Goal: Task Accomplishment & Management: Complete application form

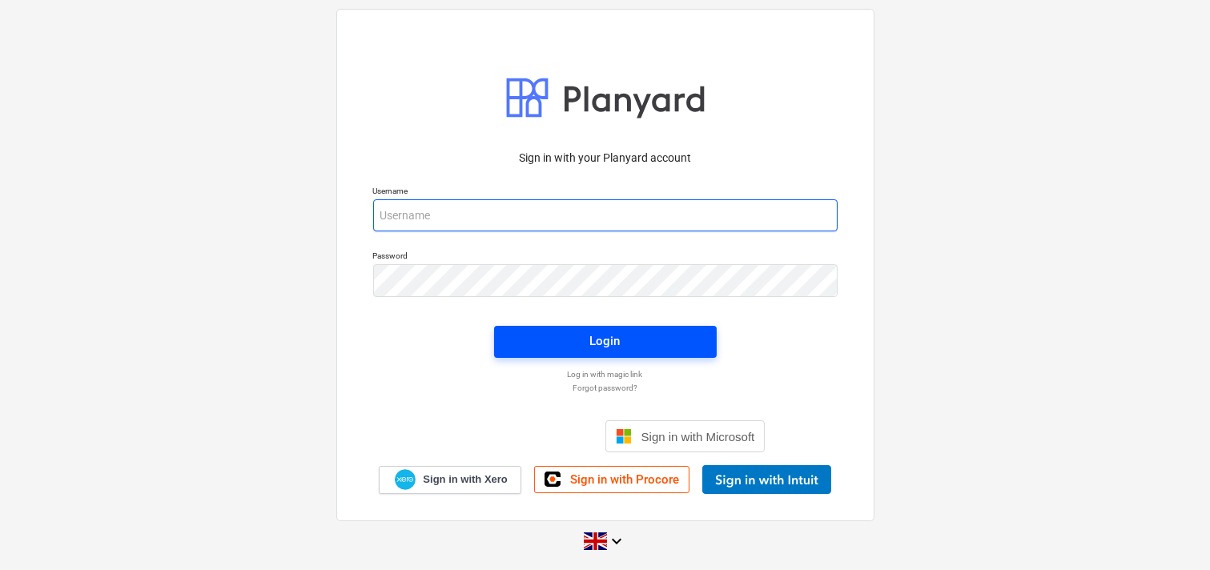
type input "[EMAIL_ADDRESS][DOMAIN_NAME]"
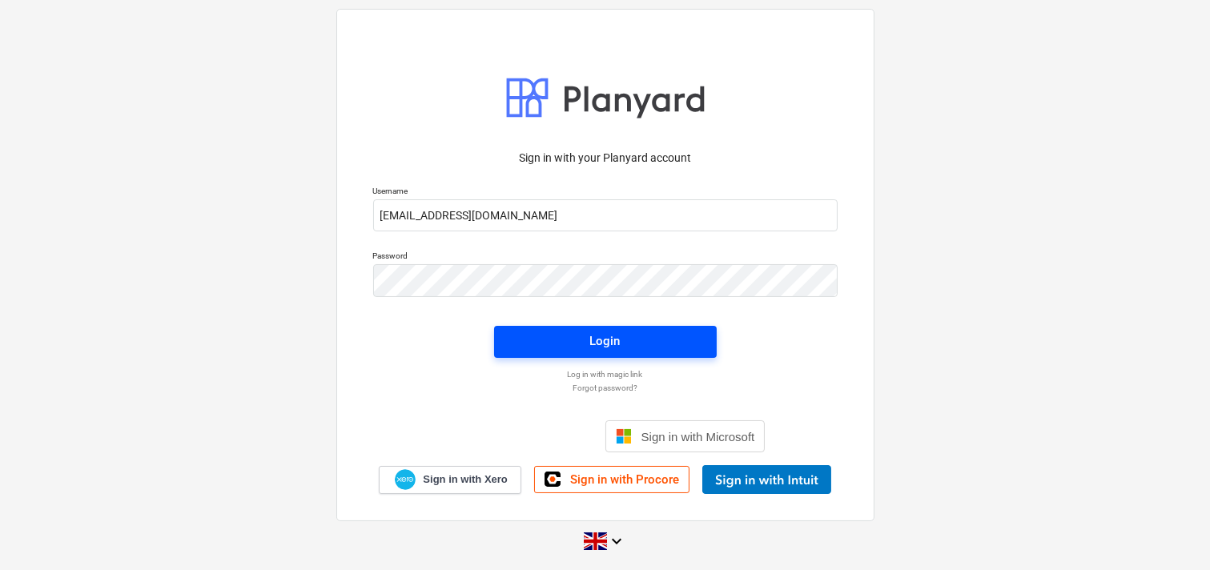
click at [593, 343] on div "Login" at bounding box center [605, 341] width 30 height 21
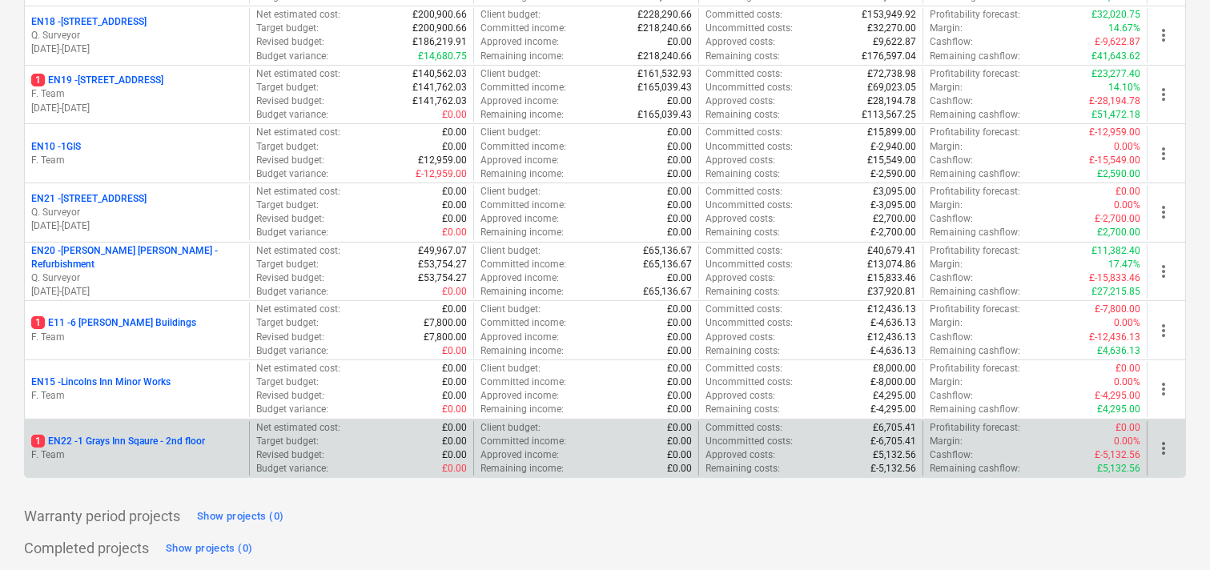
scroll to position [468, 0]
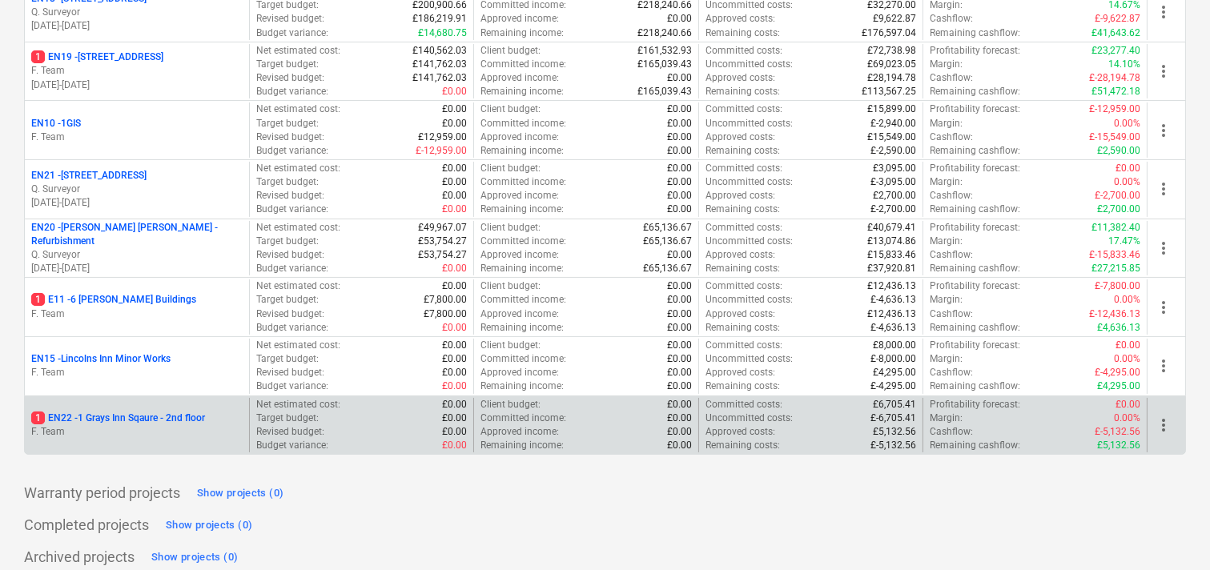
click at [150, 425] on p "F. Team" at bounding box center [136, 432] width 211 height 14
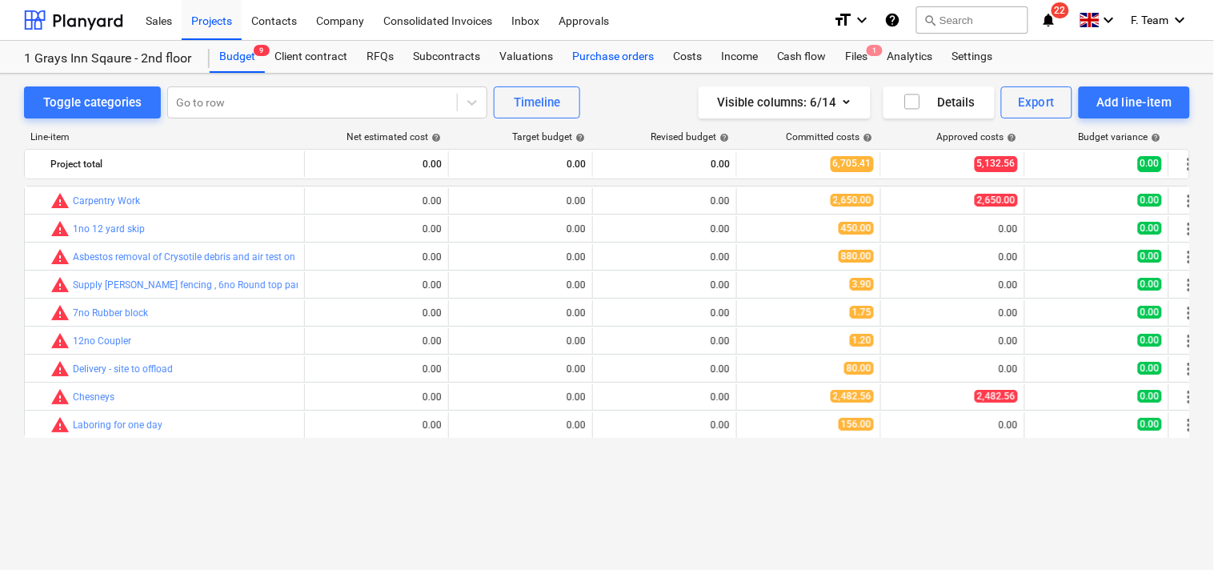
click at [579, 57] on div "Purchase orders" at bounding box center [613, 57] width 101 height 32
click at [596, 57] on div "Purchase orders" at bounding box center [613, 57] width 101 height 32
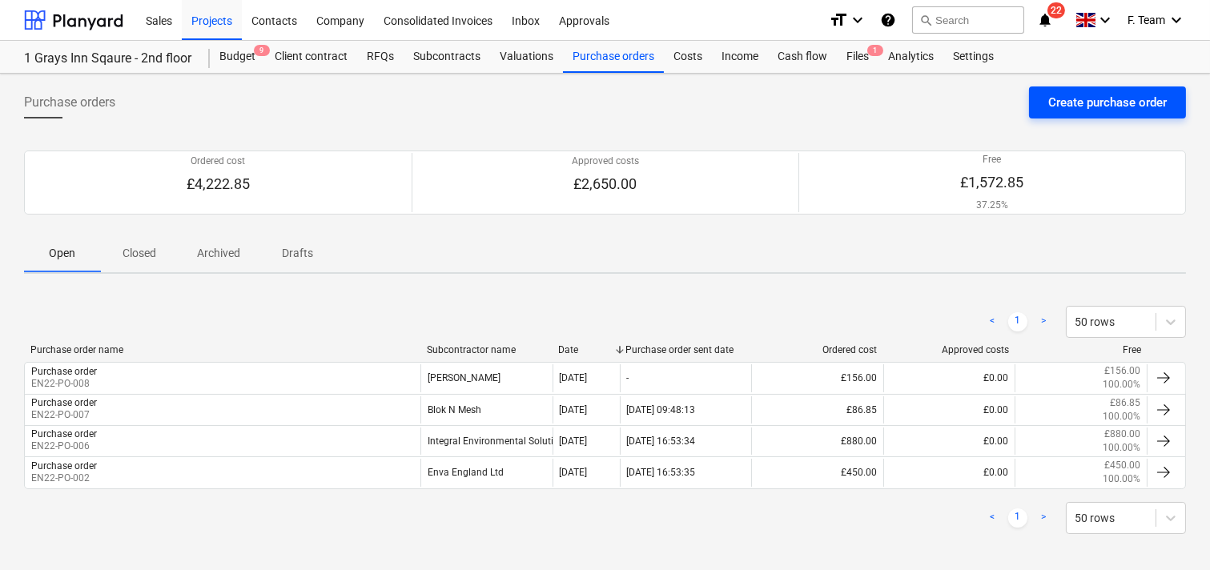
click at [1078, 105] on div "Create purchase order" at bounding box center [1107, 102] width 118 height 21
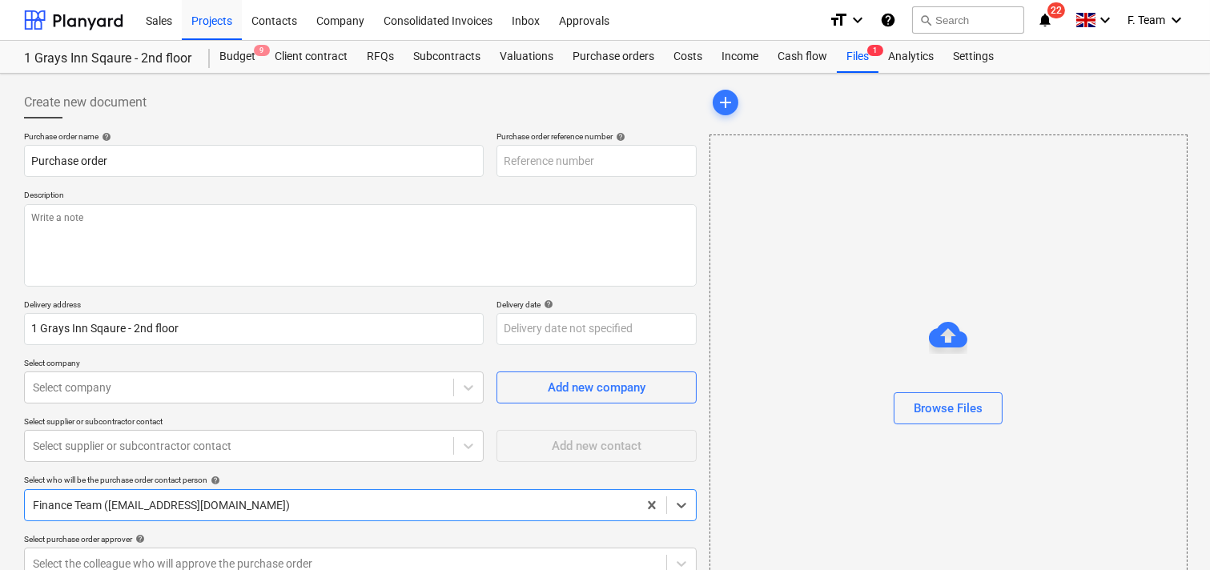
type textarea "x"
type input "EN22-PO-009"
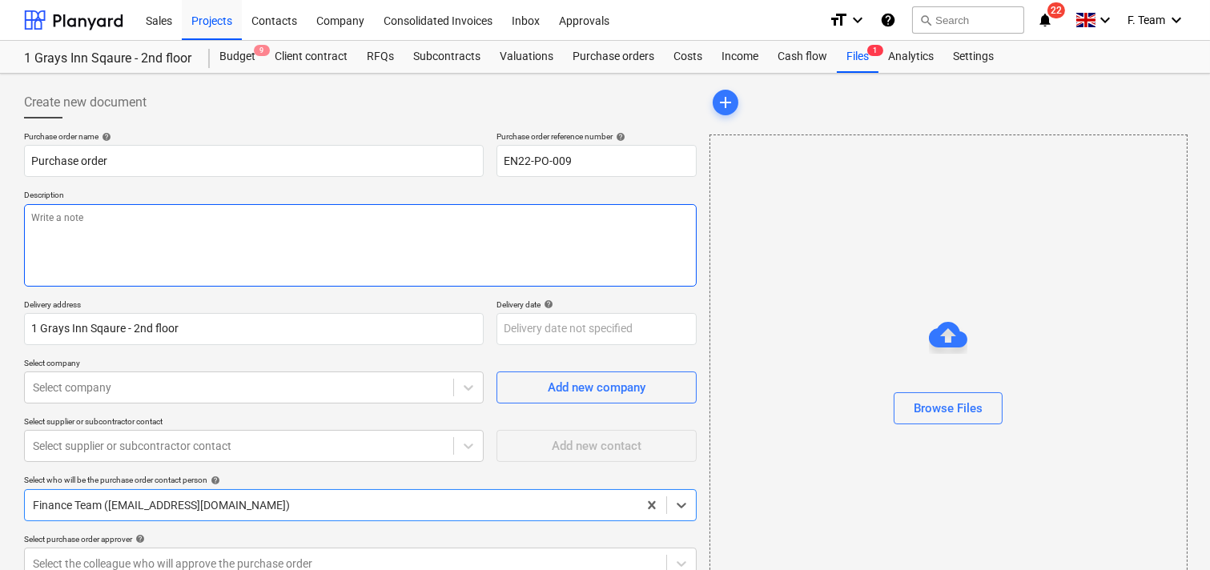
click at [163, 243] on textarea at bounding box center [360, 245] width 672 height 82
paste textarea "please ensure you send your invoice to [enter specific Planyard email address f…"
type textarea "x"
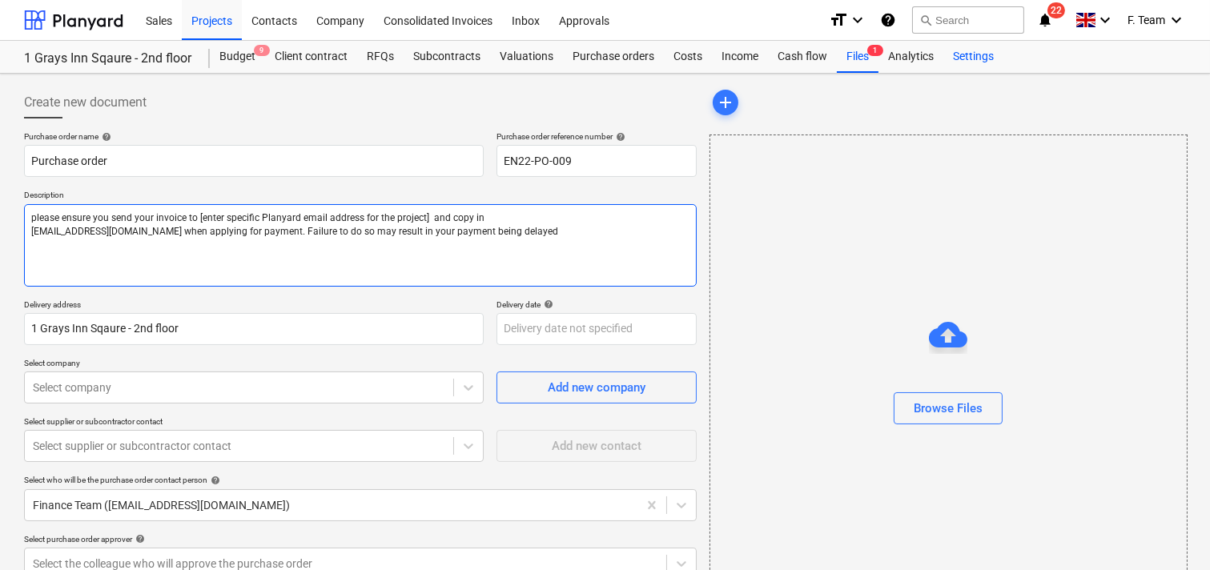
type textarea "please ensure you send your invoice to [enter specific Planyard email address f…"
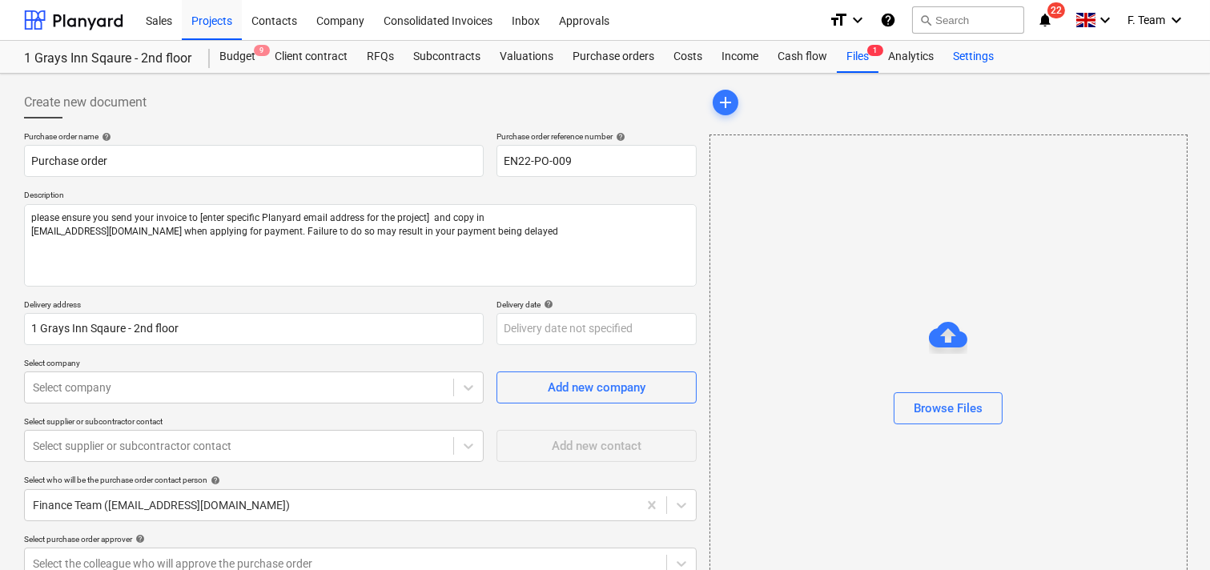
click at [963, 58] on div "Settings" at bounding box center [973, 57] width 60 height 32
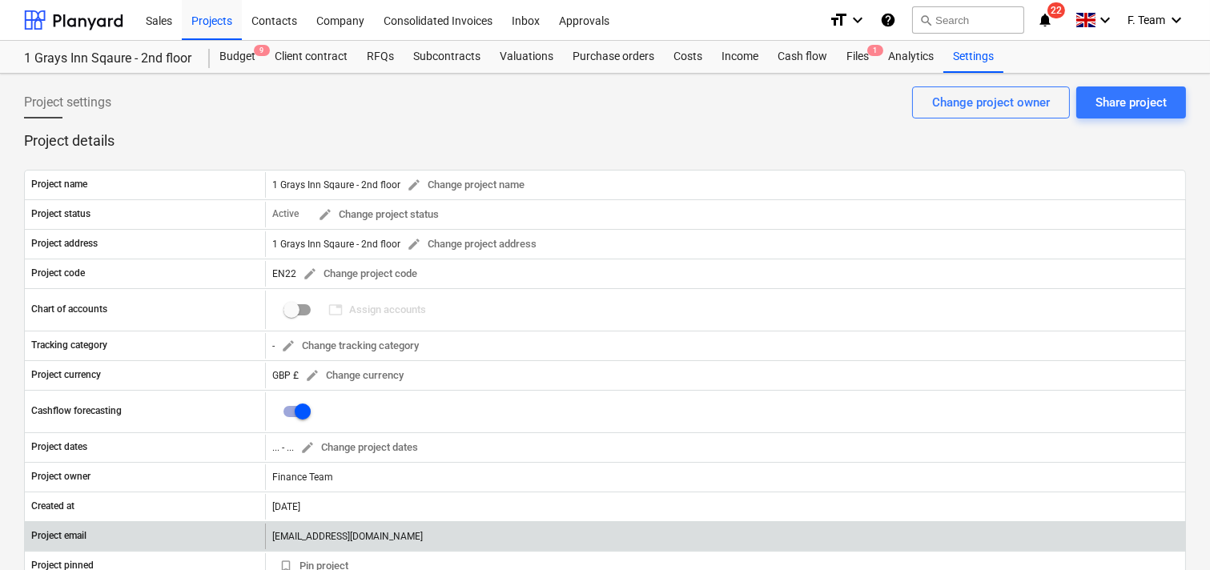
scroll to position [89, 0]
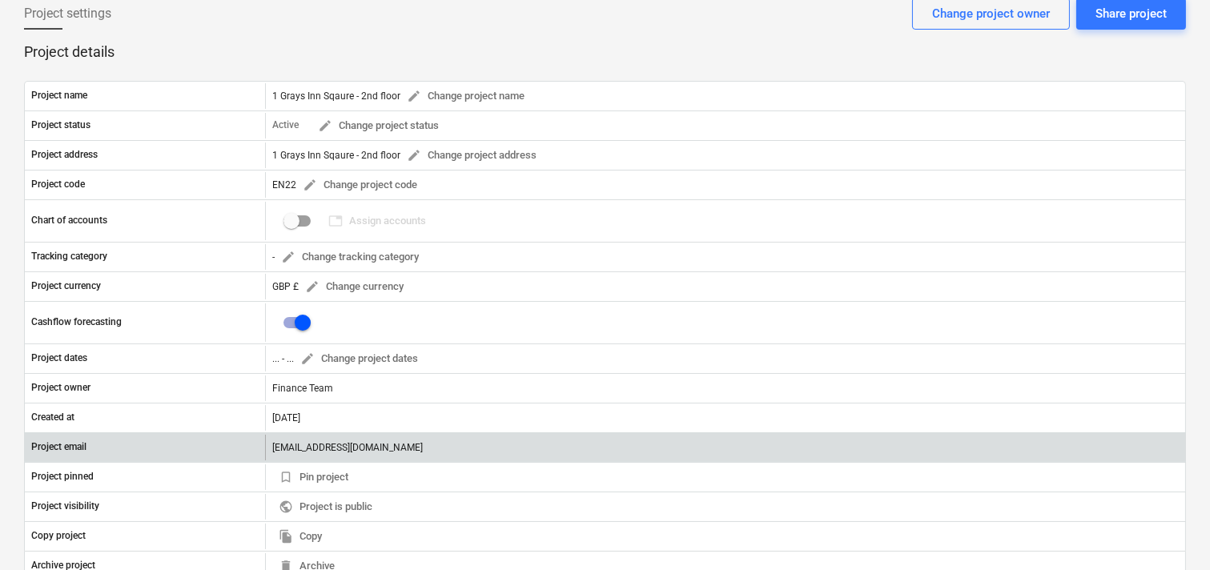
drag, startPoint x: 569, startPoint y: 443, endPoint x: 258, endPoint y: 445, distance: 311.4
click at [258, 445] on div "Project email [EMAIL_ADDRESS][DOMAIN_NAME]" at bounding box center [605, 448] width 1160 height 26
copy div "[EMAIL_ADDRESS][DOMAIN_NAME]"
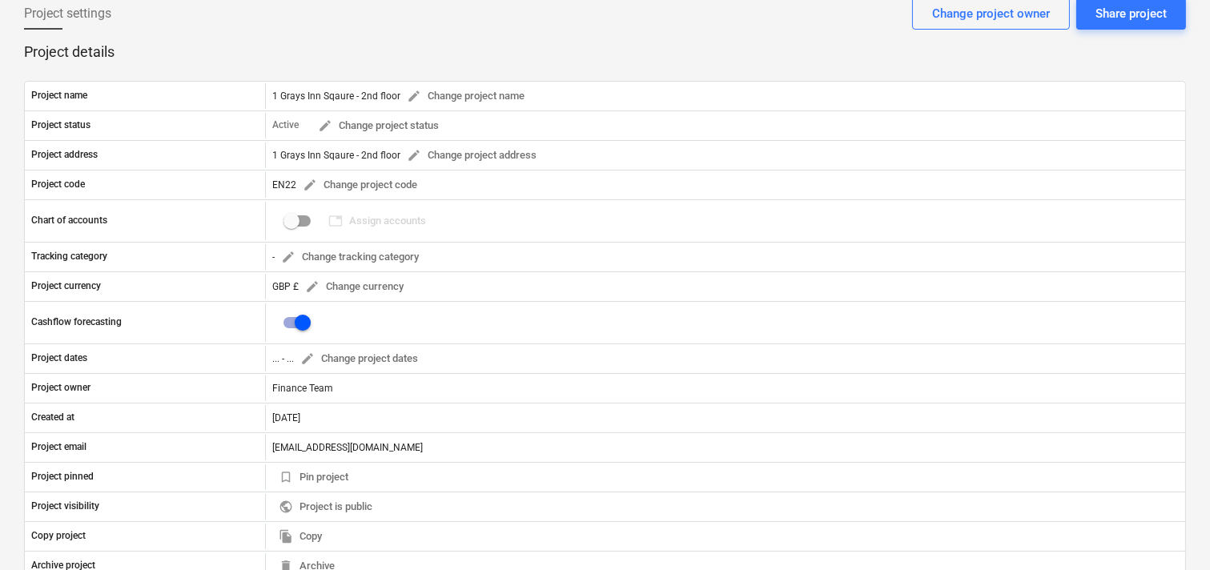
scroll to position [0, 0]
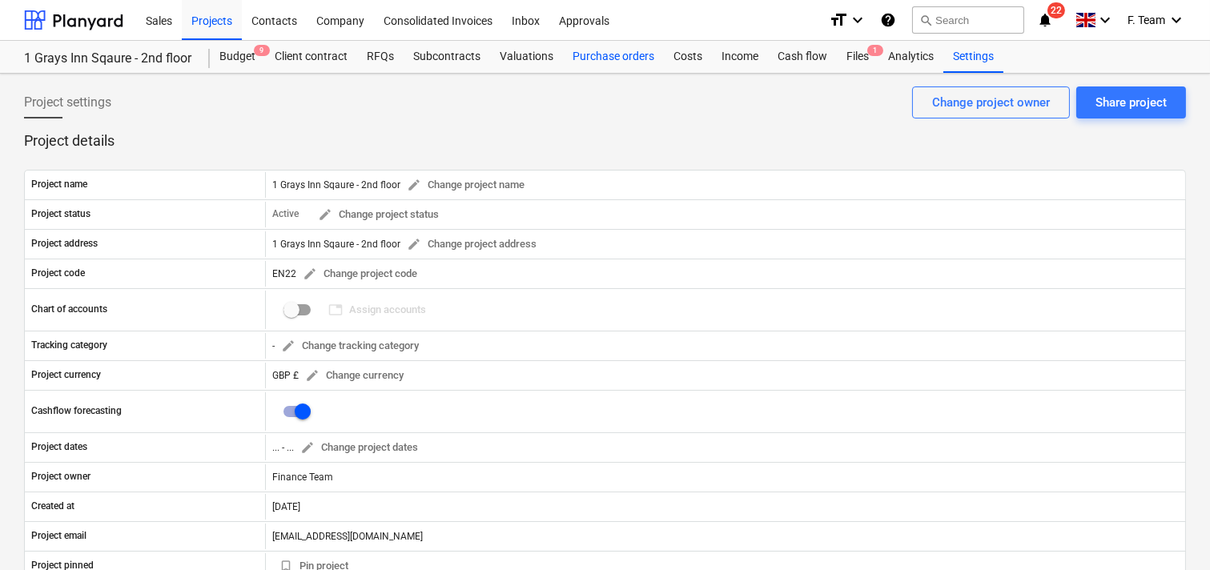
click at [584, 61] on div "Purchase orders" at bounding box center [613, 57] width 101 height 32
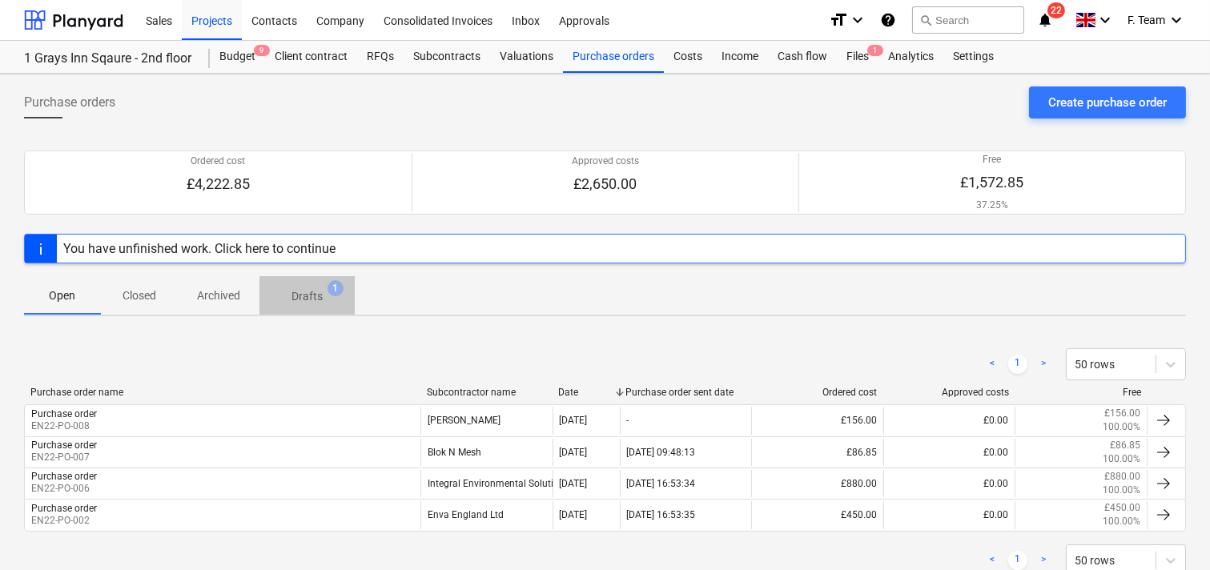
click at [307, 296] on p "Drafts" at bounding box center [306, 296] width 31 height 17
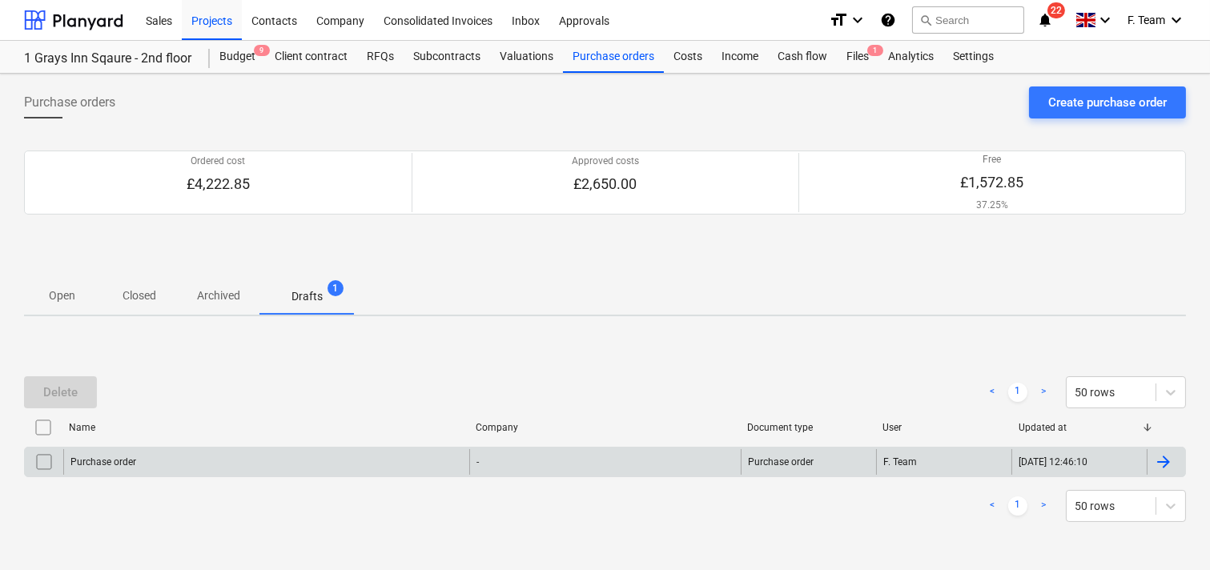
click at [229, 465] on div "Purchase order" at bounding box center [266, 462] width 406 height 26
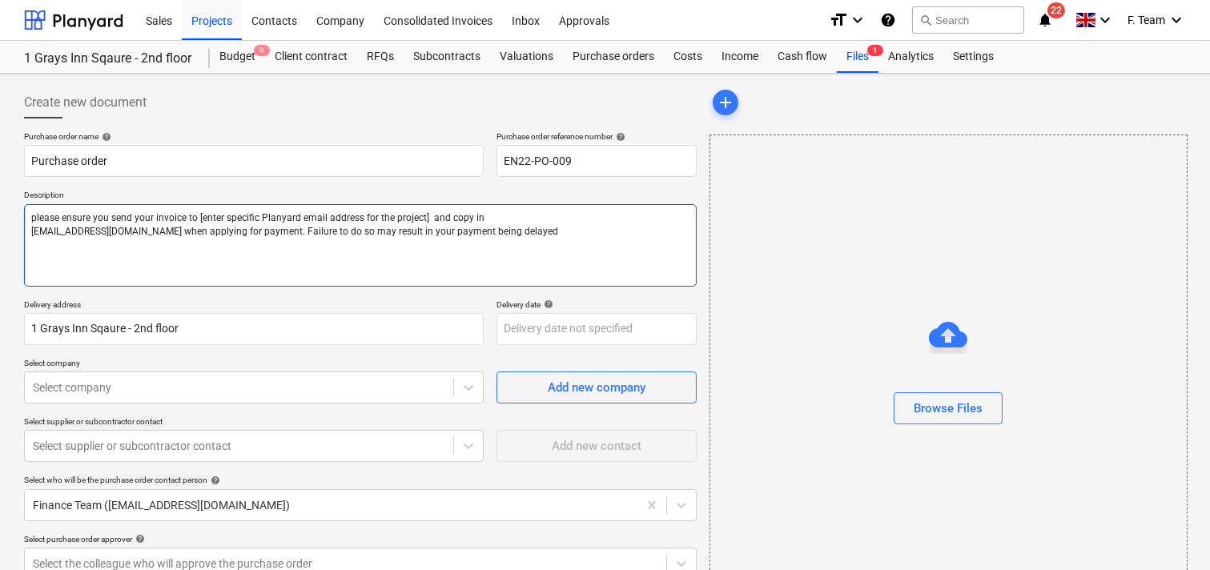
drag, startPoint x: 195, startPoint y: 214, endPoint x: 424, endPoint y: 220, distance: 229.0
click at [424, 220] on textarea "please ensure you send your invoice to [enter specific Planyard email address f…" at bounding box center [360, 245] width 672 height 82
paste textarea "[EMAIL_ADDRESS][DOMAIN_NAME]"
type textarea "x"
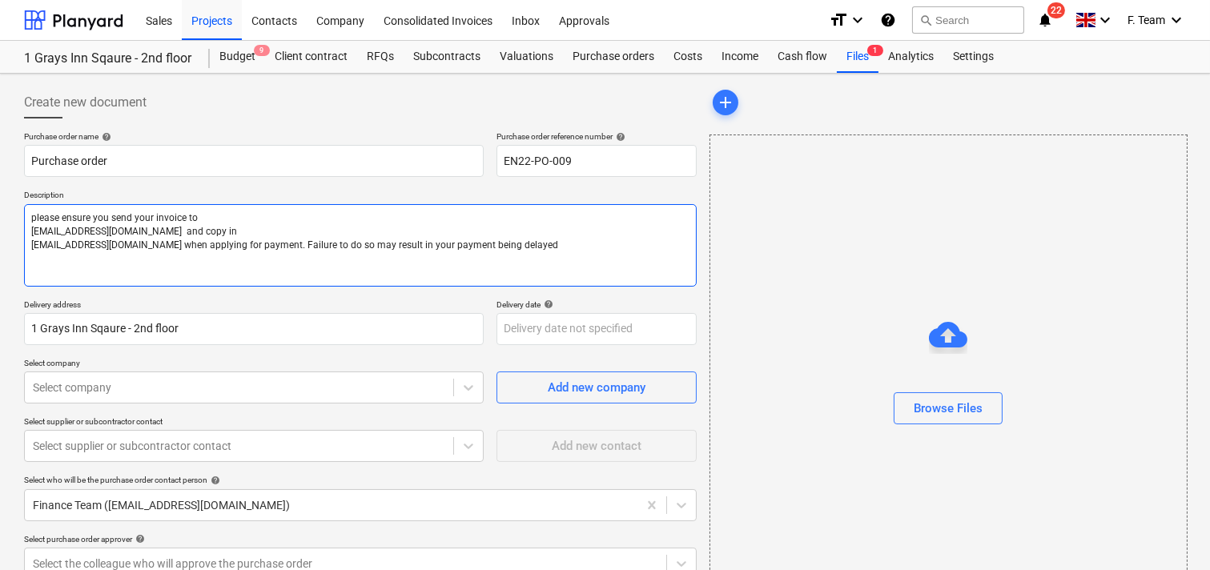
click at [198, 217] on textarea "please ensure you send your invoice to [EMAIL_ADDRESS][DOMAIN_NAME] and copy in…" at bounding box center [360, 245] width 672 height 82
type textarea "please ensure you send your invoice to [EMAIL_ADDRESS][DOMAIN_NAME] and copy in…"
click at [30, 217] on textarea "please ensure you send your invoice to [EMAIL_ADDRESS][DOMAIN_NAME] and copy in…" at bounding box center [360, 245] width 672 height 82
type textarea "x"
type textarea "Nplease ensure you send your invoice to [EMAIL_ADDRESS][DOMAIN_NAME] and copy i…"
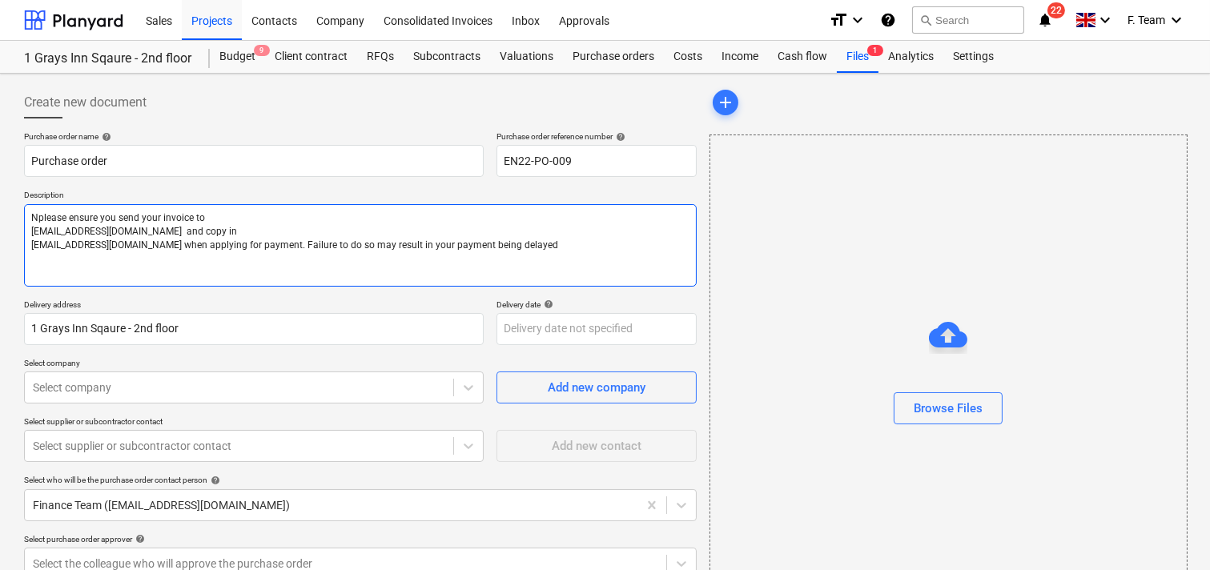
type textarea "x"
type textarea "Noplease ensure you send your invoice to [EMAIL_ADDRESS][DOMAIN_NAME] and copy …"
type textarea "x"
type textarea "Notplease ensure you send your invoice to [EMAIL_ADDRESS][DOMAIN_NAME] and copy…"
type textarea "x"
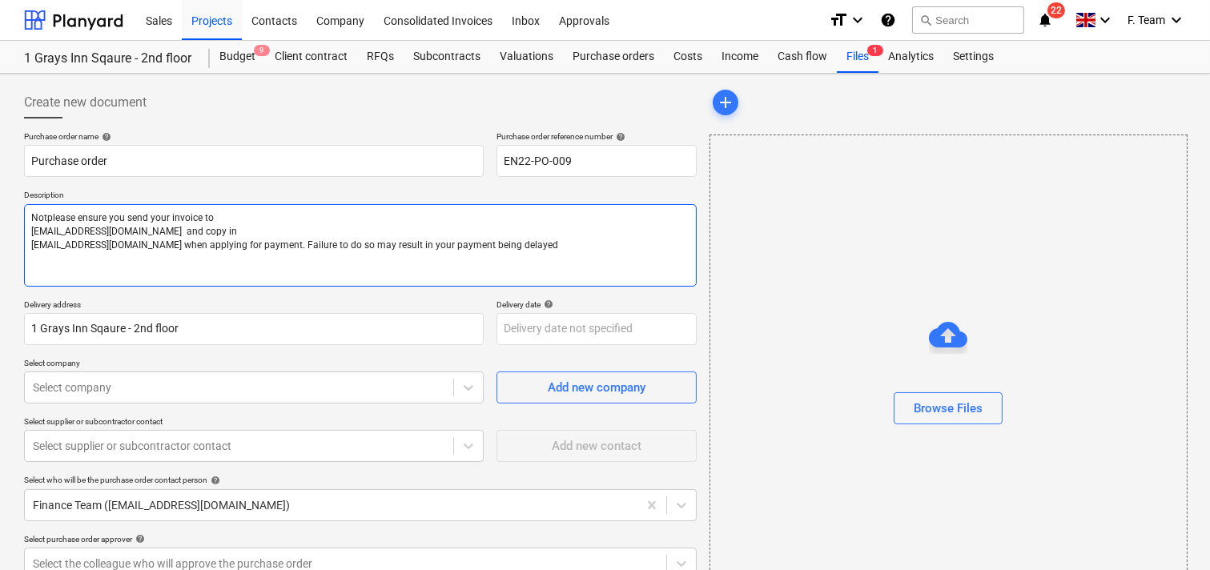
type textarea "Noteplease ensure you send your invoice to [EMAIL_ADDRESS][DOMAIN_NAME] and cop…"
type textarea "x"
type textarea "Note please ensure you send your invoice to [EMAIL_ADDRESS][DOMAIN_NAME] and co…"
type textarea "x"
type textarea "Note :please ensure you send your invoice to [EMAIL_ADDRESS][DOMAIN_NAME] and c…"
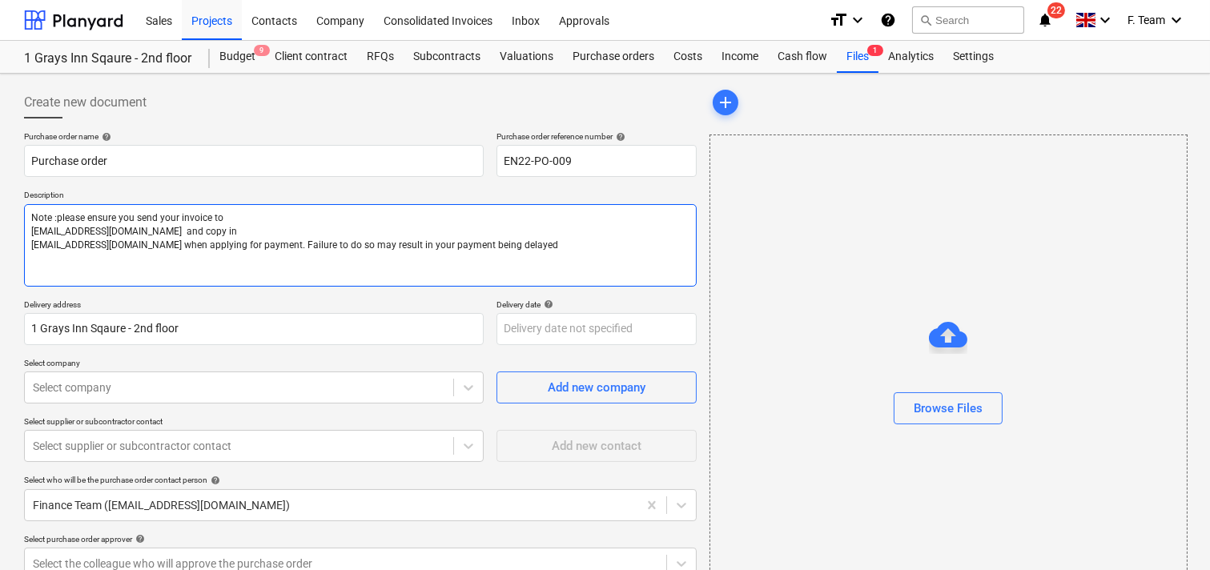
type textarea "x"
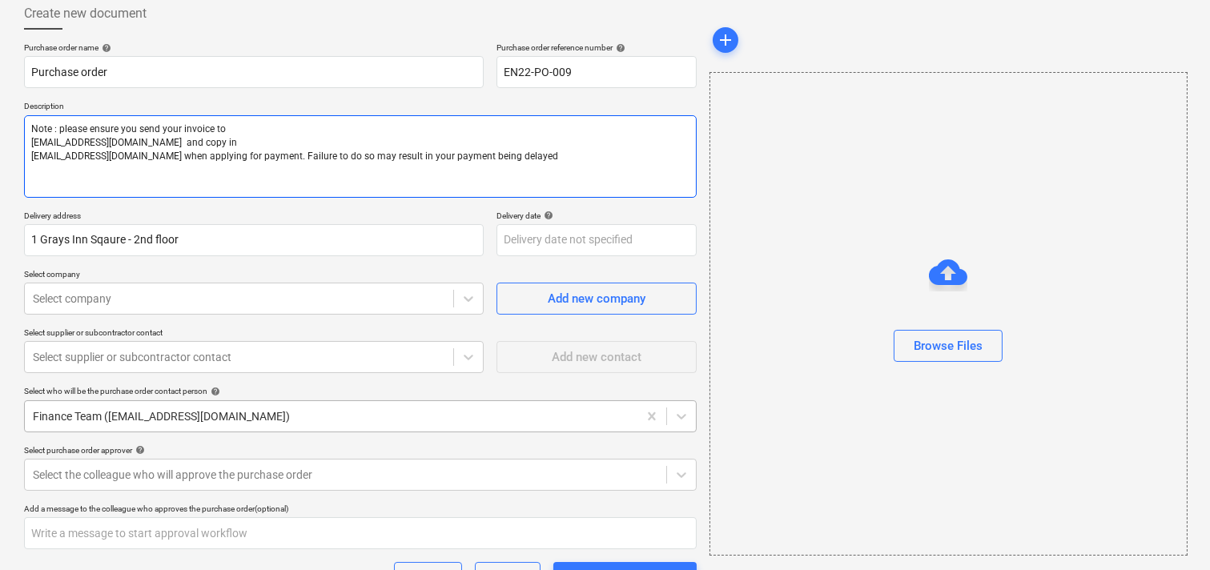
scroll to position [178, 0]
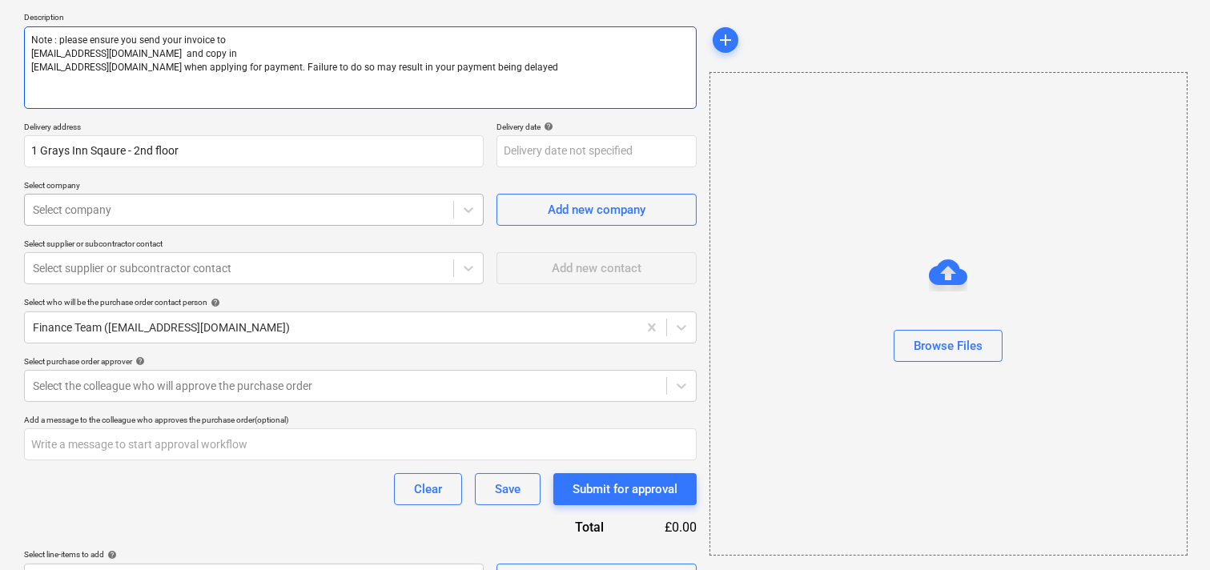
type textarea "Note : please ensure you send your invoice to [EMAIL_ADDRESS][DOMAIN_NAME] and …"
type textarea "x"
click at [86, 212] on div at bounding box center [239, 210] width 412 height 16
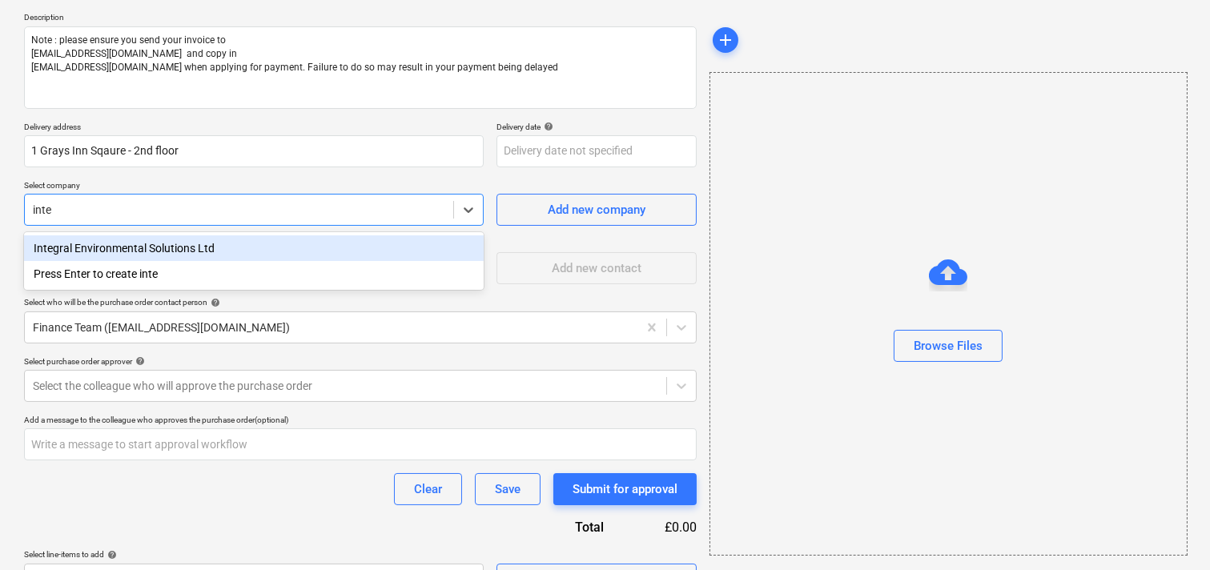
type input "integ"
type textarea "x"
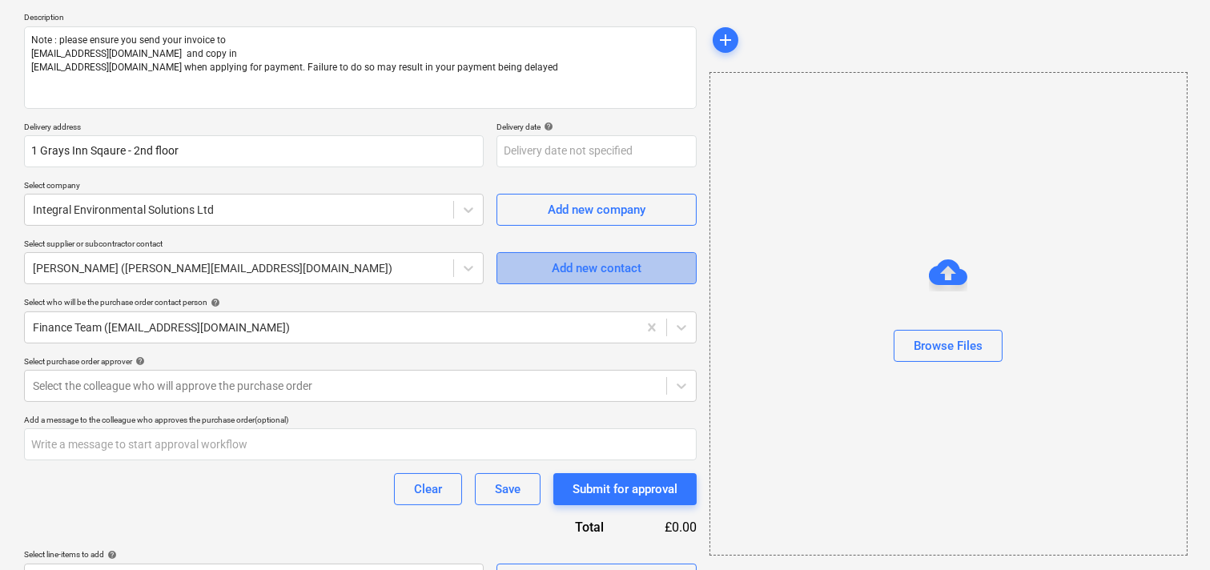
click at [527, 273] on span "Add new contact" at bounding box center [596, 268] width 160 height 21
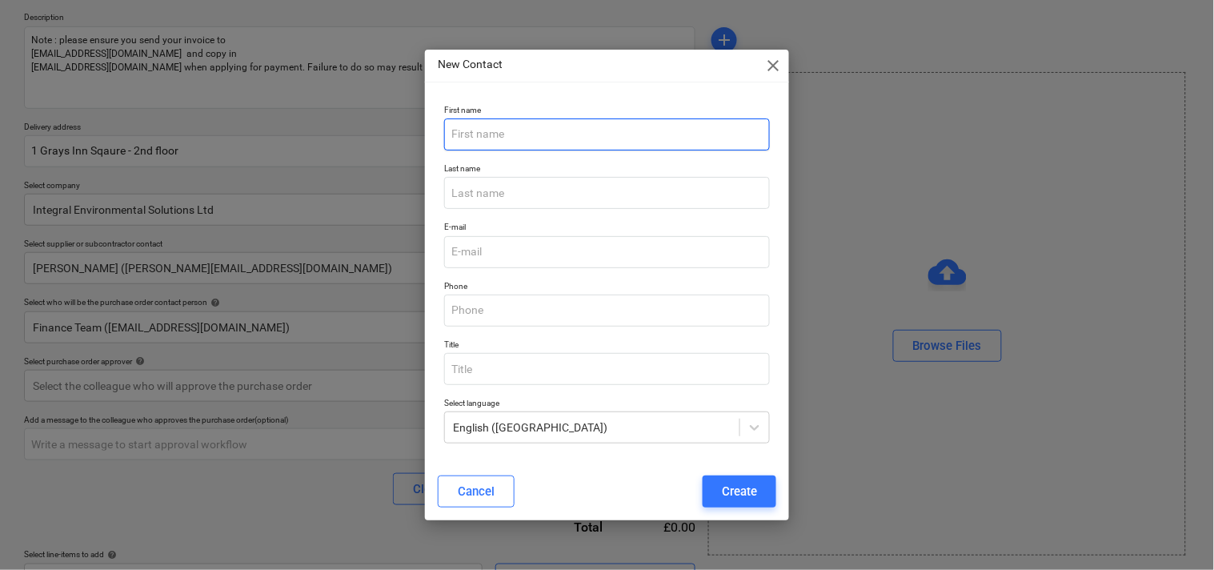
type textarea "x"
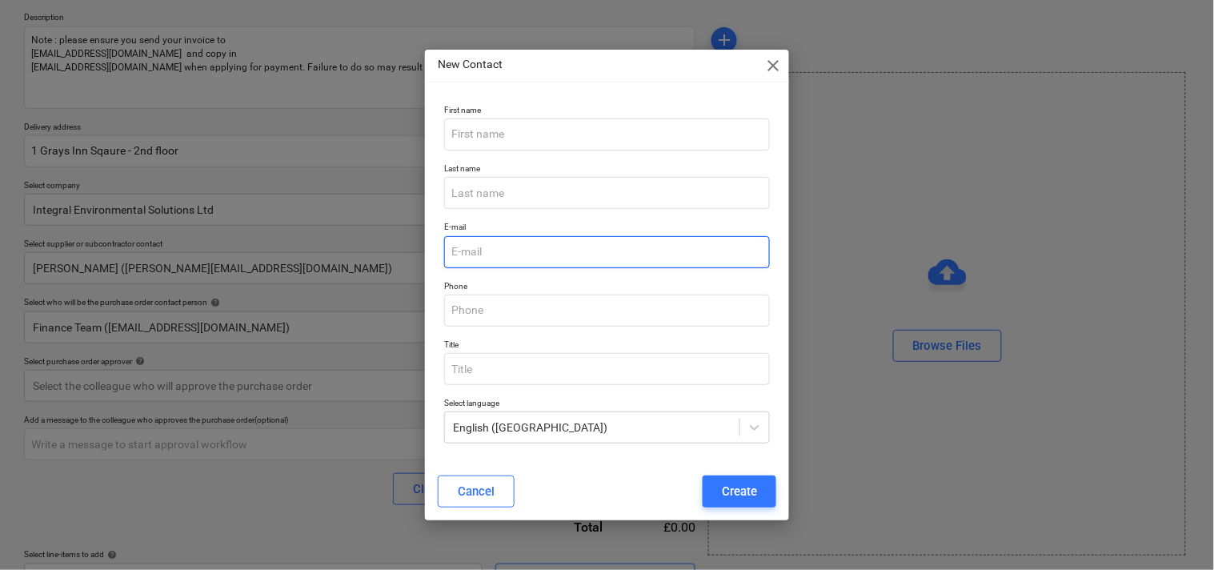
click at [484, 257] on input "email" at bounding box center [607, 252] width 326 height 32
paste input "[PERSON_NAME][EMAIL_ADDRESS][DOMAIN_NAME]"
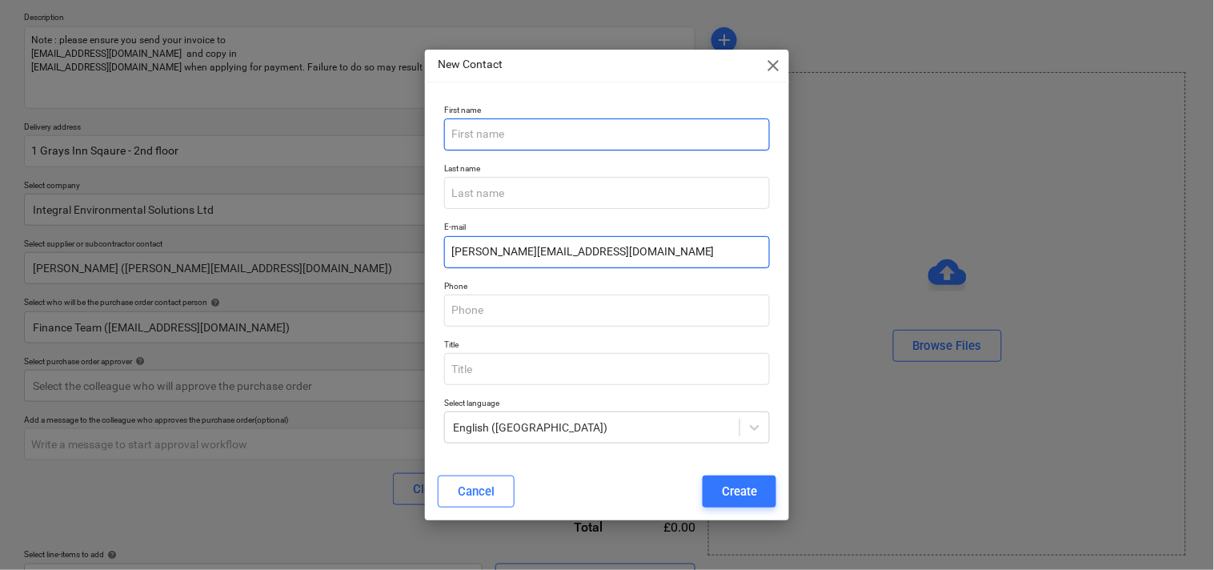
type input "[PERSON_NAME][EMAIL_ADDRESS][DOMAIN_NAME]"
click at [506, 134] on input "text" at bounding box center [607, 134] width 326 height 32
click at [516, 141] on input "J" at bounding box center [607, 134] width 326 height 32
type input "[PERSON_NAME]"
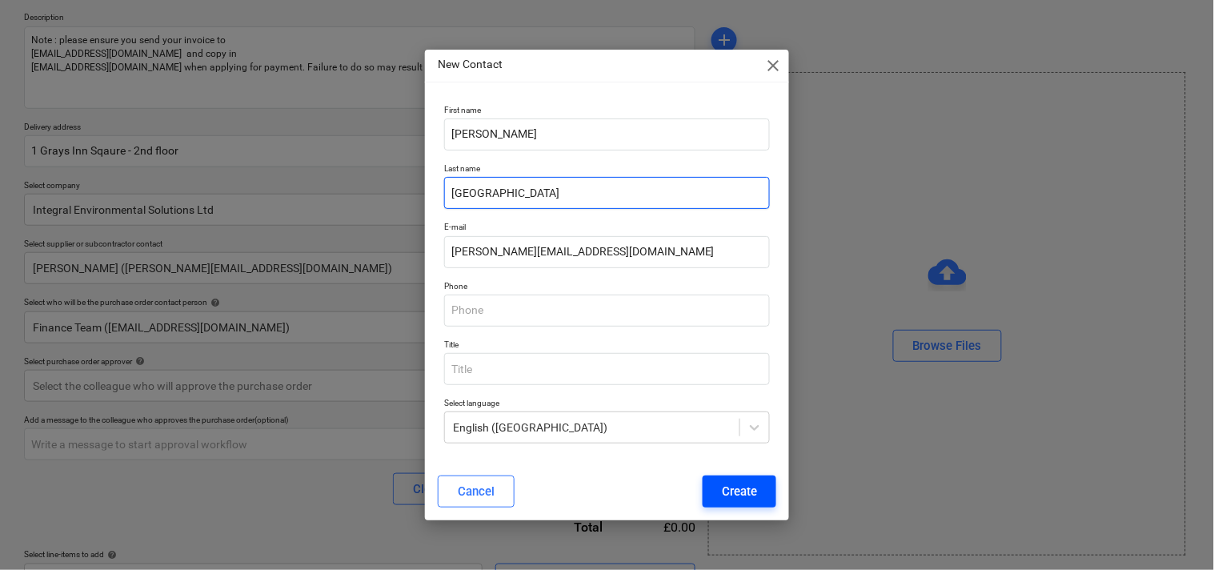
type input "[GEOGRAPHIC_DATA]"
click at [726, 500] on div "Create" at bounding box center [739, 491] width 35 height 21
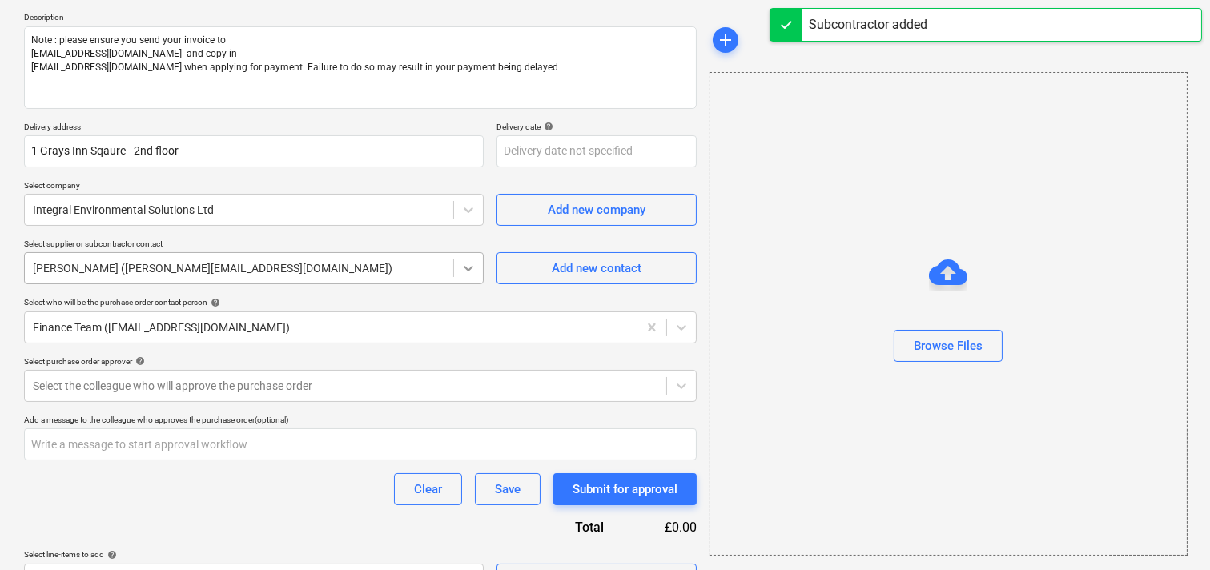
click at [461, 274] on icon at bounding box center [468, 268] width 16 height 16
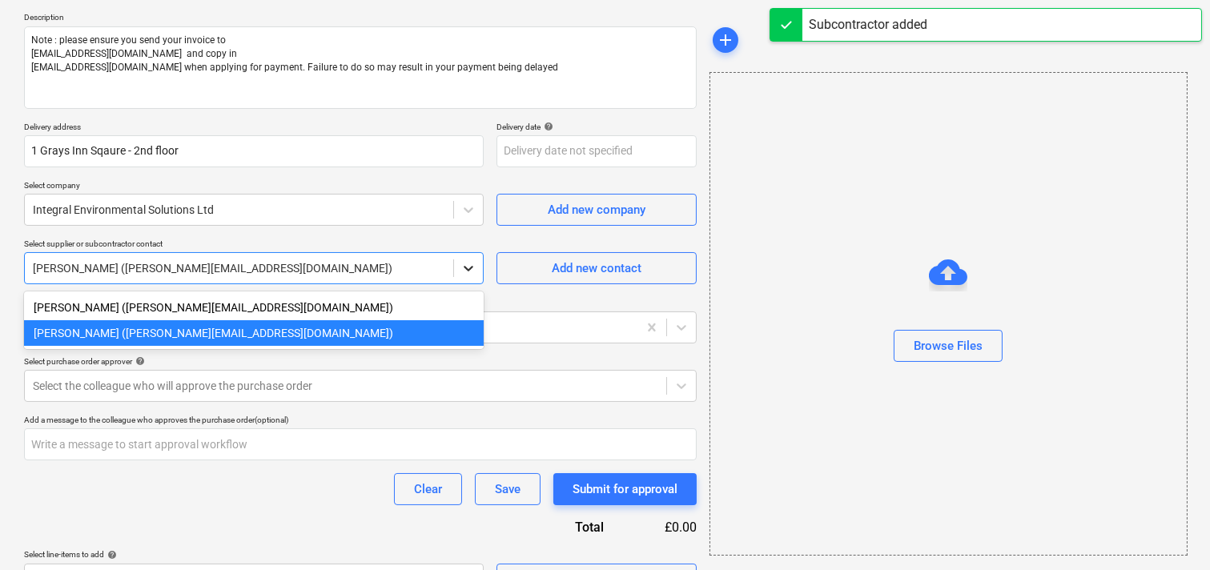
click at [461, 273] on icon at bounding box center [468, 268] width 16 height 16
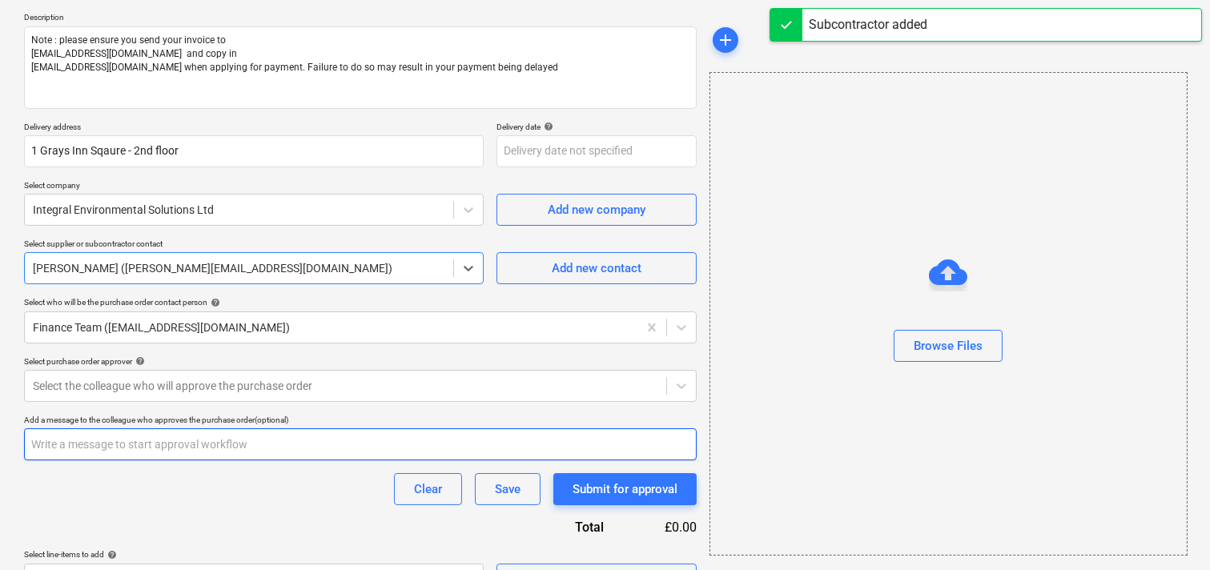
scroll to position [217, 0]
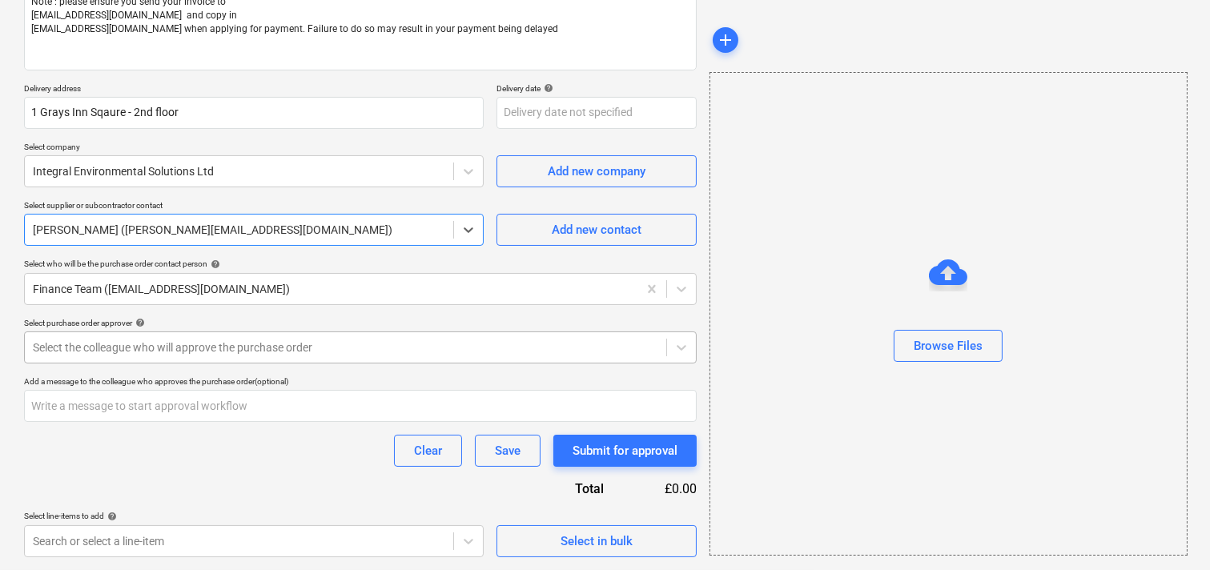
click at [148, 353] on div at bounding box center [345, 347] width 625 height 16
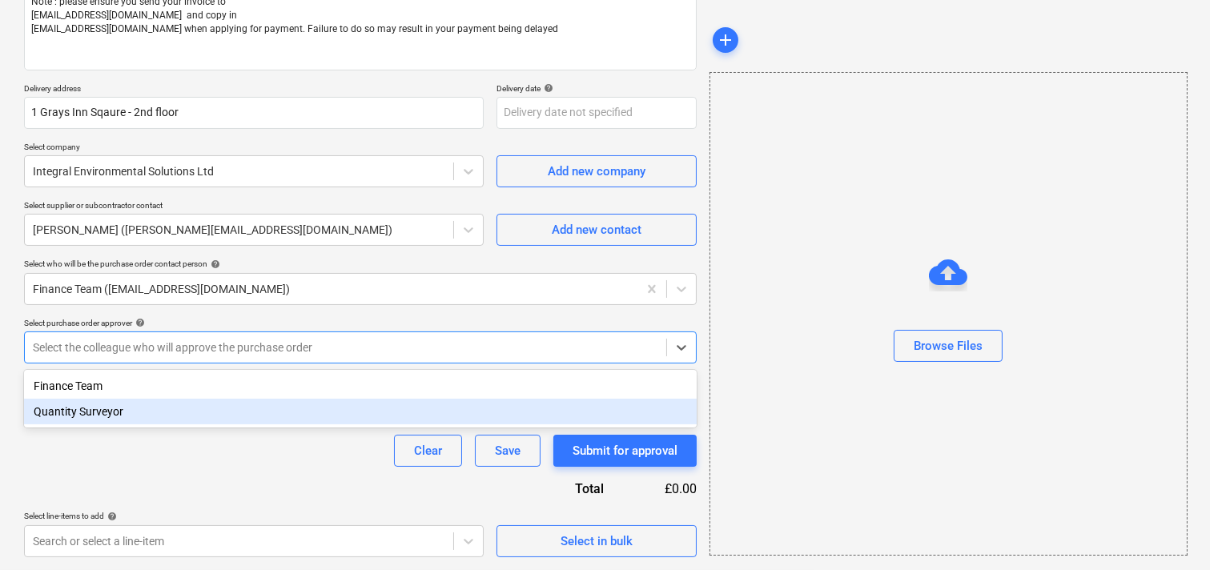
click at [112, 409] on div "Quantity Surveyor" at bounding box center [360, 412] width 672 height 26
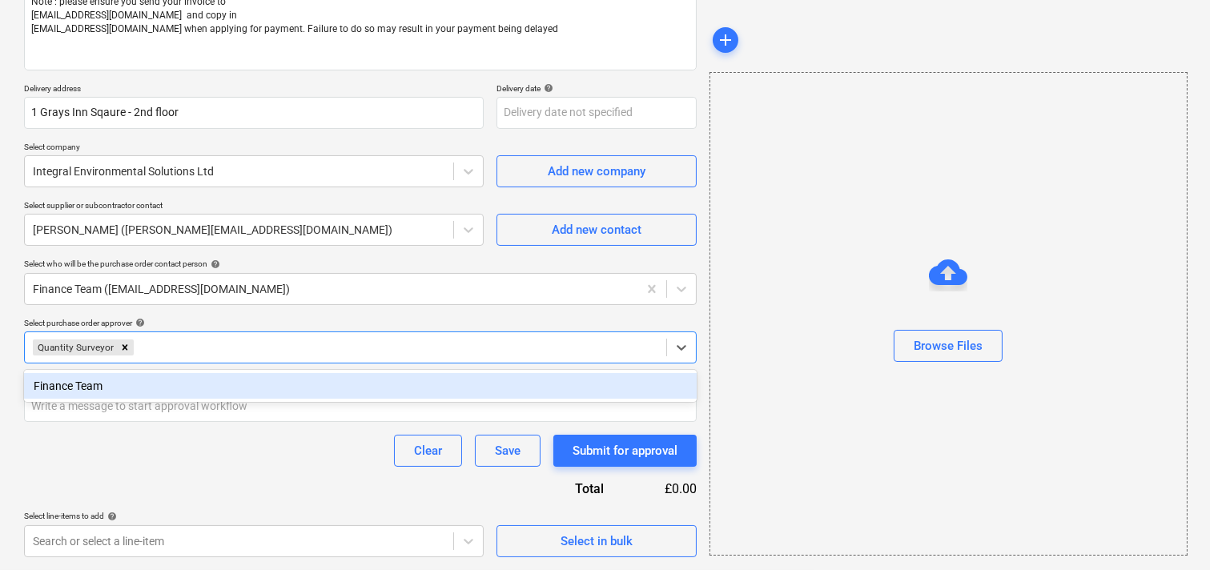
click at [145, 449] on div "Clear Save Submit for approval" at bounding box center [360, 451] width 672 height 32
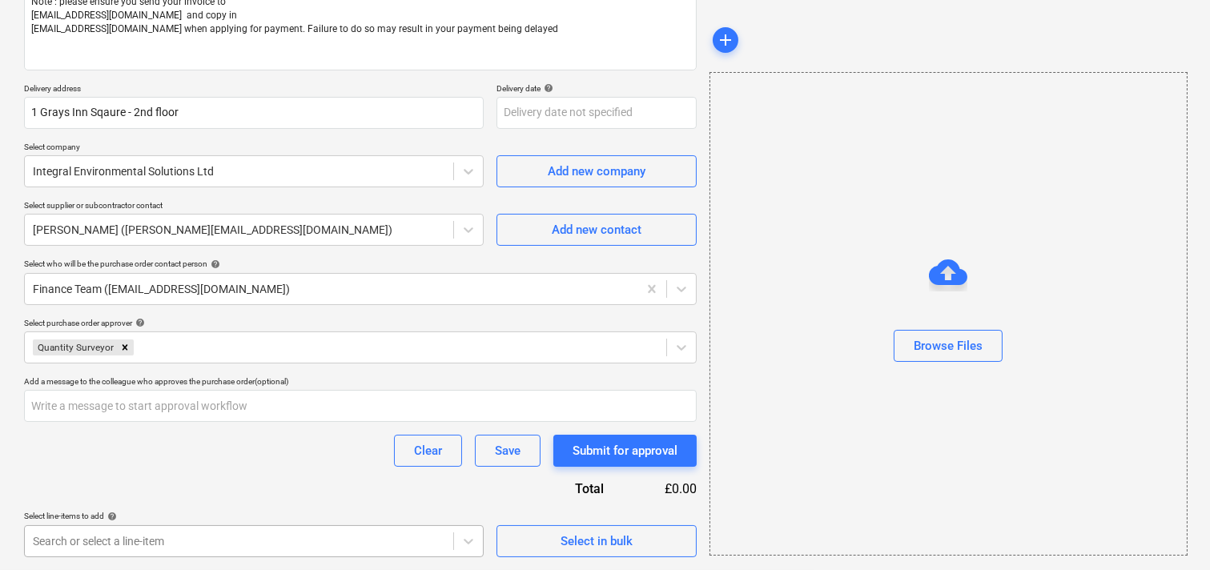
click at [179, 354] on body "Sales Projects Contacts Company Consolidated Invoices Inbox Approvals format_si…" at bounding box center [605, 69] width 1210 height 570
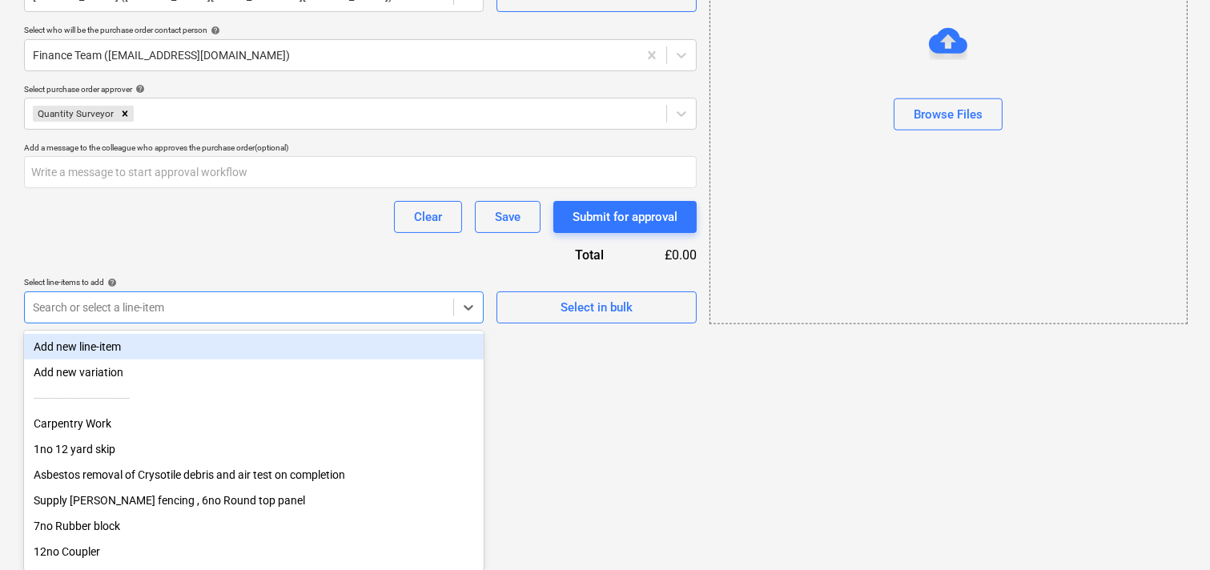
click at [164, 303] on div "Purchase order name help Purchase order Purchase order reference number help EN…" at bounding box center [360, 2] width 672 height 642
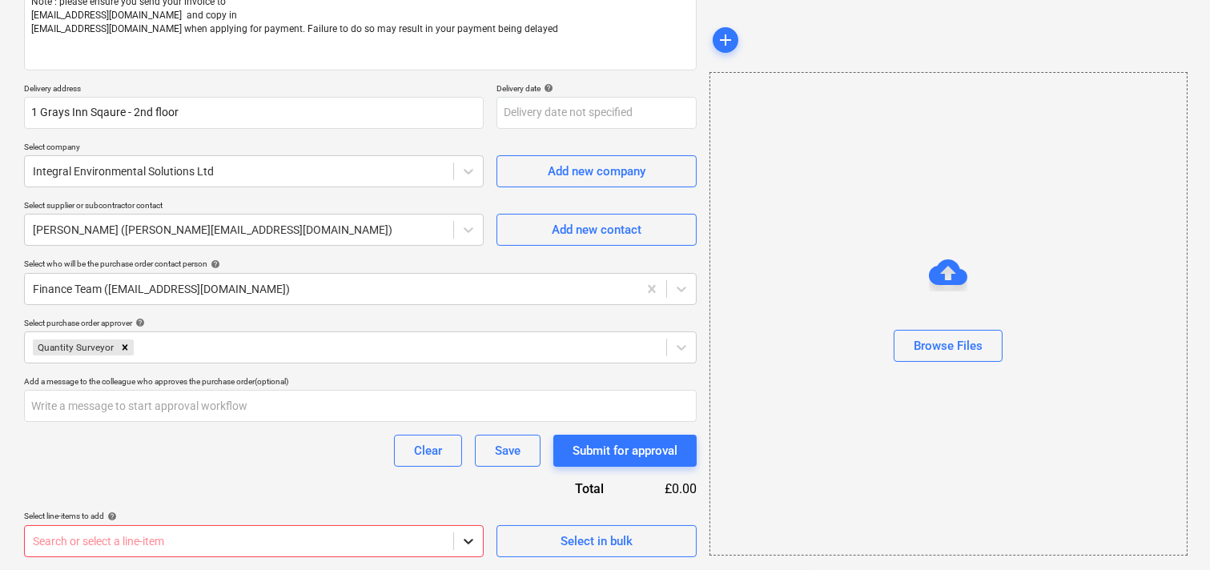
click at [460, 354] on body "Sales Projects Contacts Company Consolidated Invoices Inbox Approvals format_si…" at bounding box center [605, 69] width 1210 height 570
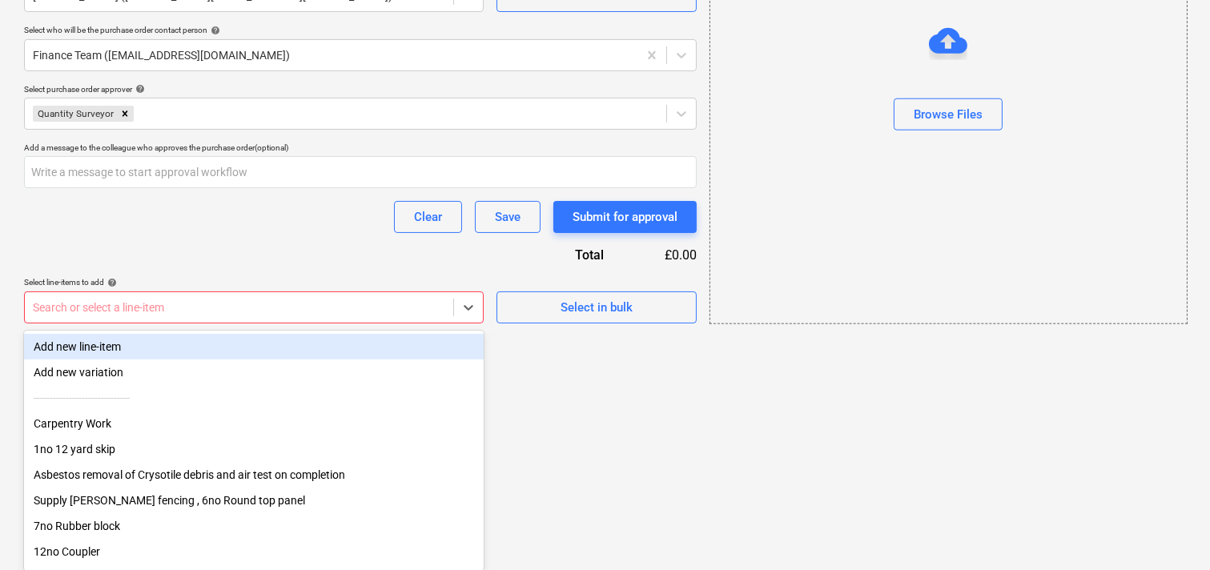
click at [106, 341] on div "Add new line-item" at bounding box center [254, 347] width 460 height 26
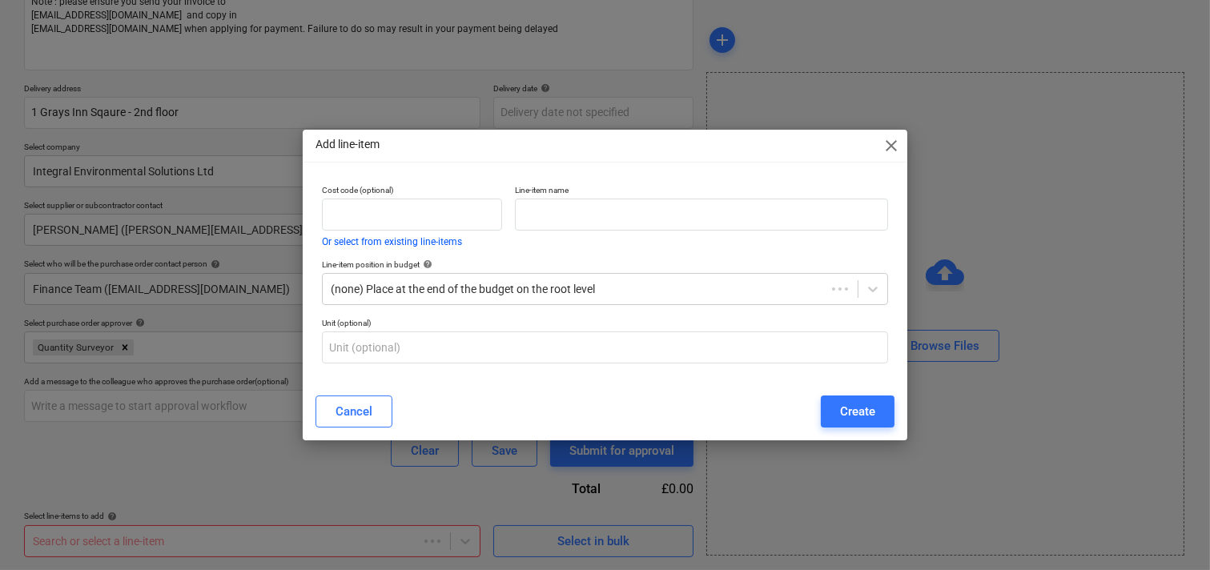
scroll to position [217, 0]
type textarea "x"
click at [532, 221] on input "text" at bounding box center [703, 215] width 375 height 32
paste input "Remove notifiable asbestos under controlled conditions"
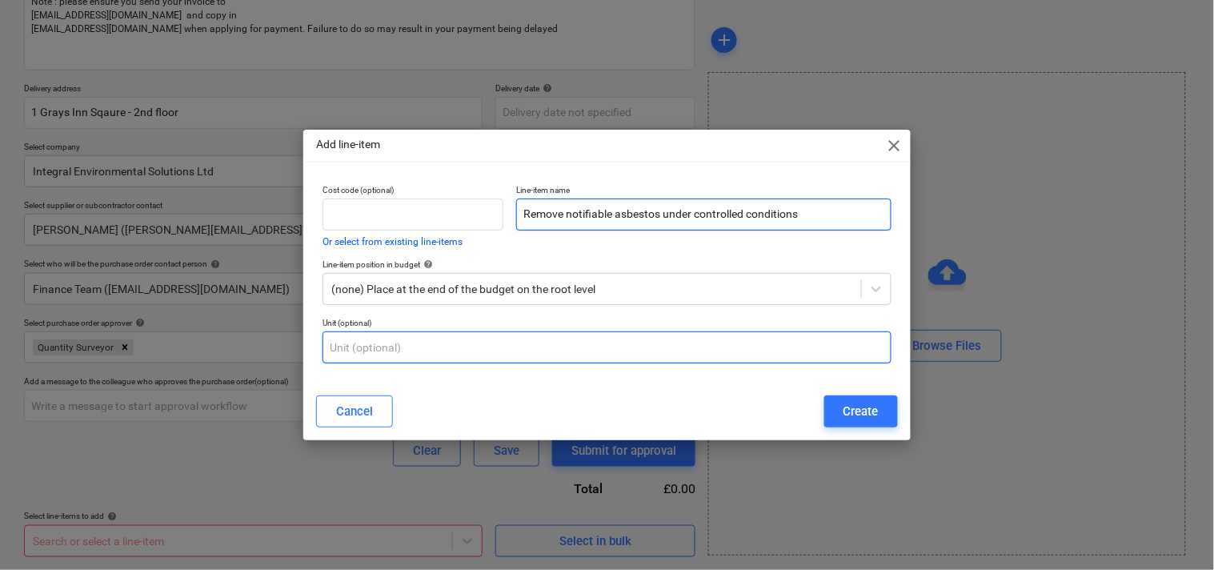
type input "Remove notifiable asbestos under controlled conditions"
click at [520, 353] on input "text" at bounding box center [607, 347] width 569 height 32
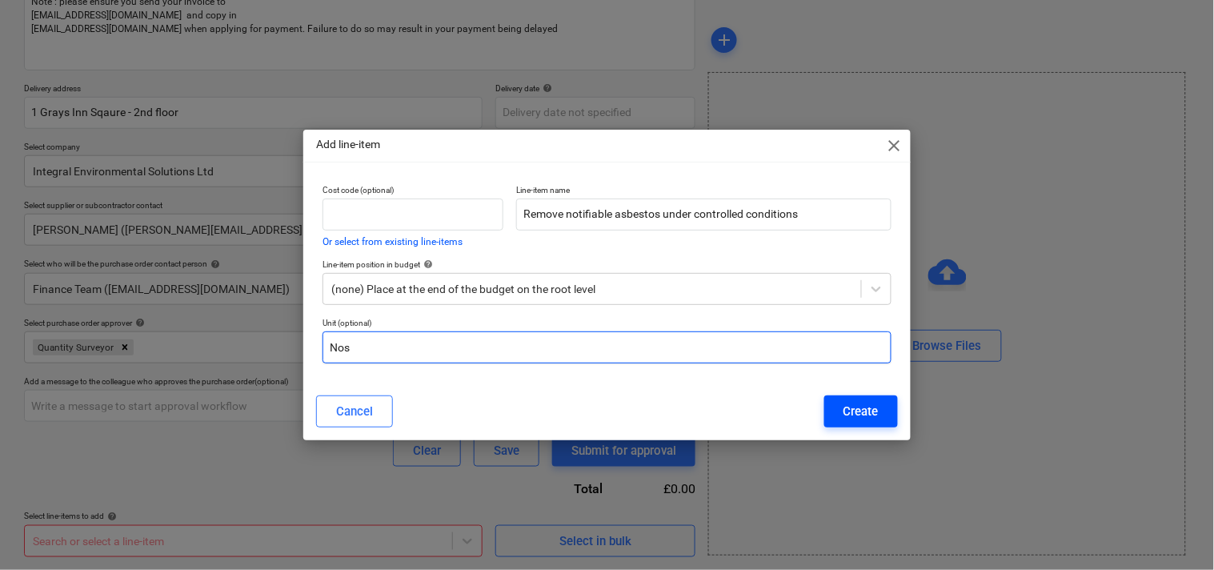
type input "Nos"
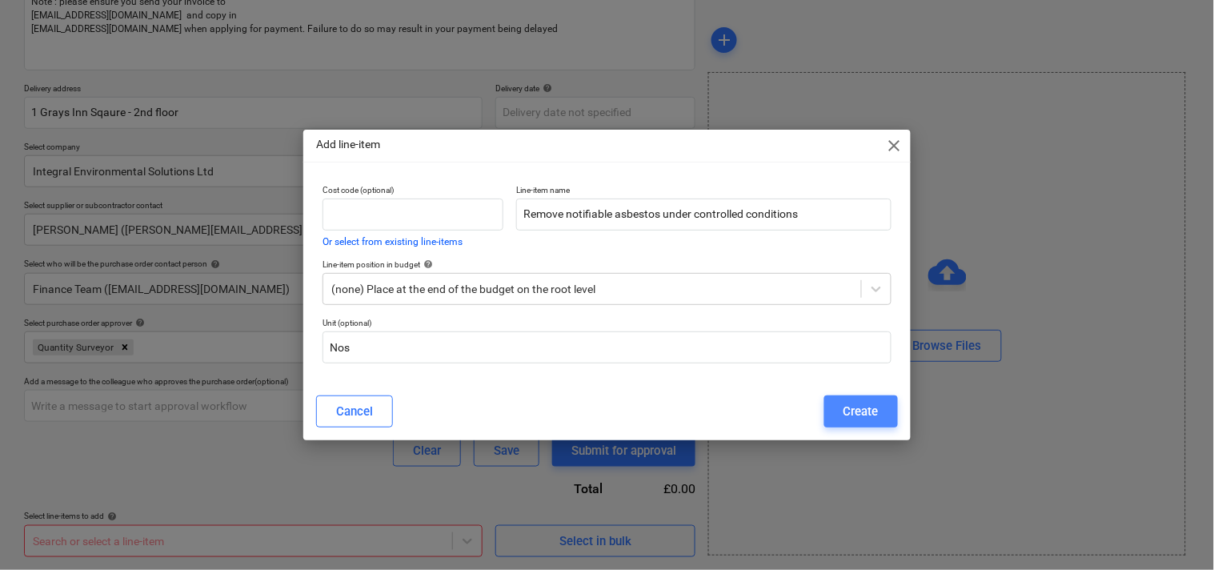
click at [852, 410] on div "Create" at bounding box center [861, 411] width 35 height 21
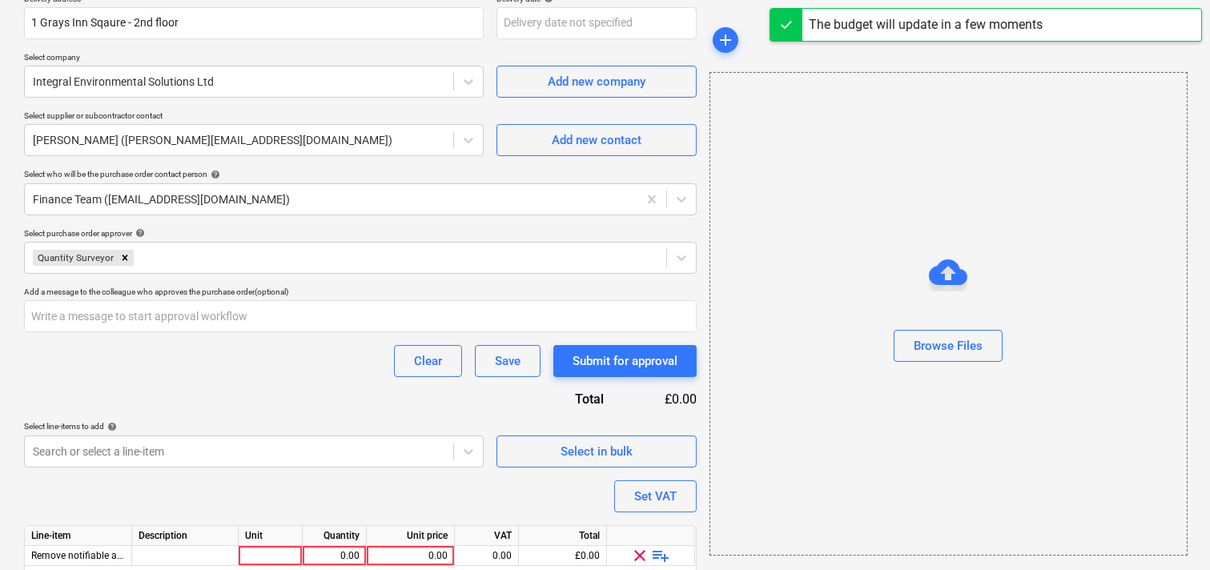
scroll to position [367, 0]
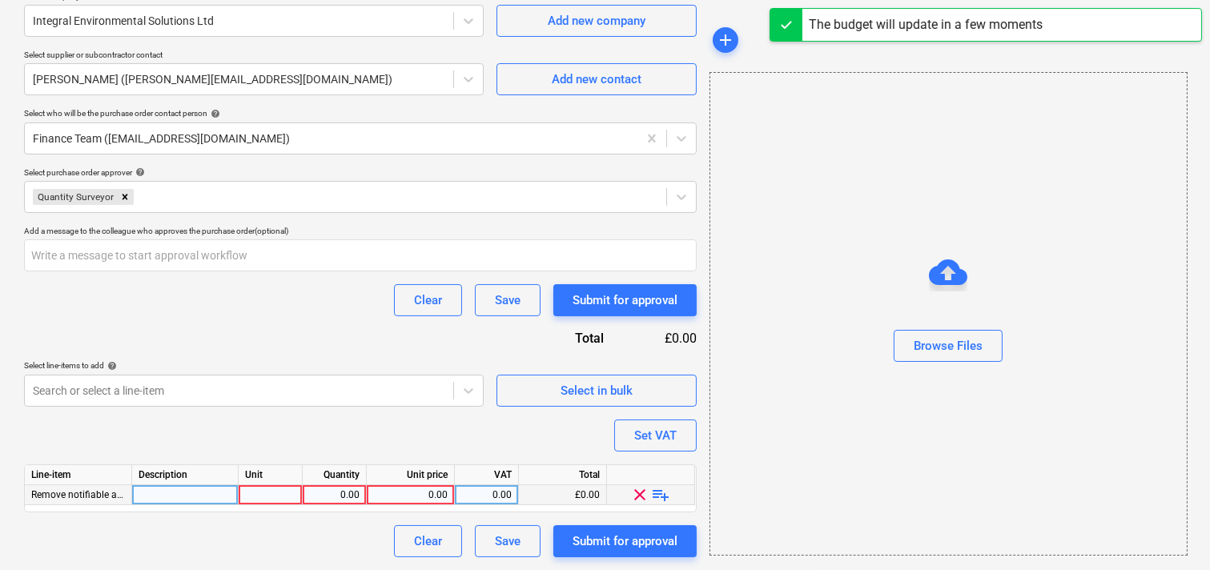
type textarea "x"
click at [165, 487] on div at bounding box center [185, 495] width 106 height 20
type input "Remove notifiable asbestos under controlled conditions"
type textarea "x"
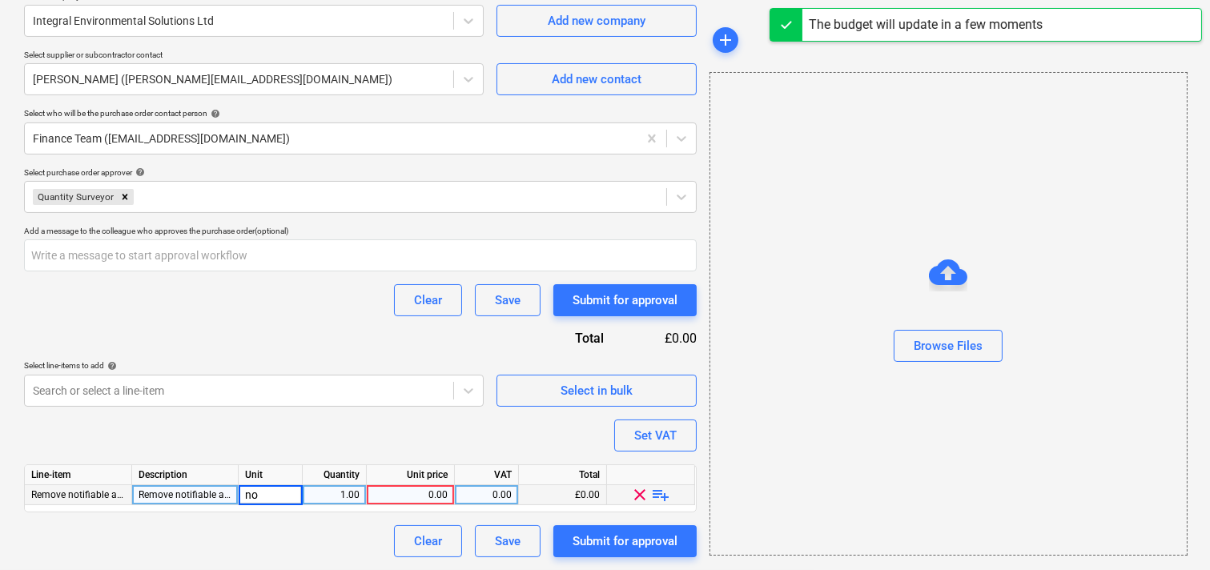
type input "nos"
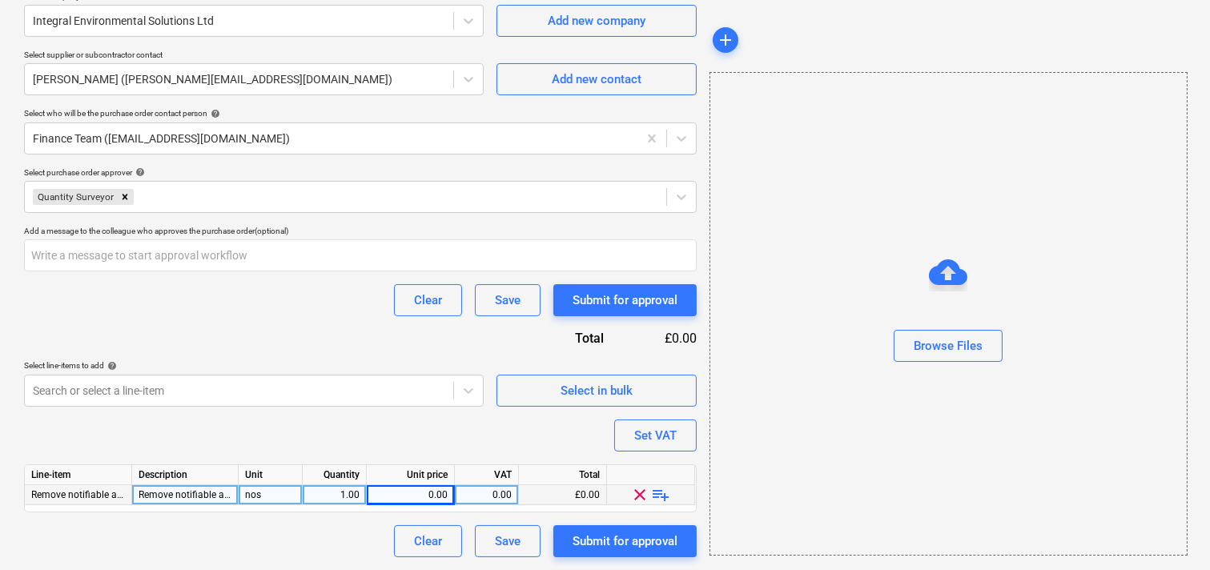
type textarea "x"
type input "6500"
click at [241, 433] on div "Purchase order name help Purchase order Purchase order reference number help EN…" at bounding box center [360, 161] width 672 height 793
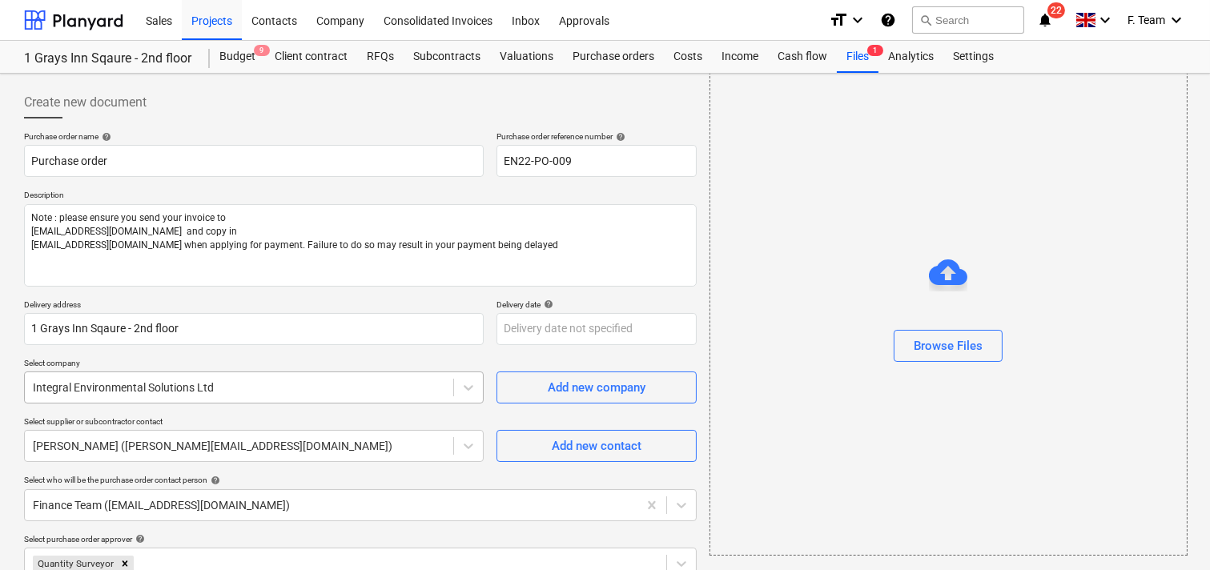
scroll to position [89, 0]
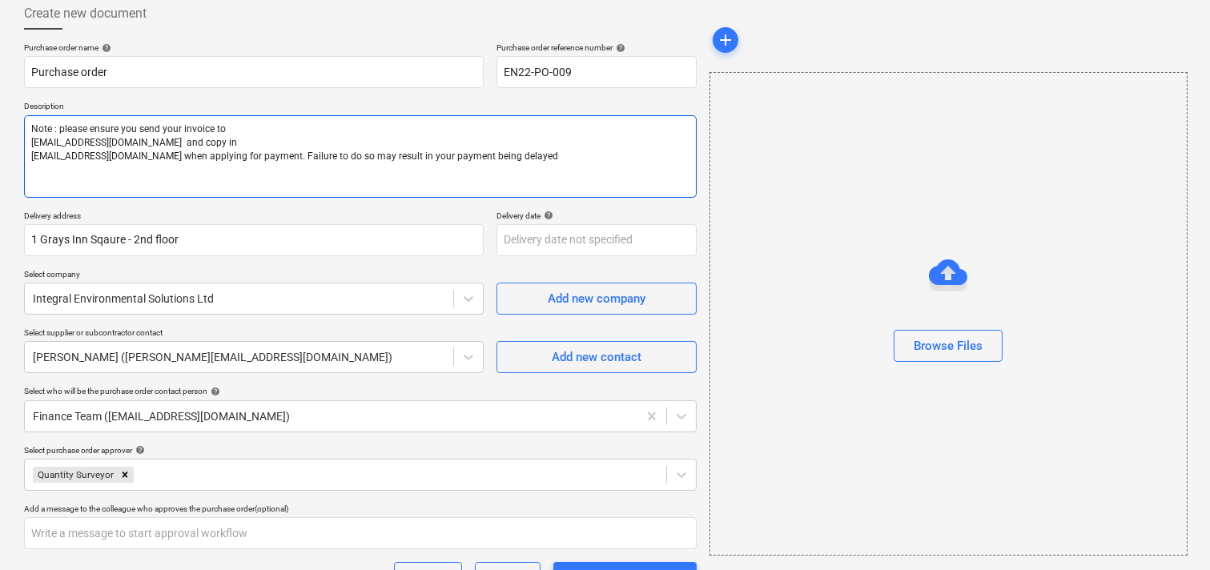
click at [30, 128] on textarea "Note : please ensure you send your invoice to [EMAIL_ADDRESS][DOMAIN_NAME] and …" at bounding box center [360, 156] width 672 height 82
paste textarea "Remove notifiable asbestos under controlled conditions"
type textarea "x"
type textarea "Remove notifiable asbestos under controlled conditionsNote : please ensure you …"
type textarea "x"
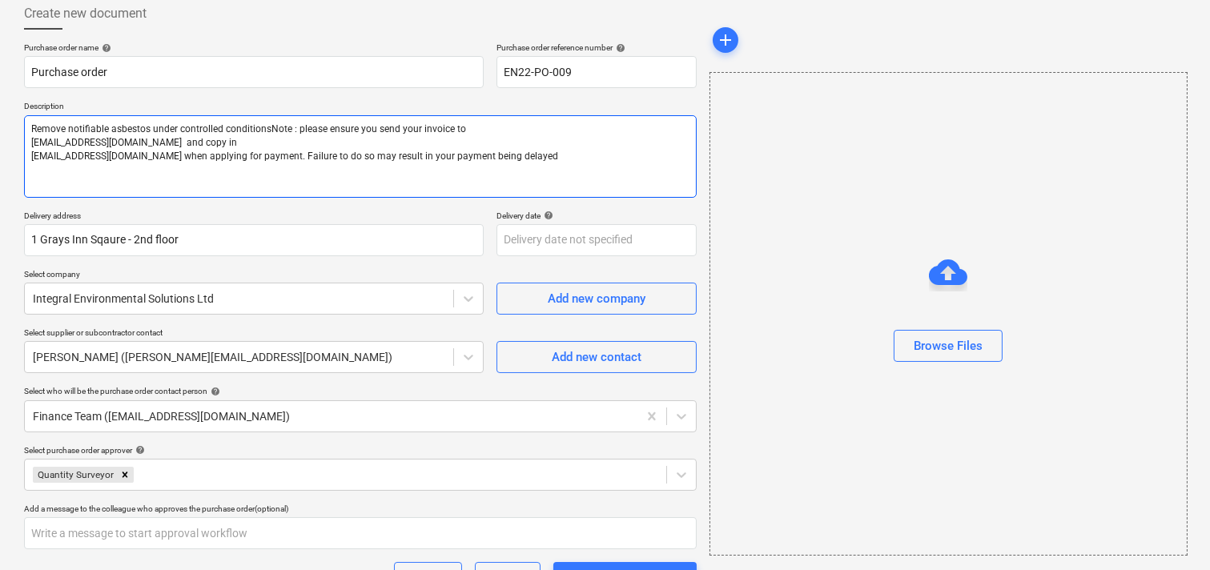
type textarea "Remove notifiable asbestos under controlled conditions Note : please ensure you…"
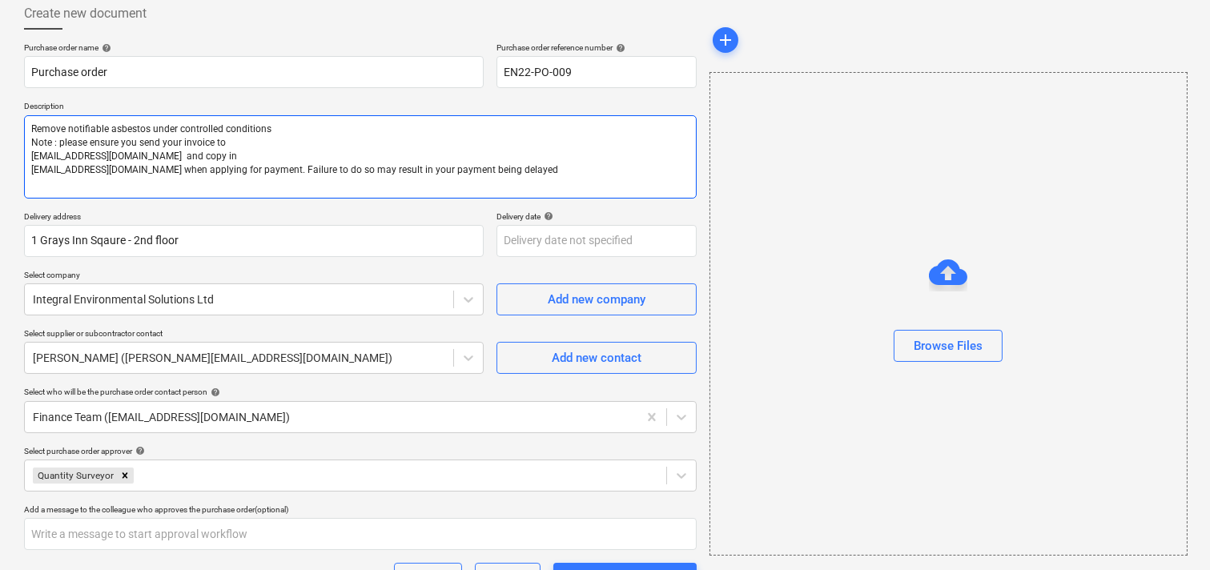
type textarea "x"
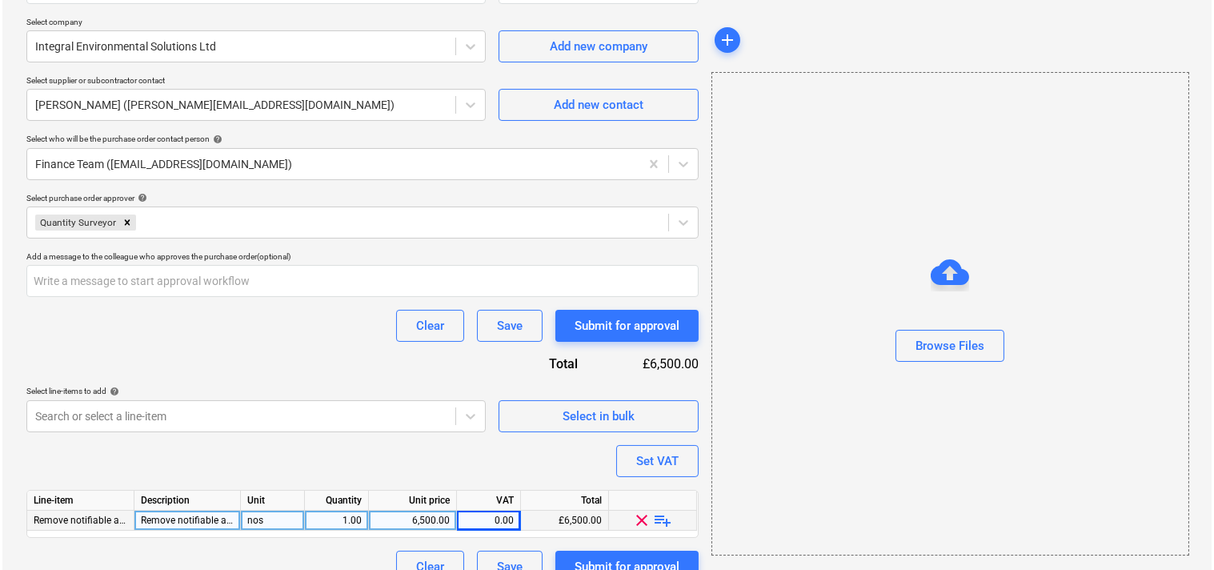
scroll to position [381, 0]
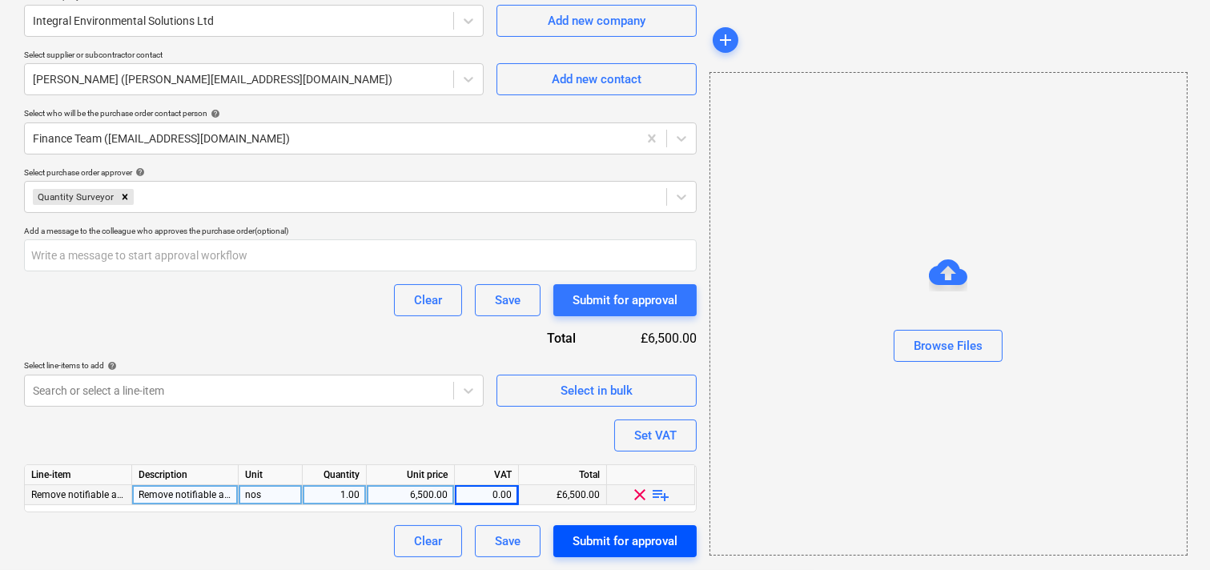
type textarea "Remove notifiable asbestos under controlled conditions Note : please ensure you…"
click at [620, 539] on div "Submit for approval" at bounding box center [624, 541] width 105 height 21
type textarea "x"
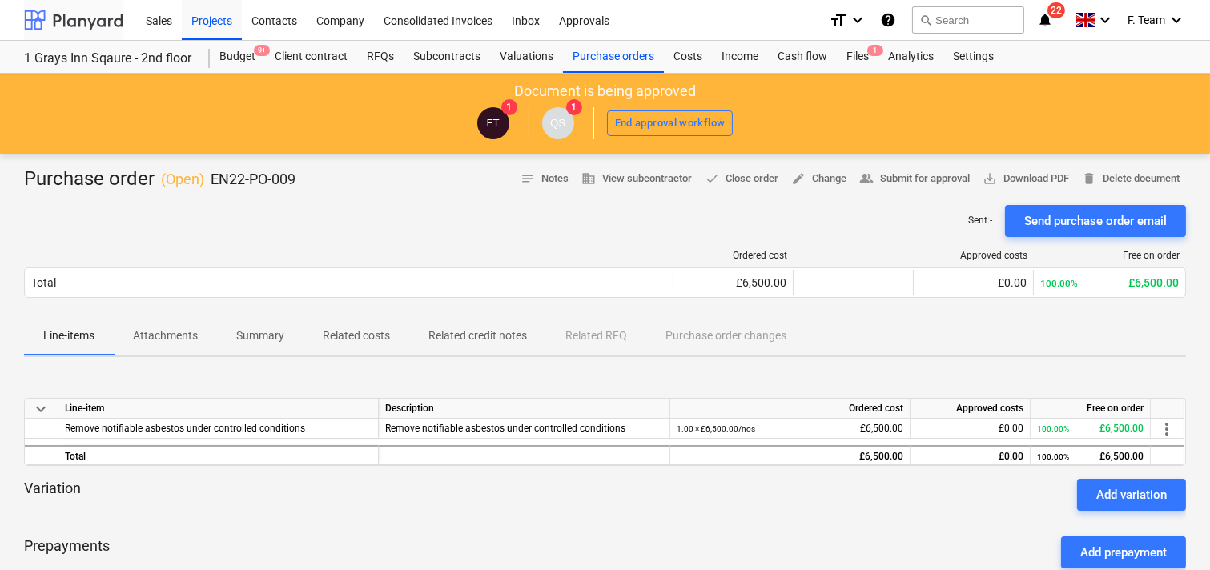
click at [72, 18] on div at bounding box center [73, 20] width 99 height 40
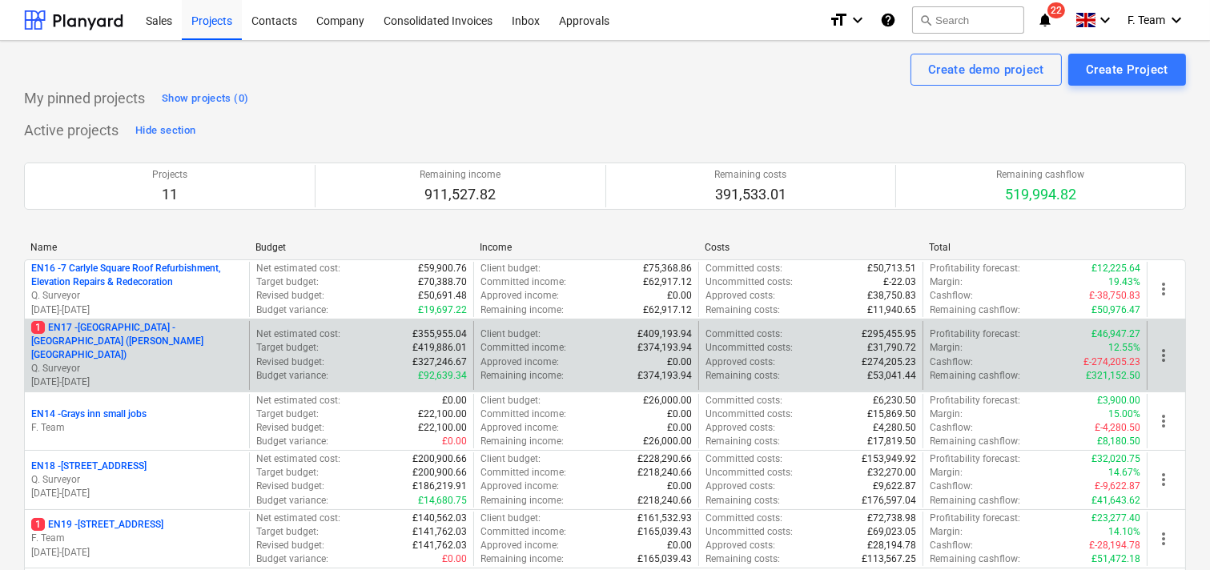
click at [142, 341] on p "1 EN17 - [GEOGRAPHIC_DATA] - [GEOGRAPHIC_DATA] ([PERSON_NAME][GEOGRAPHIC_DATA])" at bounding box center [136, 341] width 211 height 41
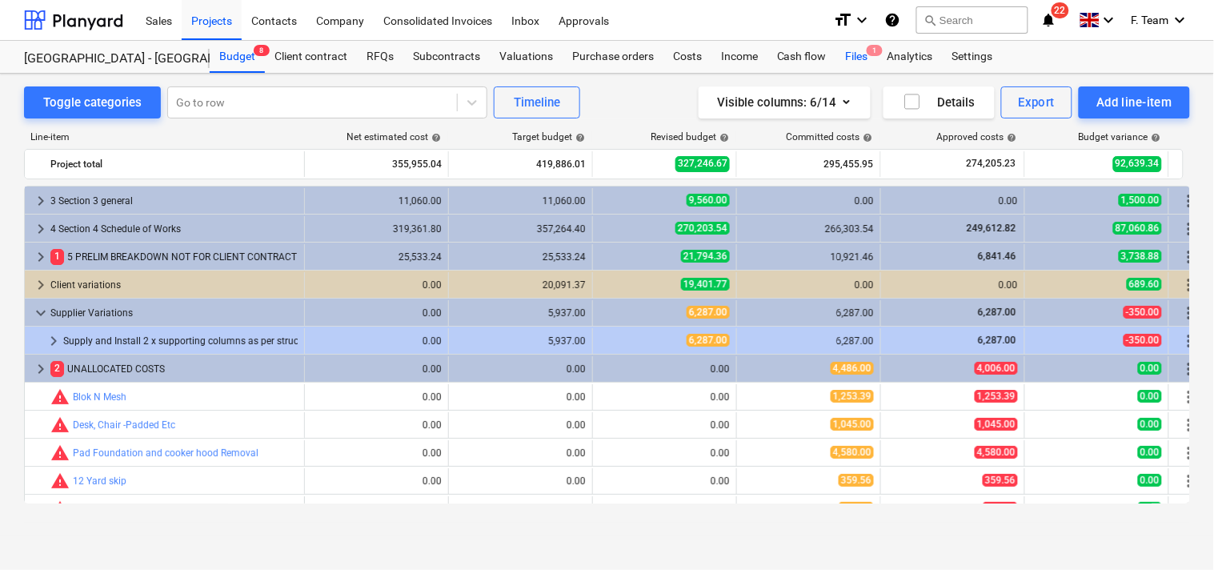
click at [861, 58] on div "Files 1" at bounding box center [858, 57] width 42 height 32
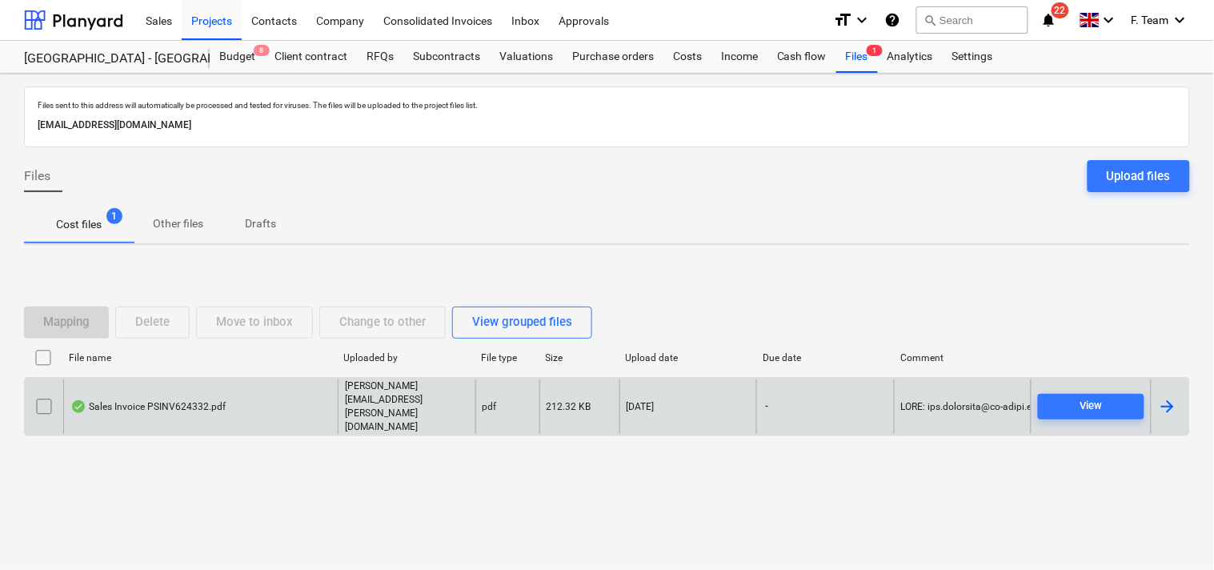
click at [1164, 407] on div at bounding box center [1167, 406] width 19 height 19
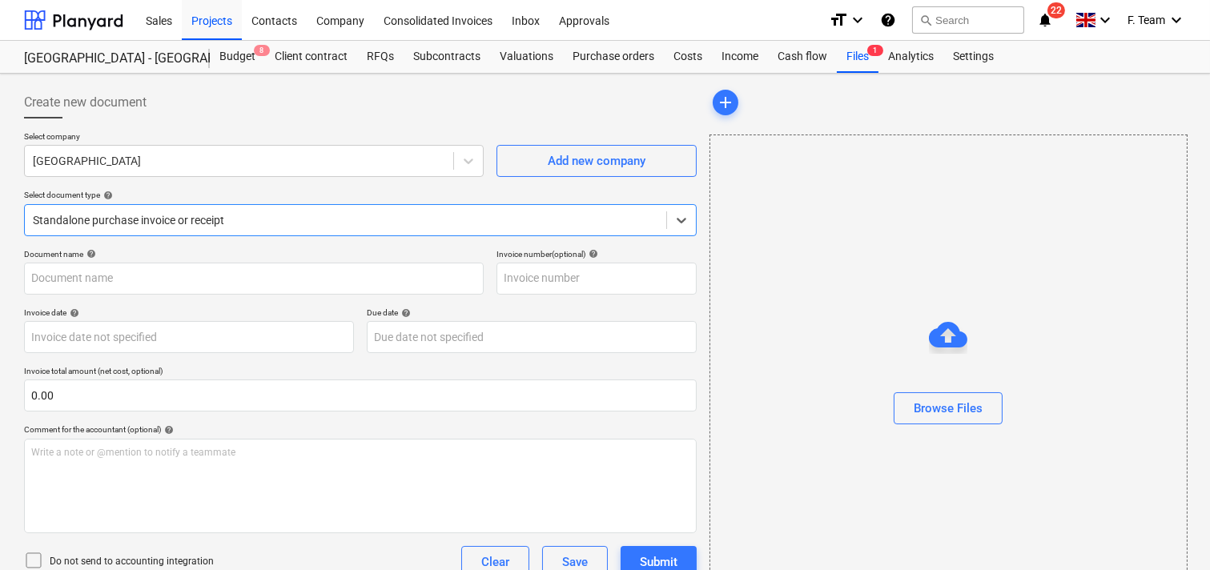
type input "PSINV624332"
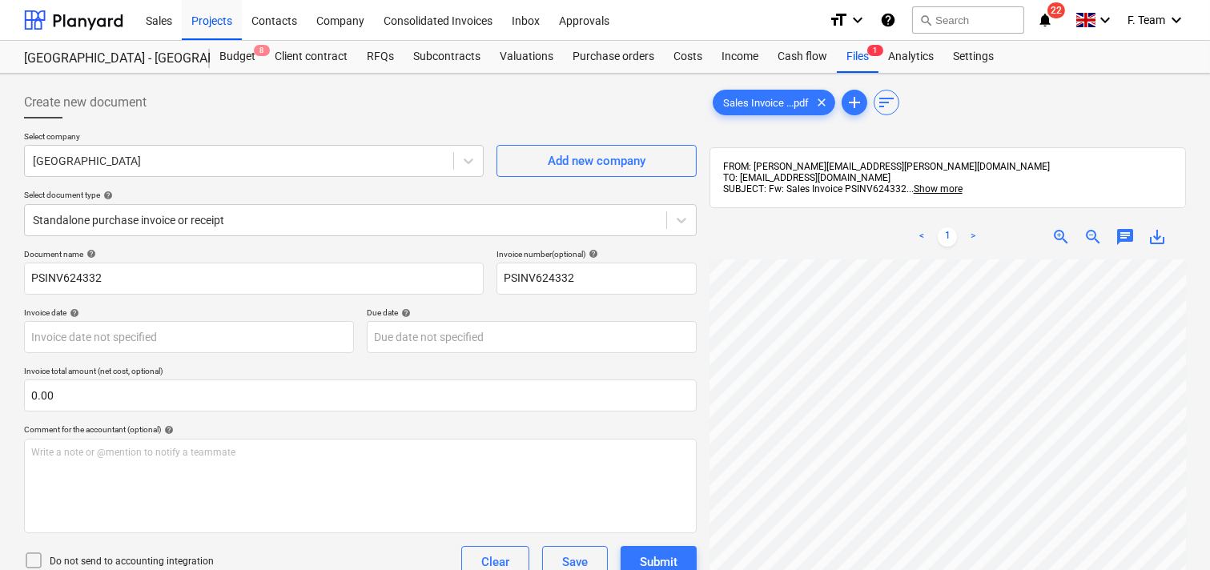
scroll to position [22, 179]
click at [596, 347] on div "Create new document Select company [GEOGRAPHIC_DATA] Add new company Select doc…" at bounding box center [605, 435] width 1174 height 711
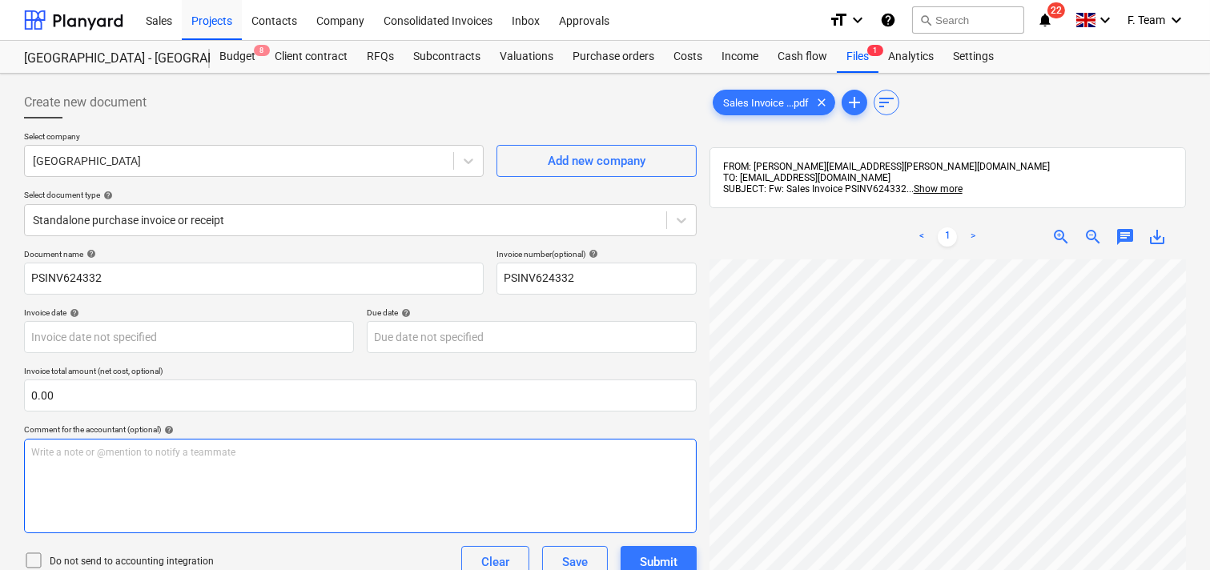
click at [610, 476] on div "Create new document Select company [GEOGRAPHIC_DATA] Add new company Select doc…" at bounding box center [605, 435] width 1174 height 711
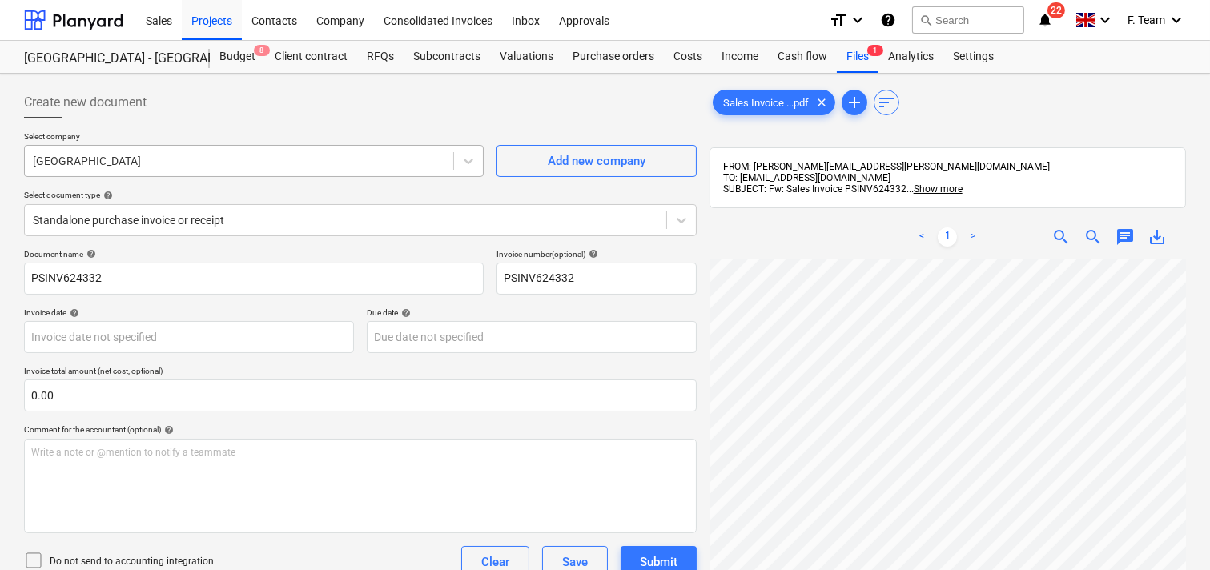
click at [122, 161] on div at bounding box center [239, 161] width 412 height 16
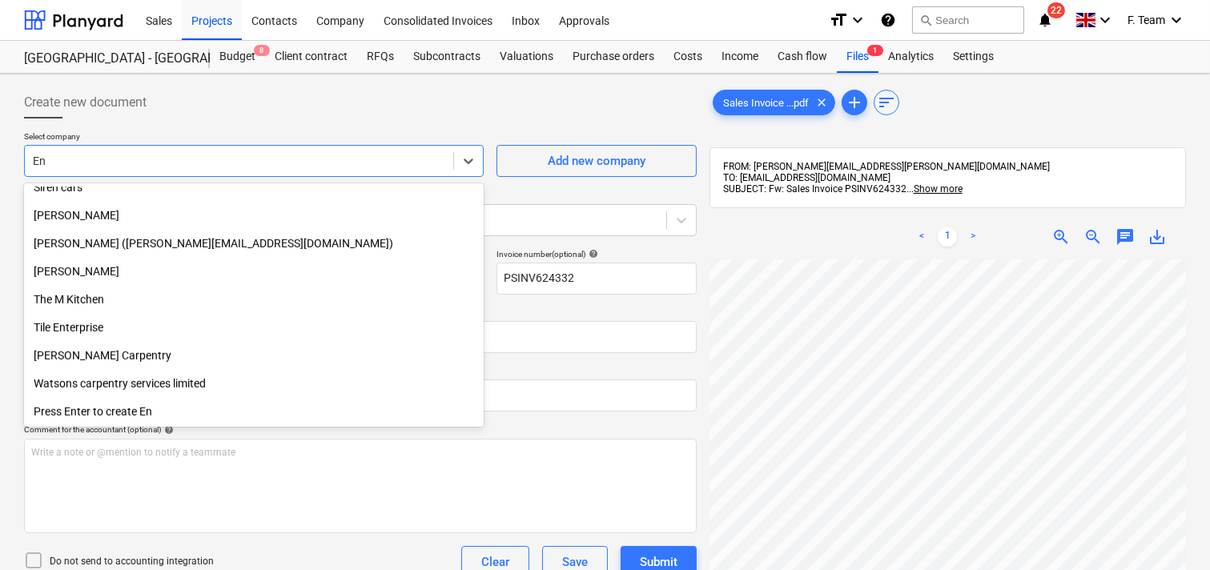
scroll to position [2085, 0]
type input "Enva"
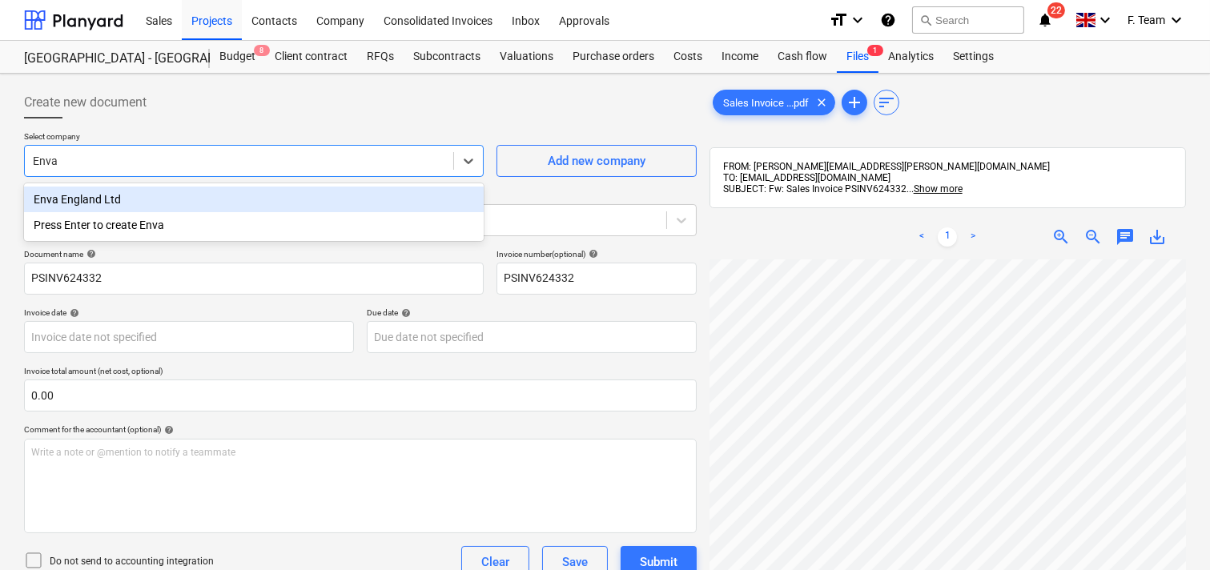
click at [115, 199] on div "Enva England Ltd" at bounding box center [254, 200] width 460 height 26
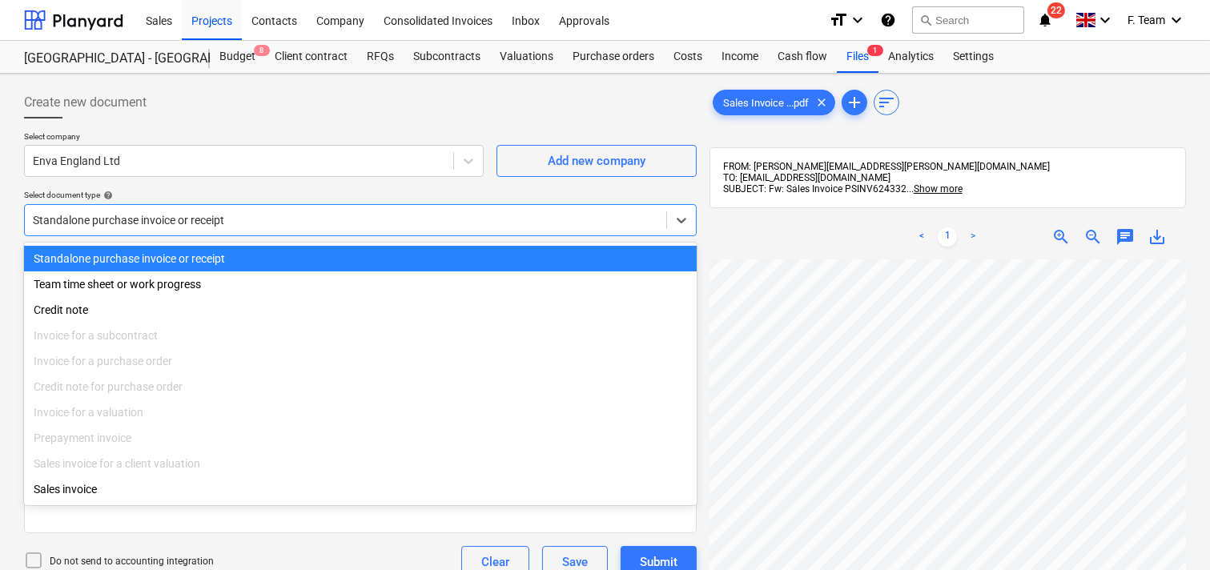
click at [188, 221] on div at bounding box center [345, 220] width 625 height 16
click at [260, 166] on div at bounding box center [239, 161] width 412 height 16
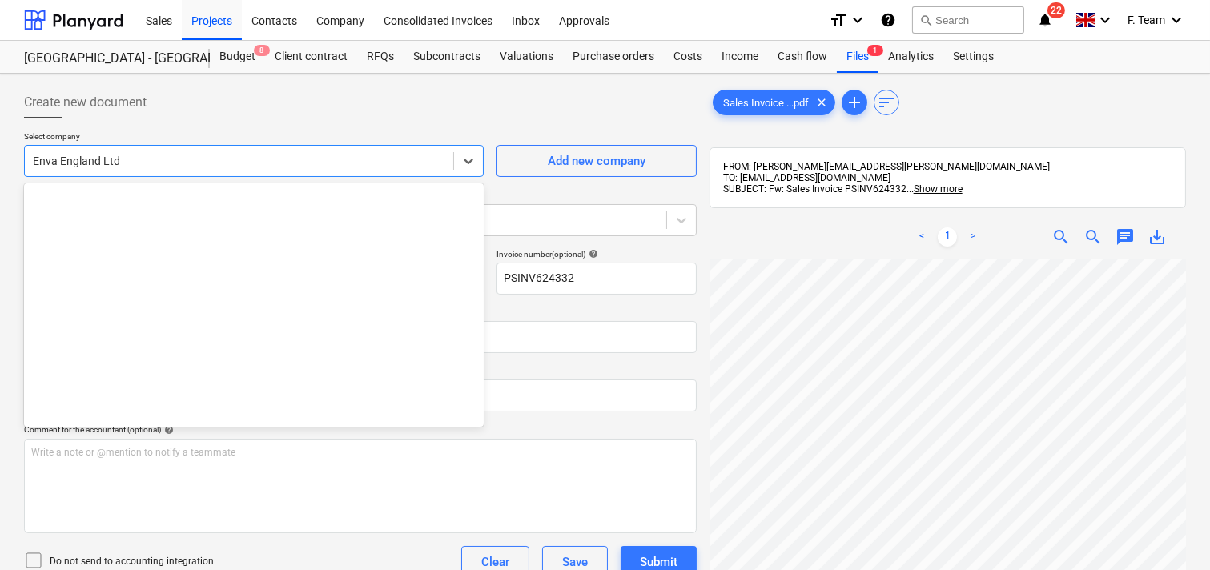
scroll to position [4931, 0]
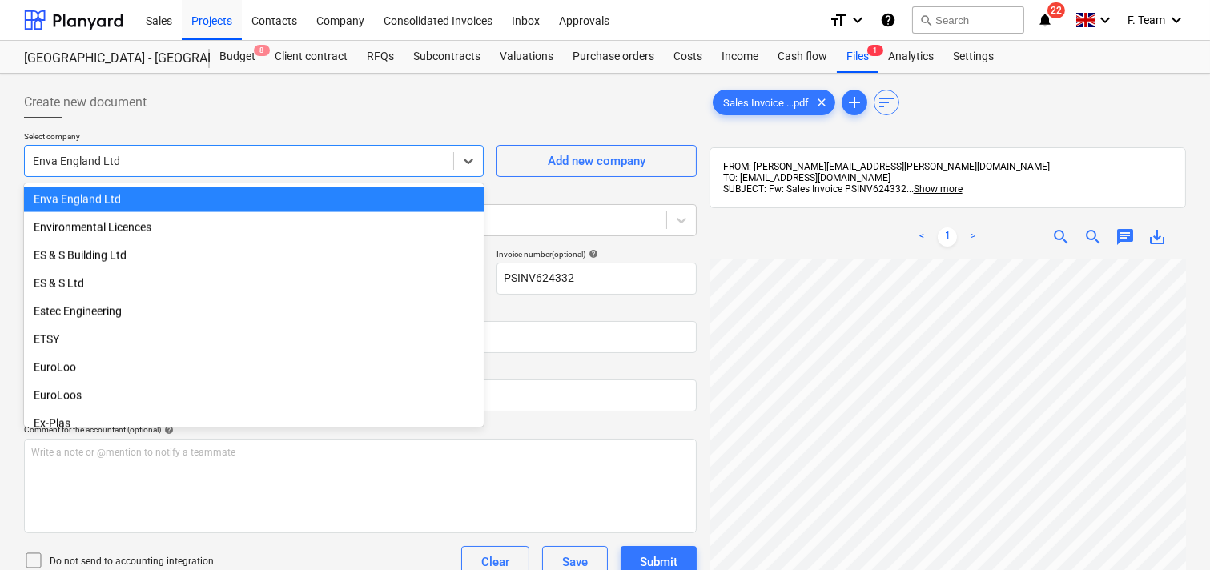
click at [322, 117] on div "Create new document" at bounding box center [360, 102] width 672 height 32
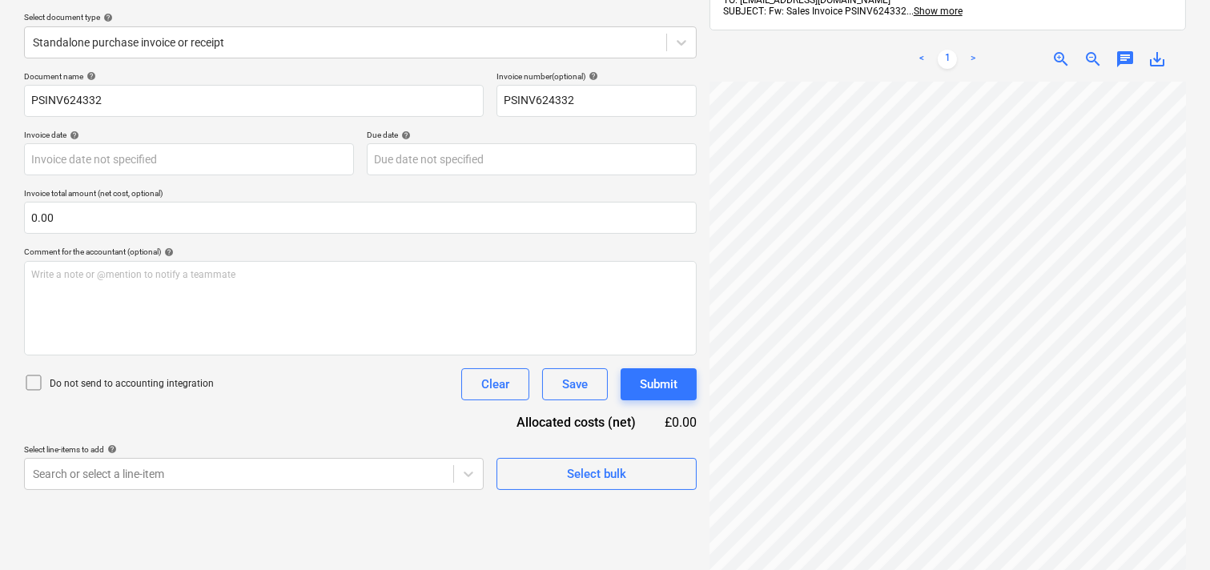
scroll to position [488, 348]
click at [659, 383] on div "Create new document Select company Enva England Ltd Add new company Select docu…" at bounding box center [605, 258] width 1174 height 712
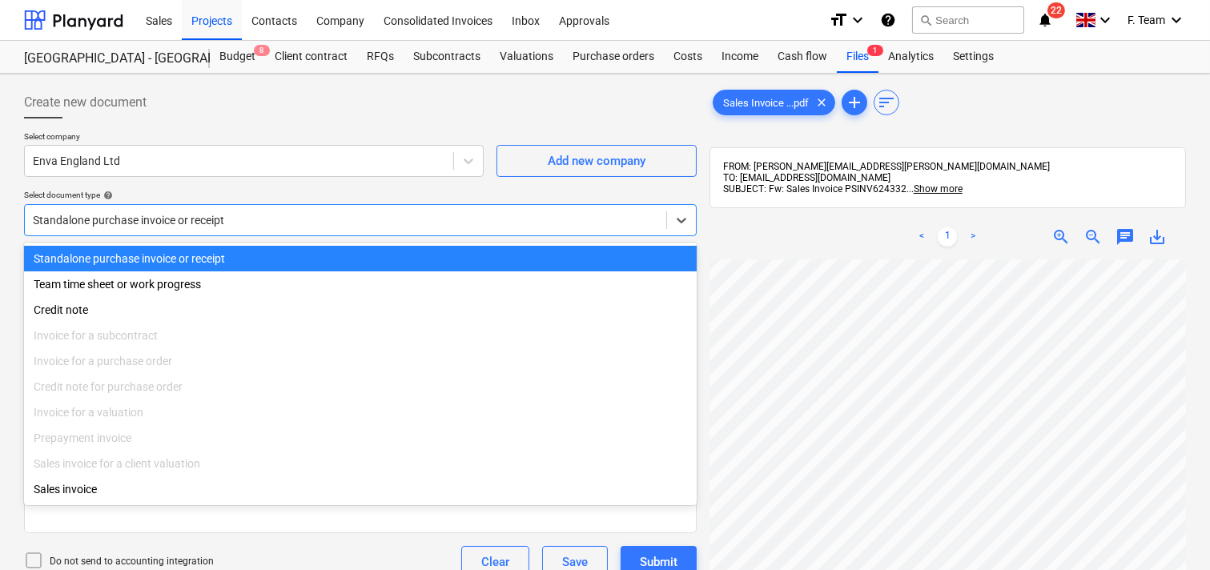
click at [140, 219] on div at bounding box center [345, 220] width 625 height 16
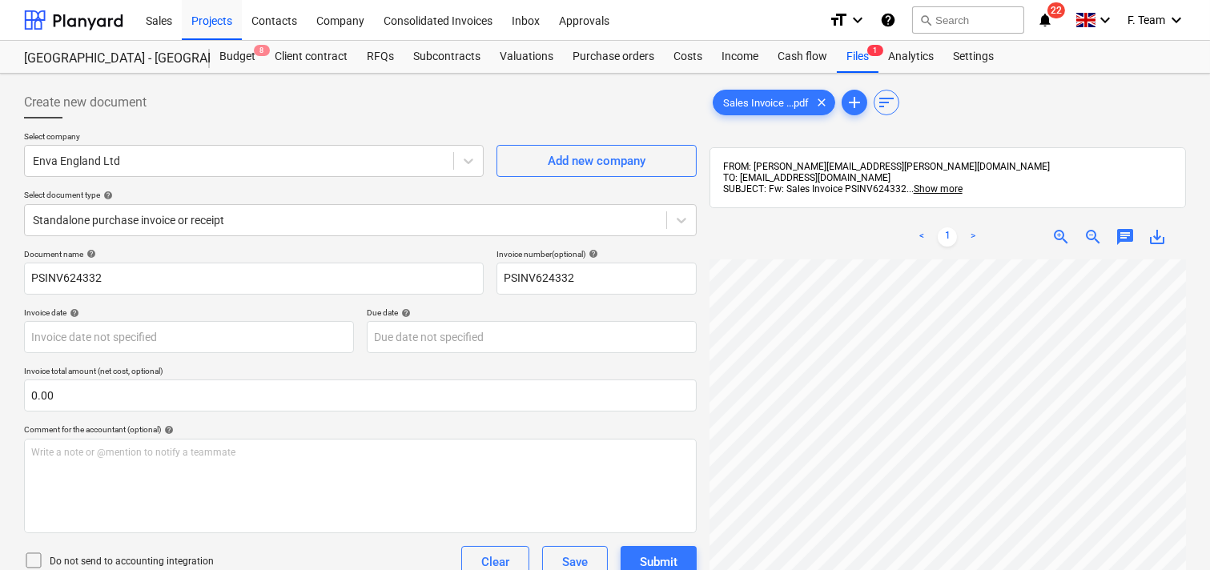
click at [228, 190] on div "Select document type help" at bounding box center [360, 195] width 672 height 10
click at [583, 278] on input "PSINV624332" at bounding box center [596, 279] width 200 height 32
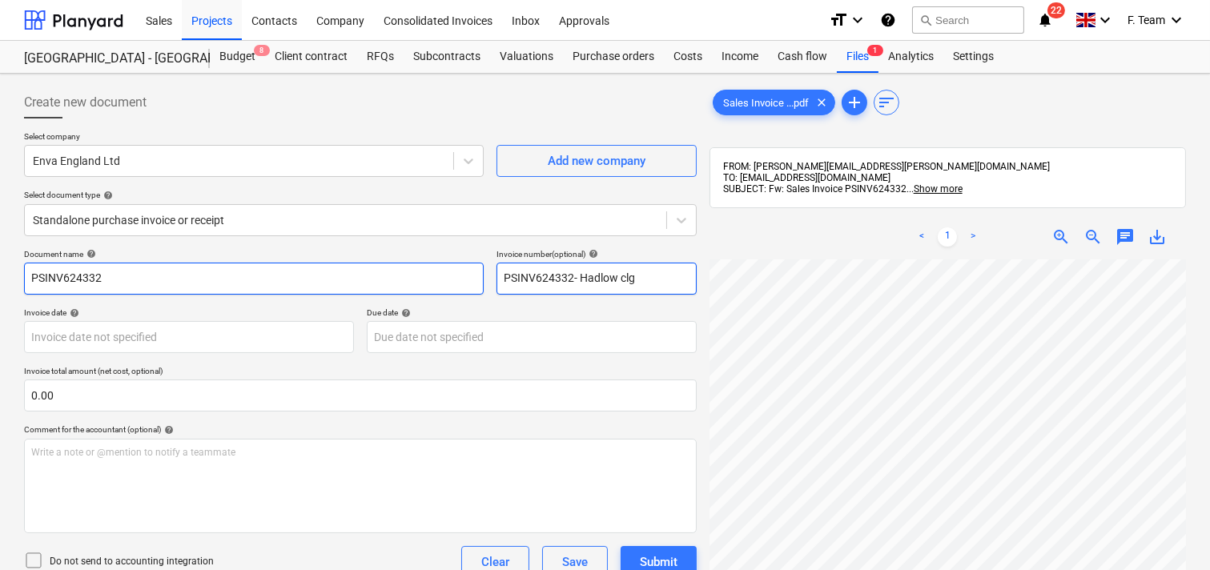
type input "PSINV624332- Hadlow clg"
click at [117, 281] on input "PSINV624332" at bounding box center [254, 279] width 460 height 32
drag, startPoint x: 117, startPoint y: 281, endPoint x: 14, endPoint y: 275, distance: 103.4
click at [14, 275] on div "Create new document Select company Enva England Ltd Add new company Select docu…" at bounding box center [605, 436] width 1210 height 724
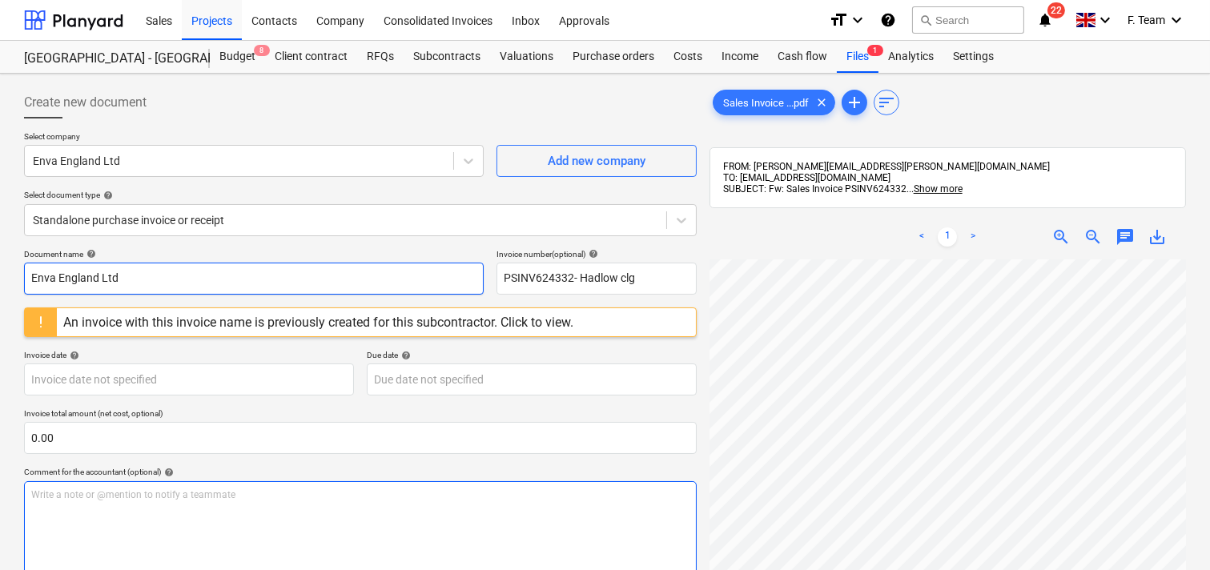
type input "Enva England Ltd"
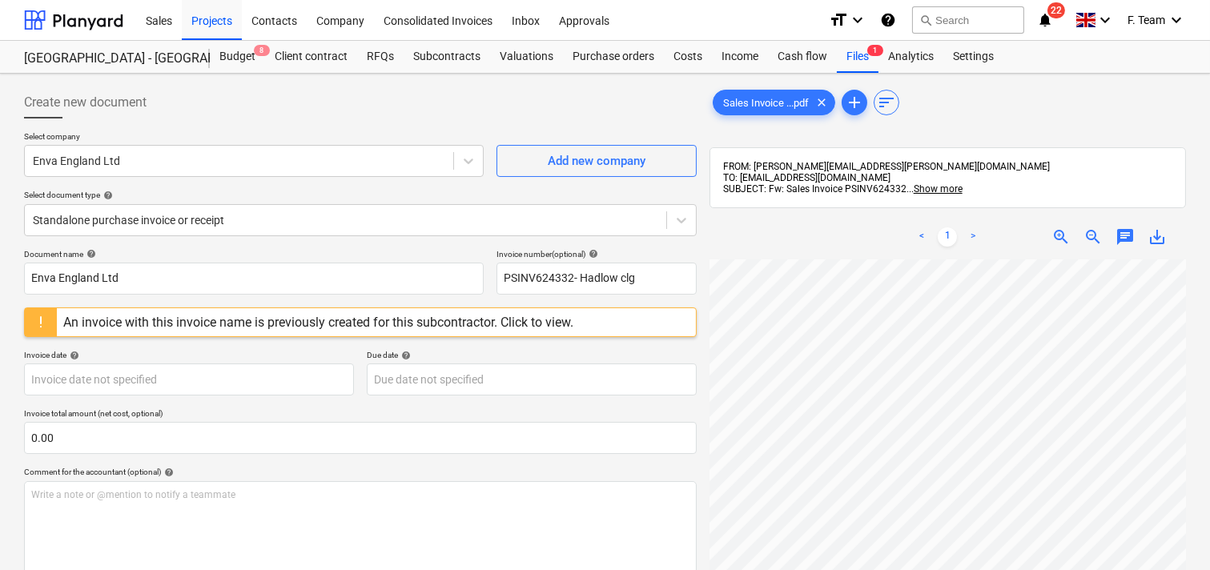
click at [884, 252] on div "< 1 > zoom_in zoom_out chat 0 save_alt" at bounding box center [947, 500] width 476 height 570
click at [451, 473] on div "Create new document Select company Enva England Ltd Add new company Select docu…" at bounding box center [605, 435] width 1174 height 711
click at [153, 387] on body "Sales Projects Contacts Company Consolidated Invoices Inbox Approvals format_si…" at bounding box center [605, 285] width 1210 height 570
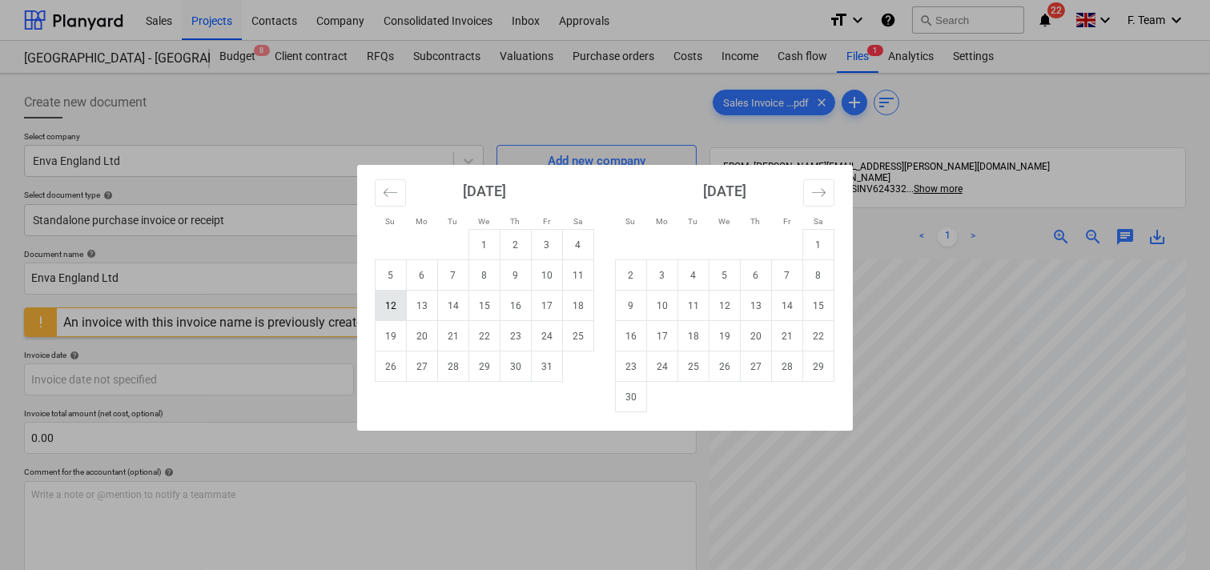
click at [398, 305] on td "12" at bounding box center [390, 306] width 31 height 30
type input "[DATE]"
click at [420, 382] on body "Sales Projects Contacts Company Consolidated Invoices Inbox Approvals format_si…" at bounding box center [605, 285] width 1210 height 570
click at [697, 305] on td "11" at bounding box center [693, 306] width 31 height 30
type input "[DATE]"
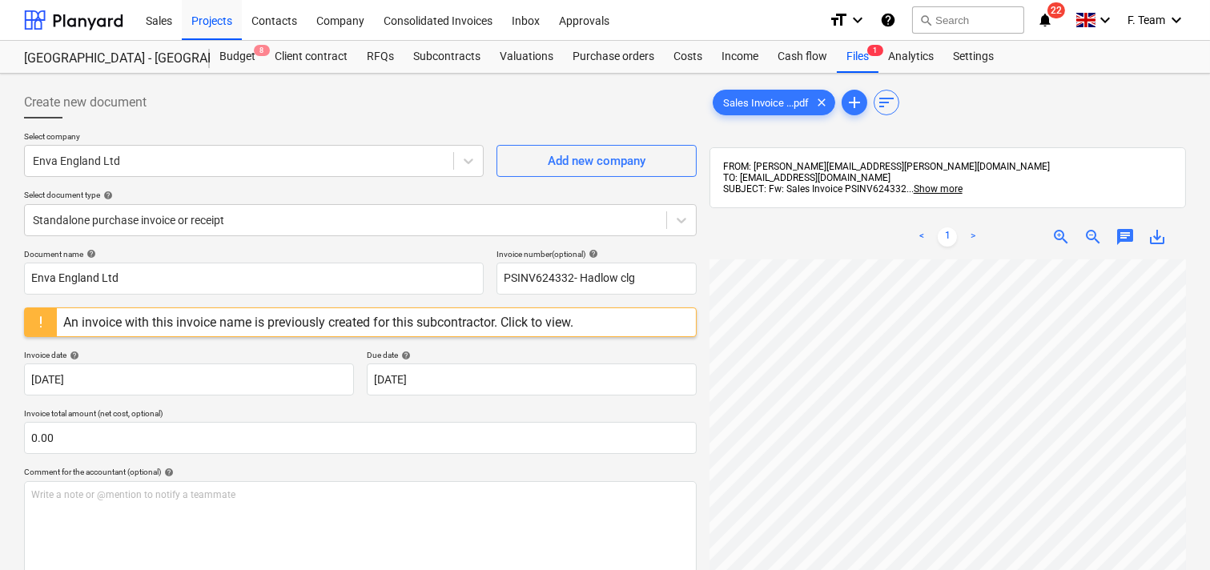
scroll to position [178, 0]
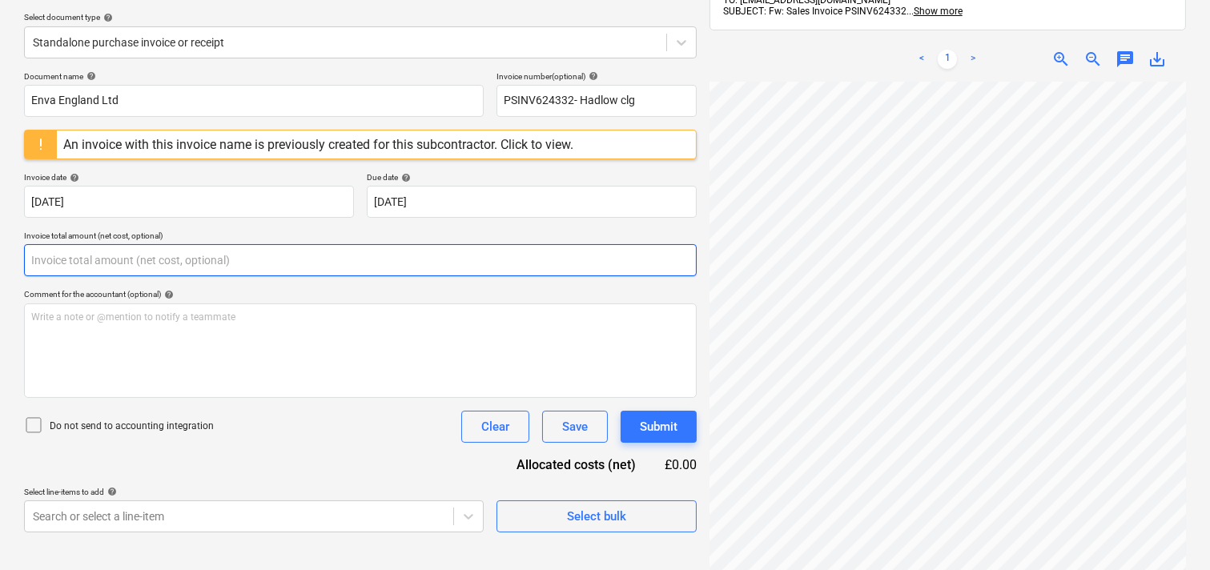
click at [90, 262] on input "text" at bounding box center [360, 260] width 672 height 32
click at [65, 264] on input "text" at bounding box center [360, 260] width 672 height 32
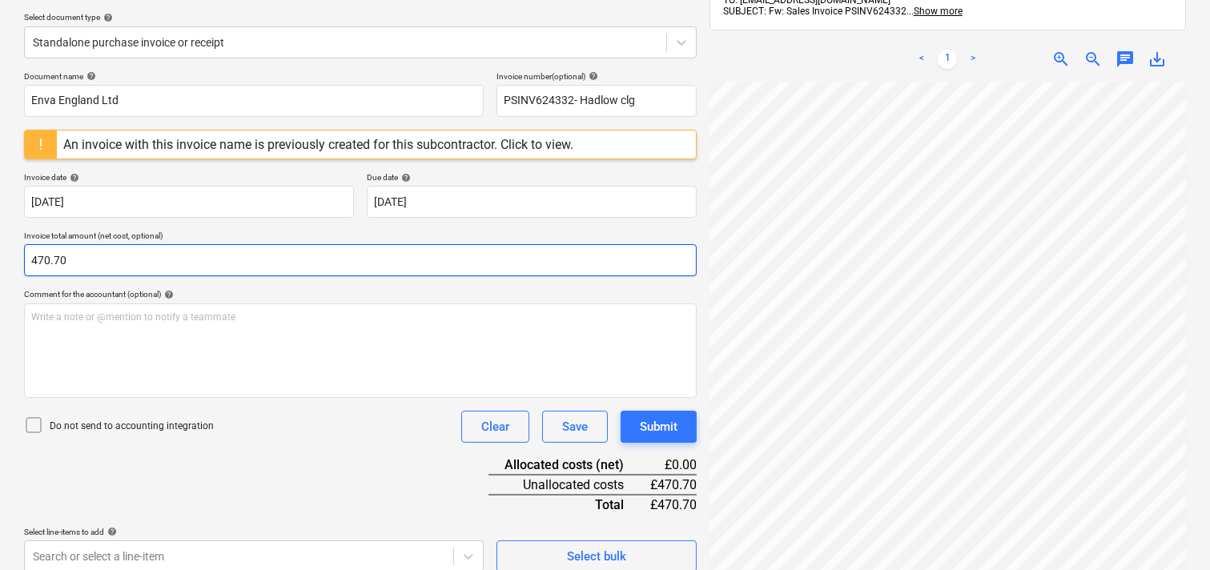
type input "470.70"
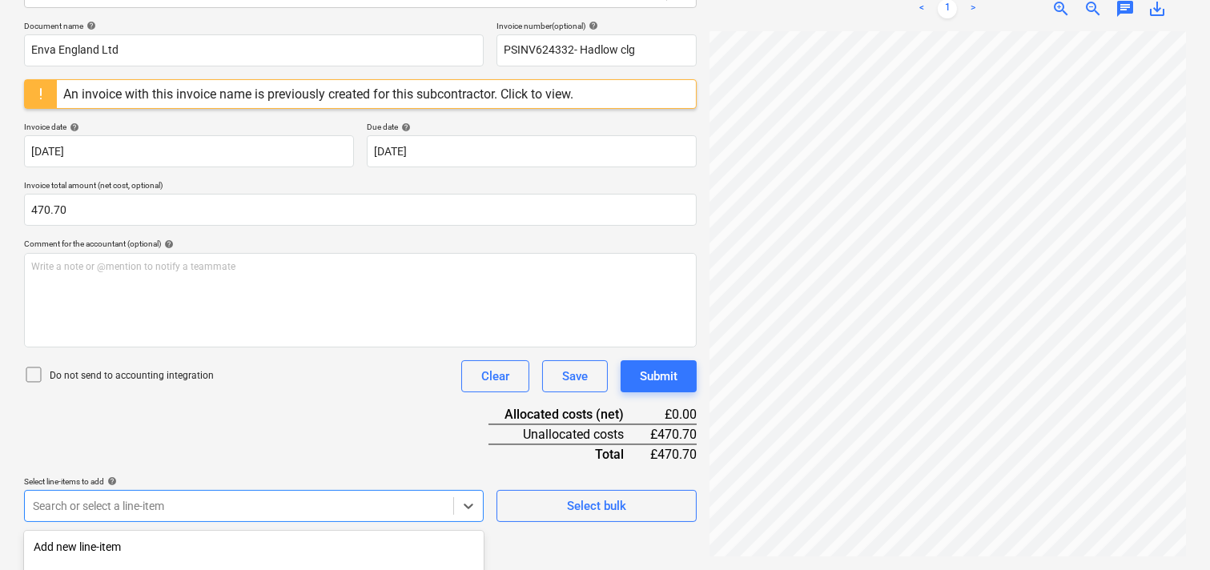
scroll to position [432, 0]
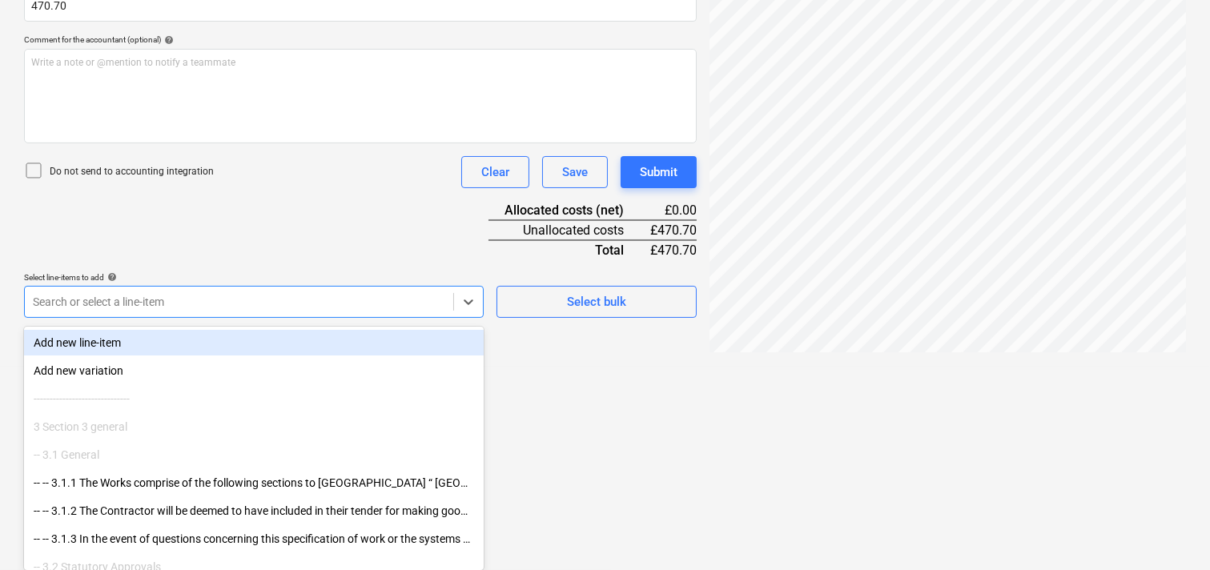
click at [112, 338] on div "Add new line-item" at bounding box center [254, 343] width 460 height 26
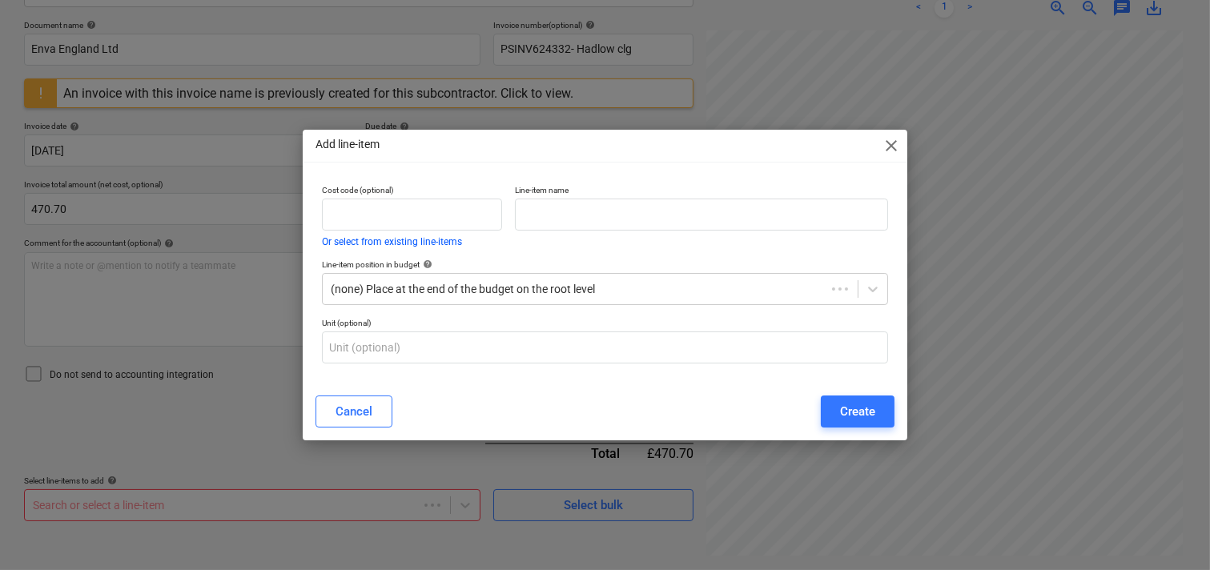
scroll to position [228, 0]
click at [560, 219] on input "text" at bounding box center [703, 215] width 375 height 32
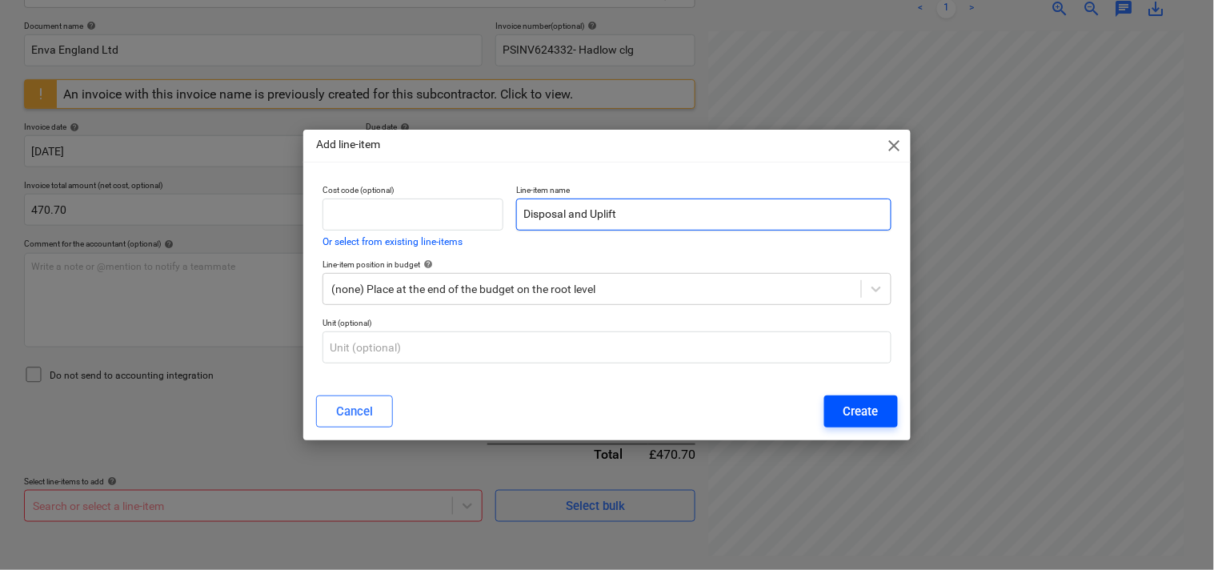
type input "Disposal and Uplift"
click at [845, 423] on button "Create" at bounding box center [862, 411] width 74 height 32
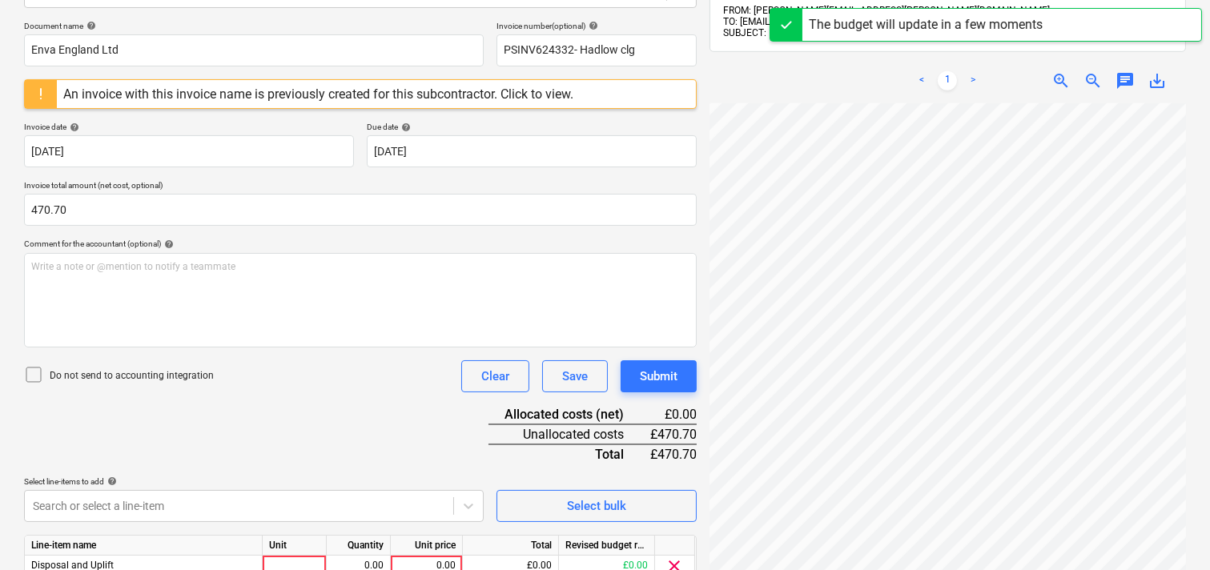
scroll to position [300, 0]
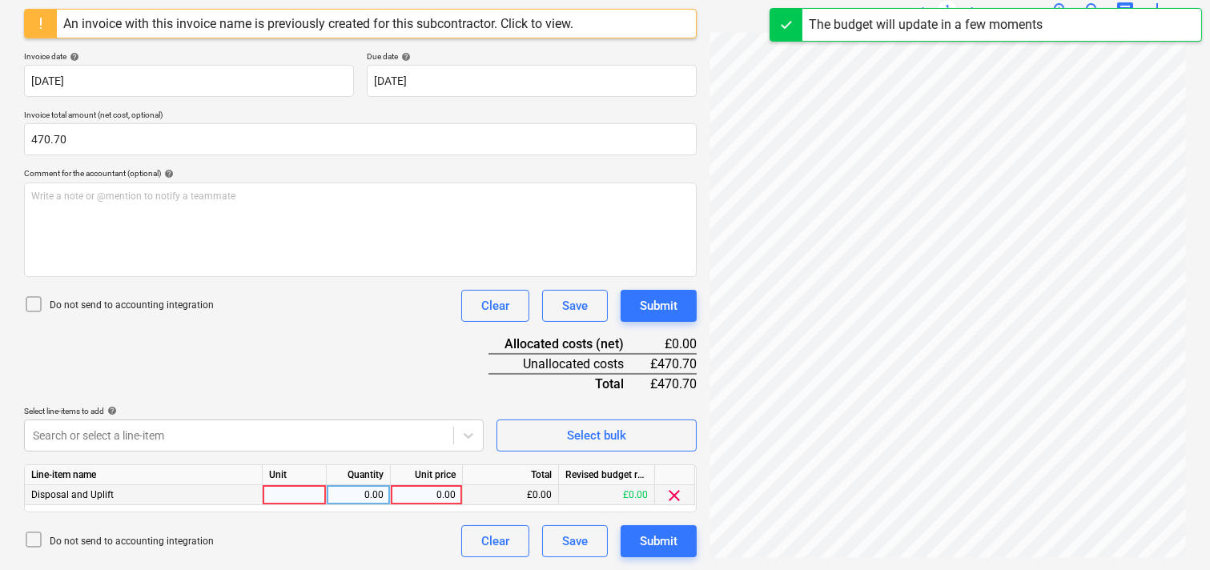
click at [283, 497] on div at bounding box center [295, 495] width 64 height 20
type input "Nos"
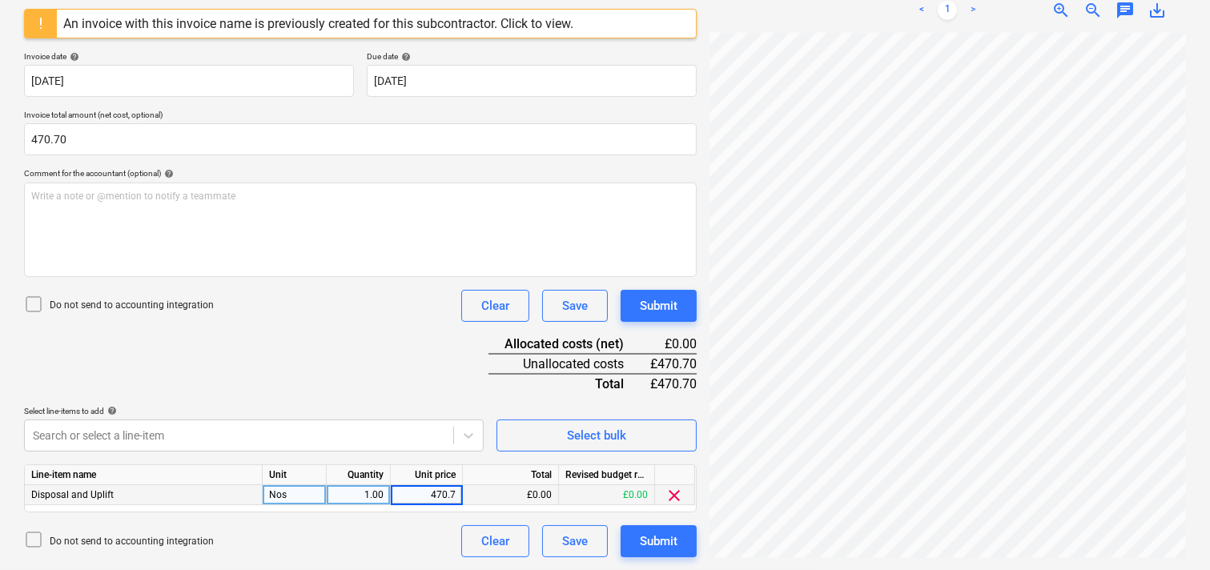
type input "470.70"
click at [630, 360] on div "Create new document Select company Enva England Ltd Add new company Select docu…" at bounding box center [605, 172] width 1174 height 782
click at [499, 328] on div "Create new document Select company Enva England Ltd Add new company Select docu…" at bounding box center [605, 172] width 1174 height 782
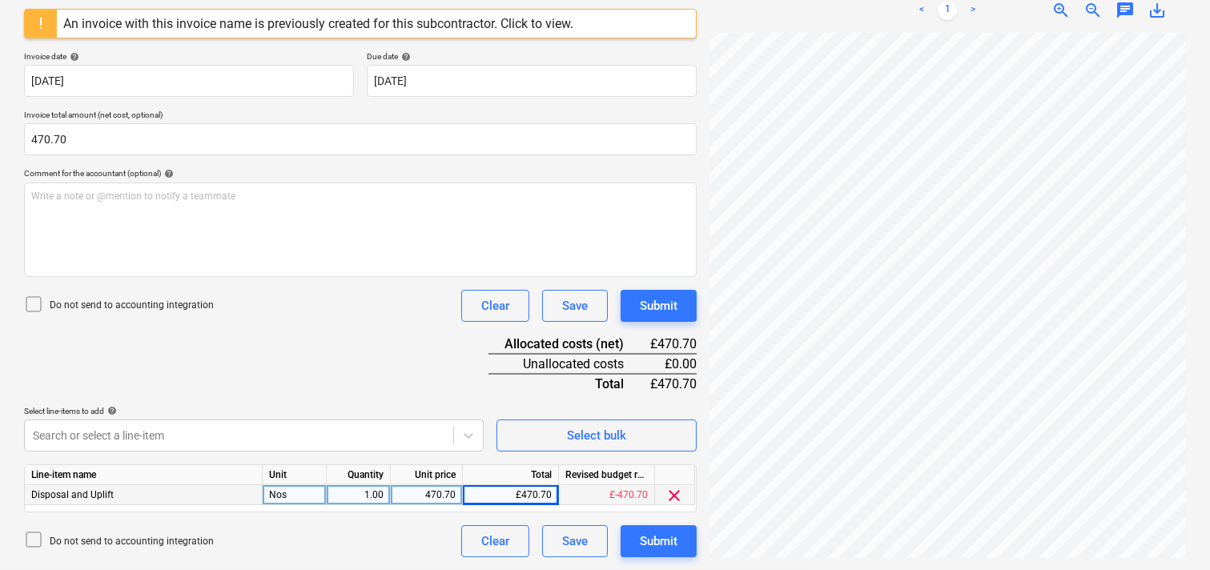
click at [742, 2] on div "< 1 > zoom_in zoom_out chat 0 save_alt" at bounding box center [947, 273] width 476 height 570
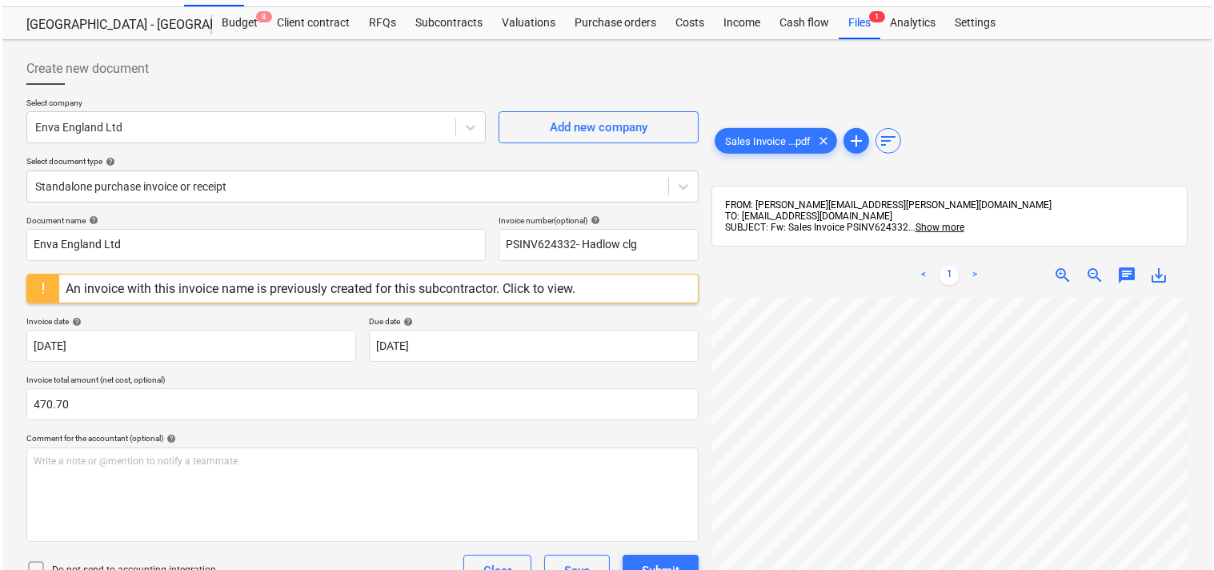
scroll to position [300, 0]
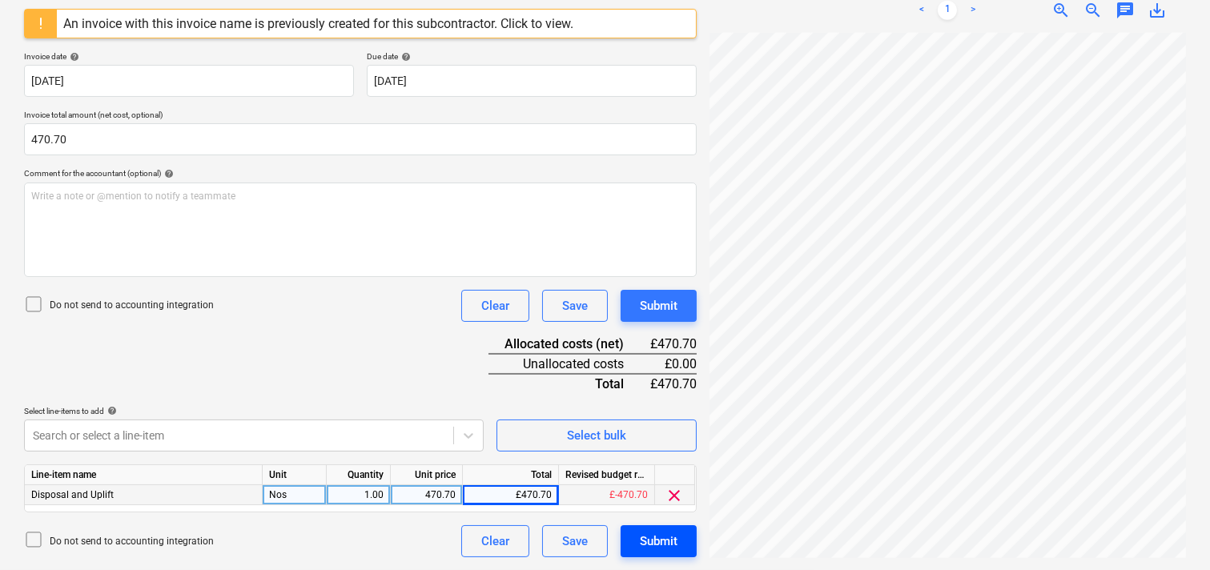
click at [663, 538] on div "Submit" at bounding box center [659, 541] width 38 height 21
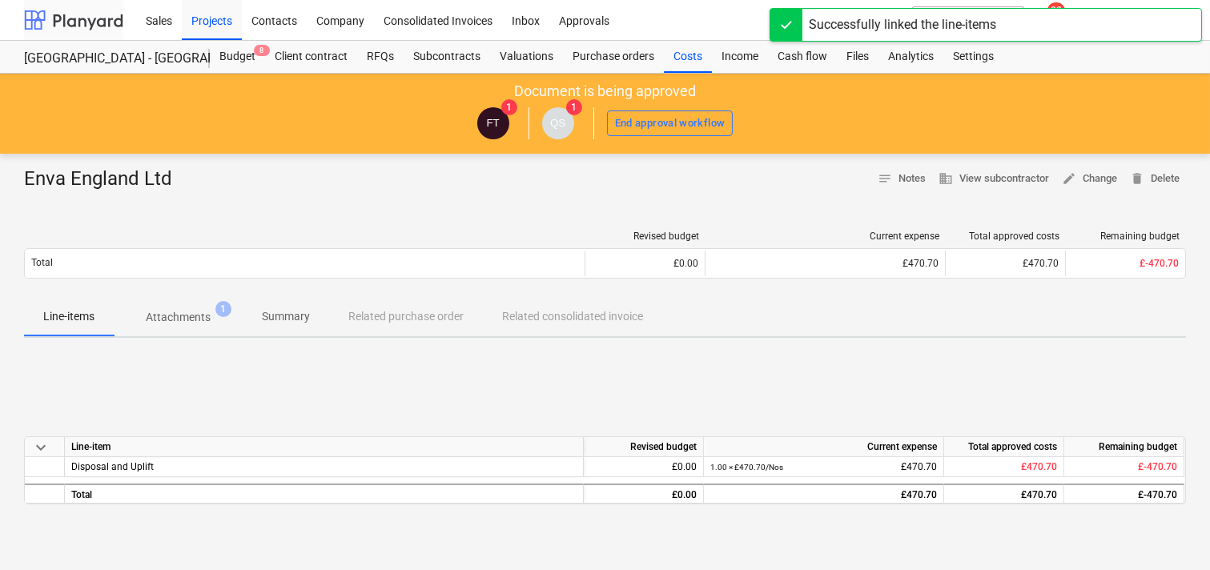
click at [64, 22] on div at bounding box center [73, 20] width 99 height 40
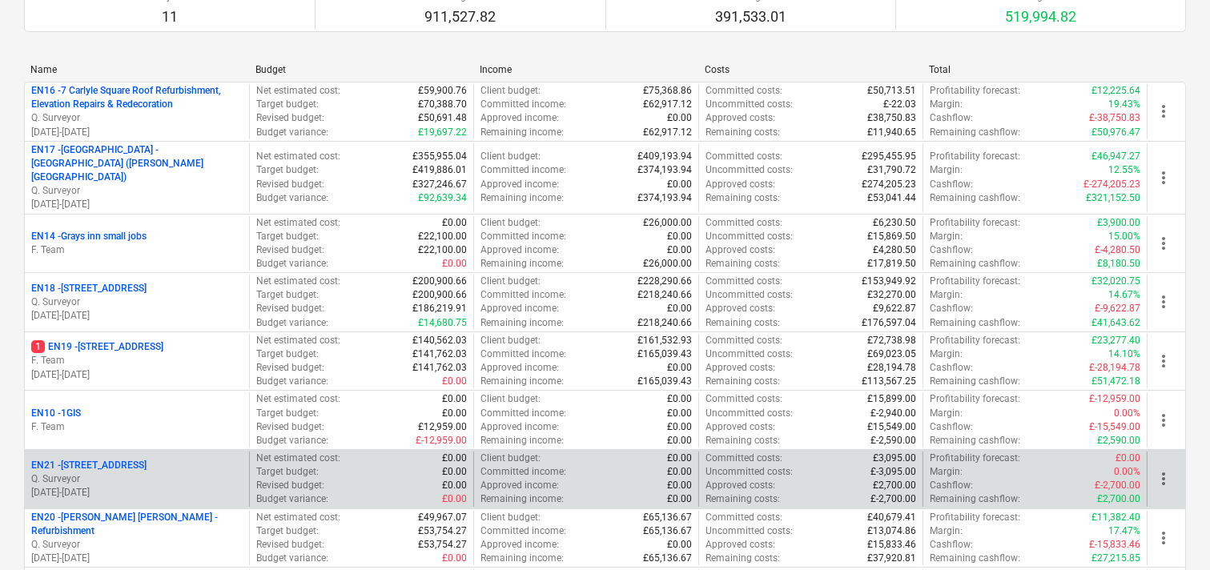
scroll to position [267, 0]
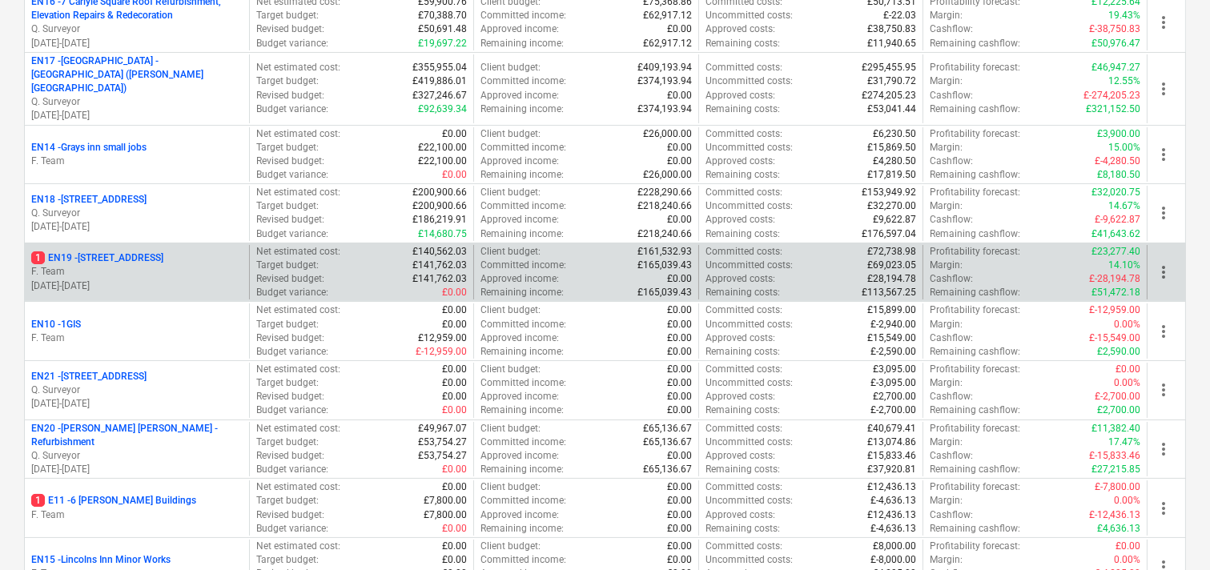
click at [117, 265] on p "F. Team" at bounding box center [136, 272] width 211 height 14
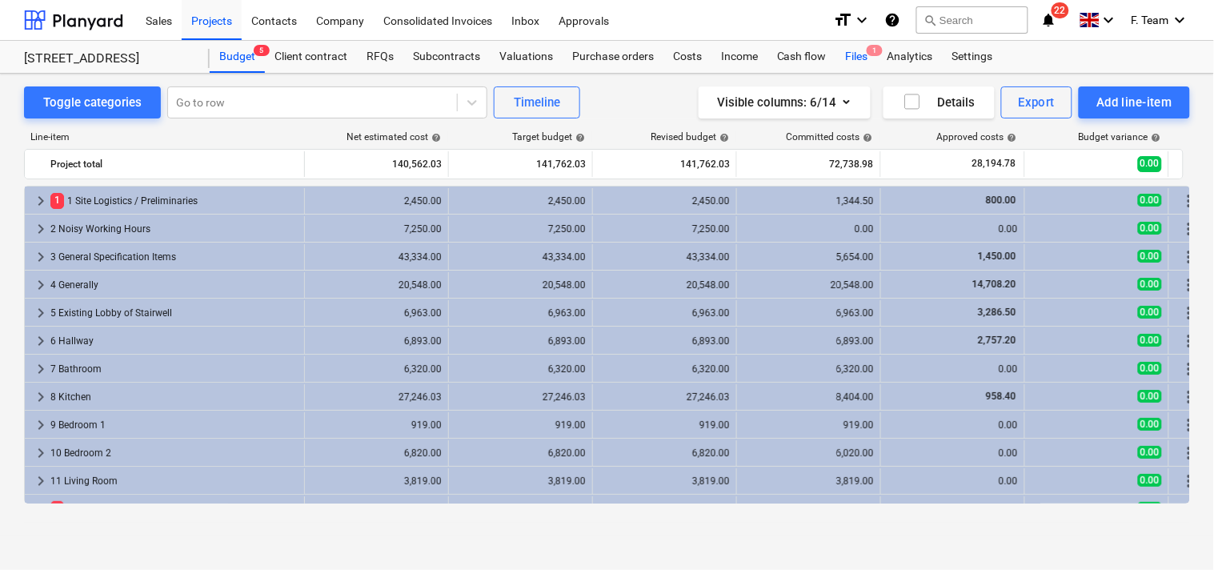
click at [857, 58] on div "Files 1" at bounding box center [858, 57] width 42 height 32
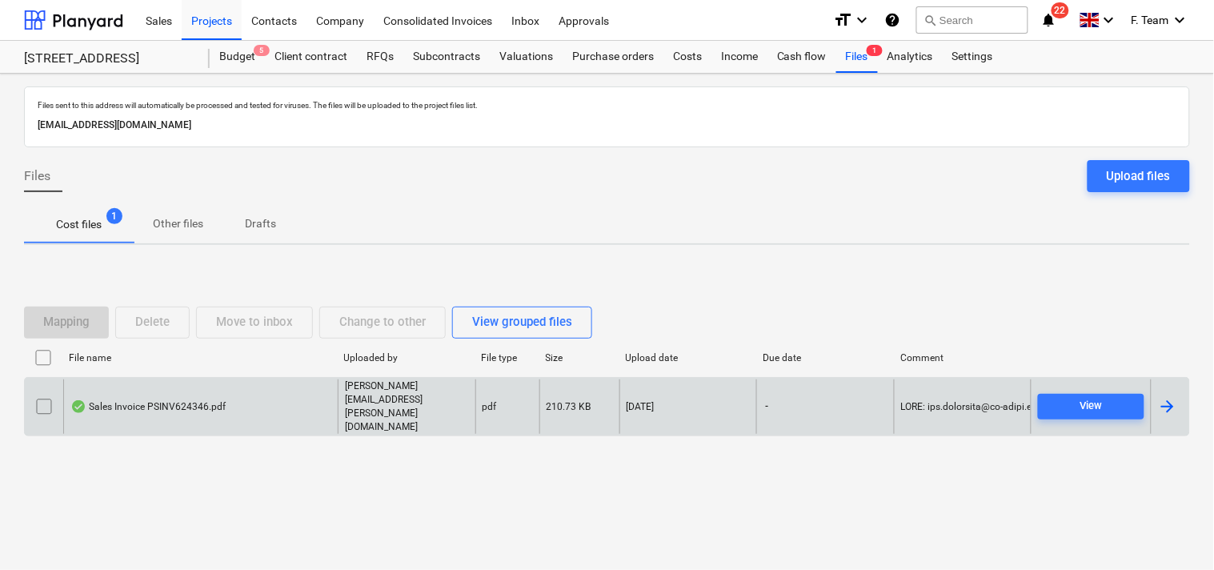
click at [1170, 403] on div at bounding box center [1167, 406] width 19 height 19
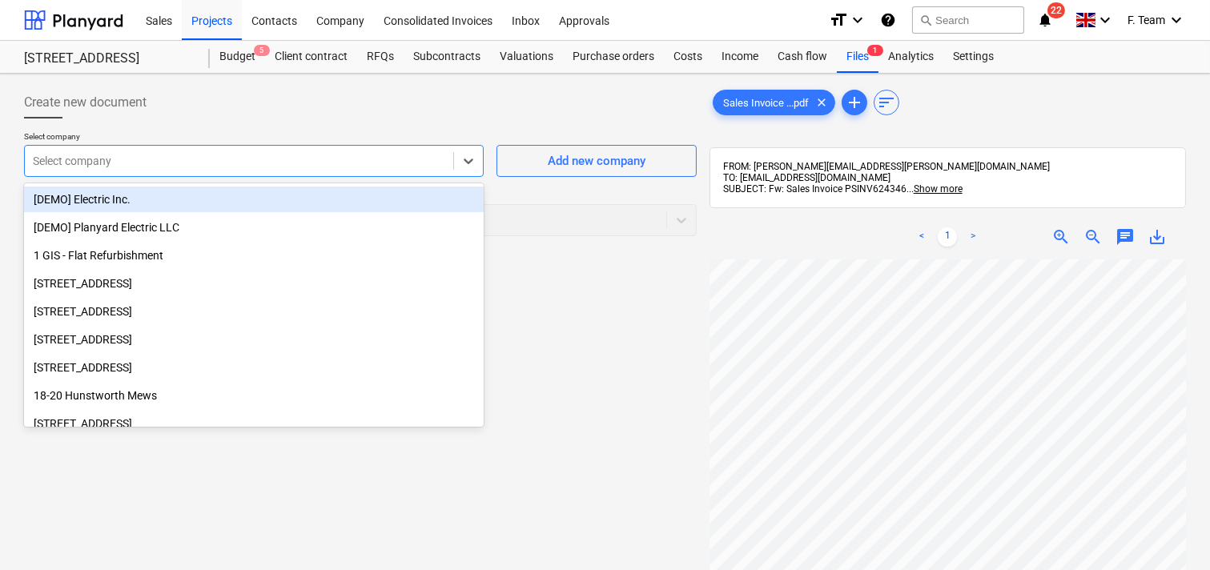
click at [149, 160] on div at bounding box center [239, 161] width 412 height 16
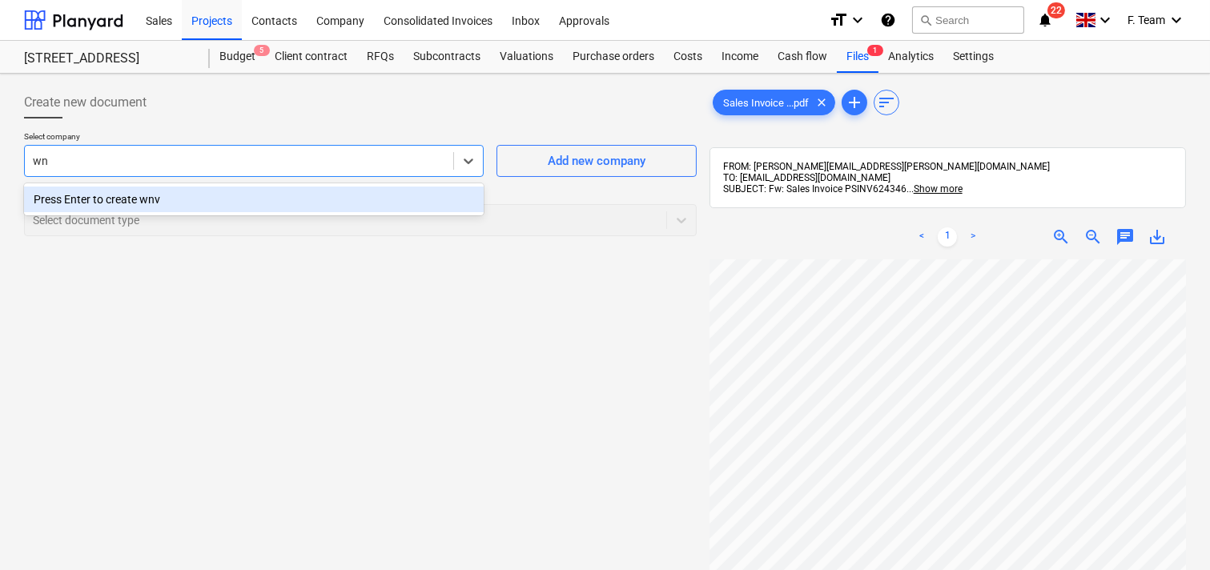
type input "w"
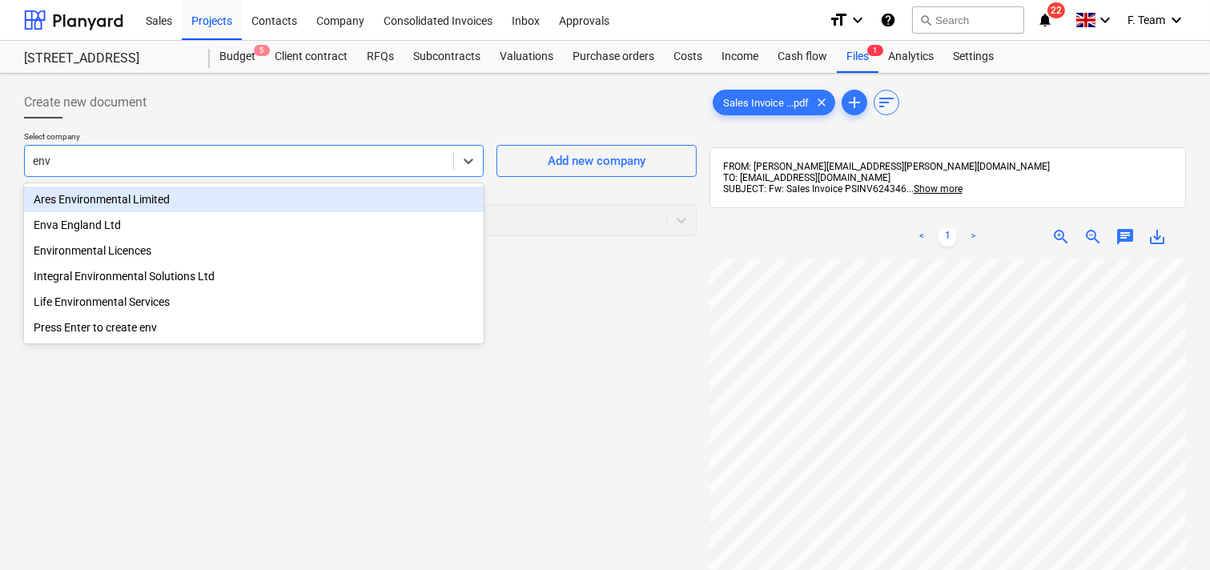
type input "enva"
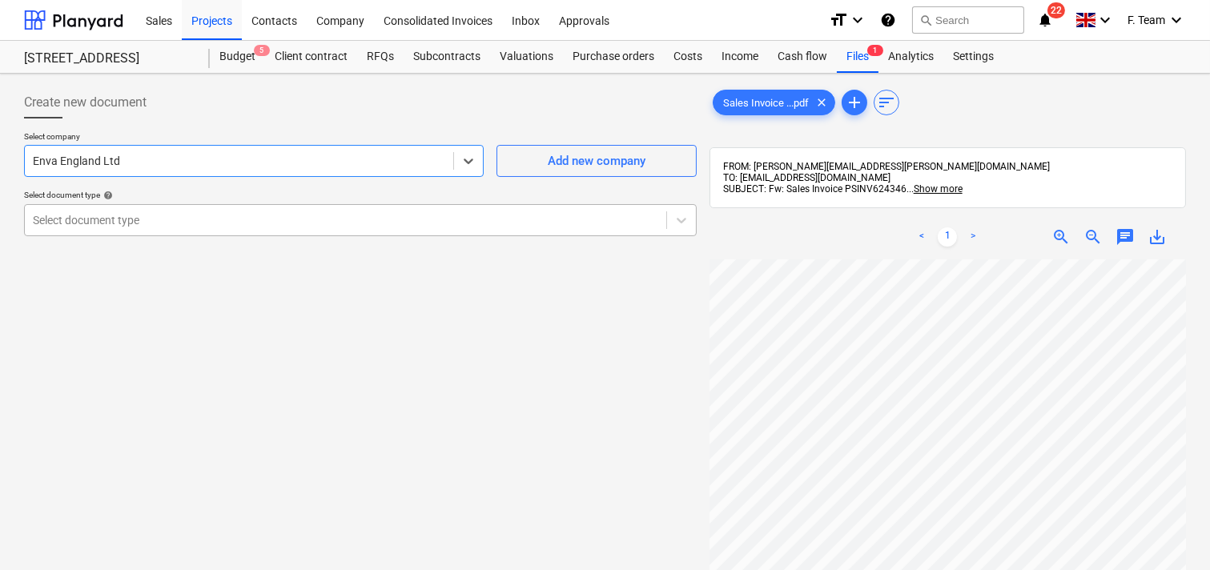
click at [150, 220] on div at bounding box center [345, 220] width 625 height 16
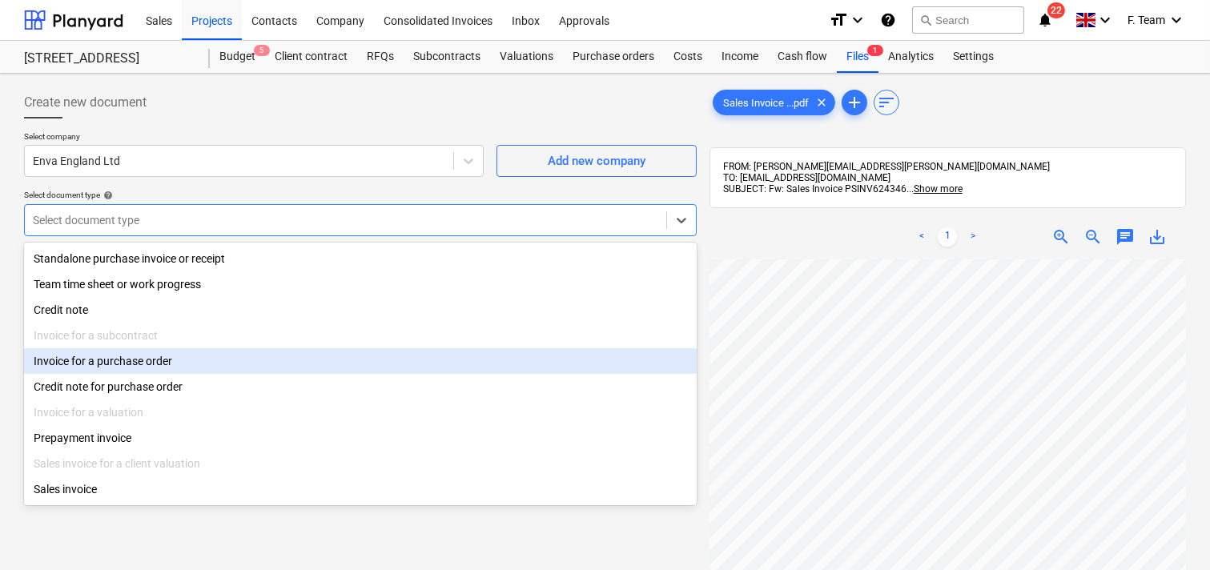
click at [117, 363] on div "Invoice for a purchase order" at bounding box center [360, 361] width 672 height 26
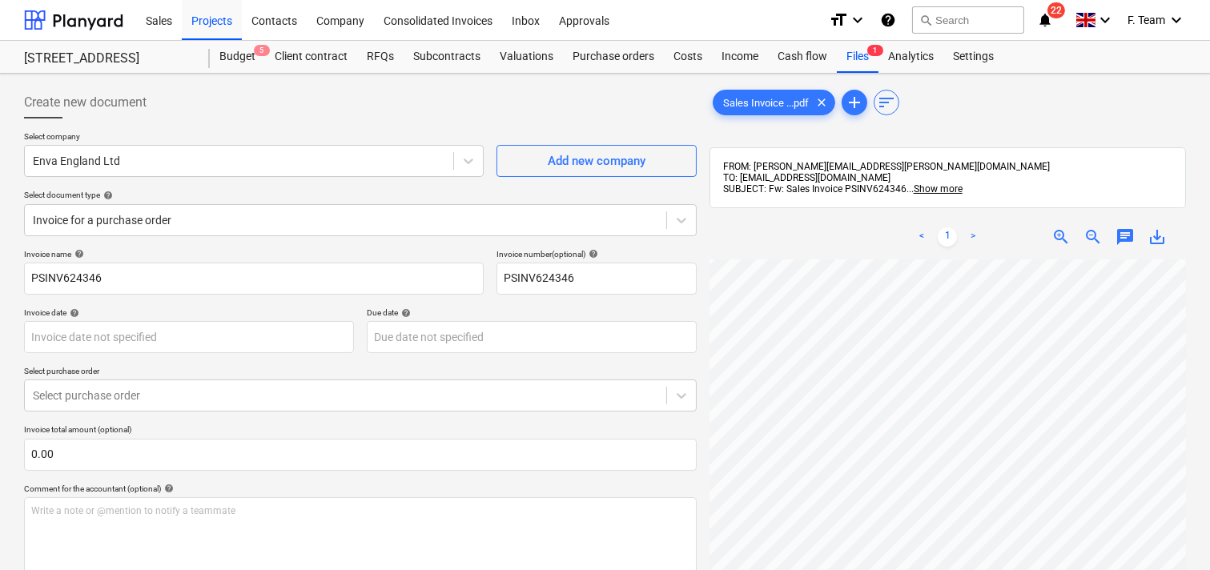
scroll to position [861, 603]
click at [866, 128] on div "Sales Invoice ...pdf clear add sort FROM: [PERSON_NAME][EMAIL_ADDRESS][PERSON_N…" at bounding box center [947, 435] width 476 height 698
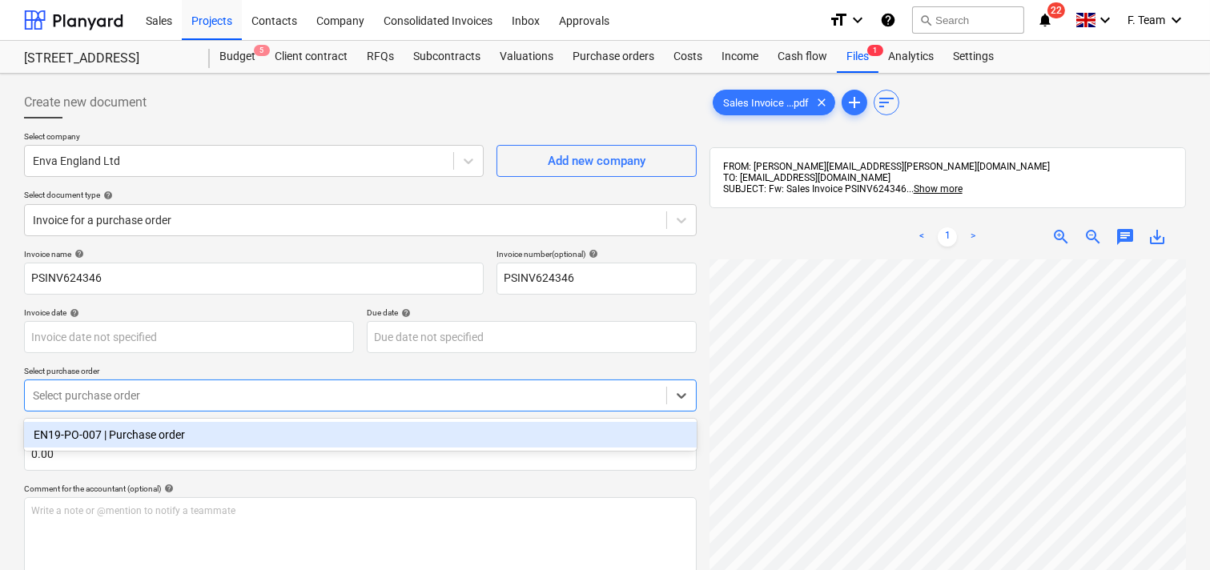
click at [197, 392] on div at bounding box center [345, 395] width 625 height 16
click at [169, 434] on div "EN19-PO-007 | Purchase order" at bounding box center [360, 435] width 672 height 26
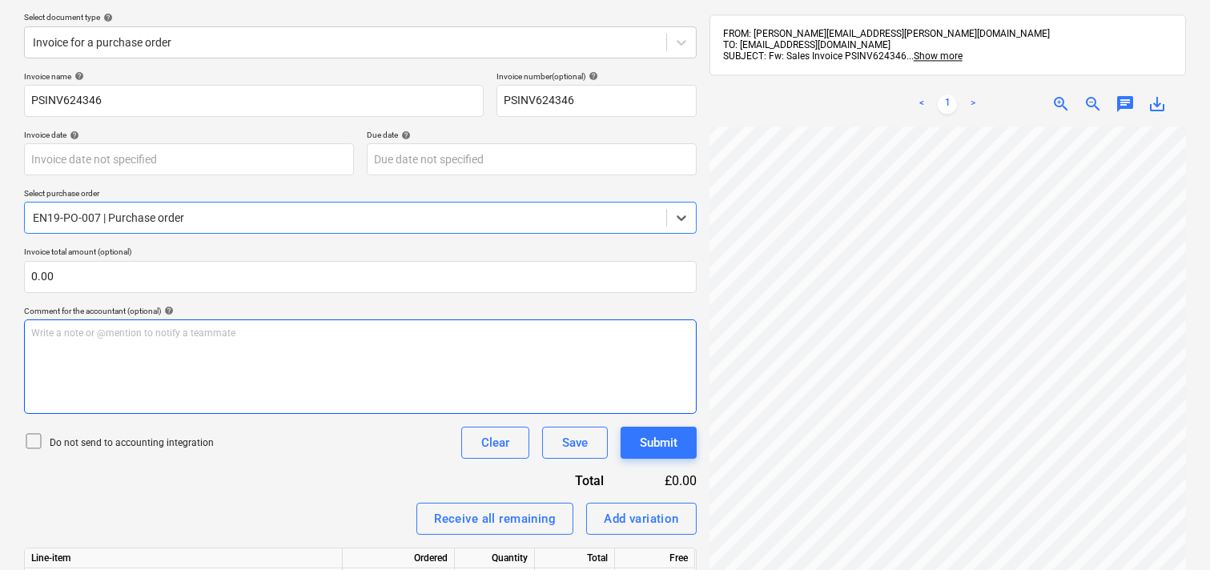
scroll to position [274, 0]
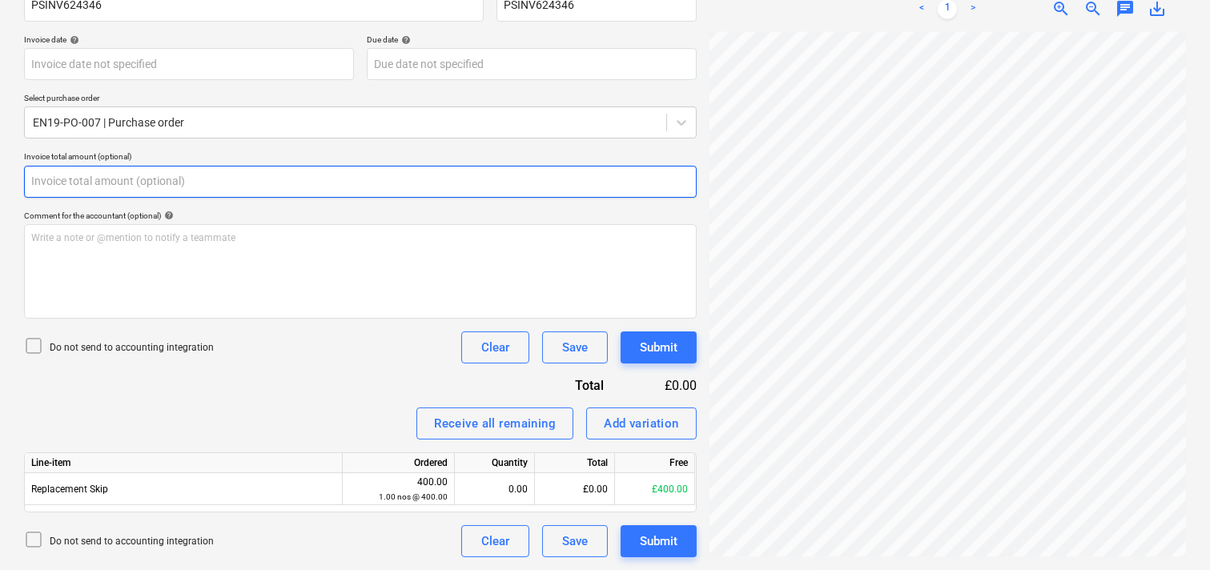
click at [73, 192] on input "text" at bounding box center [360, 182] width 672 height 32
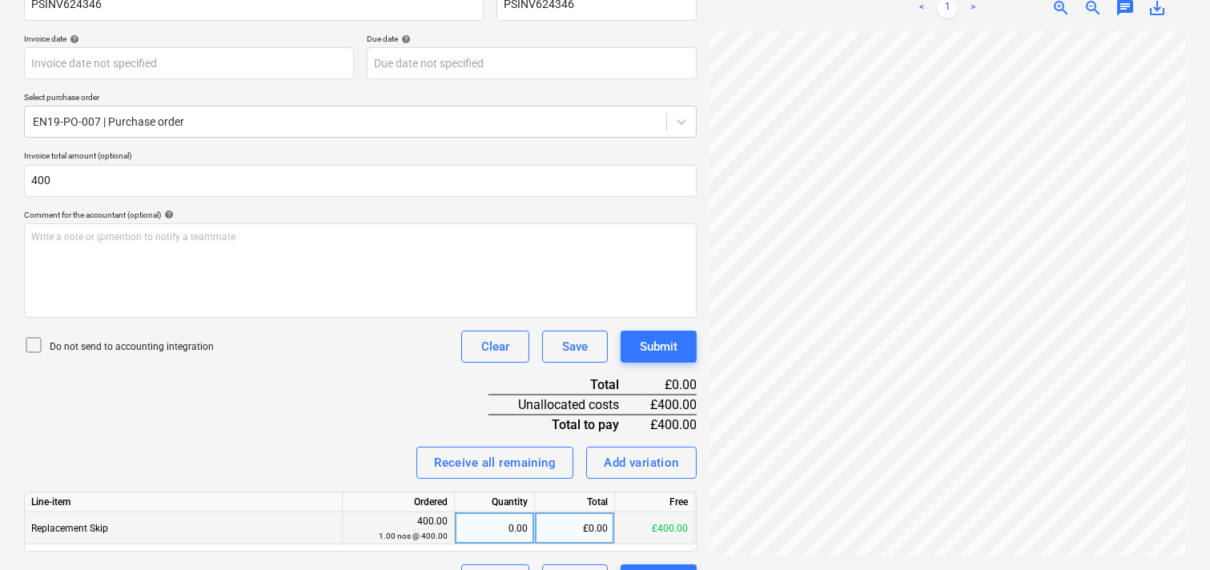
click at [471, 530] on div "0.00" at bounding box center [494, 528] width 66 height 32
type input "400.00"
type input "1"
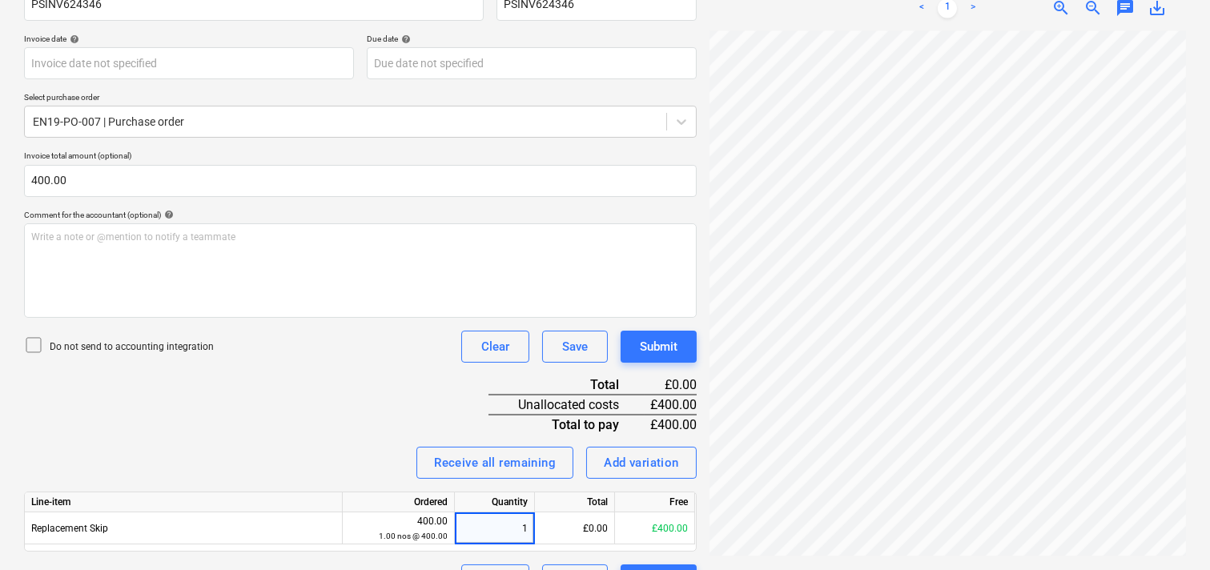
click at [341, 382] on div "Invoice name help PSINV624346 Invoice number (optional) help PSINV624346 Invoic…" at bounding box center [360, 285] width 672 height 621
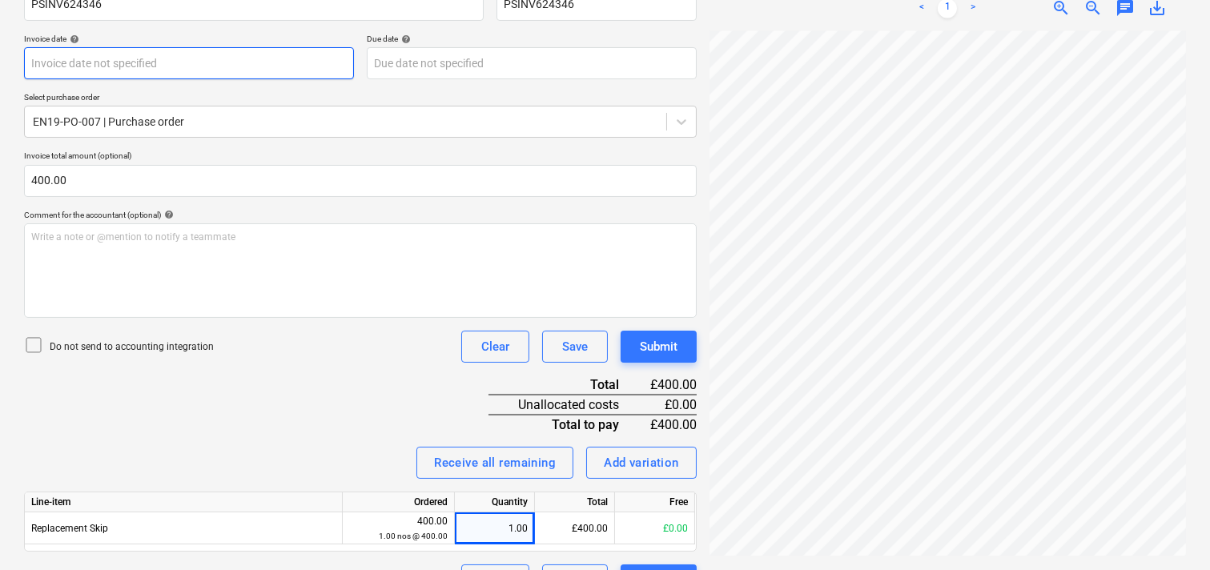
click at [122, 62] on body "Sales Projects Contacts Company Consolidated Invoices Inbox Approvals format_si…" at bounding box center [605, 11] width 1210 height 570
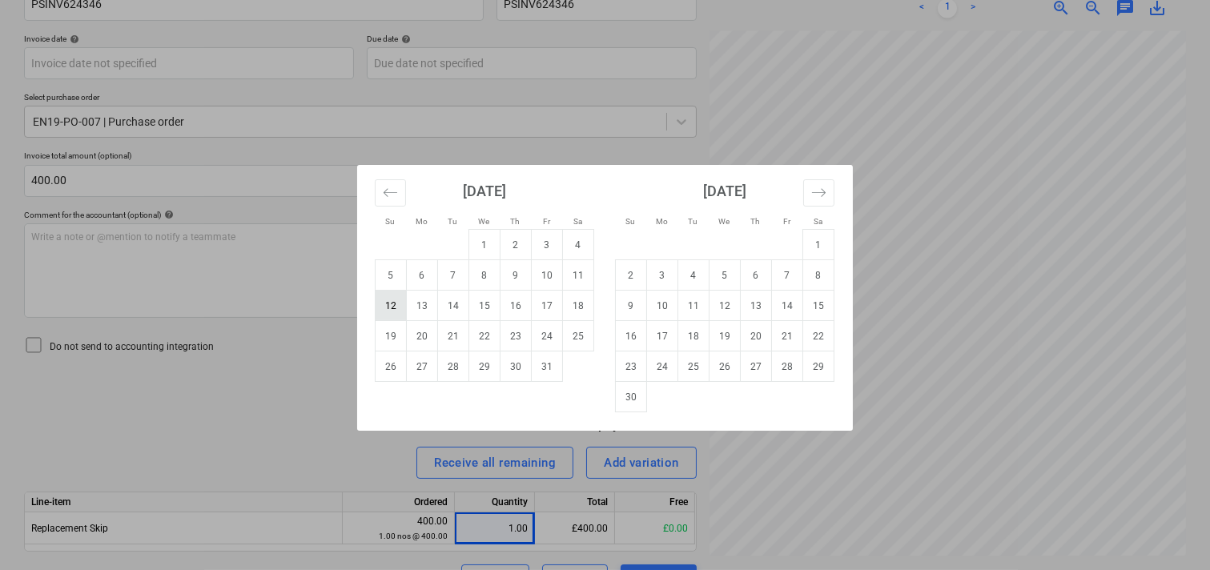
click at [393, 303] on td "12" at bounding box center [390, 306] width 31 height 30
type input "[DATE]"
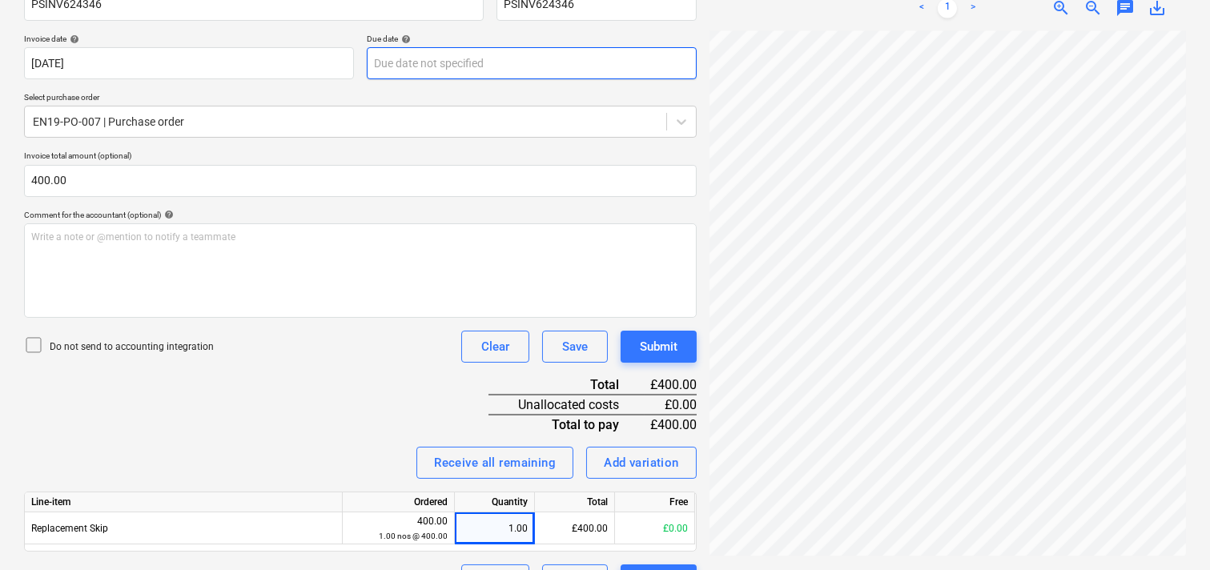
click at [441, 64] on body "Sales Projects Contacts Company Consolidated Invoices Inbox Approvals format_si…" at bounding box center [605, 11] width 1210 height 570
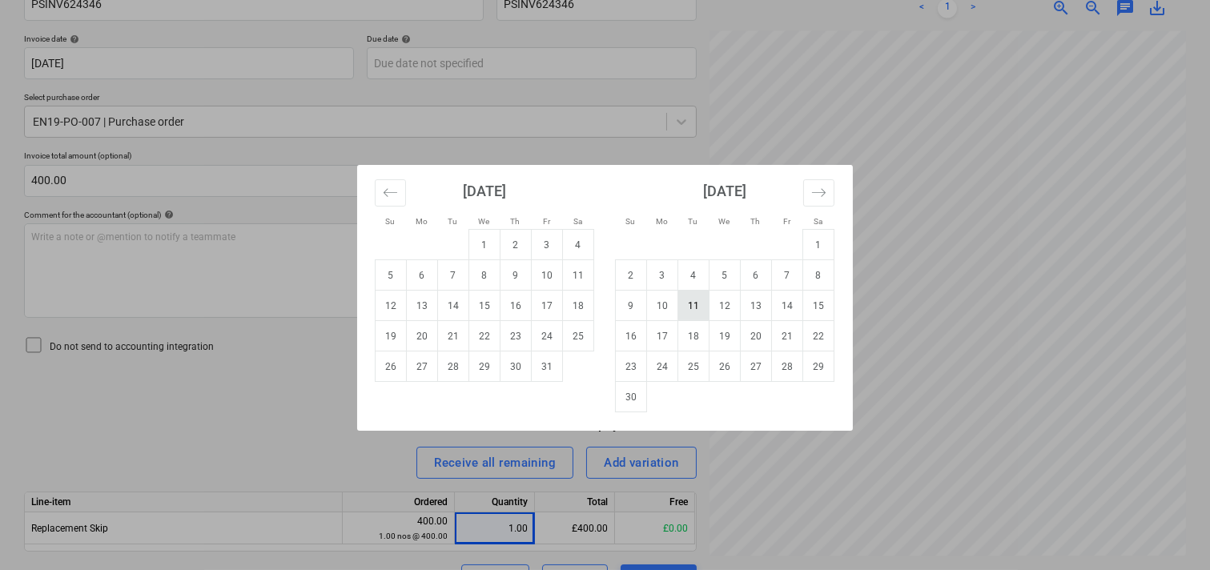
click at [692, 302] on td "11" at bounding box center [693, 306] width 31 height 30
type input "[DATE]"
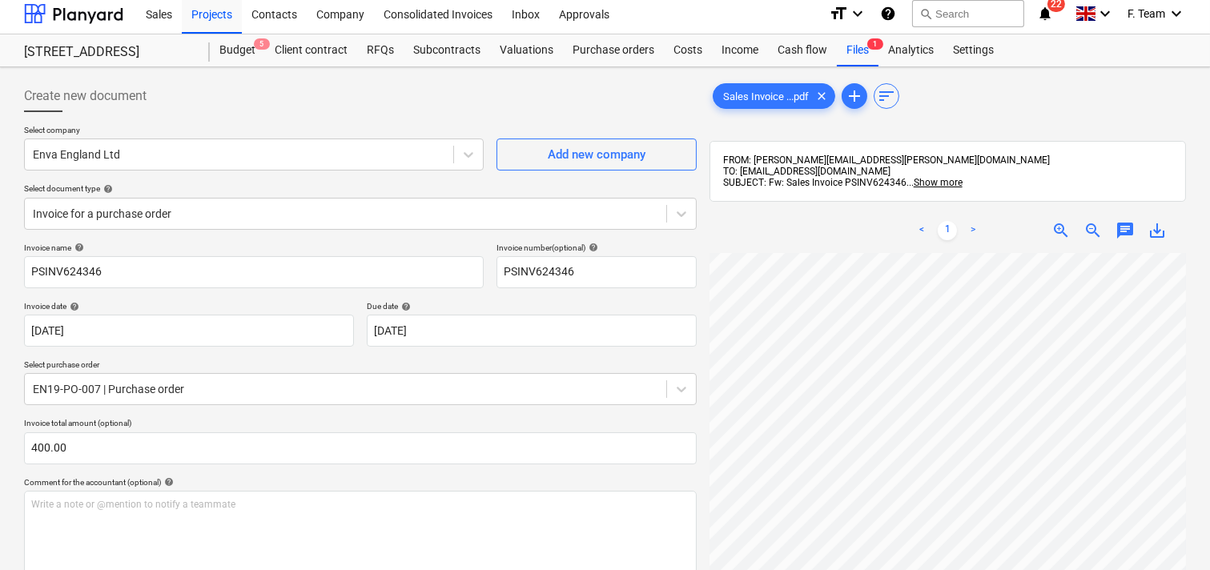
scroll to position [0, 0]
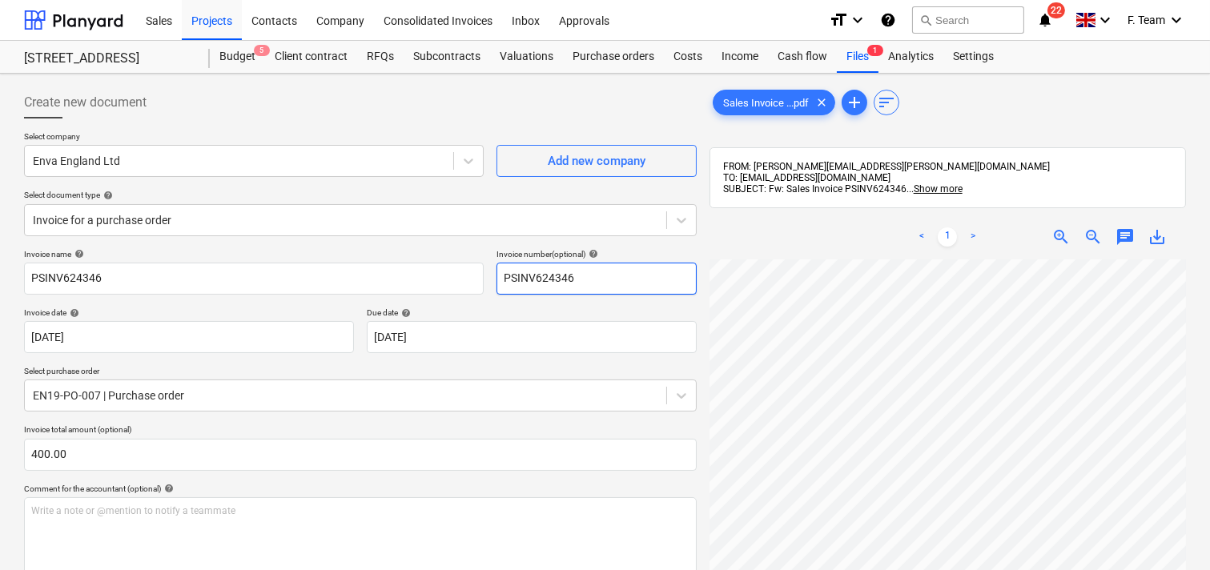
click at [582, 282] on input "PSINV624346" at bounding box center [596, 279] width 200 height 32
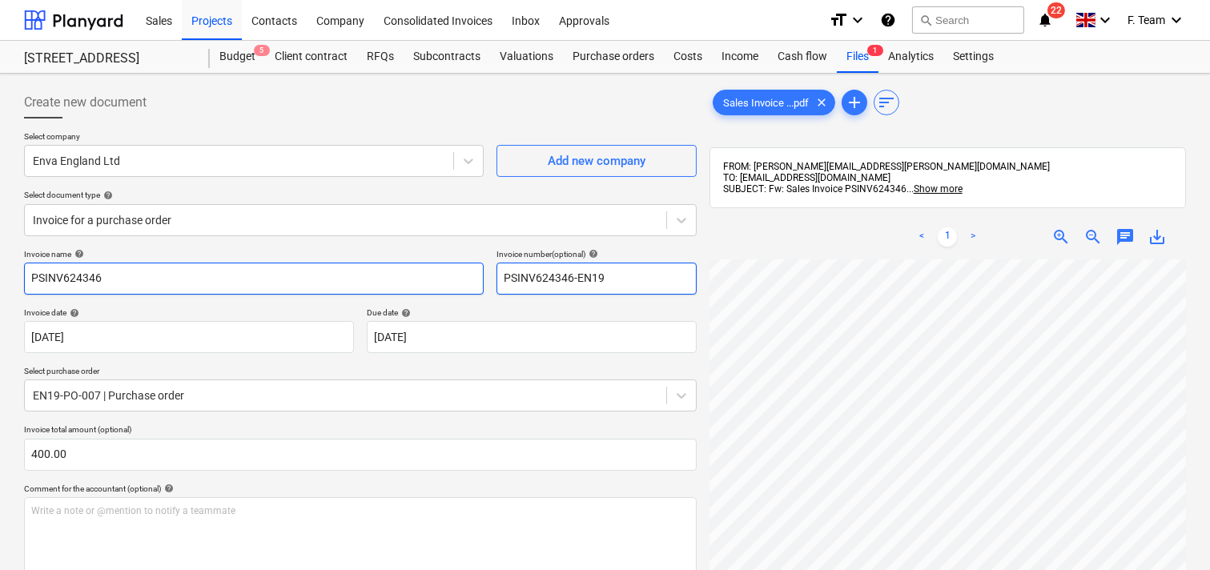
type input "PSINV624346-EN19"
click at [110, 275] on input "PSINV624346" at bounding box center [254, 279] width 460 height 32
drag, startPoint x: 110, startPoint y: 275, endPoint x: 0, endPoint y: 269, distance: 110.7
click at [0, 270] on div "Create new document Select company Enva England Ltd Add new company Select docu…" at bounding box center [605, 478] width 1210 height 809
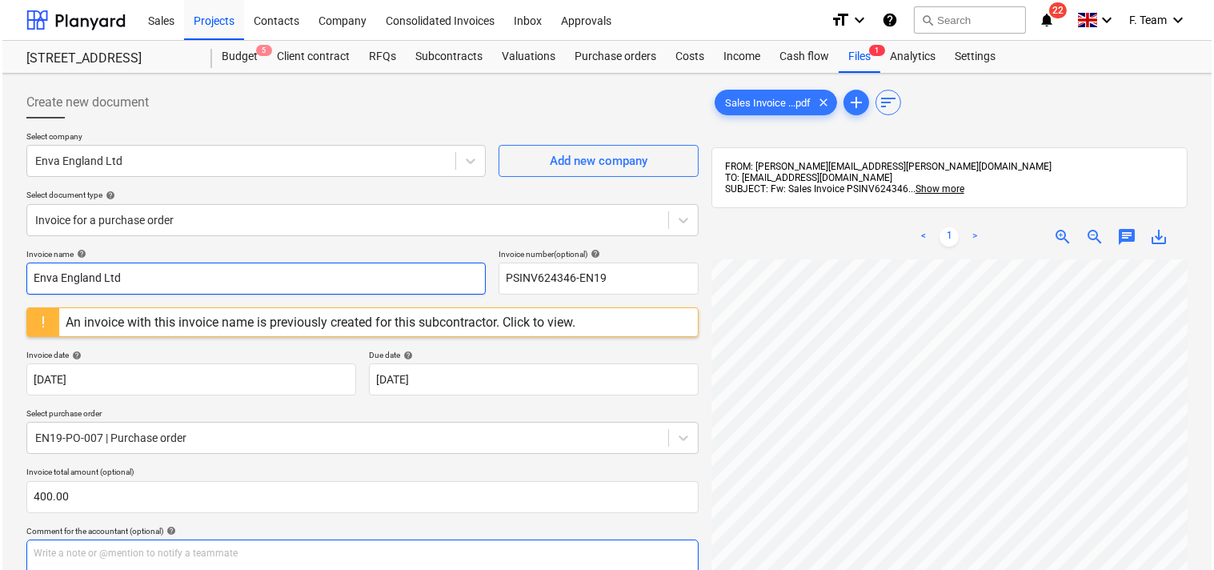
scroll to position [357, 0]
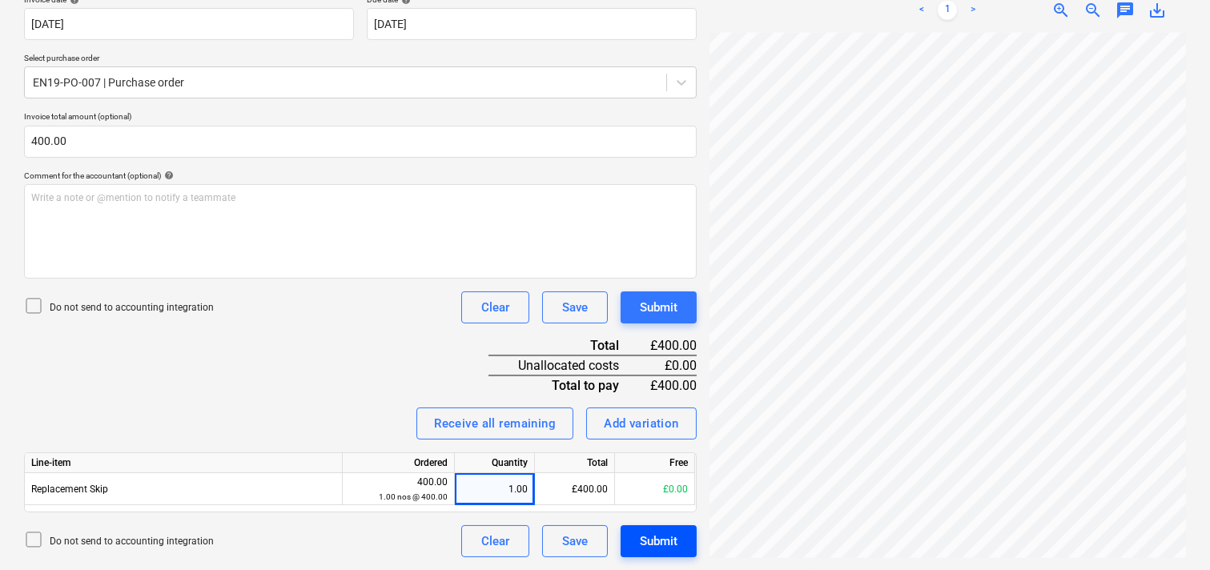
type input "Enva England Ltd"
click at [647, 539] on div "Submit" at bounding box center [659, 541] width 38 height 21
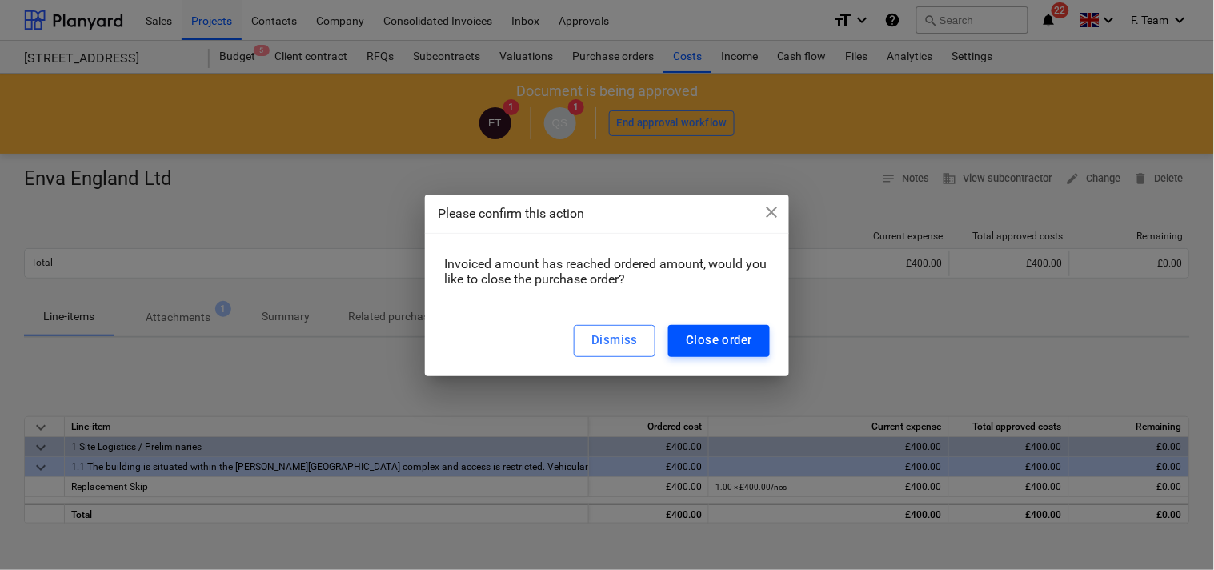
click at [725, 344] on div "Close order" at bounding box center [719, 340] width 66 height 21
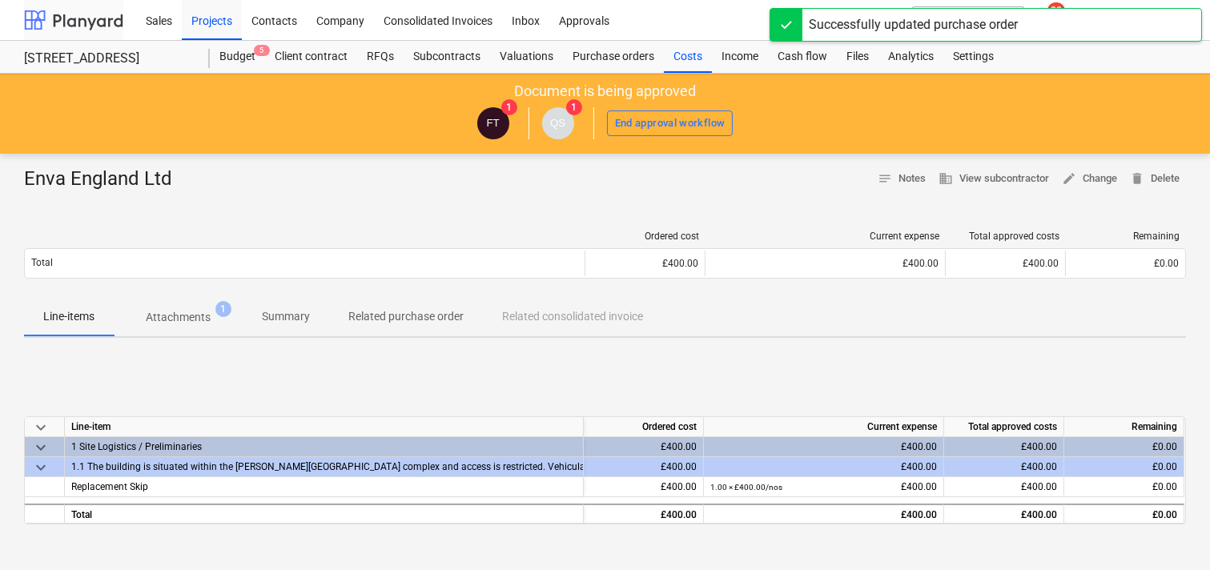
click at [43, 17] on div at bounding box center [73, 20] width 99 height 40
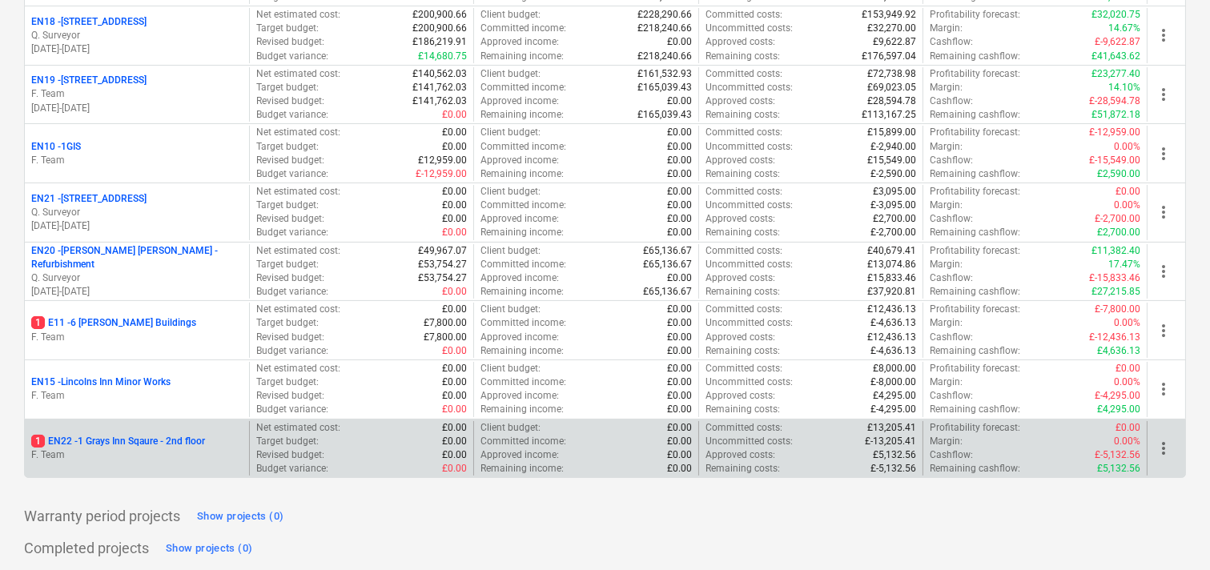
scroll to position [468, 0]
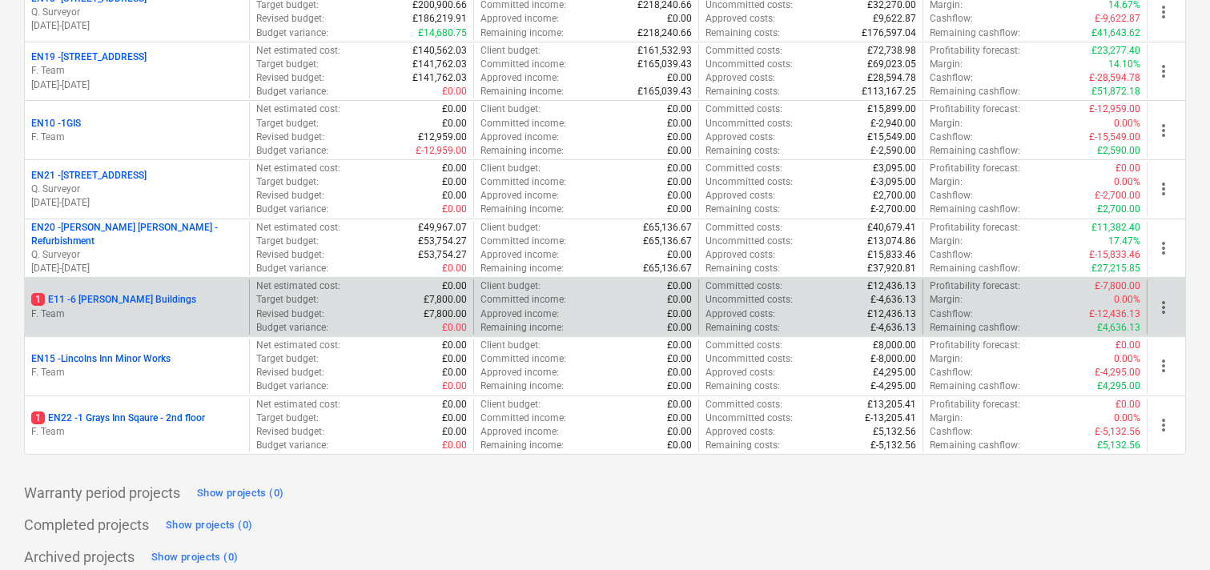
click at [138, 307] on p "F. Team" at bounding box center [136, 314] width 211 height 14
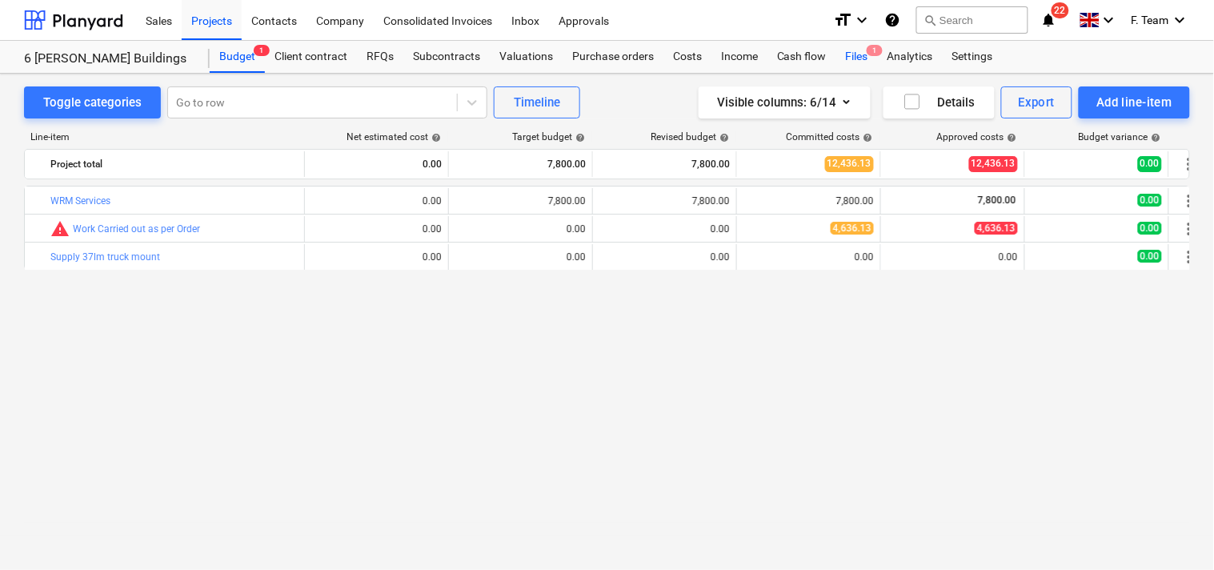
click at [845, 53] on div "Files 1" at bounding box center [858, 57] width 42 height 32
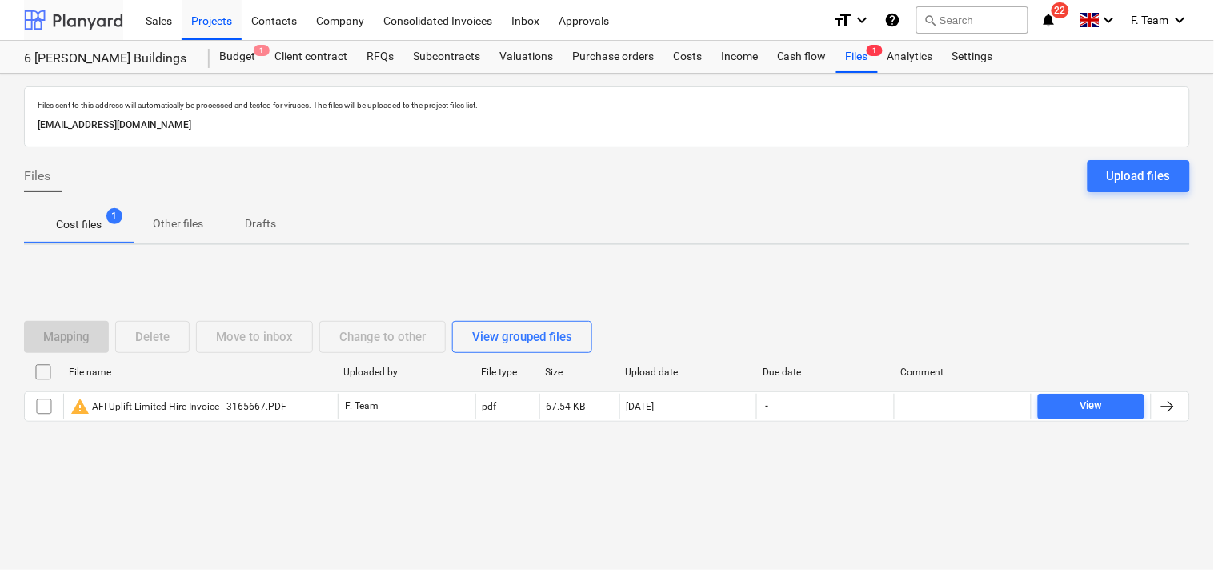
click at [64, 26] on div at bounding box center [73, 20] width 99 height 40
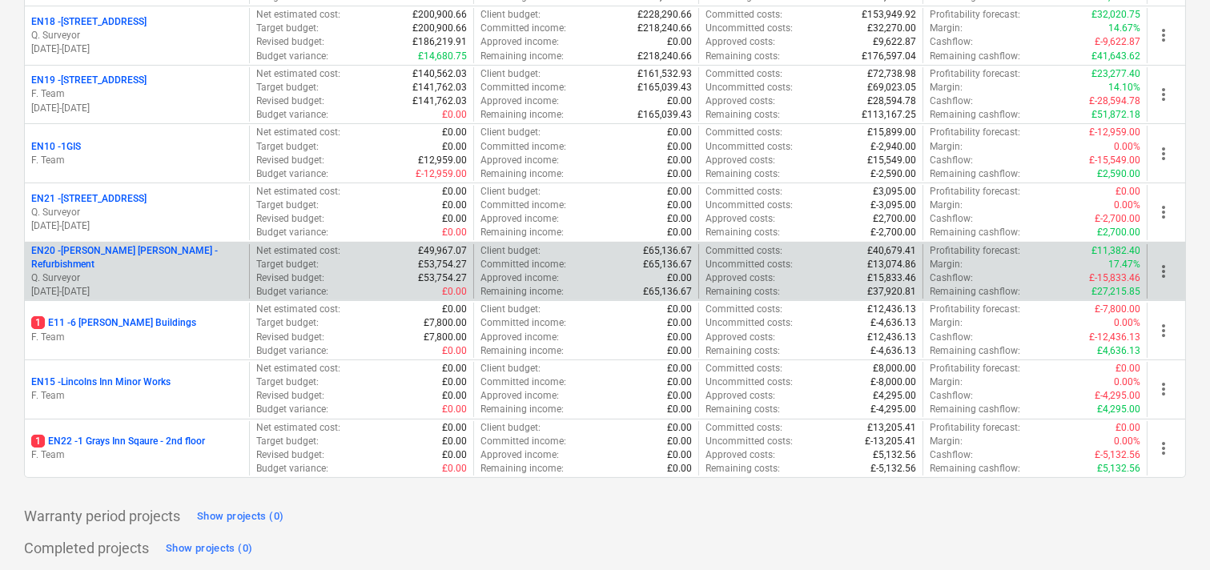
scroll to position [468, 0]
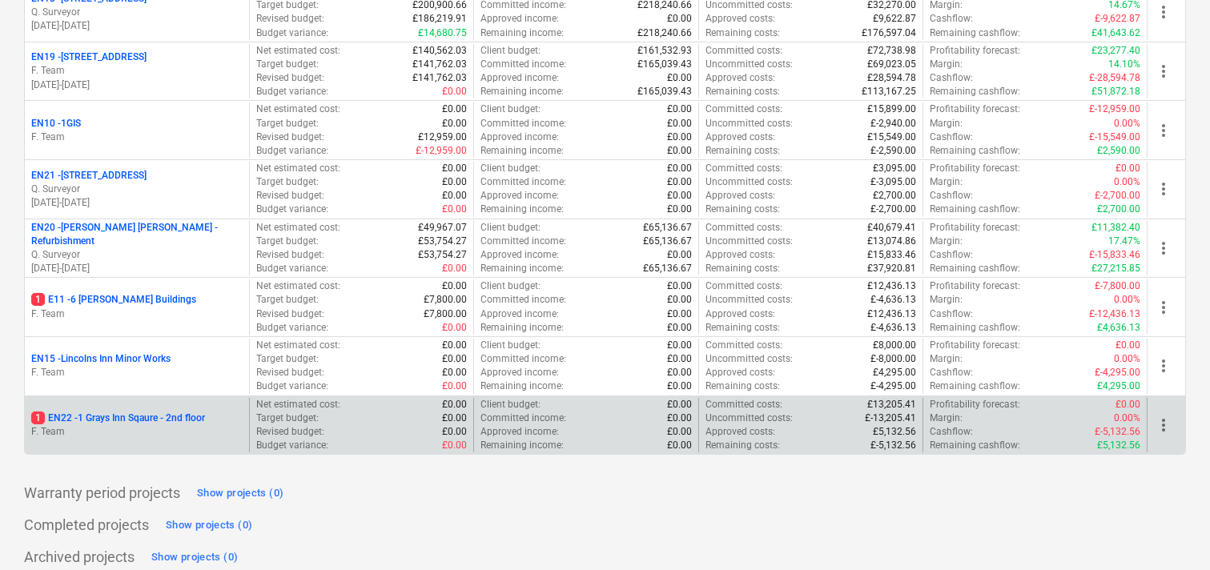
click at [125, 411] on p "1 EN22 - 1 Grays Inn Sqaure - 2nd floor" at bounding box center [118, 418] width 174 height 14
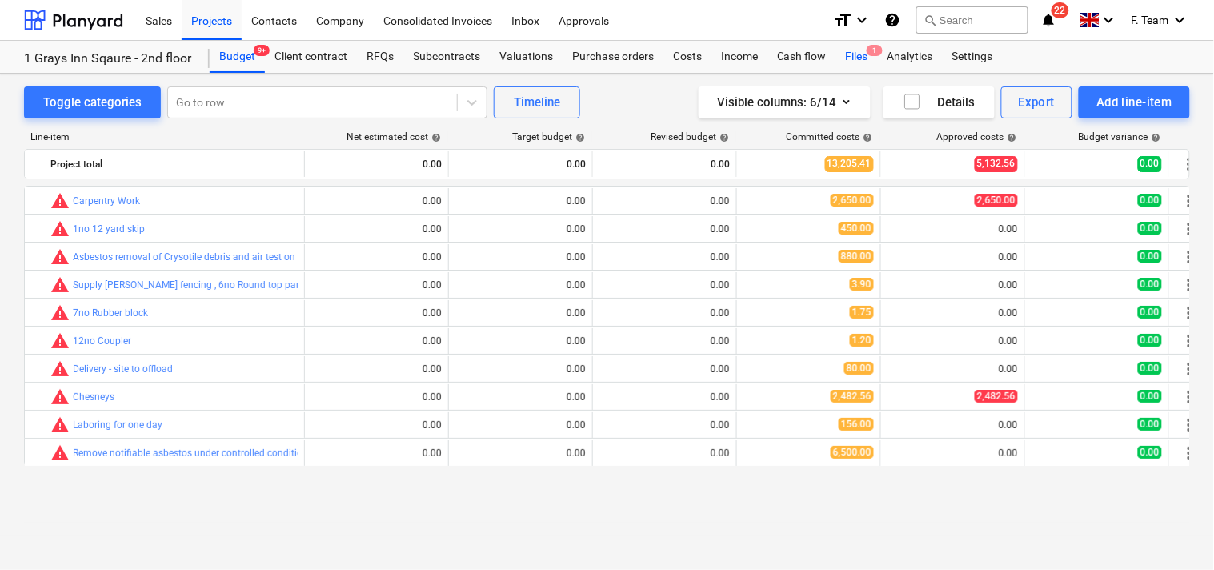
click at [852, 58] on div "Files 1" at bounding box center [858, 57] width 42 height 32
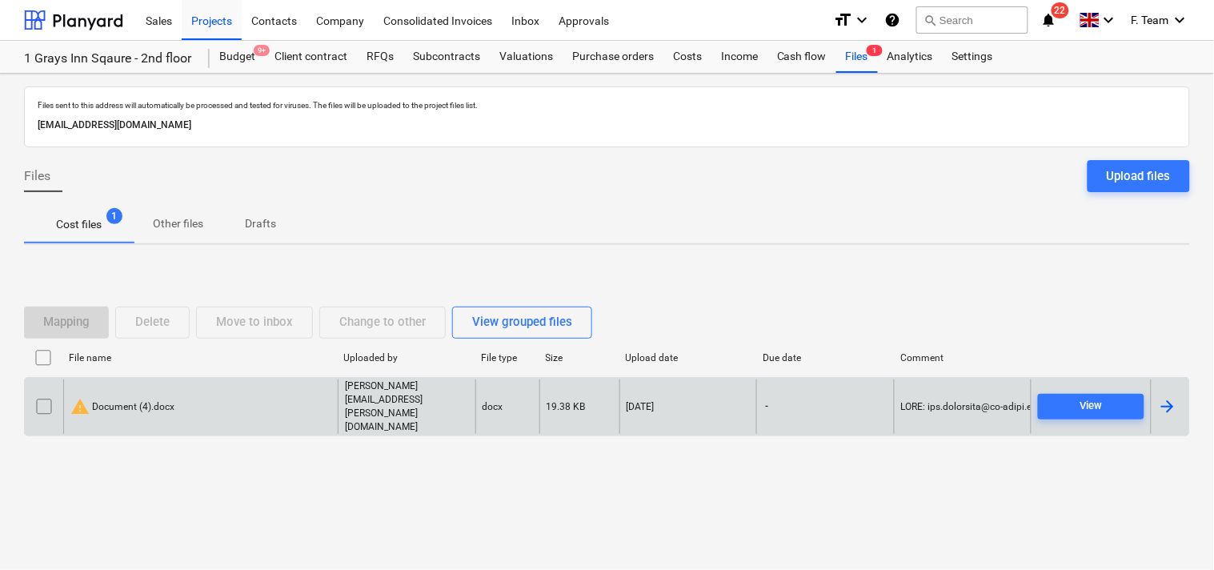
click at [1171, 419] on div at bounding box center [1170, 406] width 38 height 55
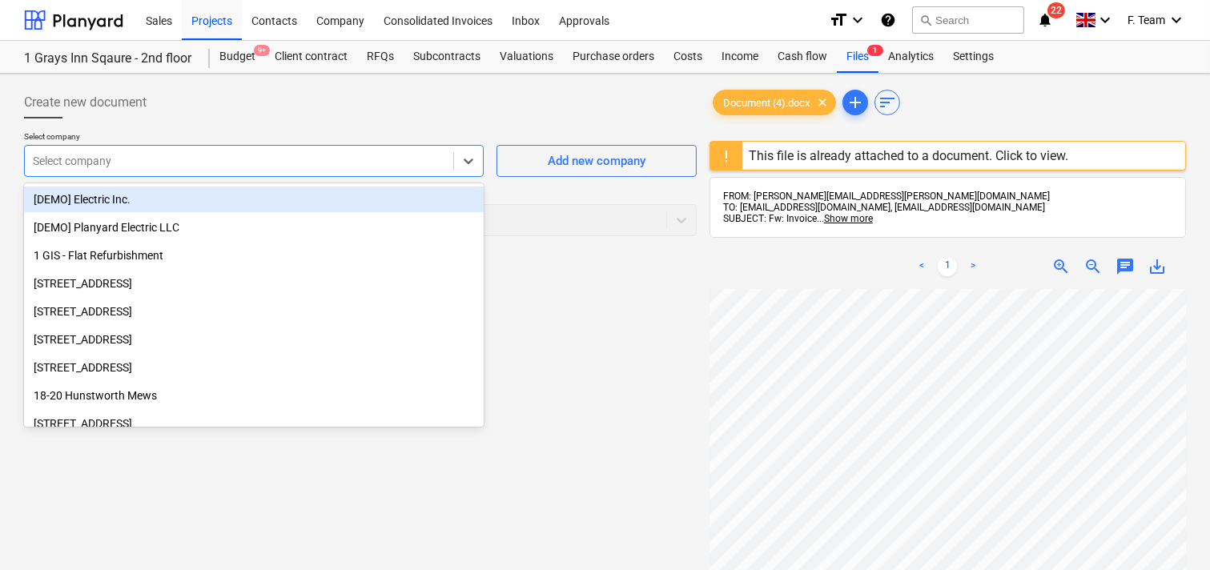
click at [145, 167] on div at bounding box center [239, 161] width 412 height 16
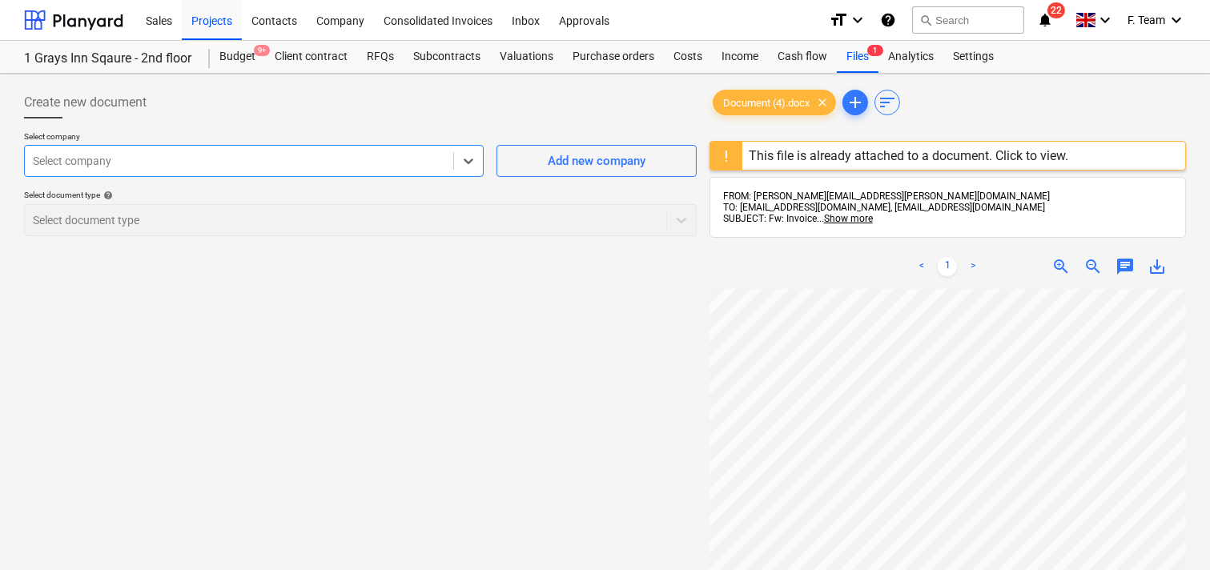
scroll to position [43, 150]
click at [426, 371] on div "Create new document Select company Select company Add new company Select docume…" at bounding box center [605, 450] width 1174 height 740
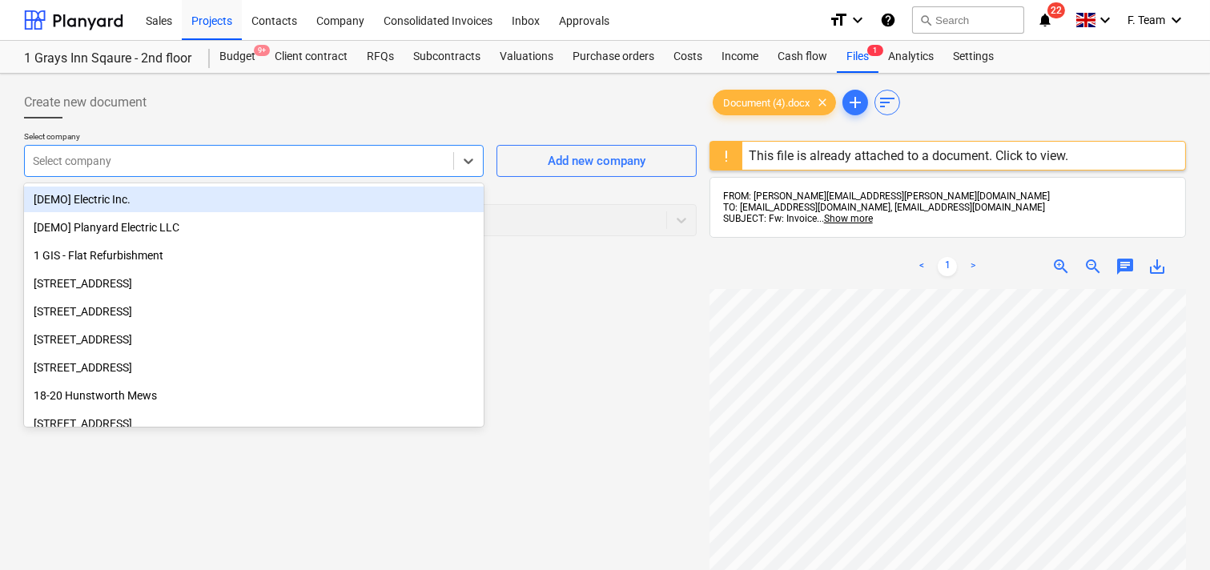
click at [146, 166] on div at bounding box center [239, 161] width 412 height 16
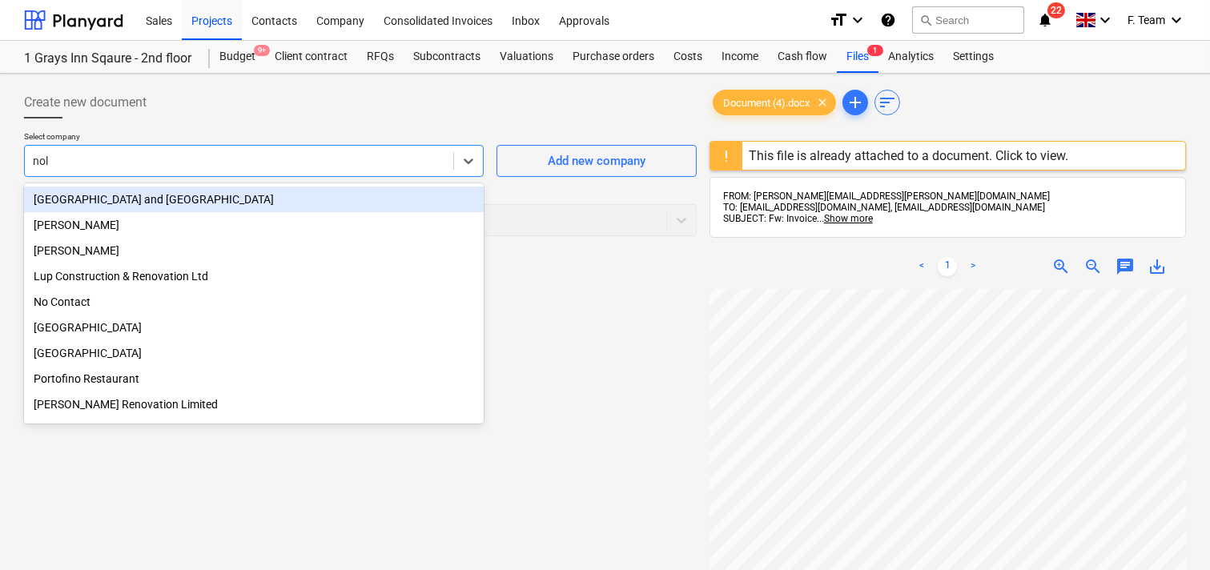
type input "[PERSON_NAME]"
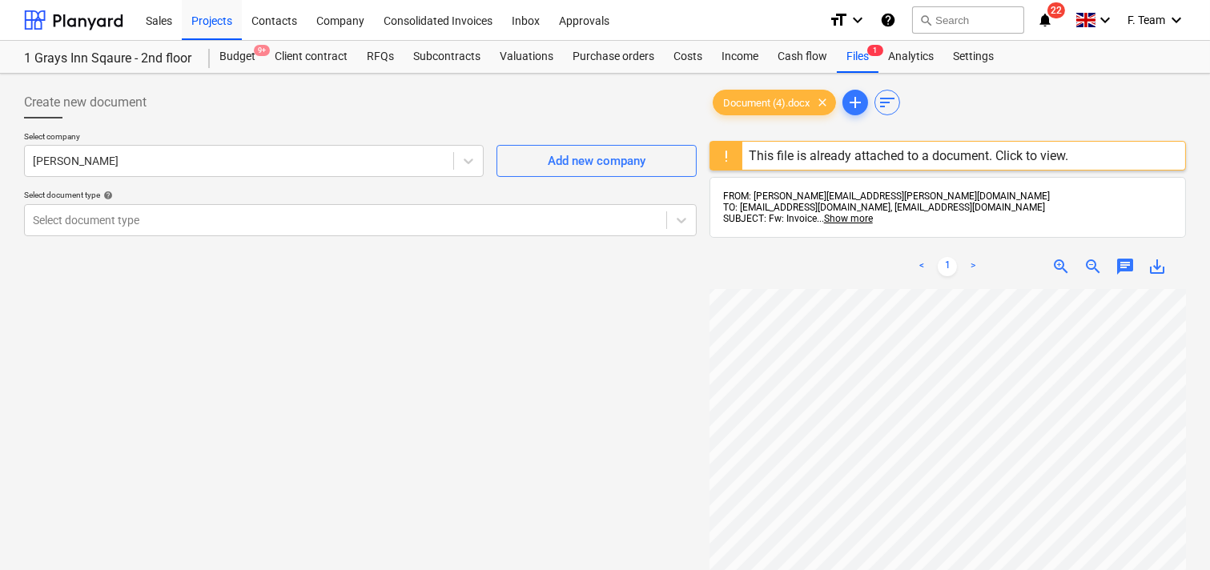
click at [80, 194] on div "Select document type help" at bounding box center [360, 195] width 672 height 10
click at [80, 222] on div at bounding box center [345, 220] width 625 height 16
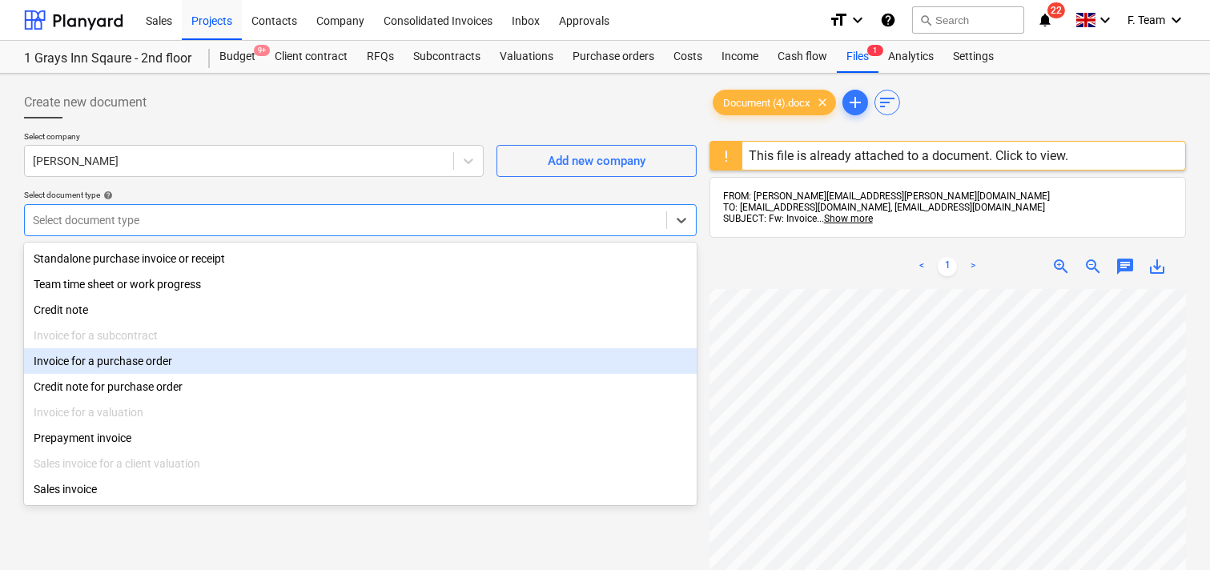
click at [100, 360] on div "Invoice for a purchase order" at bounding box center [360, 361] width 672 height 26
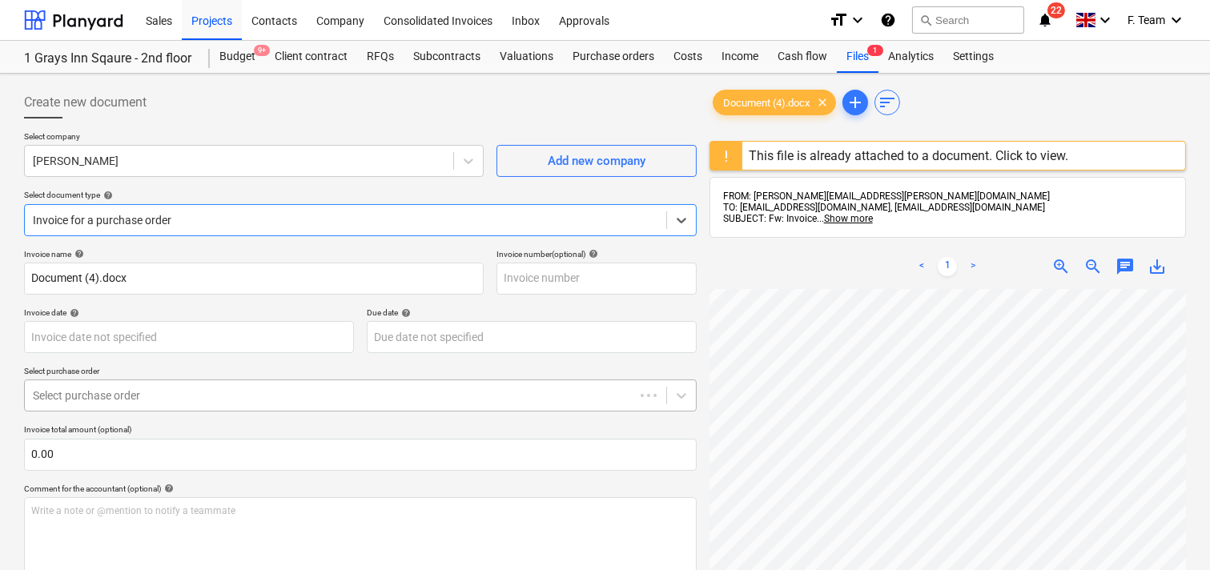
scroll to position [259, 0]
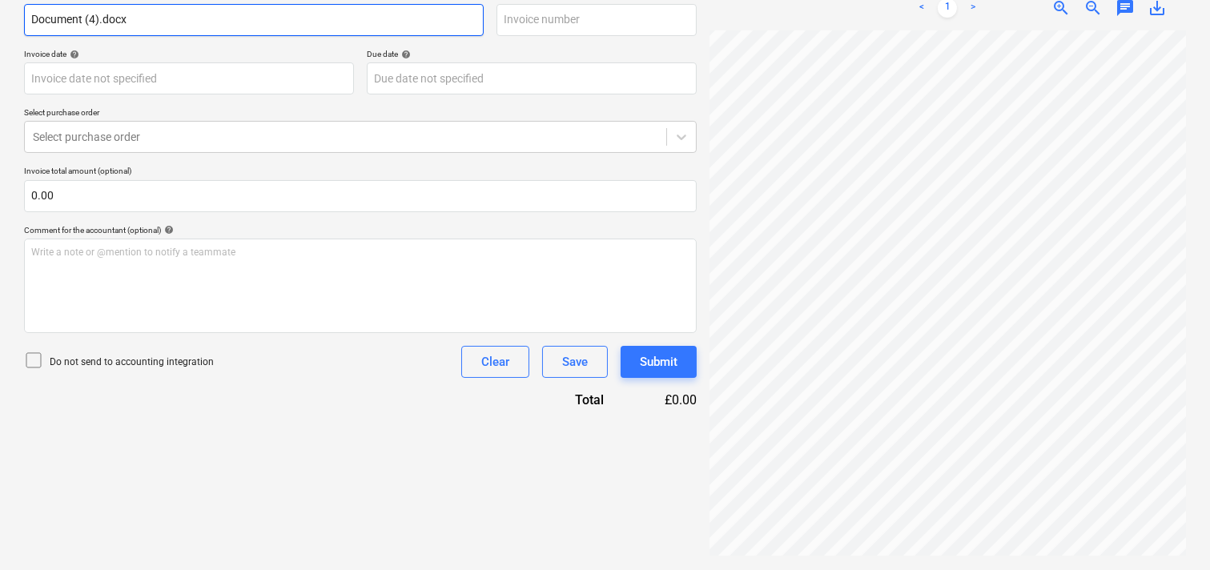
click at [163, 26] on input "Document (4).docx" at bounding box center [254, 20] width 460 height 32
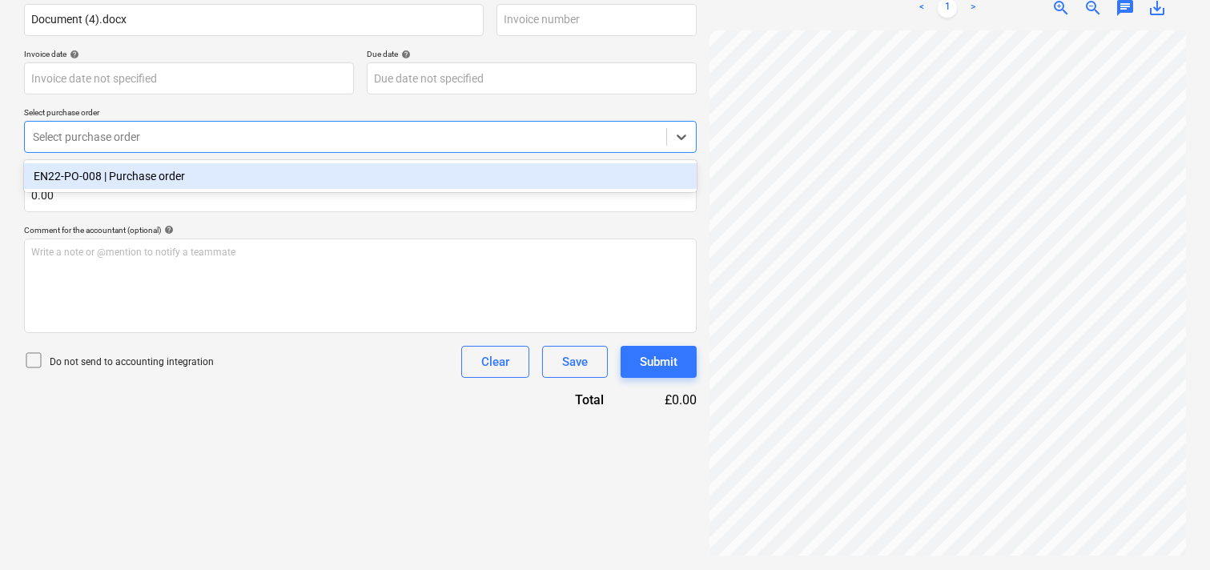
click at [146, 133] on div at bounding box center [345, 137] width 625 height 16
click at [88, 178] on div "EN22-PO-008 | Purchase order" at bounding box center [360, 176] width 672 height 26
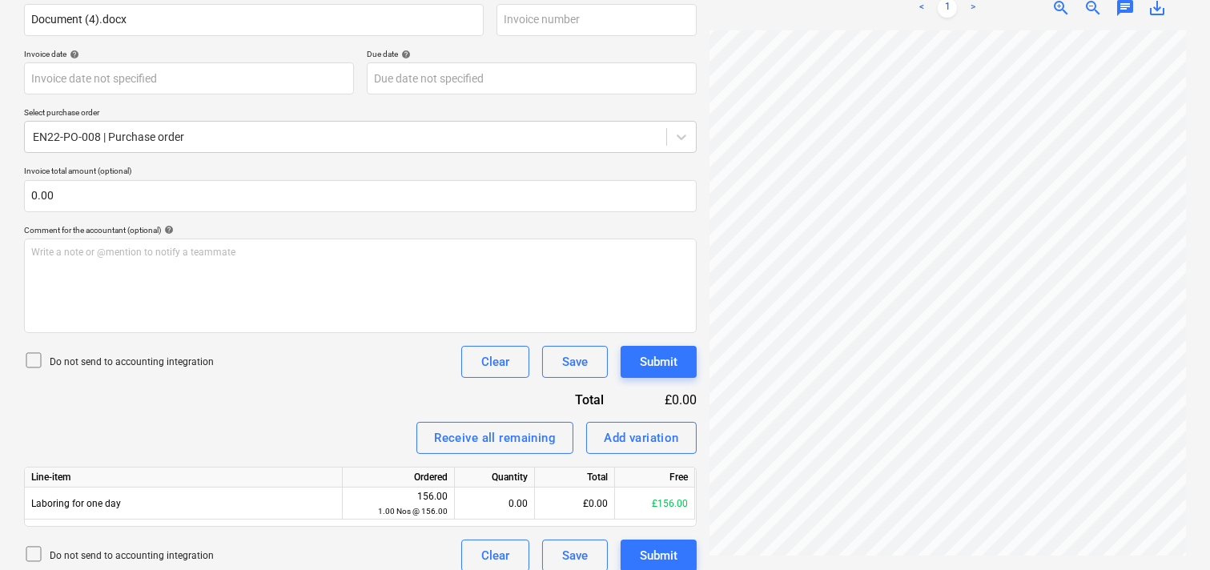
scroll to position [605, 122]
click at [1062, 13] on span "zoom_in" at bounding box center [1060, 7] width 19 height 19
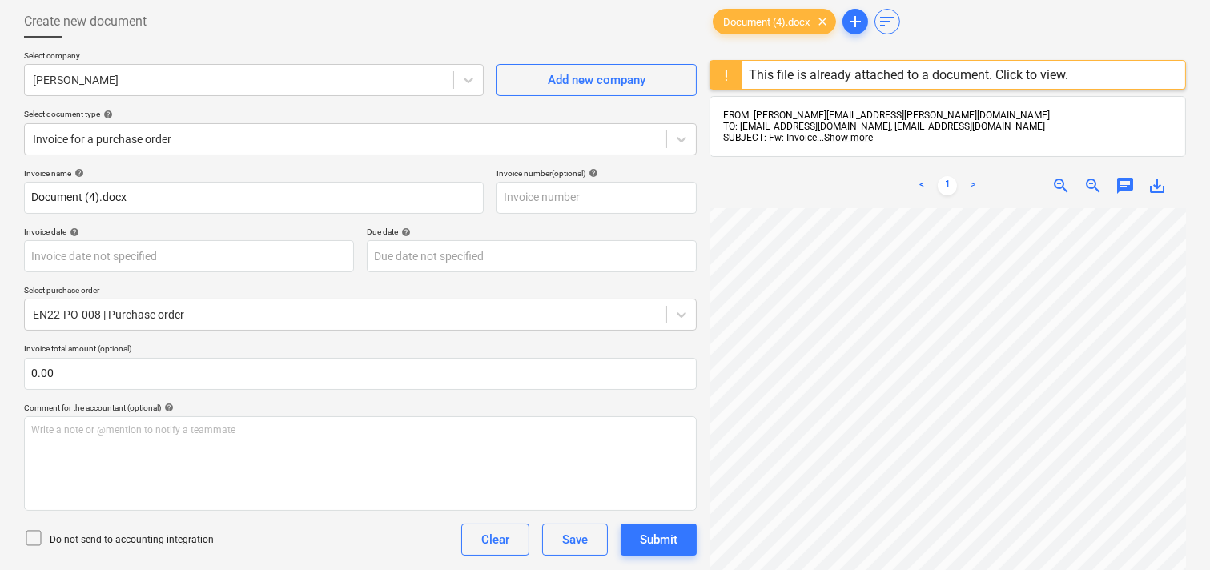
scroll to position [0, 0]
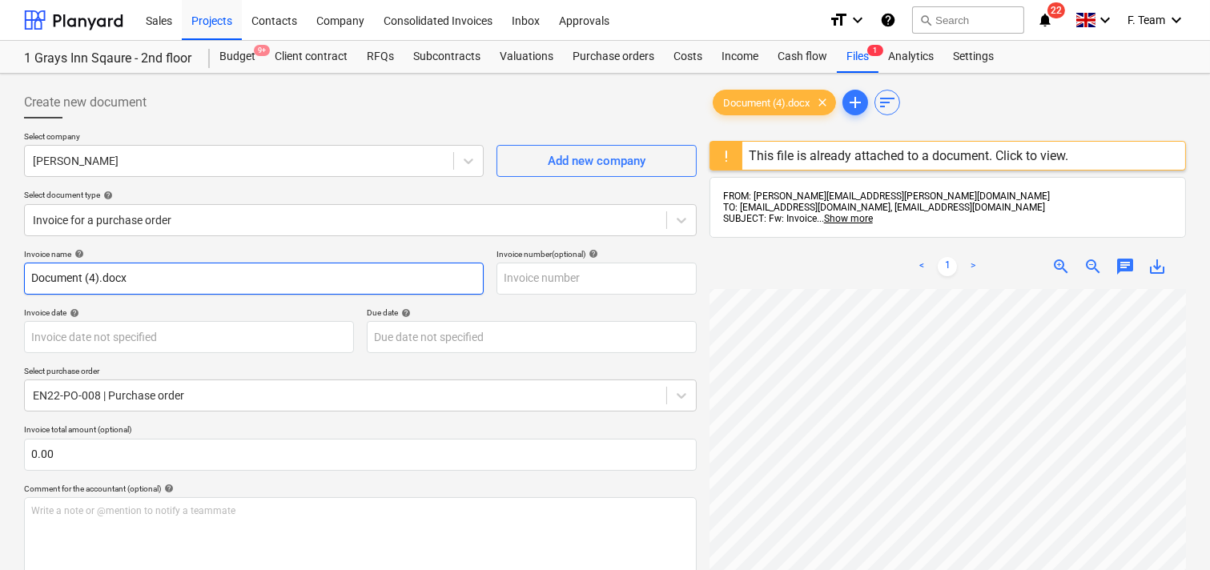
drag, startPoint x: 146, startPoint y: 281, endPoint x: 0, endPoint y: 274, distance: 145.9
click at [0, 274] on div "Create new document Select company [PERSON_NAME] Add new company Select documen…" at bounding box center [605, 458] width 1210 height 769
type input "[PERSON_NAME]"
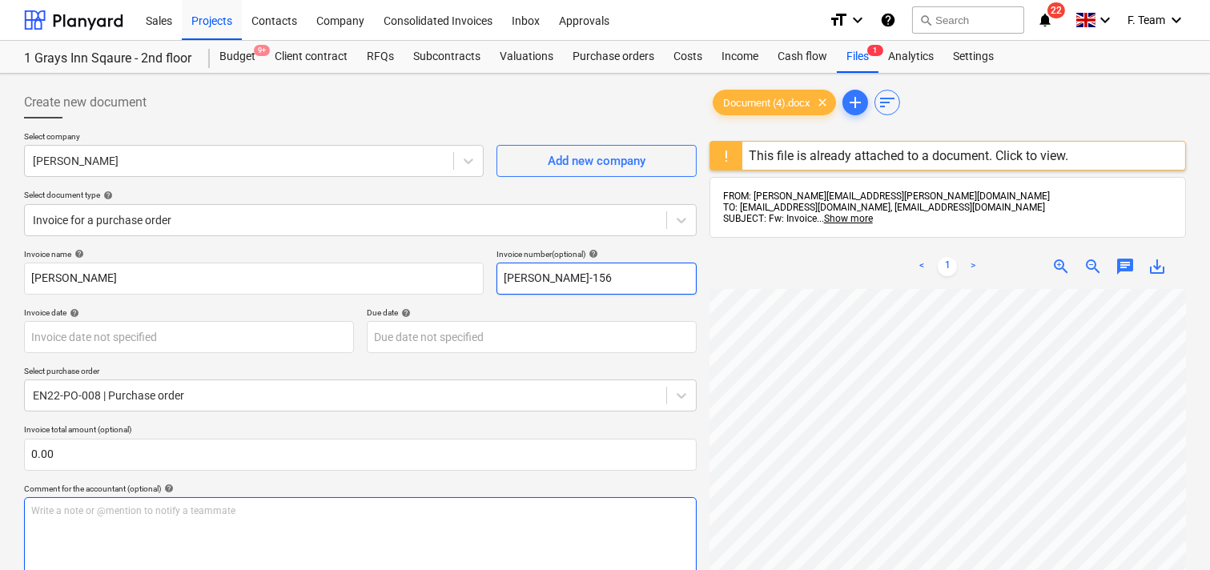
scroll to position [267, 0]
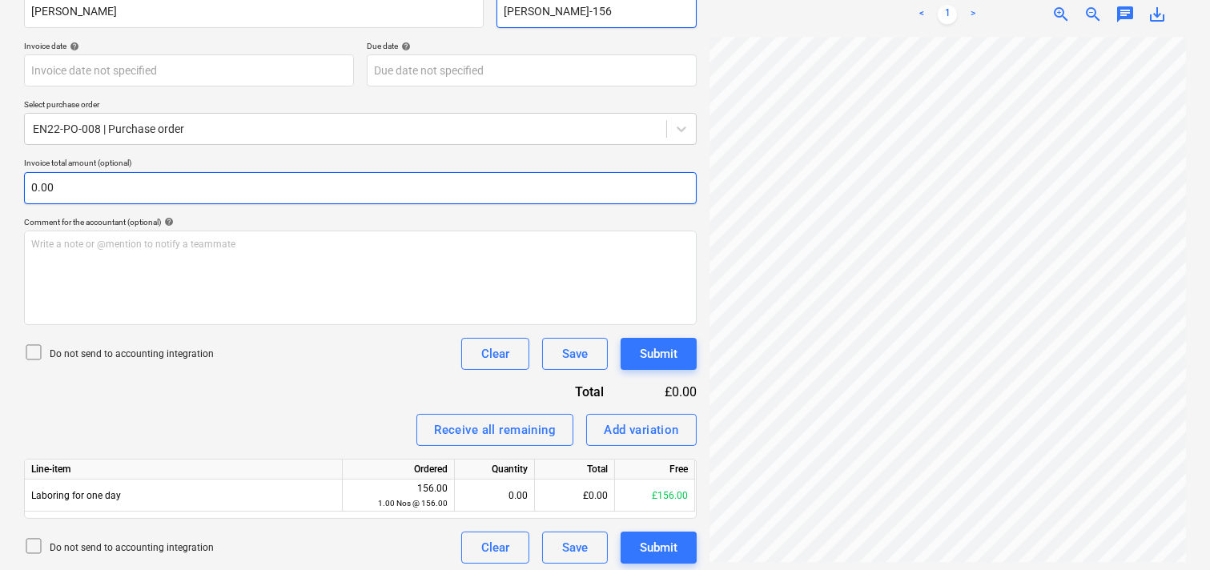
type input "[PERSON_NAME]-156"
drag, startPoint x: 62, startPoint y: 194, endPoint x: 0, endPoint y: 187, distance: 62.0
click at [0, 187] on div "Create new document Select company [PERSON_NAME] Add new company Select documen…" at bounding box center [605, 191] width 1210 height 769
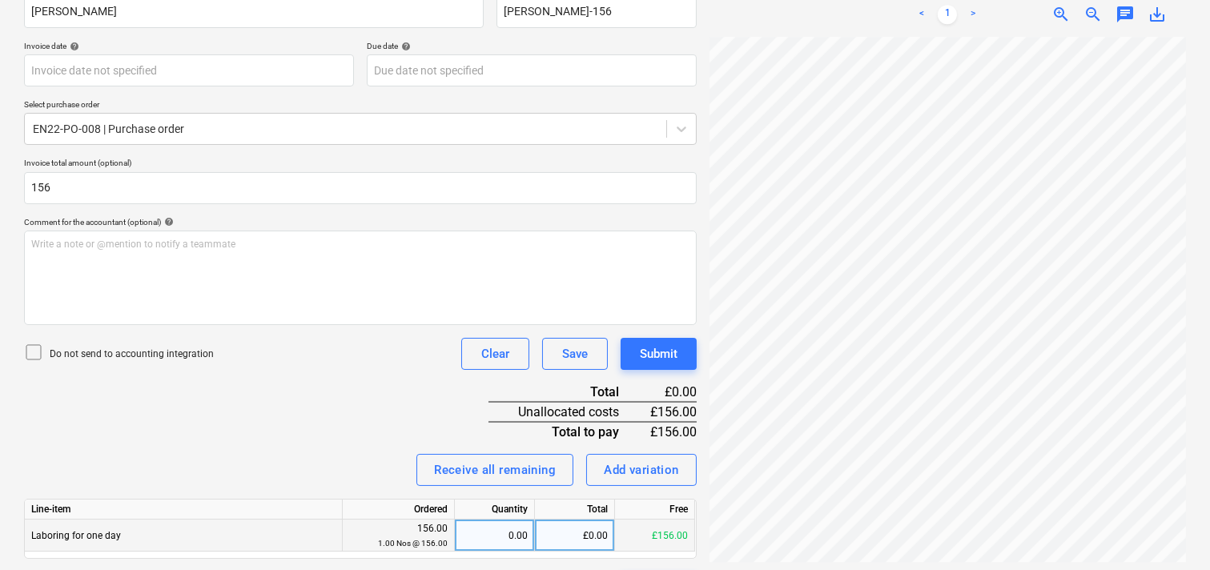
type input "156.00"
click at [517, 536] on div "0.00" at bounding box center [494, 536] width 66 height 32
type input "1"
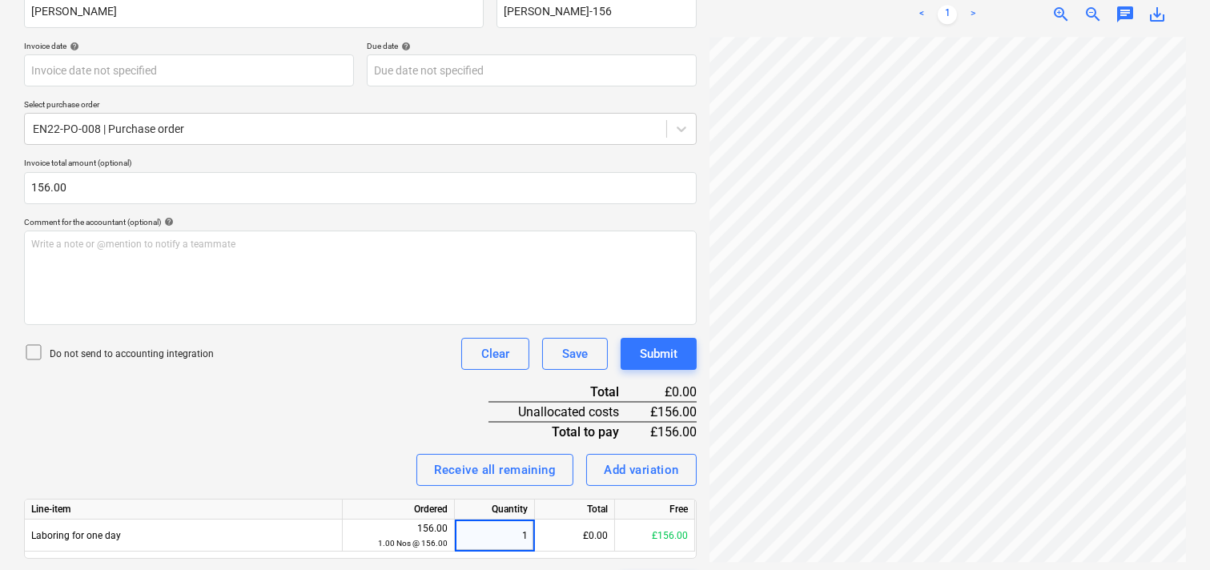
click at [316, 440] on div "Invoice name help [PERSON_NAME] Invoice number (optional) help [PERSON_NAME]-15…" at bounding box center [360, 292] width 672 height 621
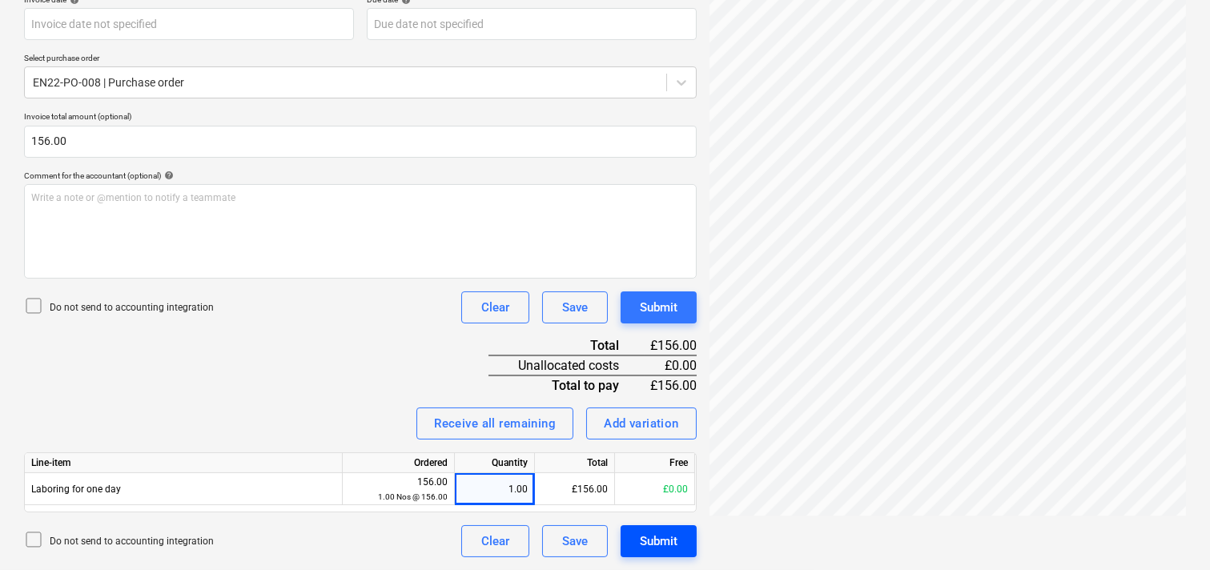
click at [654, 539] on div "Submit" at bounding box center [659, 541] width 38 height 21
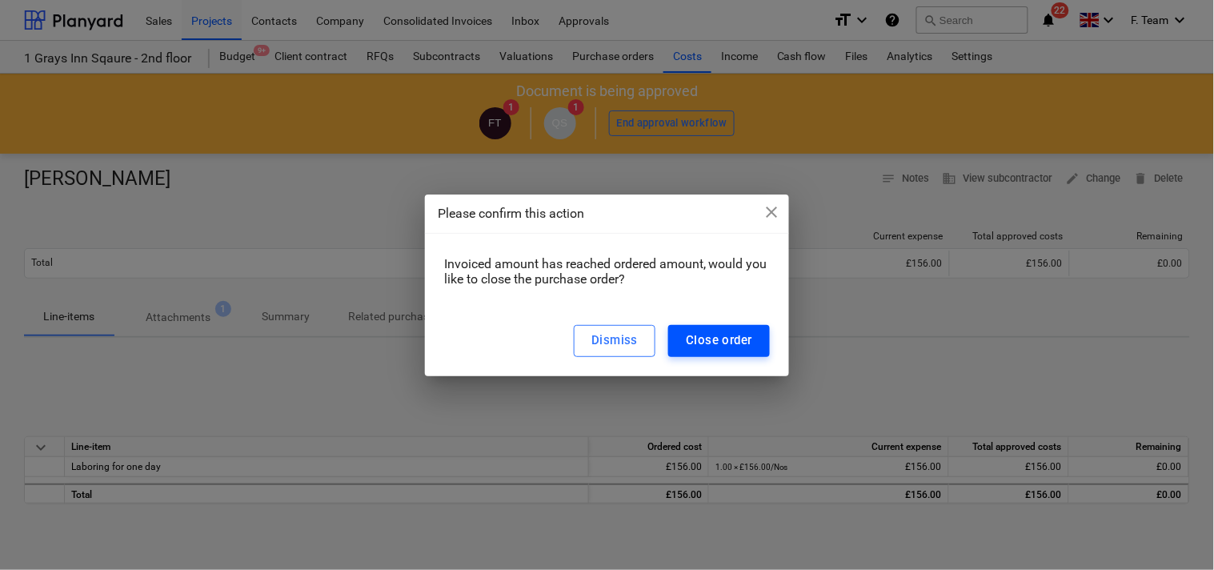
click at [698, 338] on div "Close order" at bounding box center [719, 340] width 66 height 21
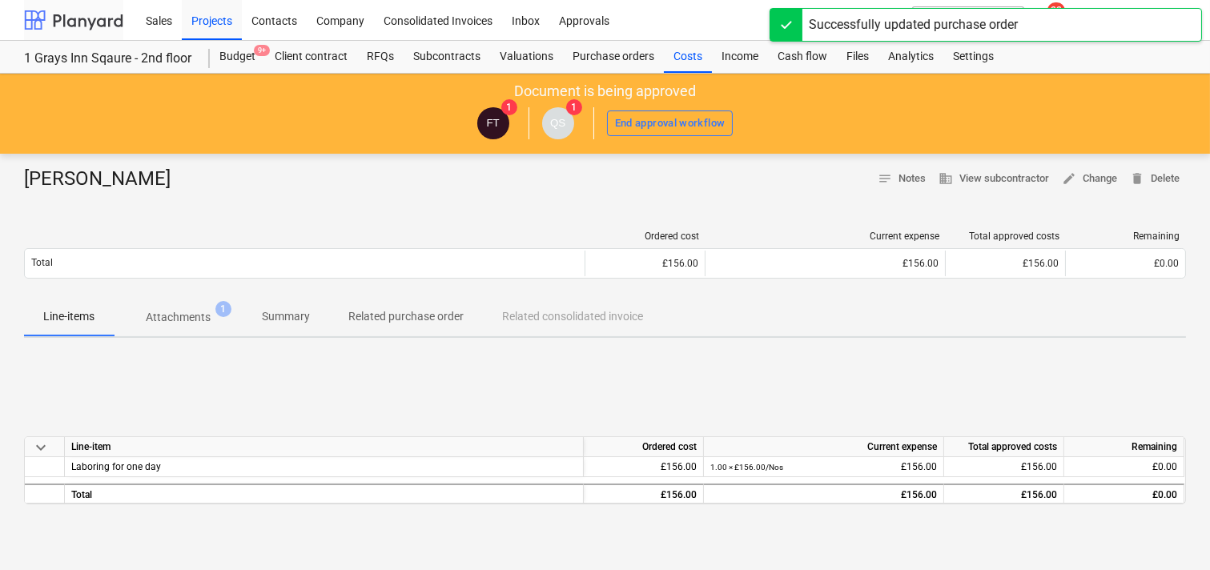
click at [46, 16] on div at bounding box center [73, 20] width 99 height 40
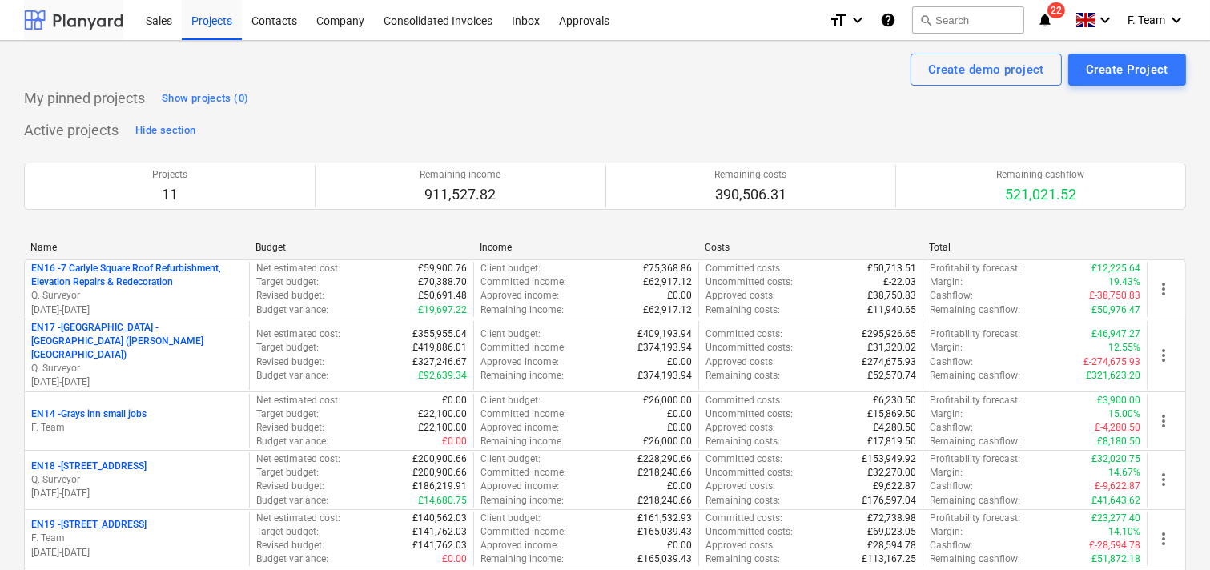
click at [33, 13] on div at bounding box center [73, 20] width 99 height 40
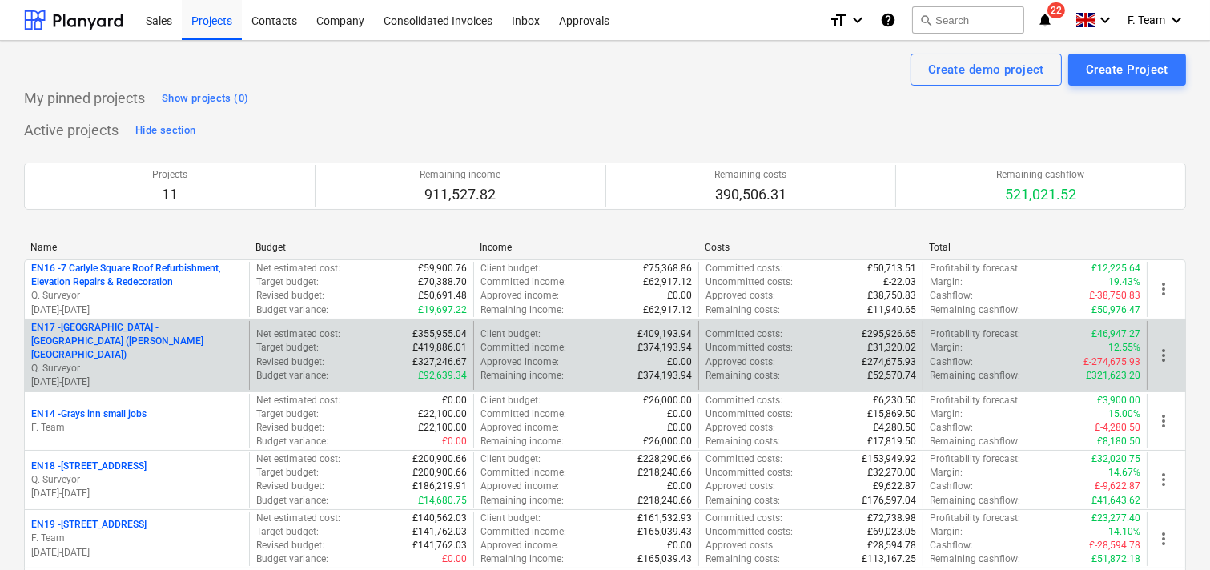
click at [122, 347] on p "EN17 - [GEOGRAPHIC_DATA] - [GEOGRAPHIC_DATA] ([PERSON_NAME][GEOGRAPHIC_DATA] an…" at bounding box center [136, 341] width 211 height 41
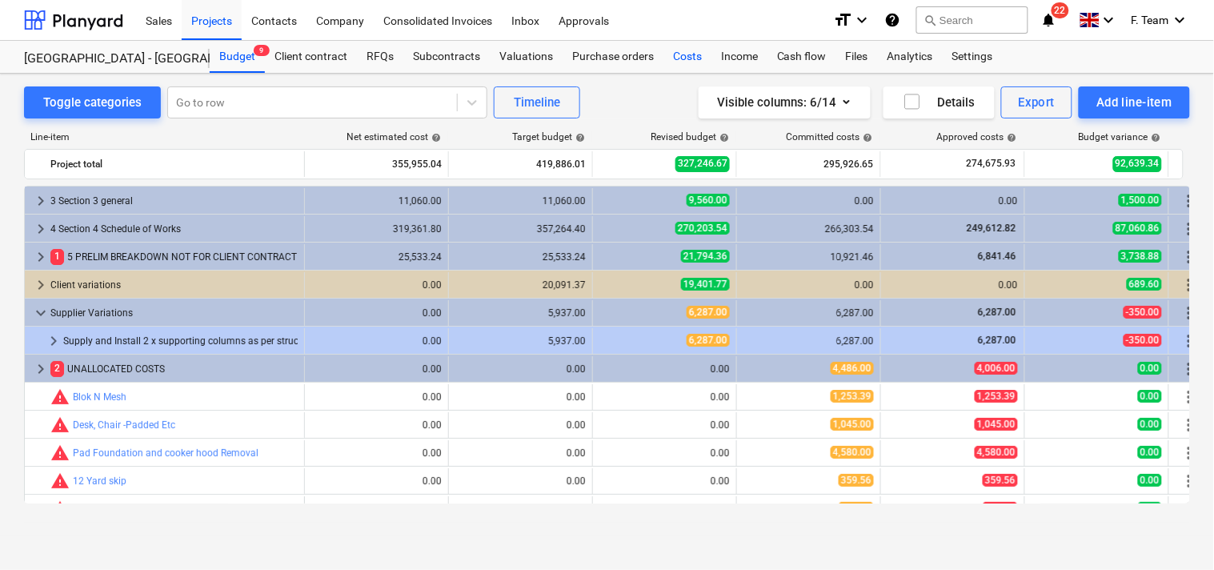
click at [668, 57] on div "Costs" at bounding box center [688, 57] width 48 height 32
click at [674, 58] on div "Costs" at bounding box center [688, 57] width 48 height 32
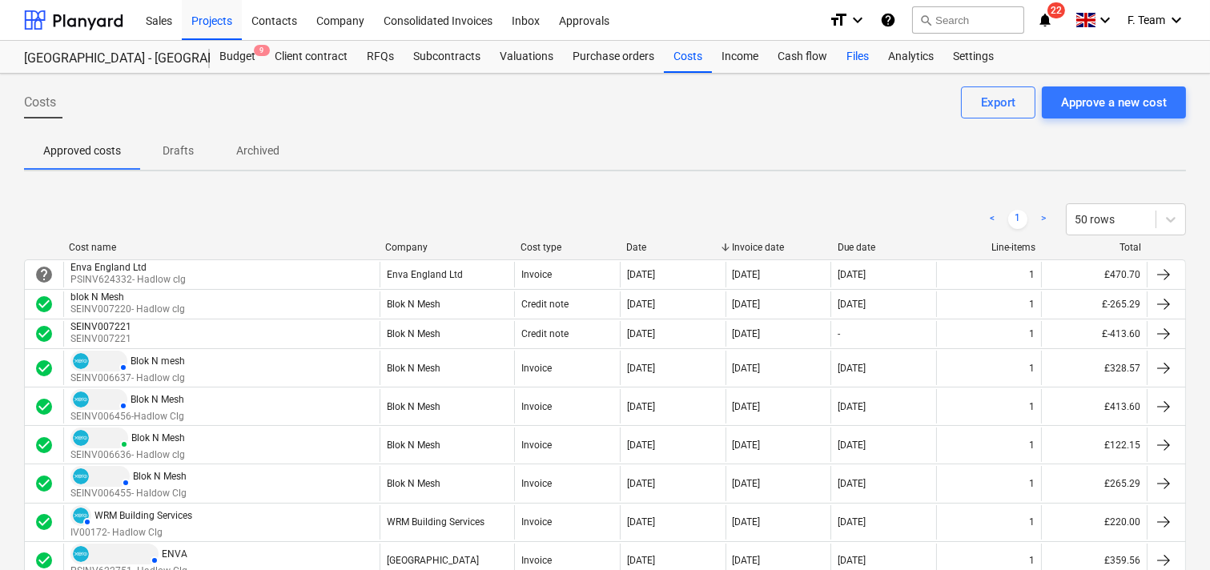
click at [845, 54] on div "Files" at bounding box center [858, 57] width 42 height 32
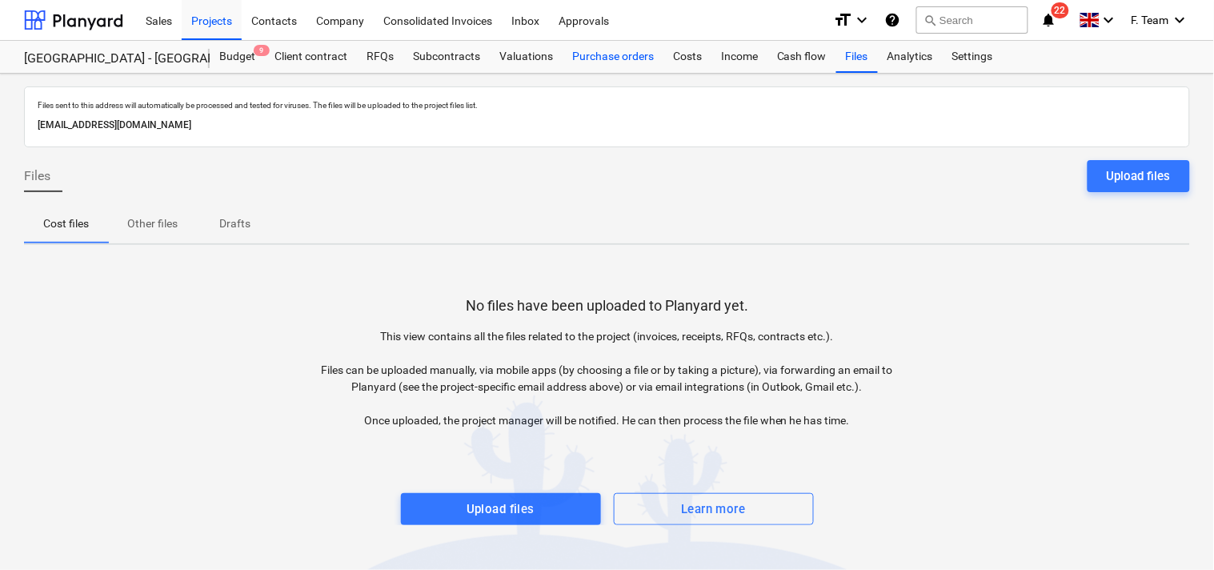
click at [594, 58] on div "Purchase orders" at bounding box center [613, 57] width 101 height 32
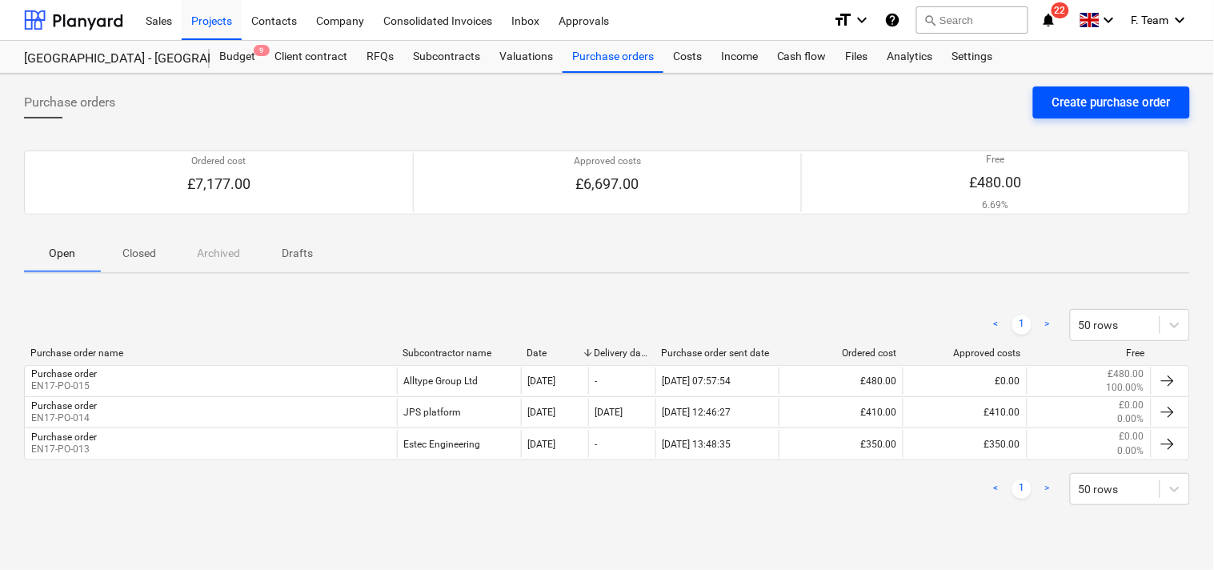
click at [1129, 92] on div "Create purchase order" at bounding box center [1112, 102] width 118 height 21
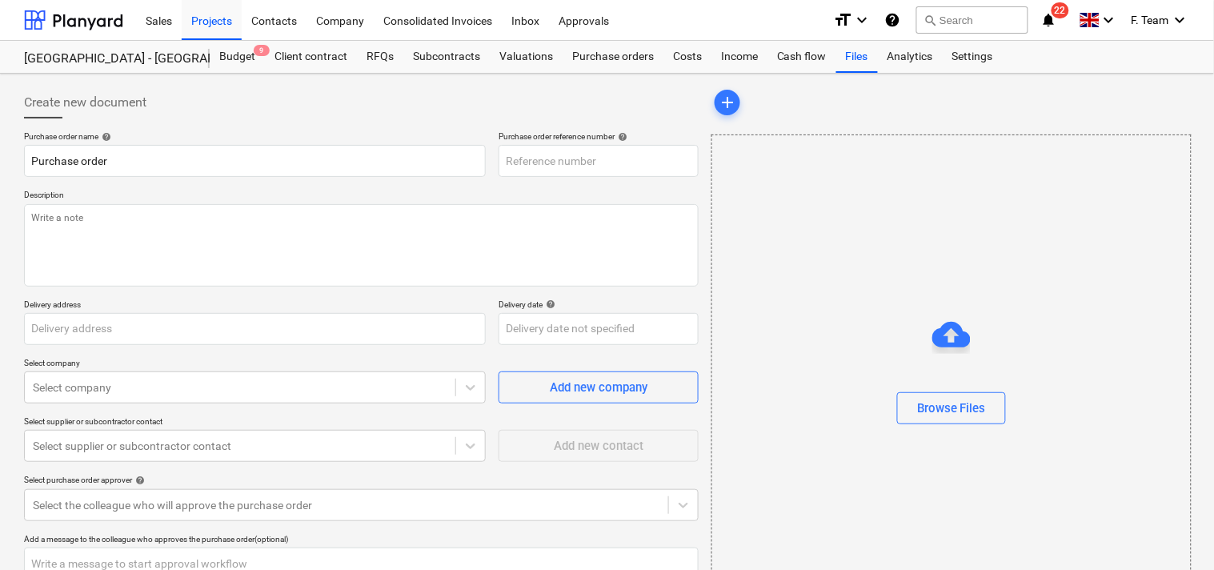
type textarea "x"
type input "[GEOGRAPHIC_DATA] - [GEOGRAPHIC_DATA] - [GEOGRAPHIC_DATA]"
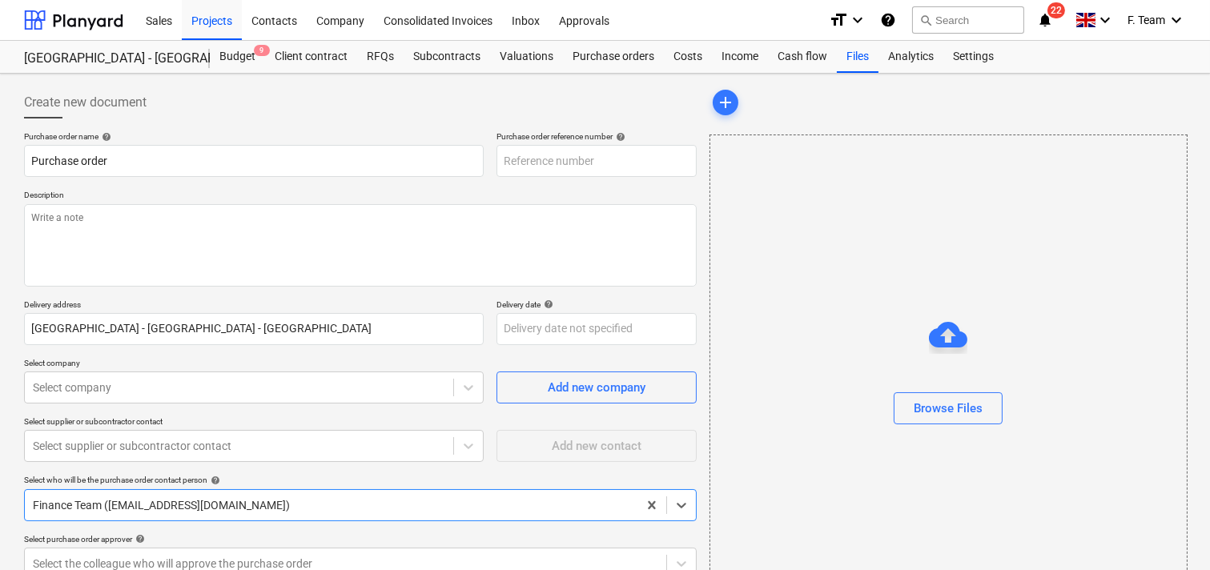
type textarea "x"
type input "EN17-PO-016"
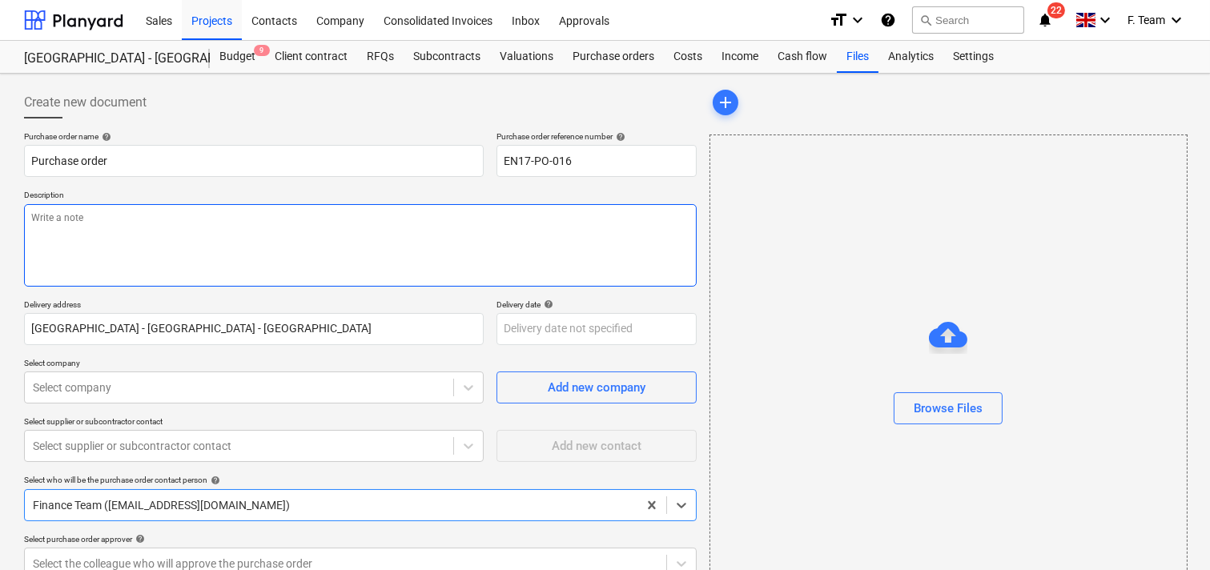
click at [44, 241] on textarea at bounding box center [360, 245] width 672 height 82
paste textarea "please ensure you send your invoice to [enter specific Planyard email address f…"
type textarea "x"
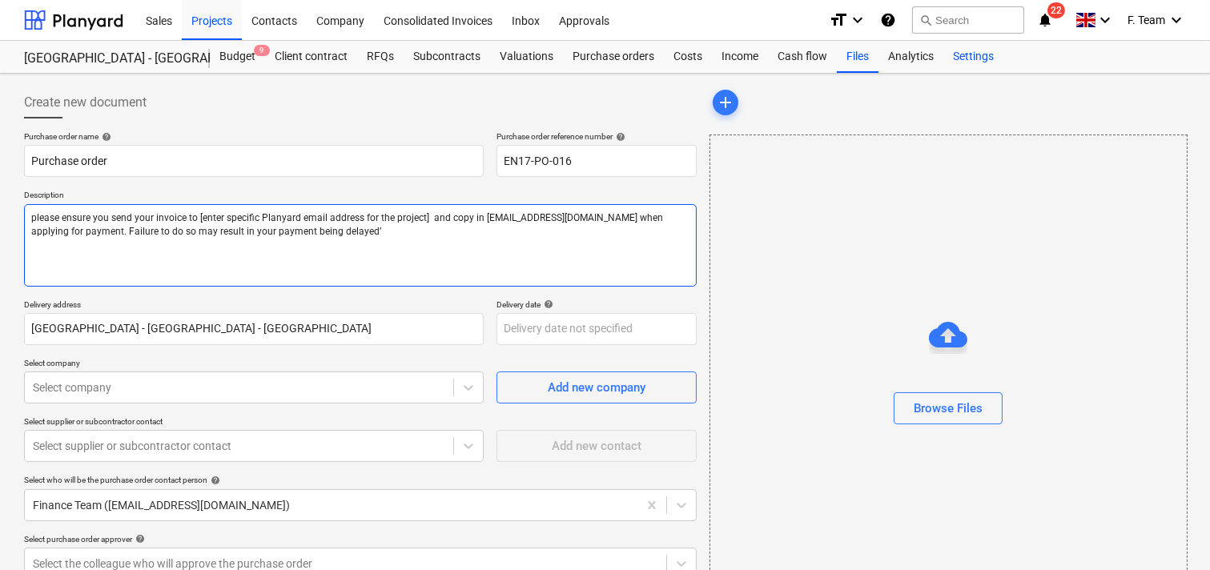
type textarea "please ensure you send your invoice to [enter specific Planyard email address f…"
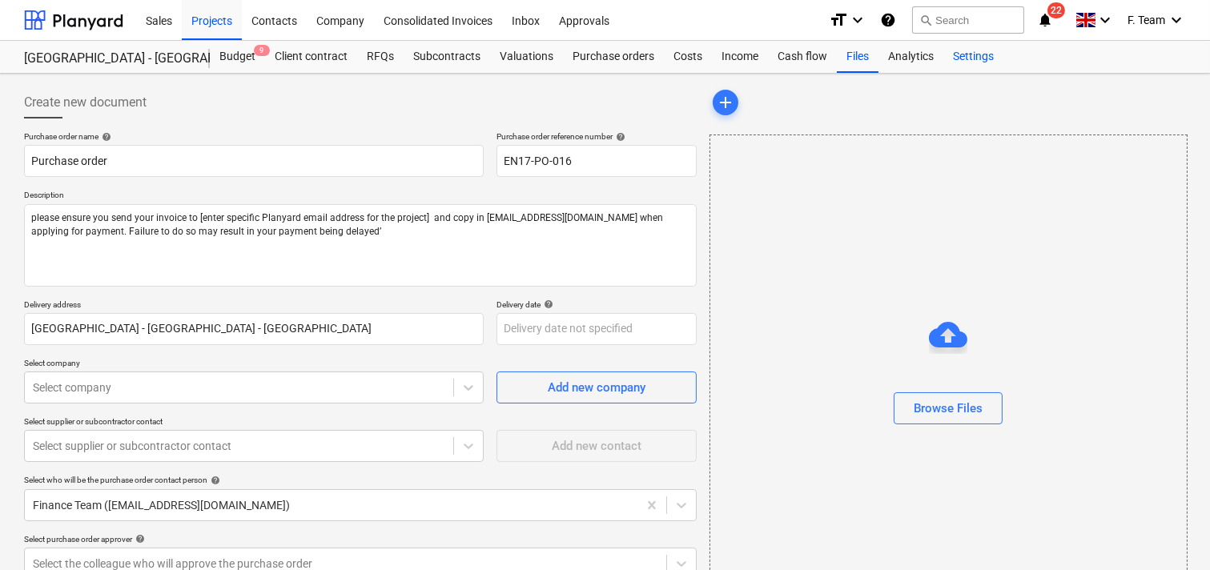
click at [985, 58] on div "Settings" at bounding box center [973, 57] width 60 height 32
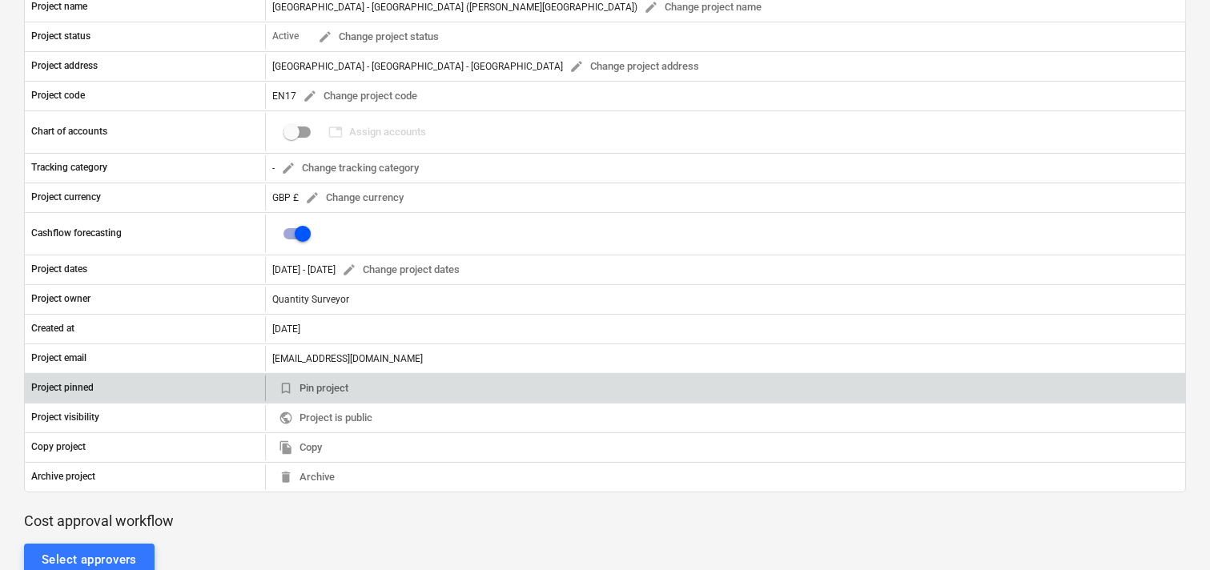
scroll to position [355, 0]
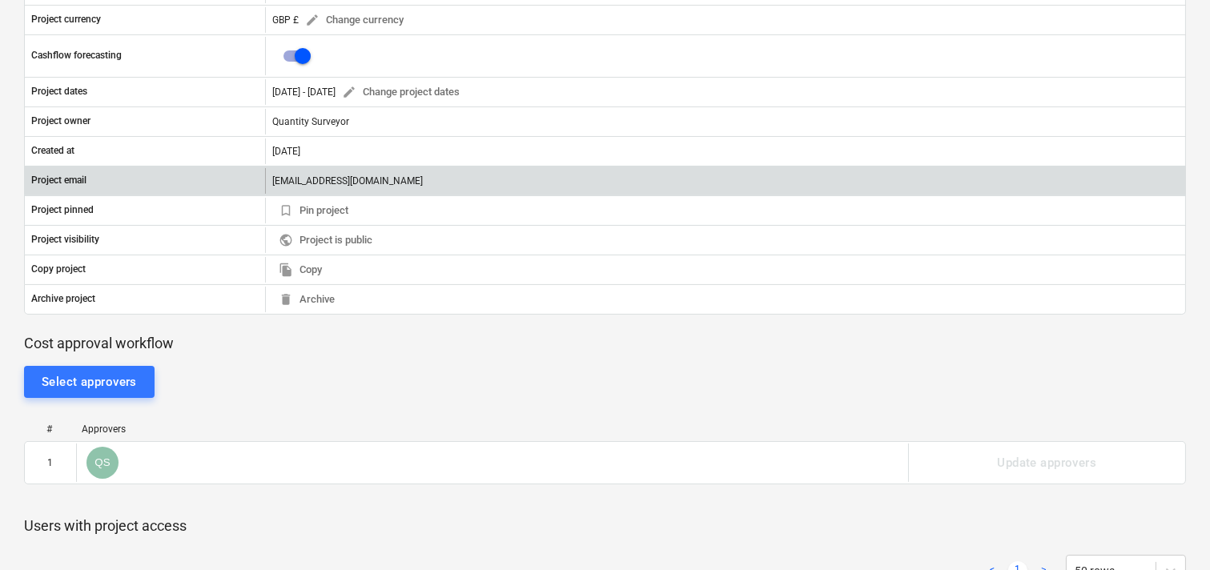
drag, startPoint x: 563, startPoint y: 180, endPoint x: 253, endPoint y: 180, distance: 309.8
click at [253, 180] on div "Project email [EMAIL_ADDRESS][DOMAIN_NAME]" at bounding box center [605, 181] width 1160 height 26
copy div "[EMAIL_ADDRESS][DOMAIN_NAME]"
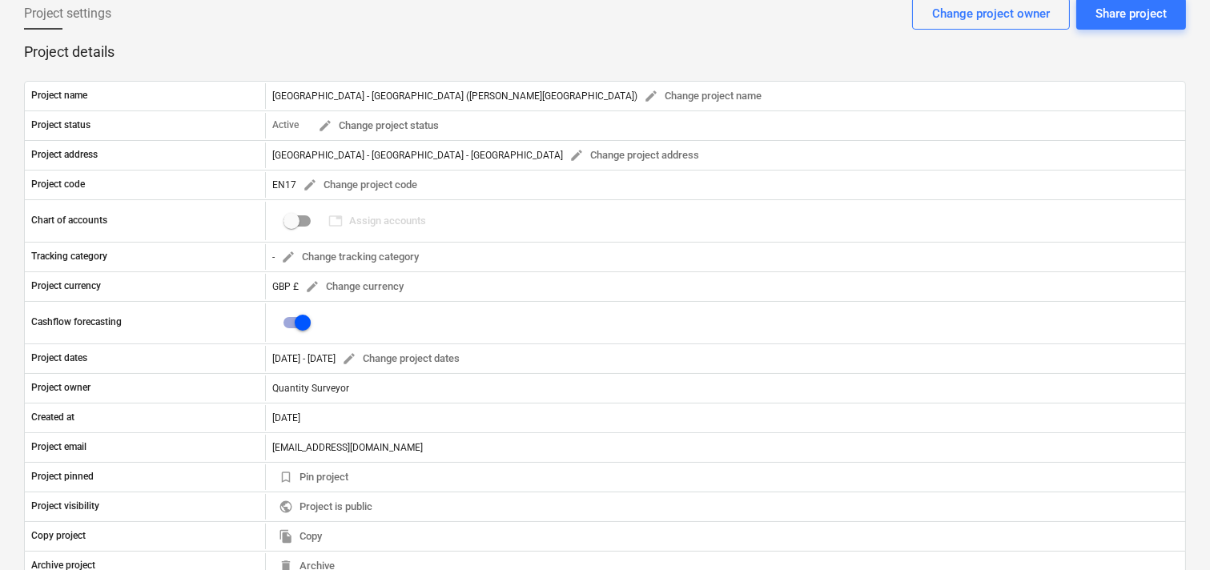
scroll to position [0, 0]
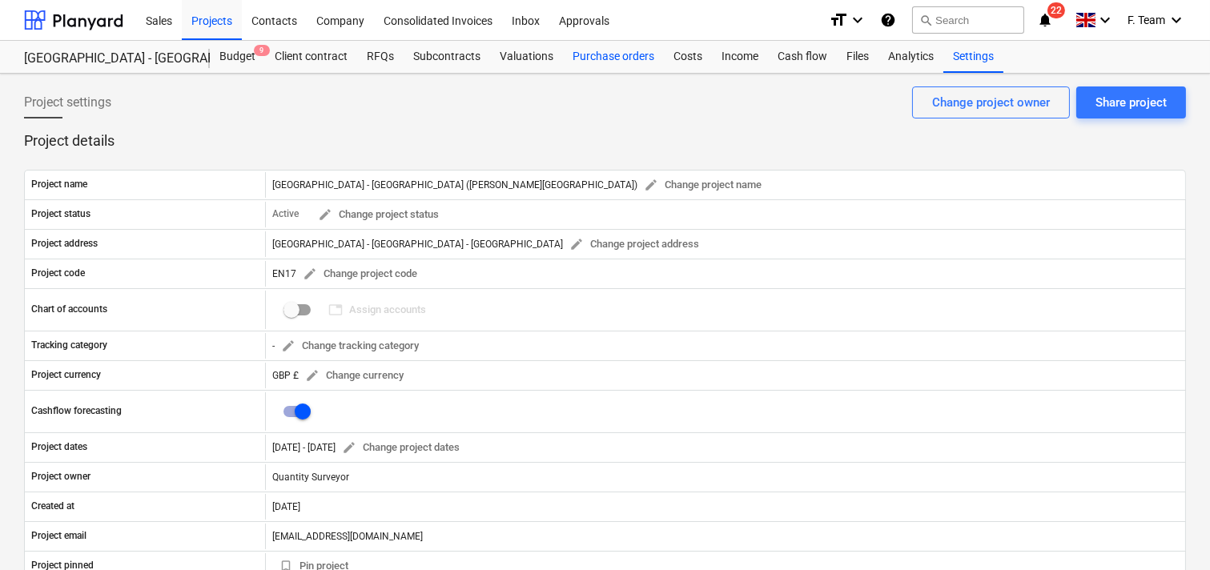
click at [595, 58] on div "Purchase orders" at bounding box center [613, 57] width 101 height 32
click at [590, 58] on div "Purchase orders" at bounding box center [613, 57] width 101 height 32
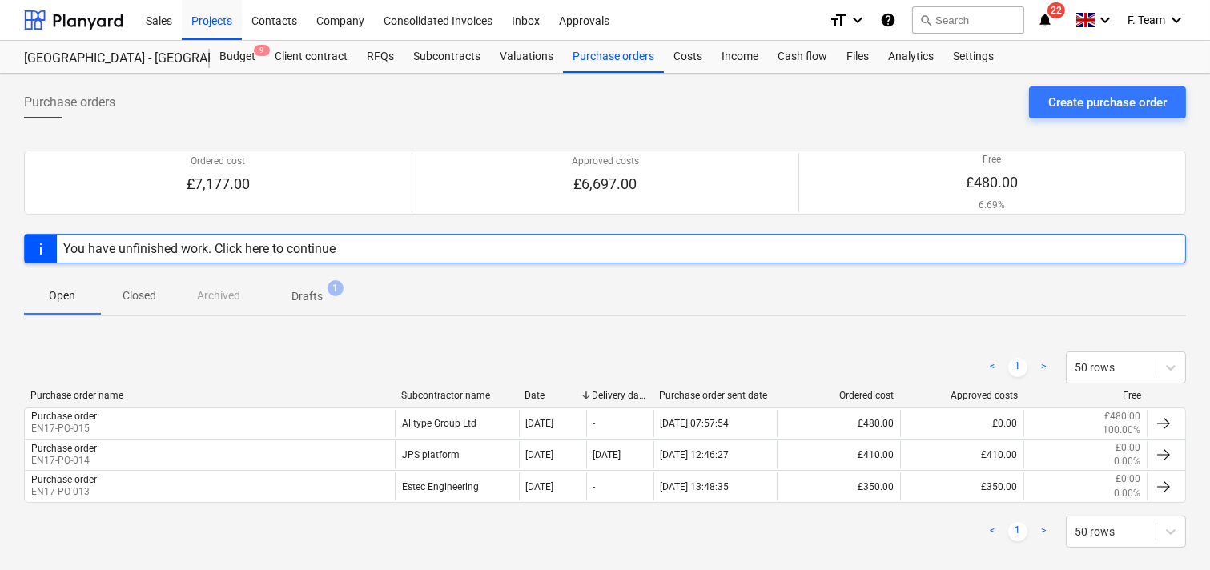
click at [306, 302] on p "Drafts" at bounding box center [306, 296] width 31 height 17
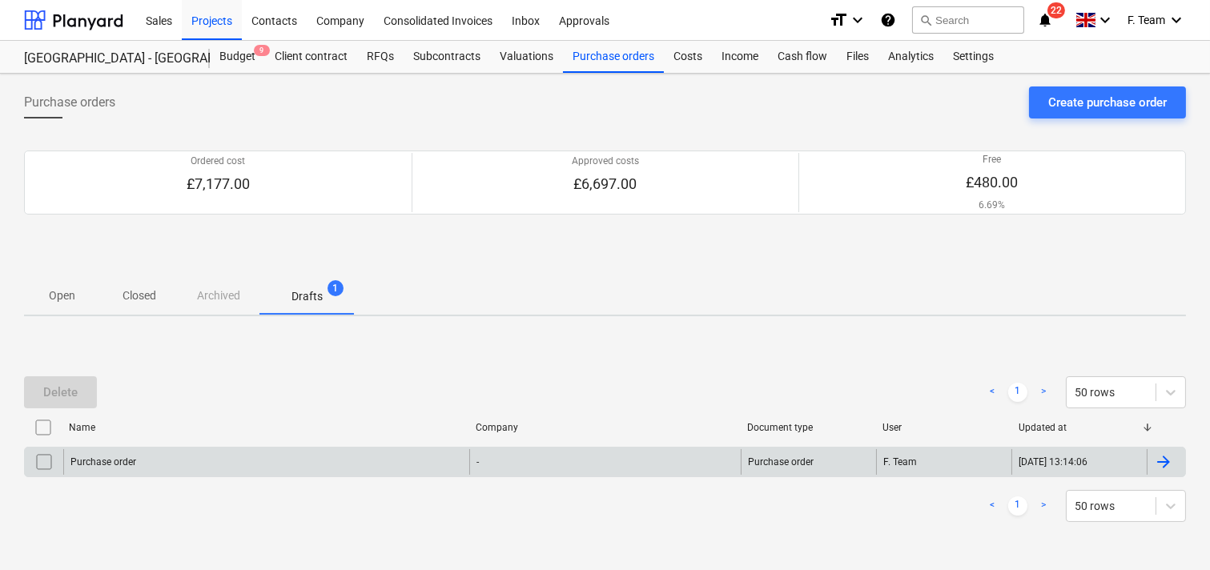
click at [184, 456] on div "Purchase order" at bounding box center [266, 462] width 406 height 26
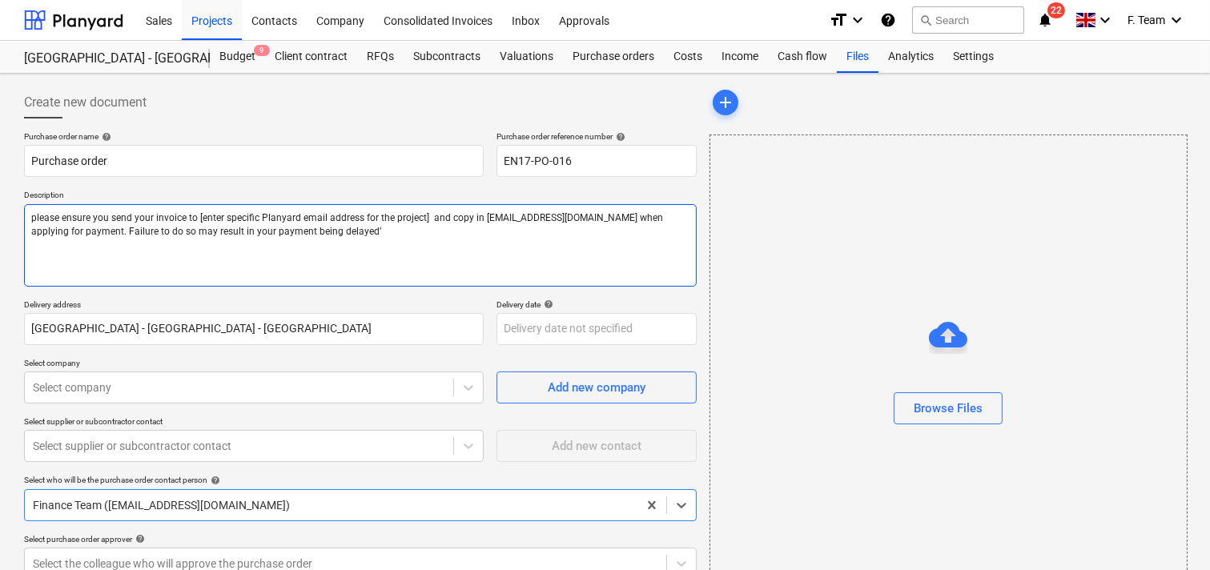
click at [198, 212] on textarea "please ensure you send your invoice to [enter specific Planyard email address f…" at bounding box center [360, 245] width 672 height 82
paste textarea "[EMAIL_ADDRESS][DOMAIN_NAME]"
type textarea "x"
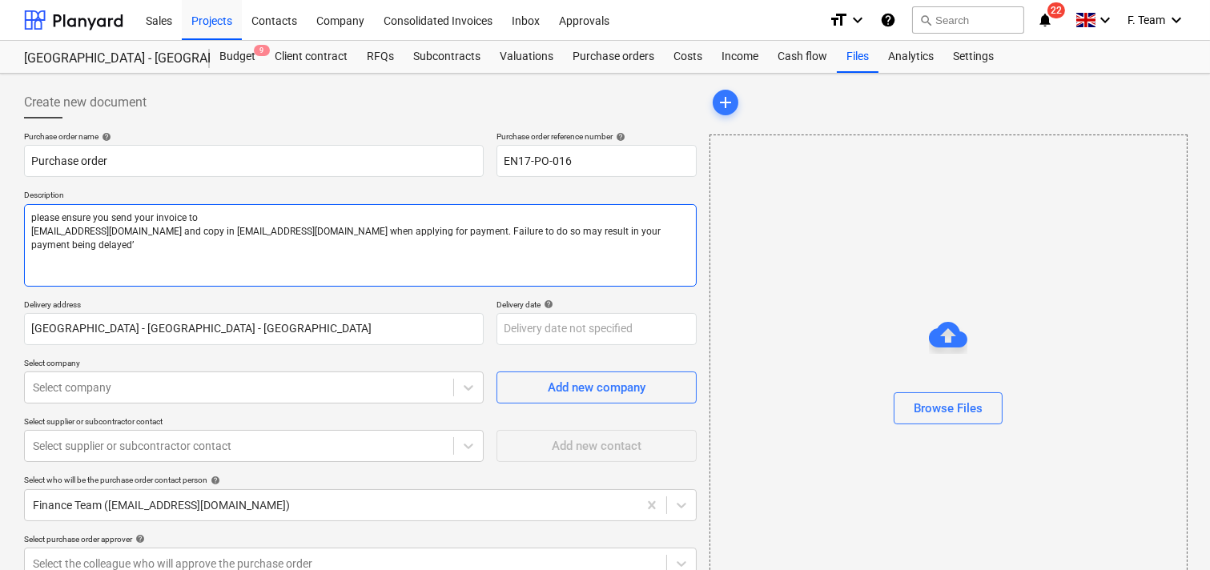
click at [30, 216] on textarea "please ensure you send your invoice to [EMAIL_ADDRESS][DOMAIN_NAME] and copy in…" at bounding box center [360, 245] width 672 height 82
type textarea "please ensure you send your invoice to [EMAIL_ADDRESS][DOMAIN_NAME] and copy in…"
type textarea "x"
type textarea "please ensure you send your invoice to [EMAIL_ADDRESS][DOMAIN_NAME] and copy in…"
type textarea "x"
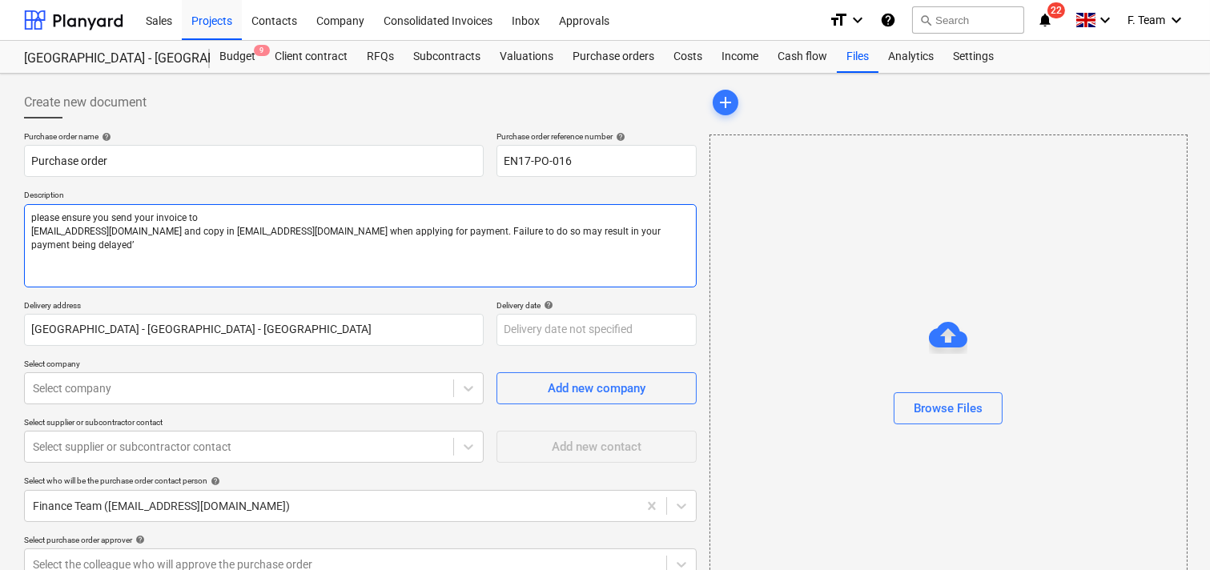
type textarea "Nplease ensure you send your invoice to [EMAIL_ADDRESS][DOMAIN_NAME] and copy i…"
type textarea "x"
type textarea "Noplease ensure you send your invoice to [EMAIL_ADDRESS][DOMAIN_NAME] and copy …"
type textarea "x"
type textarea "Notplease ensure you send your invoice to [EMAIL_ADDRESS][DOMAIN_NAME] and copy…"
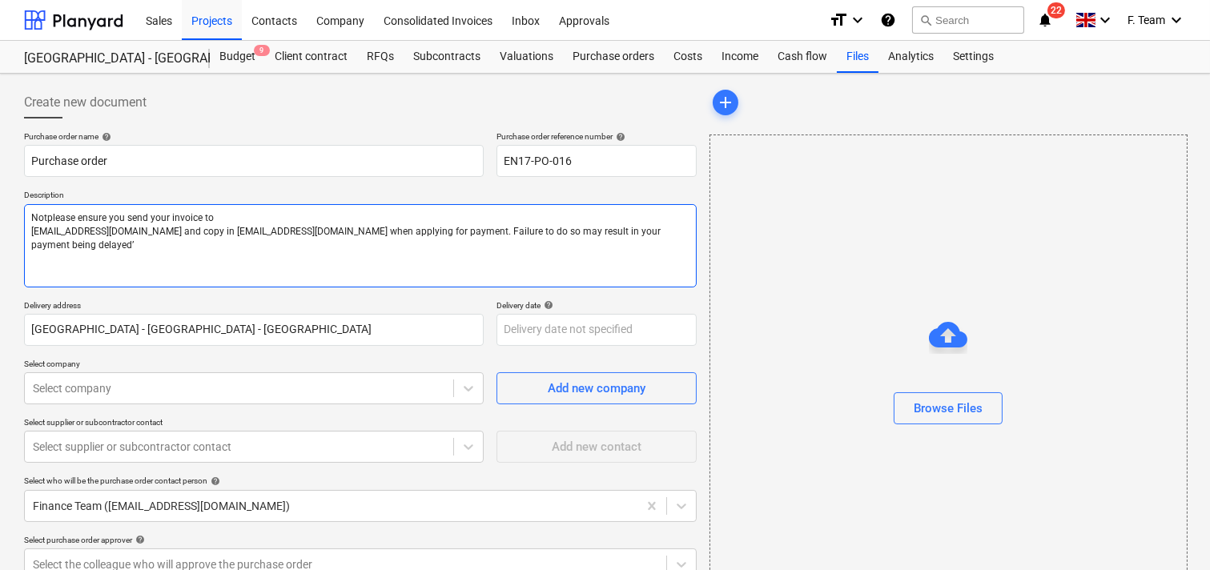
type textarea "x"
type textarea "Noteplease ensure you send your invoice to [EMAIL_ADDRESS][DOMAIN_NAME] and cop…"
type textarea "x"
type textarea "Note please ensure you send your invoice to [EMAIL_ADDRESS][DOMAIN_NAME] and co…"
type textarea "x"
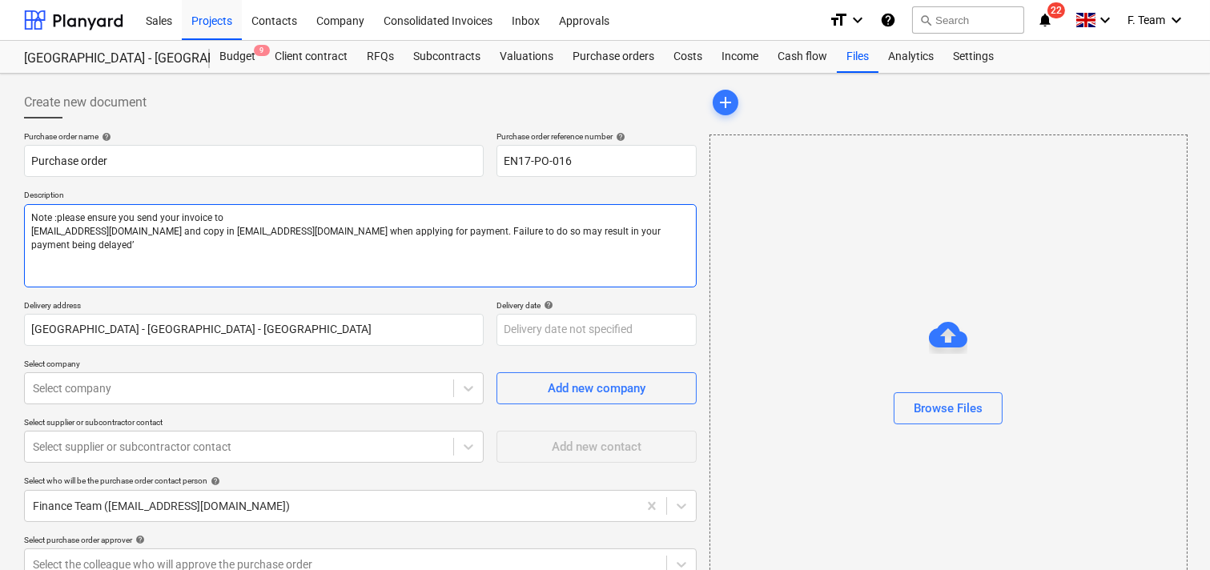
type textarea "Note : please ensure you send your invoice to [EMAIL_ADDRESS][DOMAIN_NAME] and …"
type textarea "x"
type textarea "Note : please ensure you send your invoice to [EMAIL_ADDRESS][DOMAIN_NAME] and …"
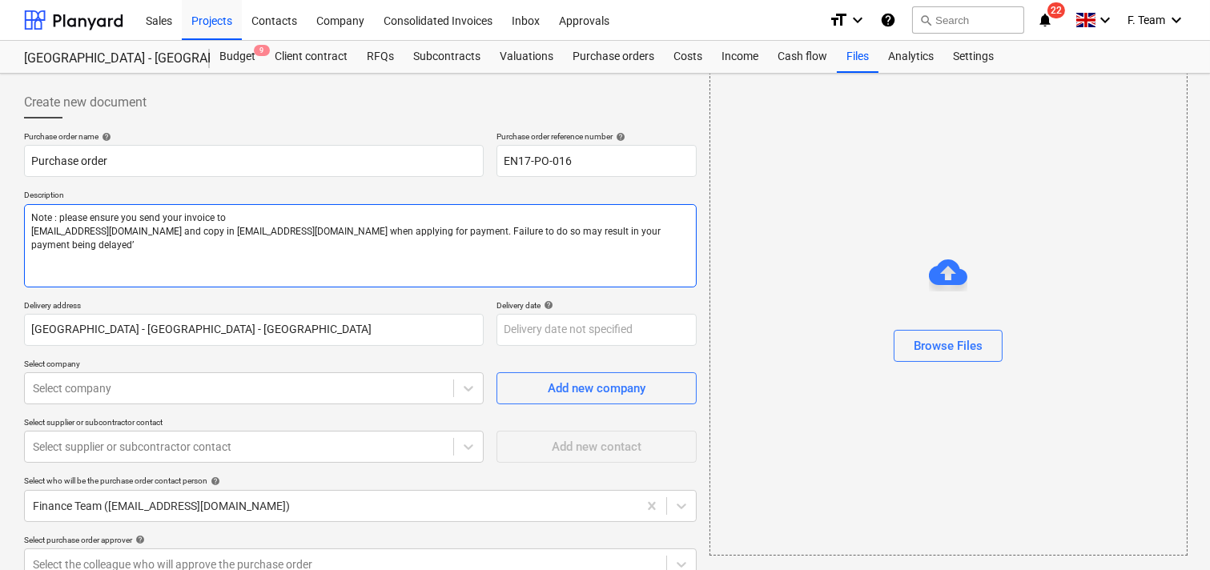
scroll to position [178, 0]
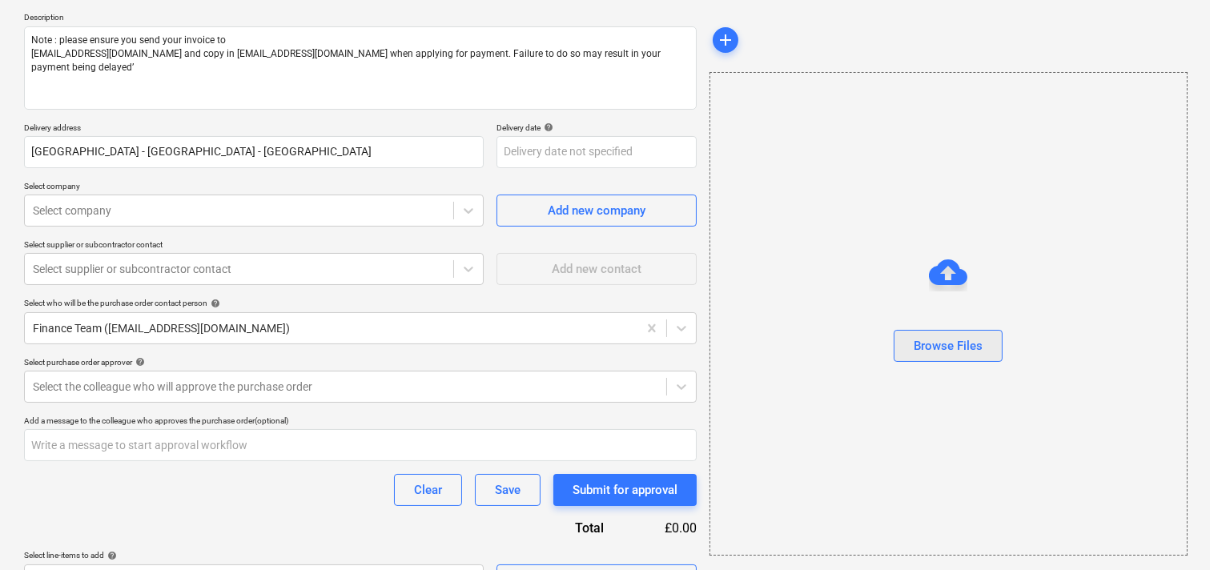
click at [983, 340] on button "Browse Files" at bounding box center [947, 346] width 109 height 32
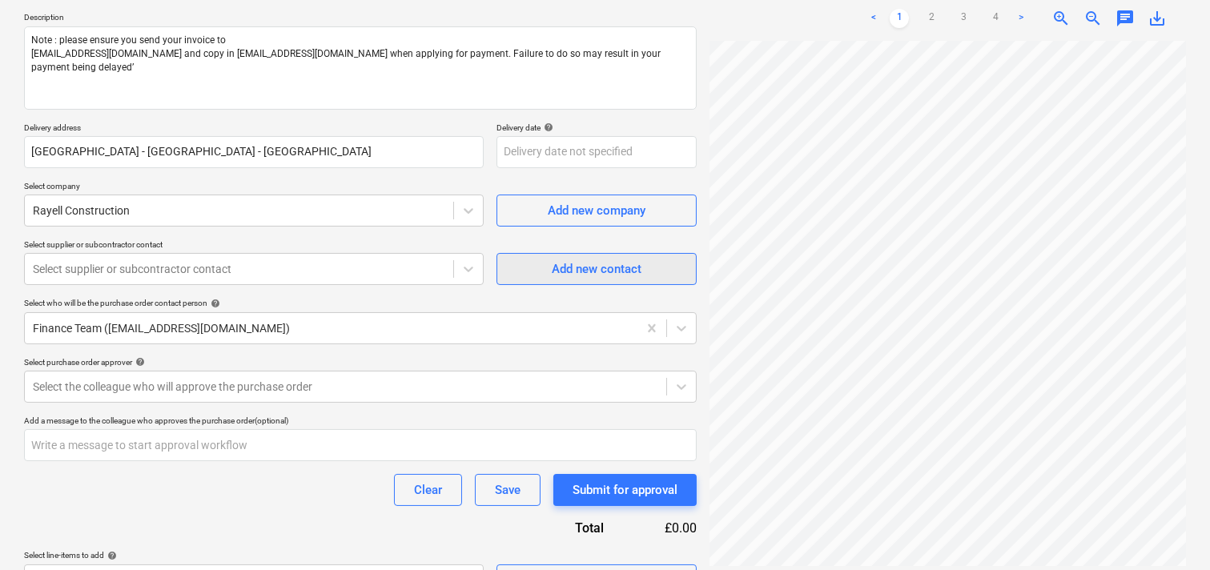
click at [520, 271] on span "Add new contact" at bounding box center [596, 269] width 160 height 21
type textarea "x"
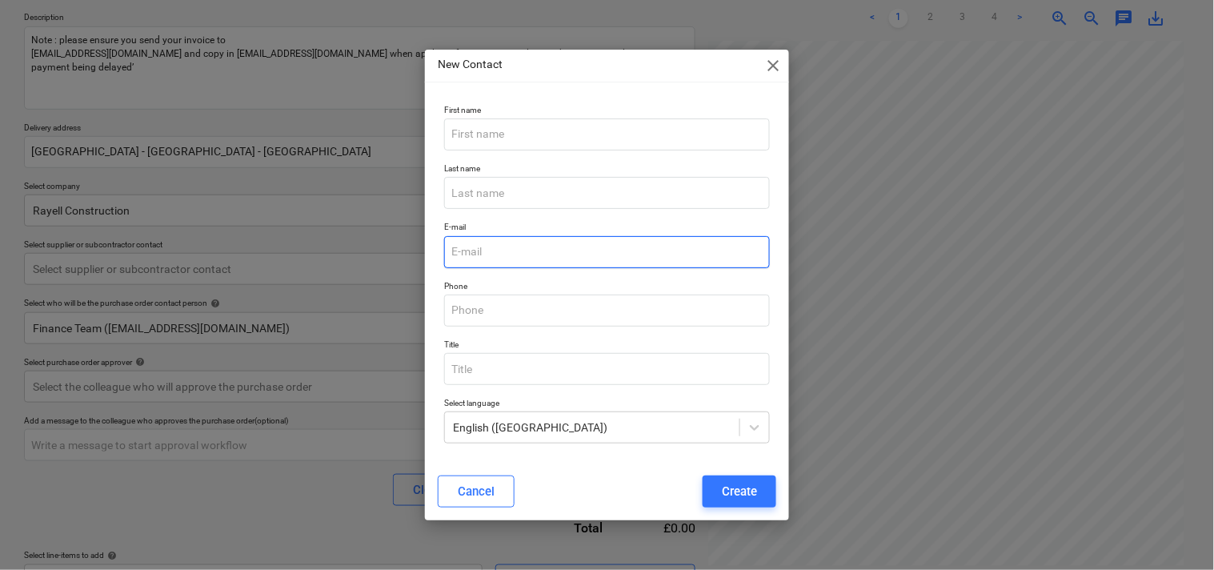
click at [479, 245] on input "email" at bounding box center [607, 252] width 326 height 32
click at [479, 252] on input "email" at bounding box center [607, 252] width 326 height 32
paste input "[PERSON_NAME][EMAIL_ADDRESS][DOMAIN_NAME]"
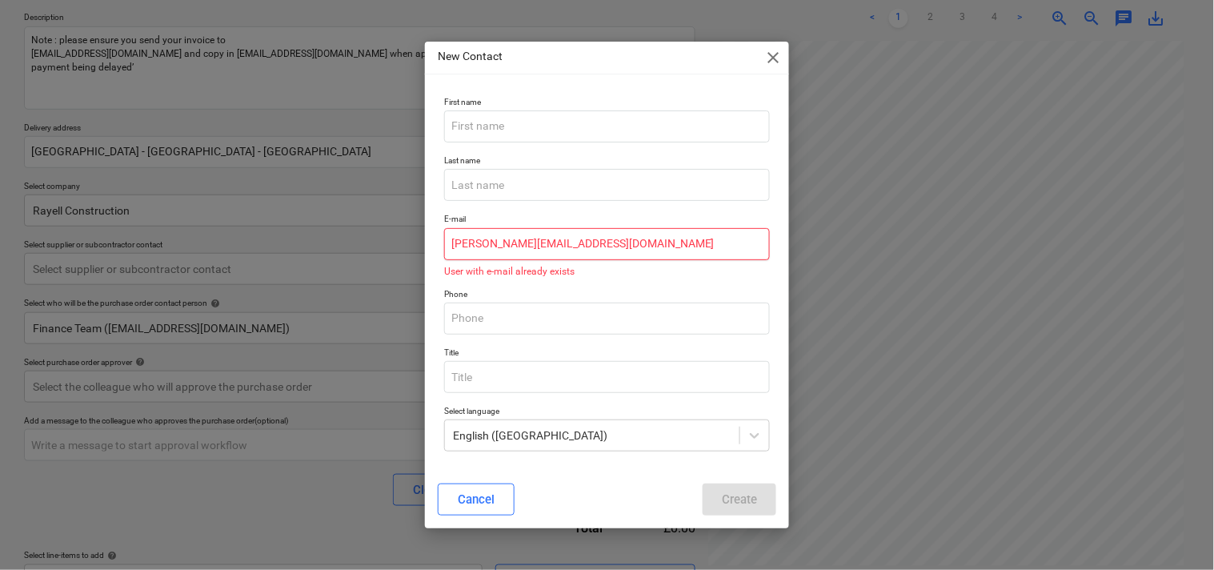
type input "[PERSON_NAME][EMAIL_ADDRESS][DOMAIN_NAME]"
click at [777, 58] on span "close" at bounding box center [773, 57] width 19 height 19
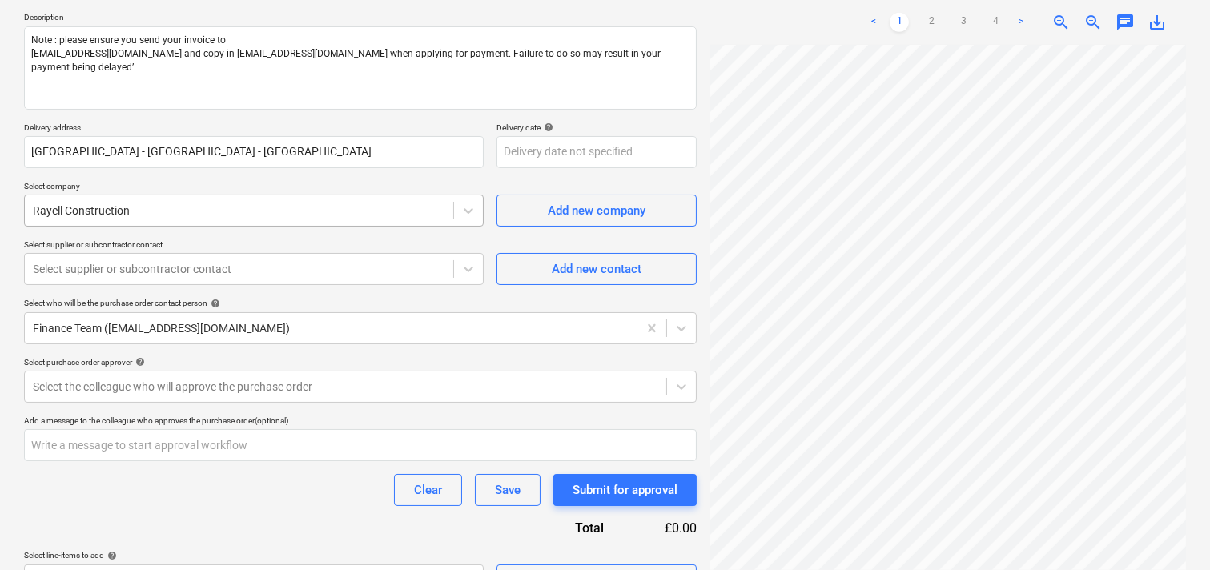
click at [144, 216] on div at bounding box center [239, 211] width 412 height 16
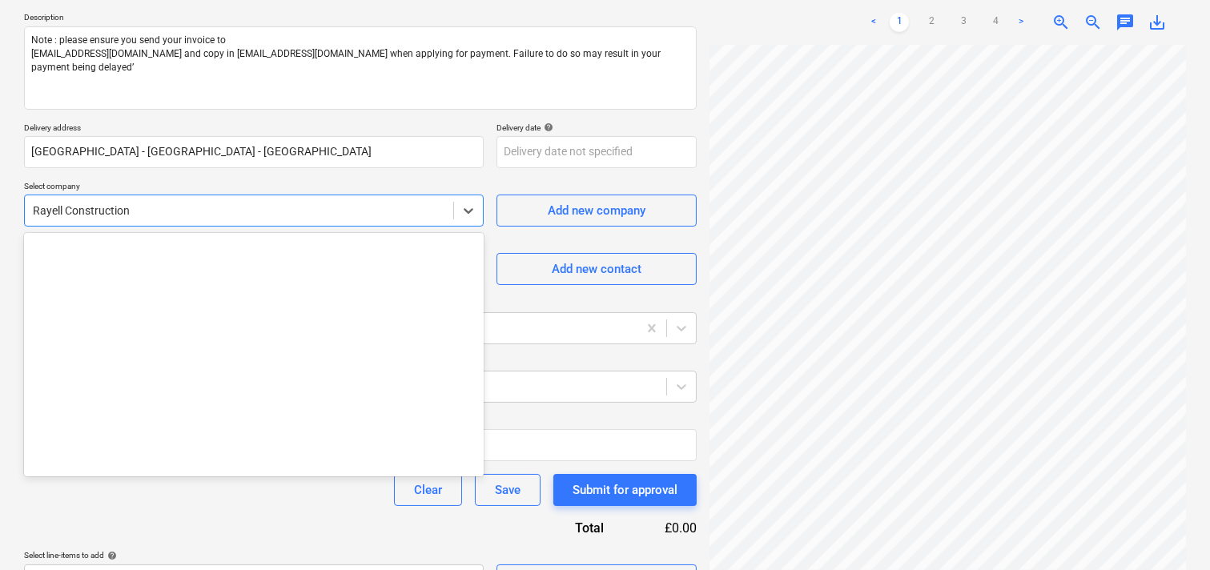
scroll to position [9862, 0]
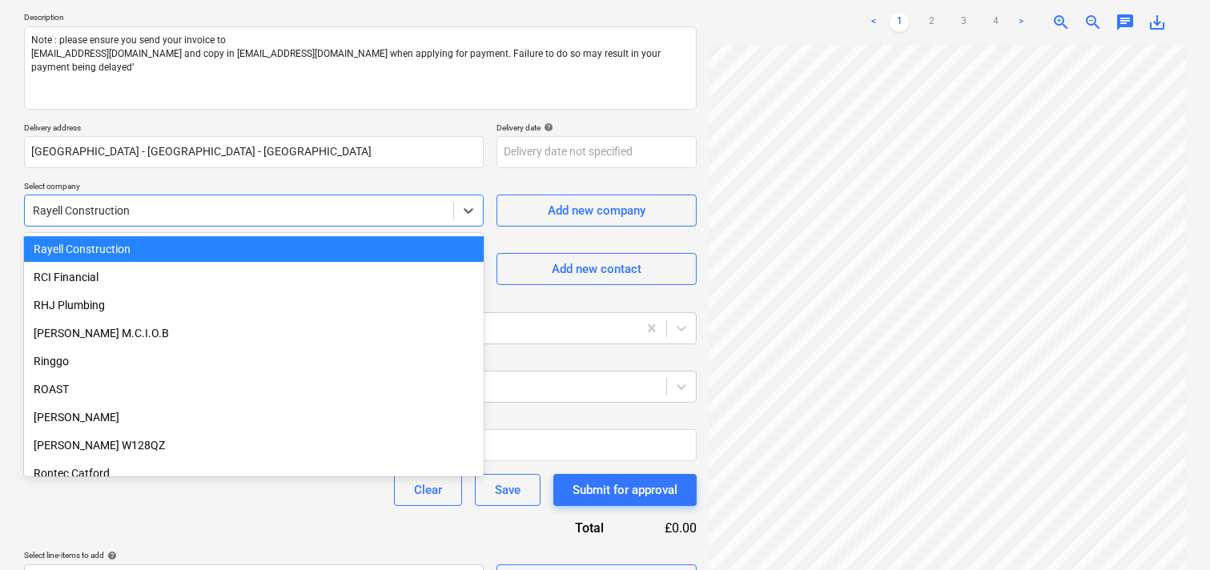
type textarea "x"
click at [331, 183] on p "Select company" at bounding box center [254, 188] width 460 height 14
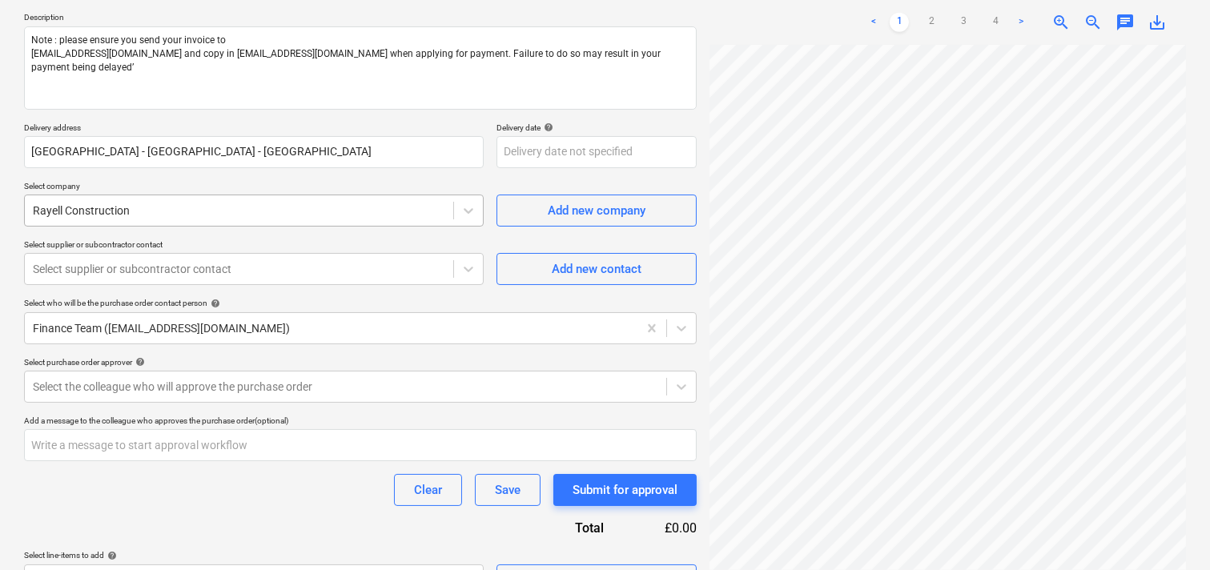
click at [227, 214] on div at bounding box center [239, 211] width 412 height 16
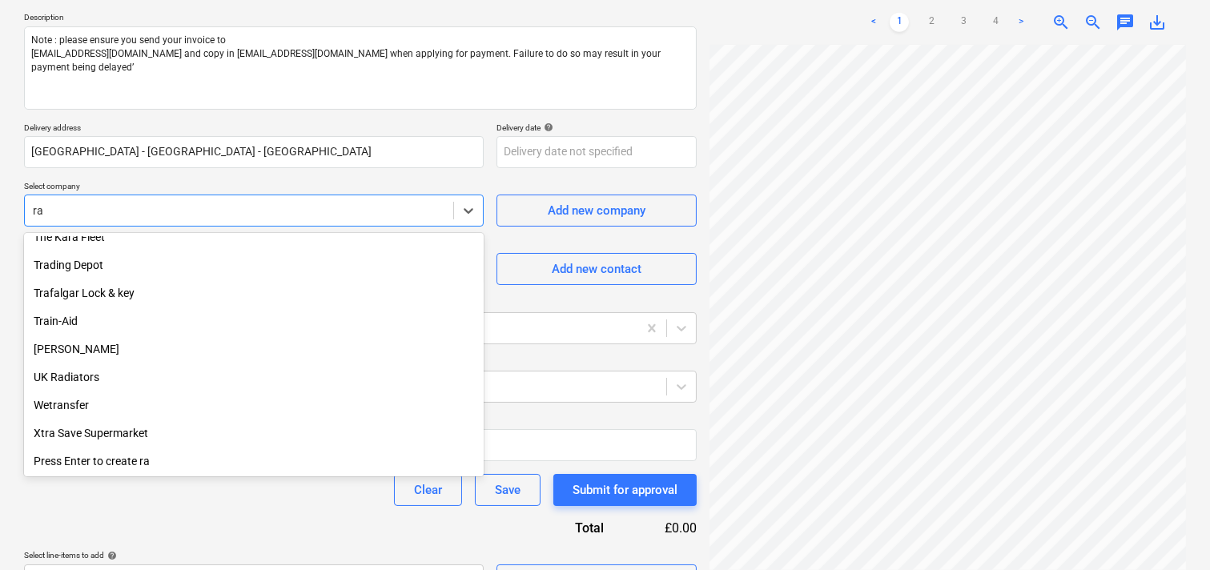
scroll to position [1161, 0]
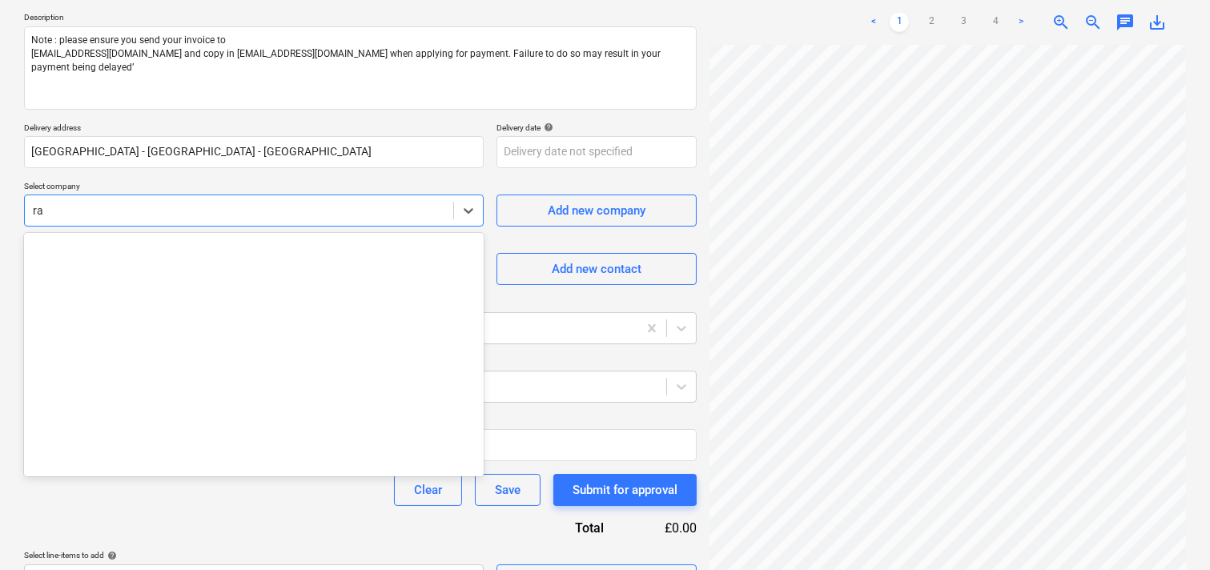
type input "ray"
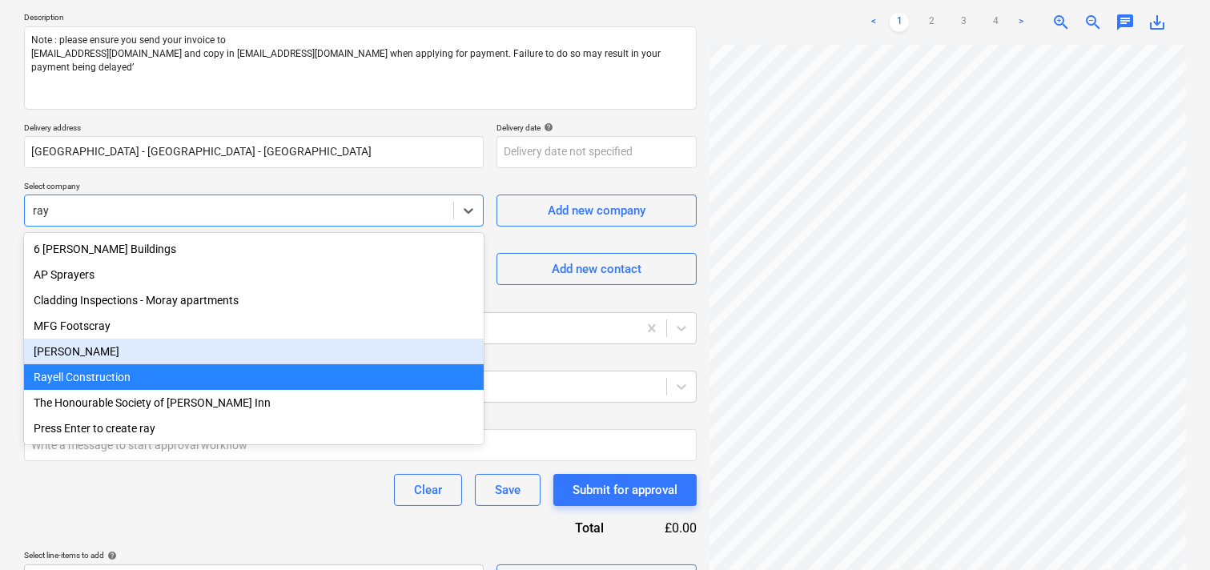
click at [67, 356] on div "[PERSON_NAME]" at bounding box center [254, 352] width 460 height 26
type textarea "x"
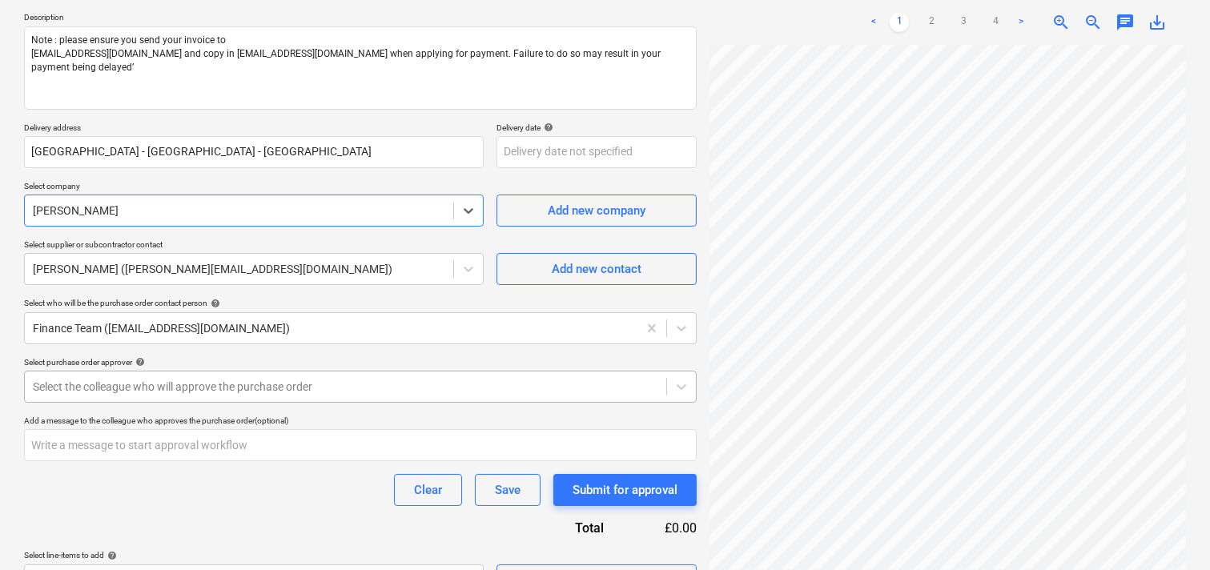
click at [199, 372] on div "Select the colleague who will approve the purchase order" at bounding box center [360, 387] width 672 height 32
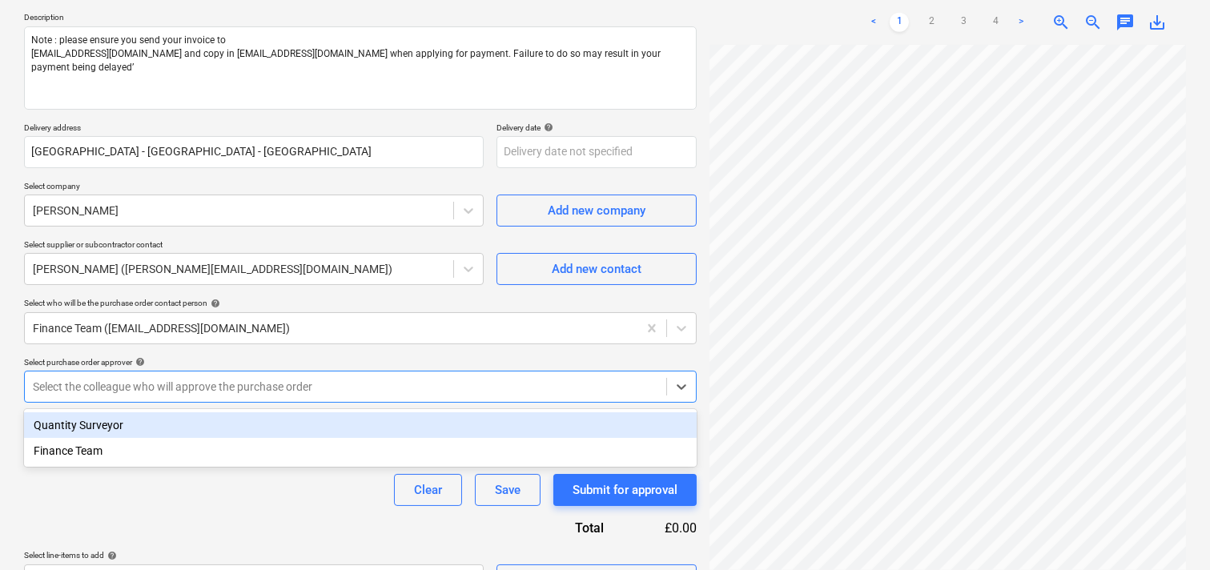
click at [86, 426] on div "Quantity Surveyor" at bounding box center [360, 425] width 672 height 26
click at [4, 318] on div "Create new document Purchase order name help Purchase order Purchase order refe…" at bounding box center [605, 252] width 1210 height 713
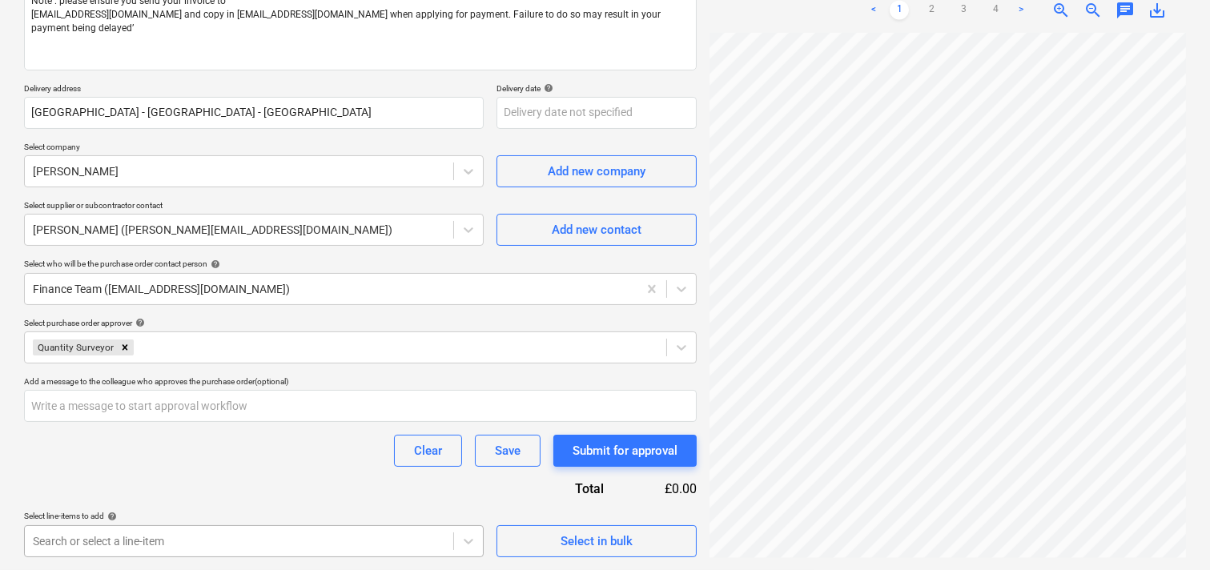
scroll to position [454, 0]
click at [218, 353] on body "Sales Projects Contacts Company Consolidated Invoices Inbox Approvals format_si…" at bounding box center [605, 68] width 1210 height 570
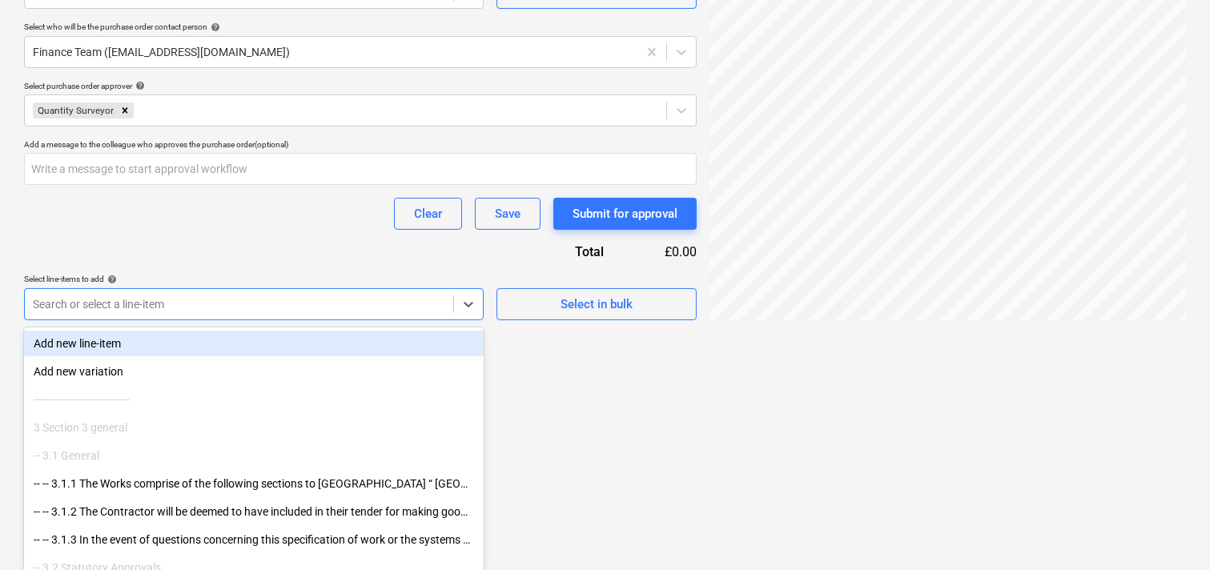
click at [108, 340] on div "Add new line-item" at bounding box center [254, 344] width 460 height 26
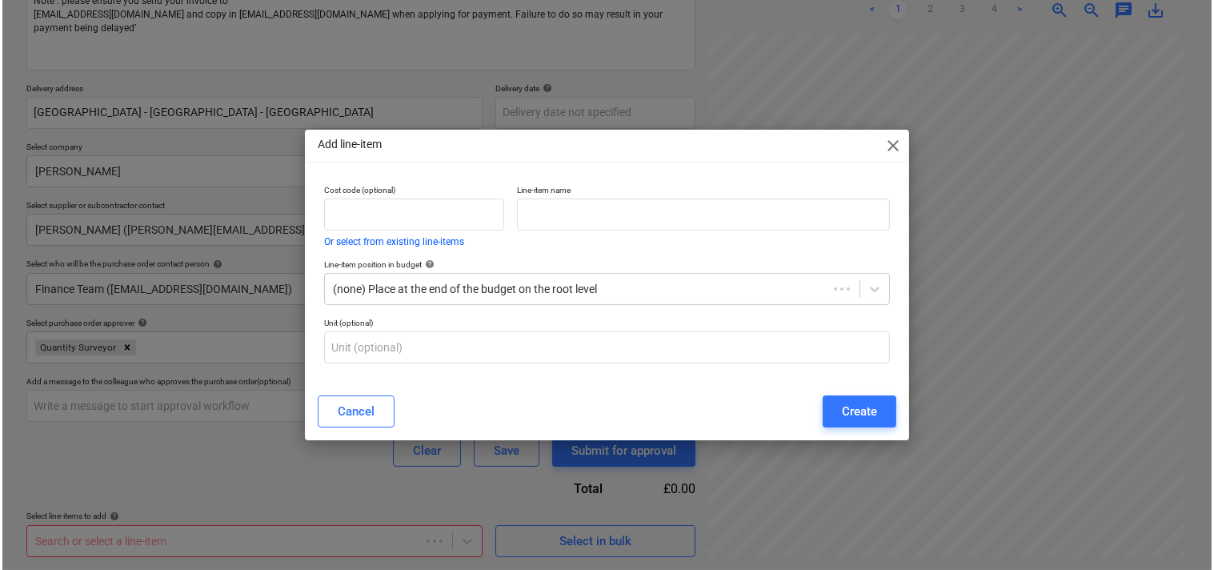
scroll to position [217, 0]
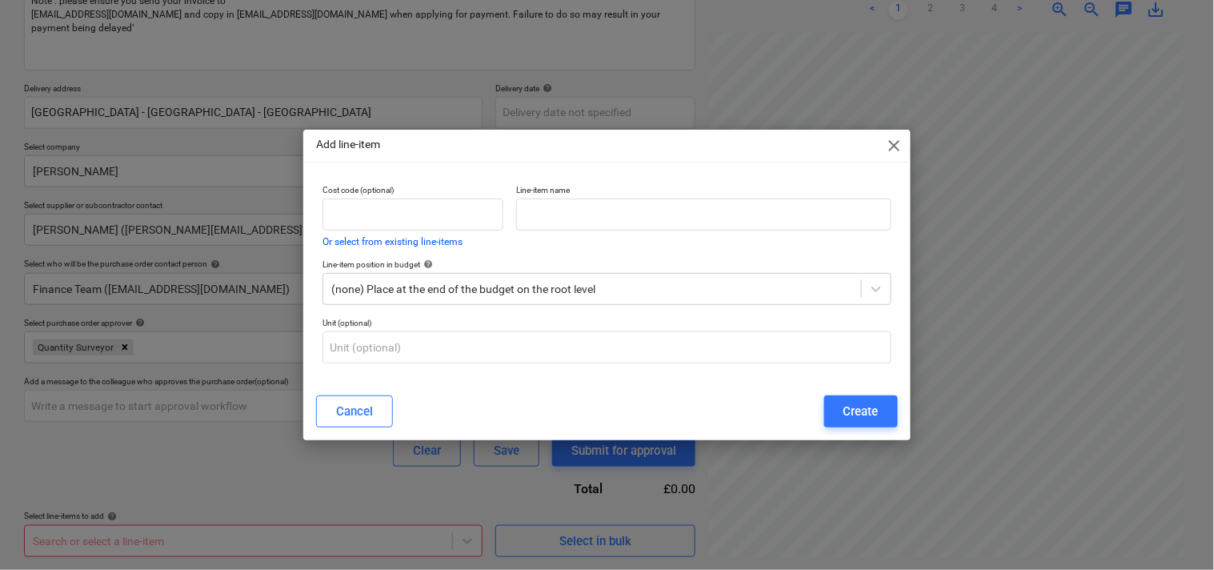
type textarea "x"
click at [631, 222] on input "text" at bounding box center [703, 215] width 375 height 32
paste input "work with high level access company to remove 10no existing posts and make good…"
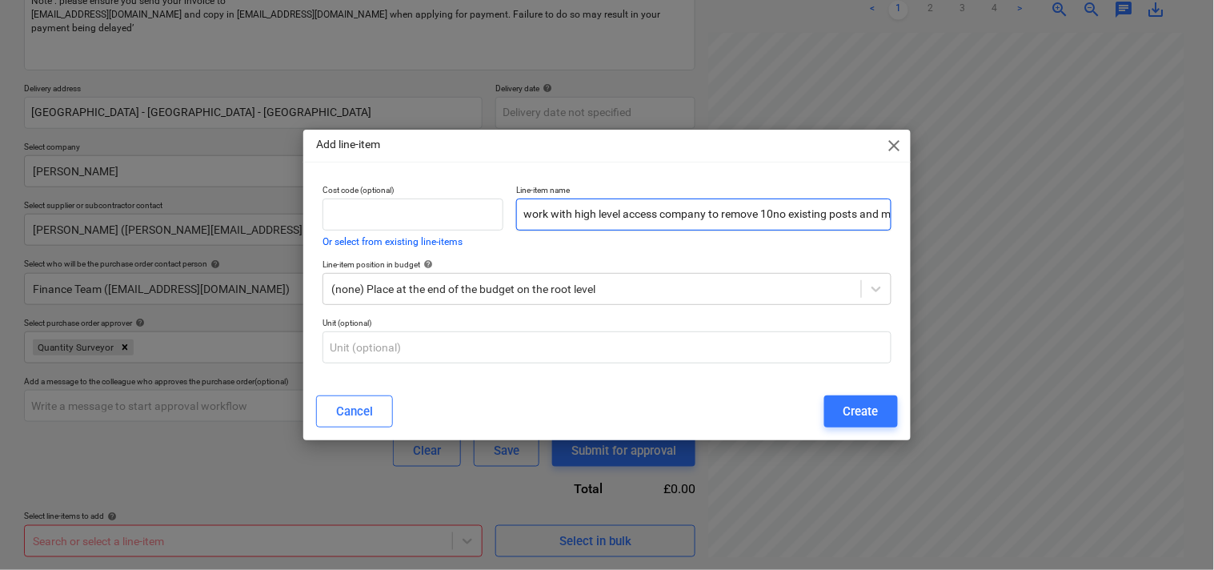
scroll to position [0, 359]
type input "work with high level access company to remove 10no existing posts and make good…"
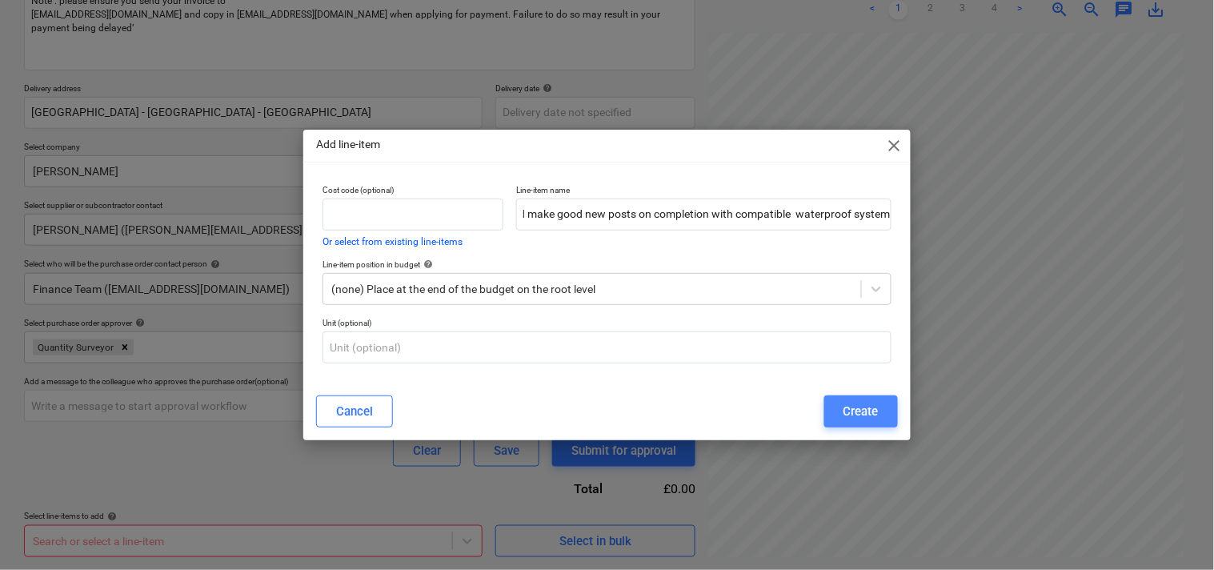
click at [849, 403] on div "Create" at bounding box center [861, 411] width 35 height 21
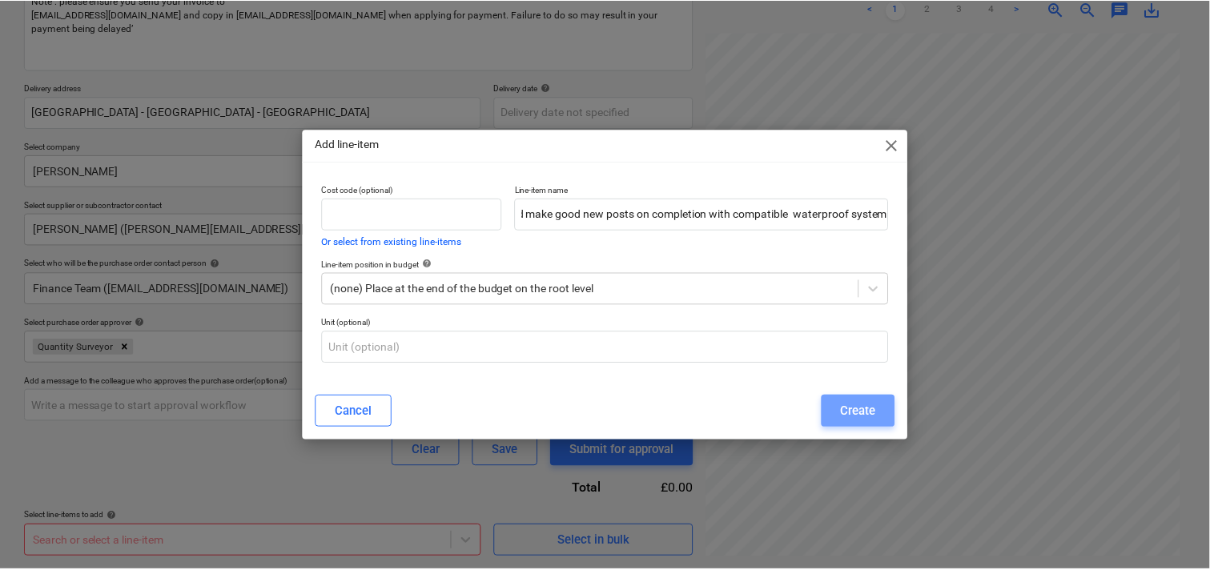
scroll to position [0, 0]
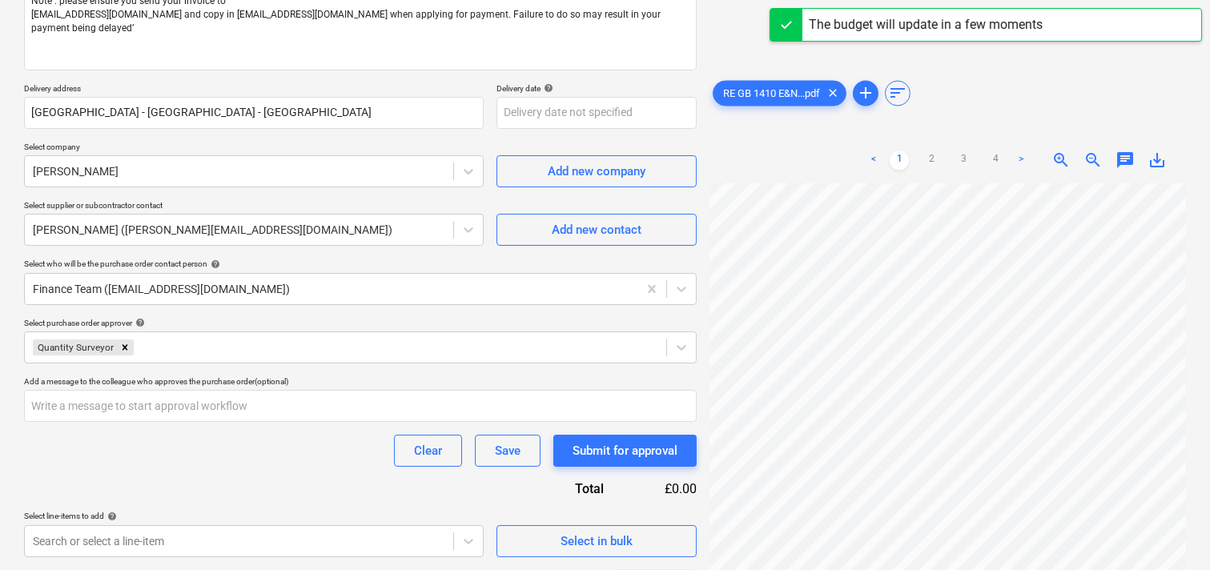
scroll to position [368, 0]
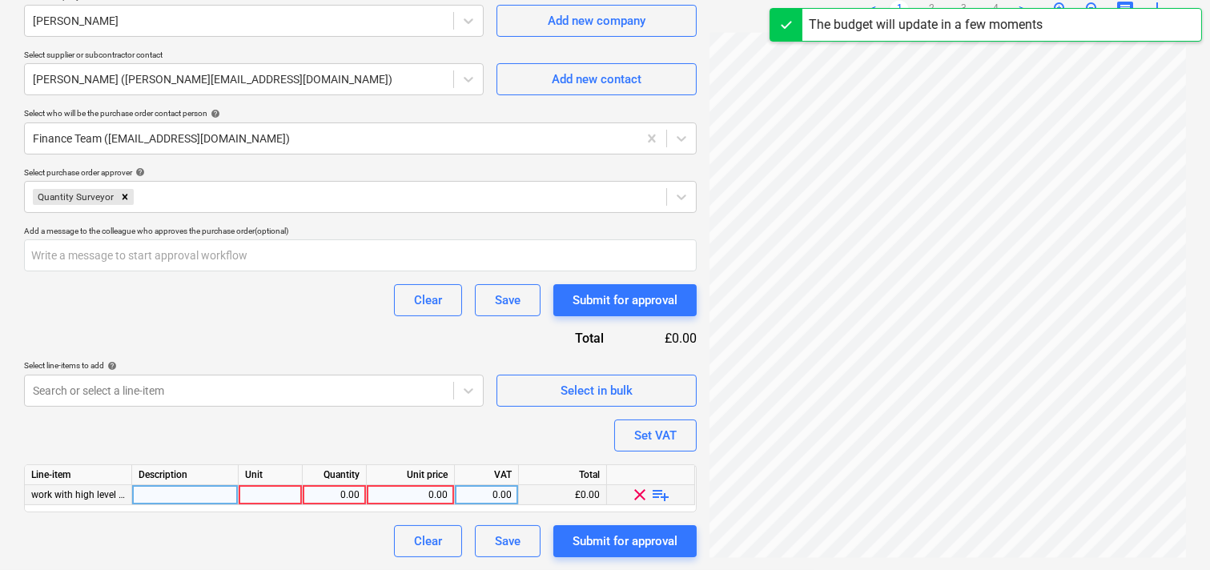
type textarea "x"
click at [276, 495] on div at bounding box center [271, 495] width 64 height 20
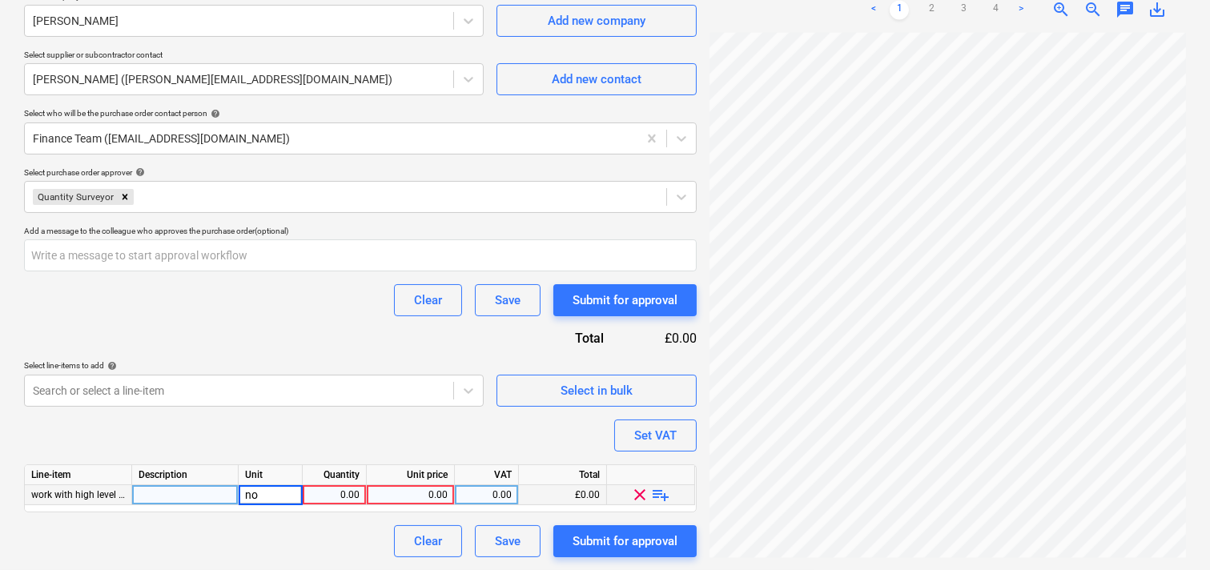
type input "nos"
type textarea "x"
type input "4643"
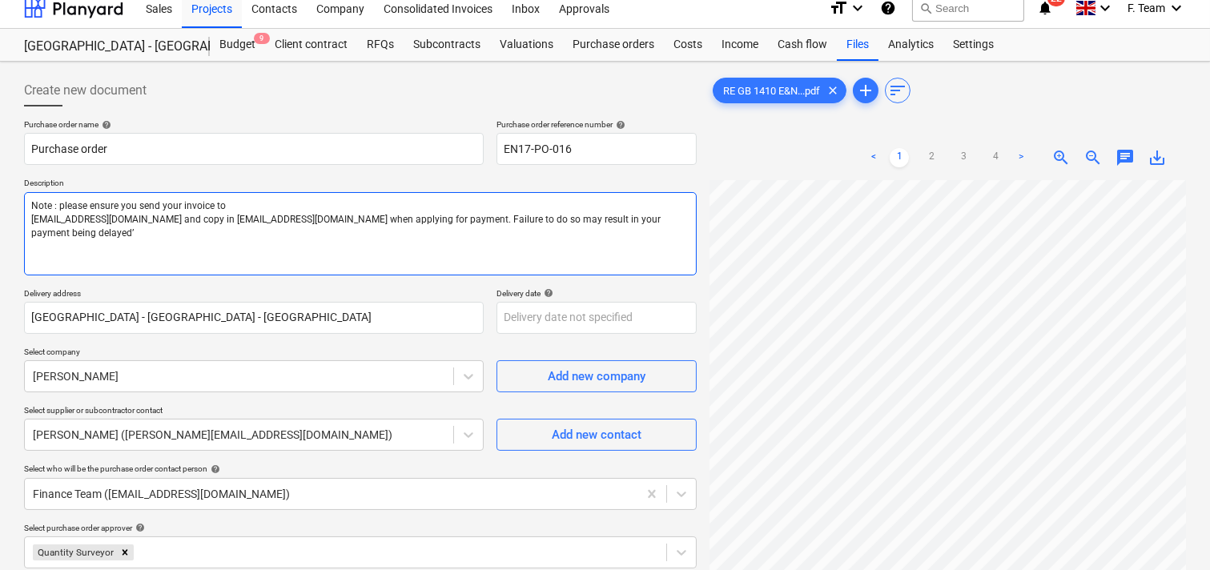
scroll to position [0, 0]
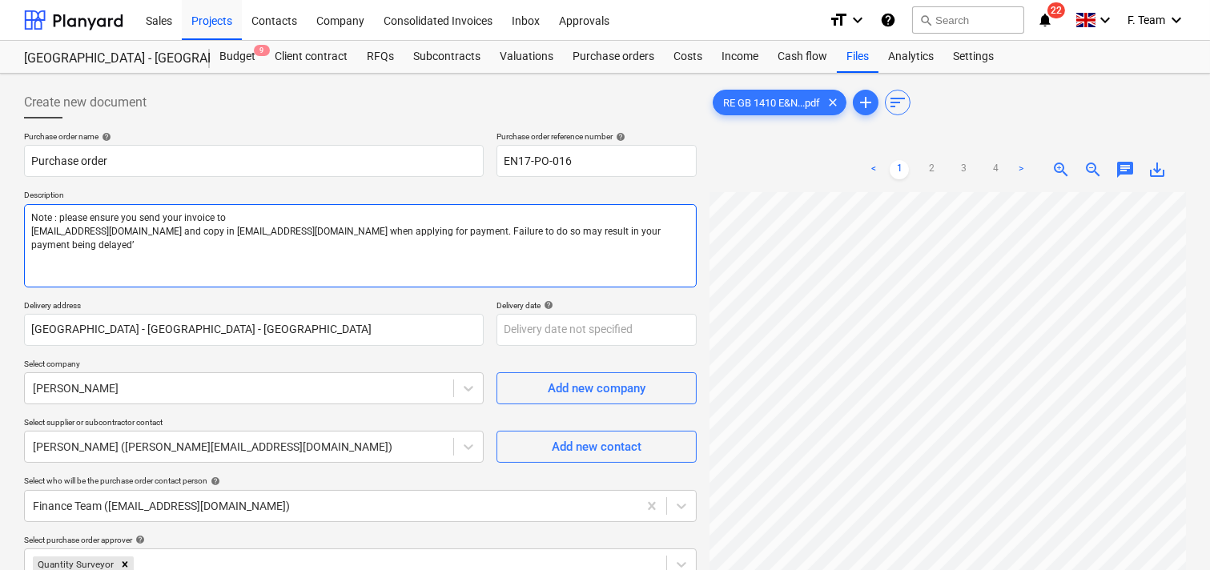
click at [41, 214] on textarea "Note : please ensure you send your invoice to [EMAIL_ADDRESS][DOMAIN_NAME] and …" at bounding box center [360, 245] width 672 height 83
paste textarea "work with high level access company to remove 10no existing posts and make good…"
type textarea "x"
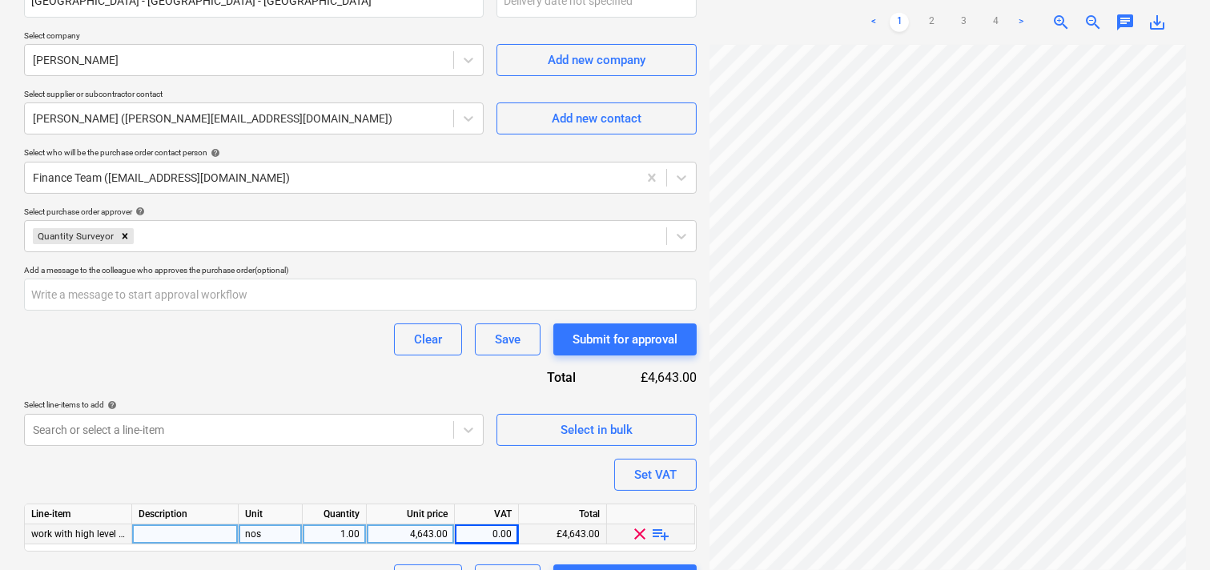
scroll to position [395, 0]
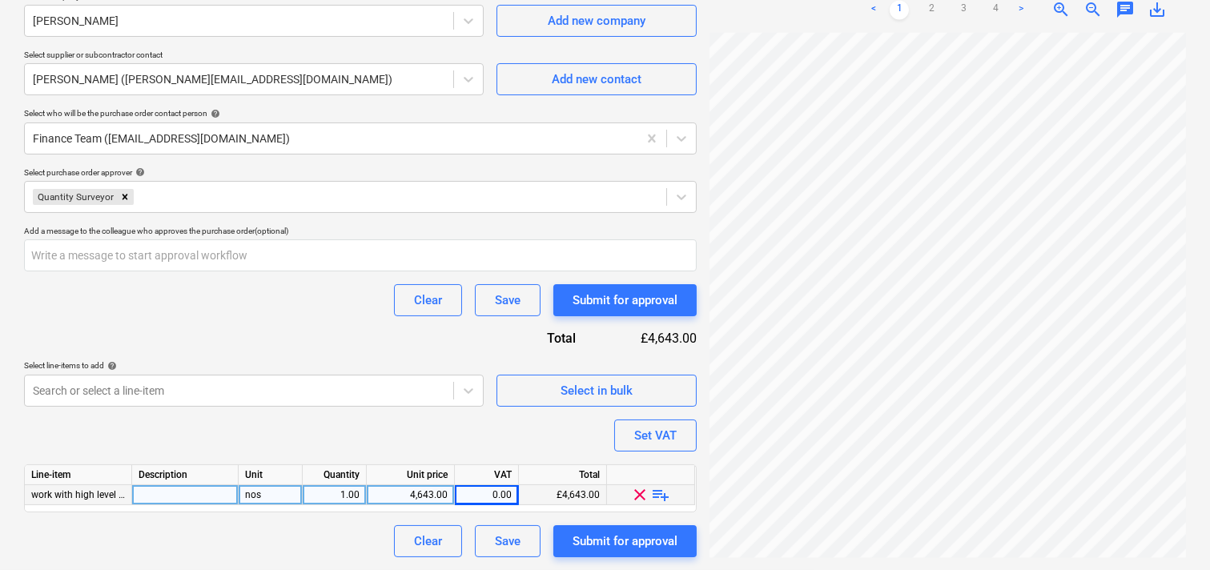
type textarea "work with high level access company to remove 10no existing posts and make good…"
click at [468, 357] on div "Create new document Purchase order name help Purchase order Purchase order refe…" at bounding box center [605, 124] width 1174 height 878
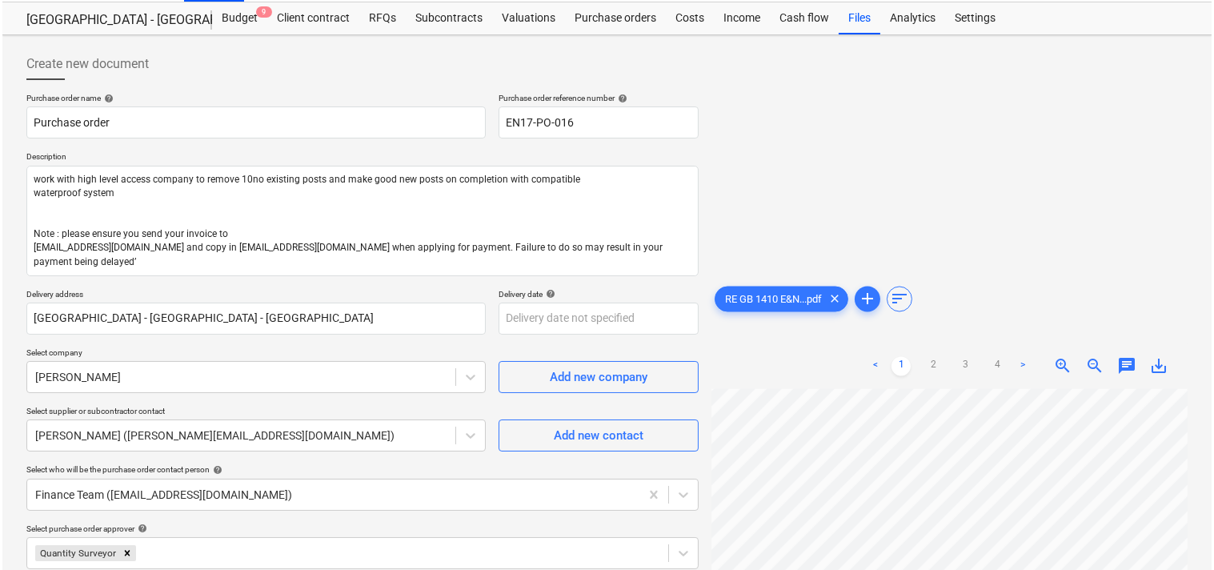
scroll to position [395, 0]
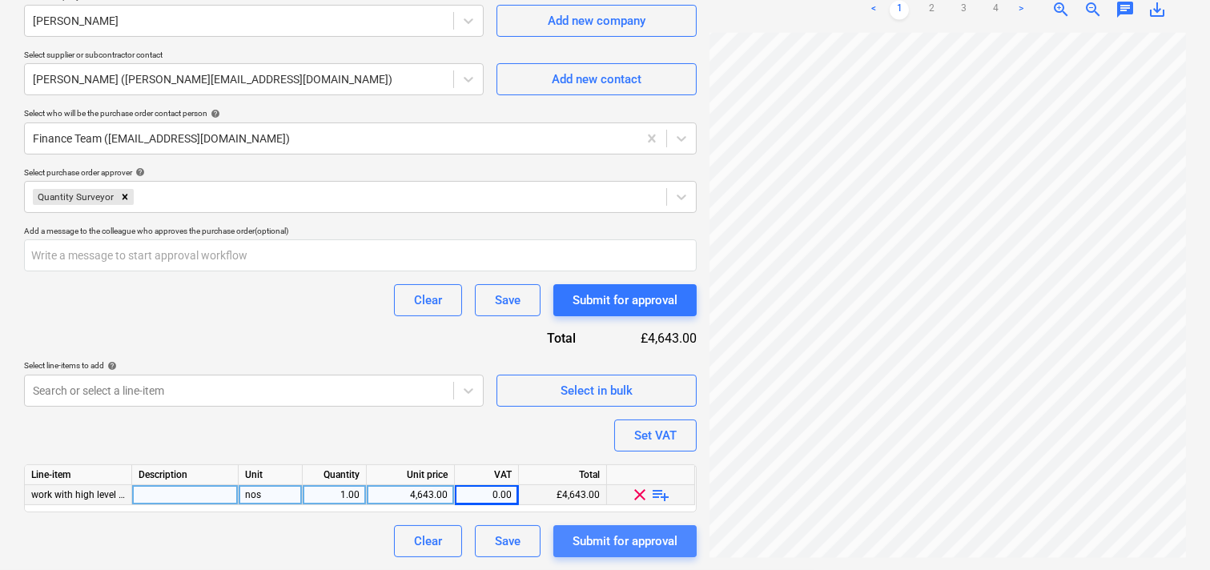
click at [618, 539] on div "Submit for approval" at bounding box center [624, 541] width 105 height 21
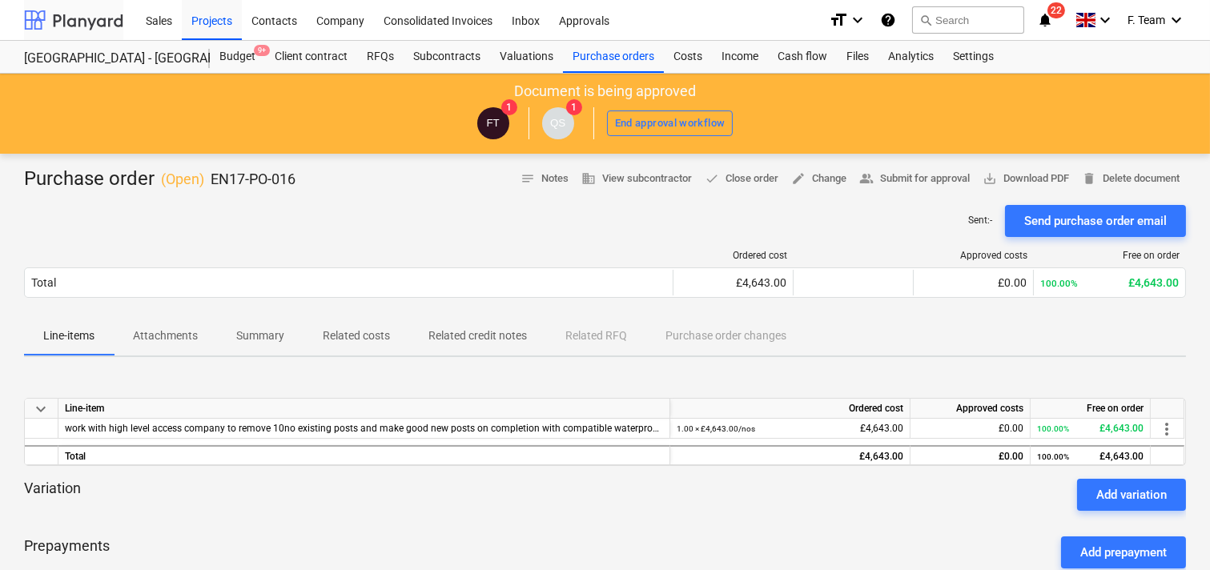
click at [53, 11] on div at bounding box center [73, 20] width 99 height 40
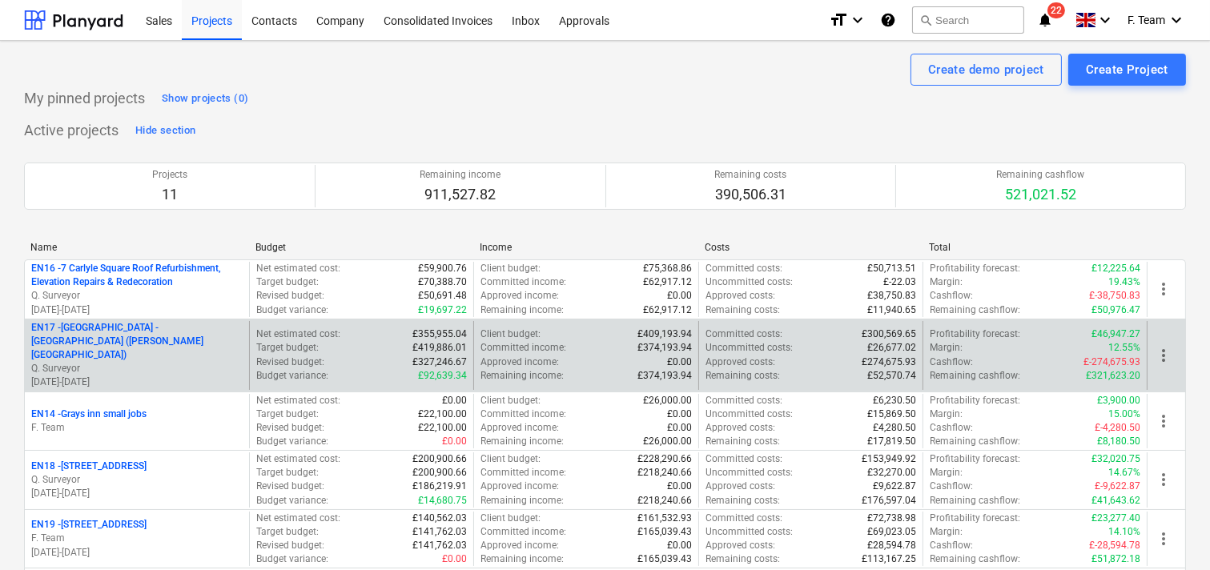
click at [106, 362] on p "Q. Surveyor" at bounding box center [136, 369] width 211 height 14
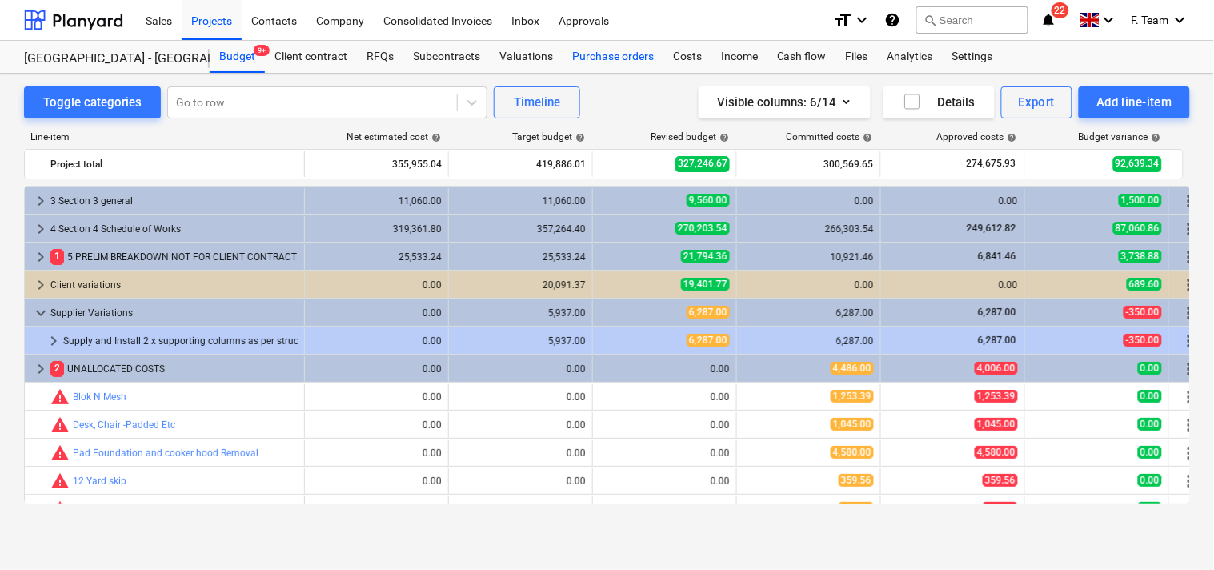
click at [578, 49] on div "Purchase orders" at bounding box center [613, 57] width 101 height 32
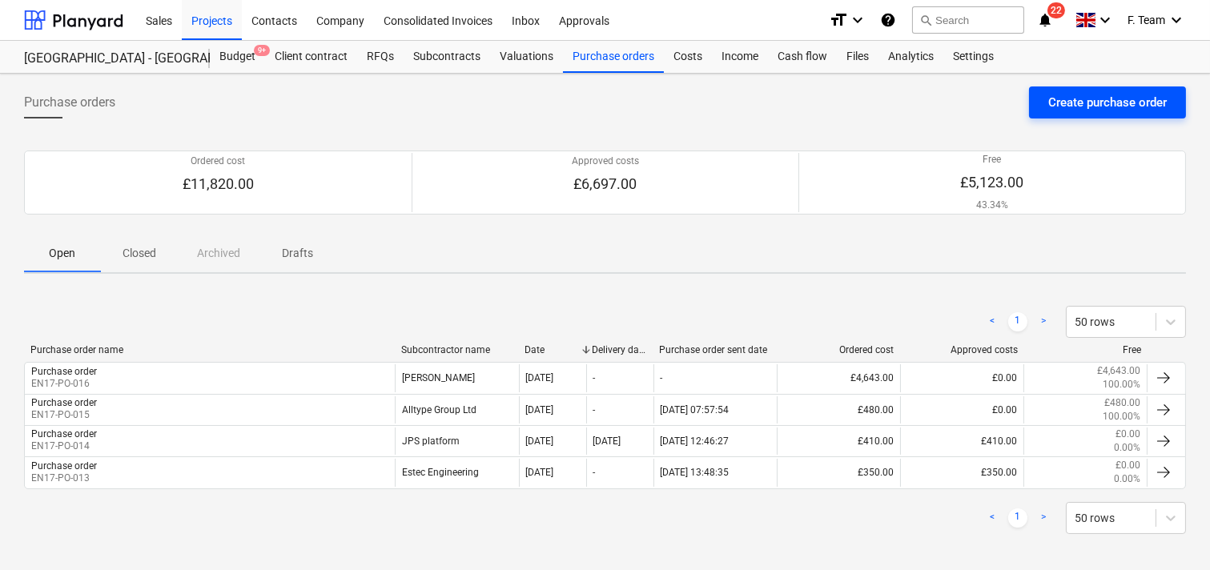
click at [1084, 101] on div "Create purchase order" at bounding box center [1107, 102] width 118 height 21
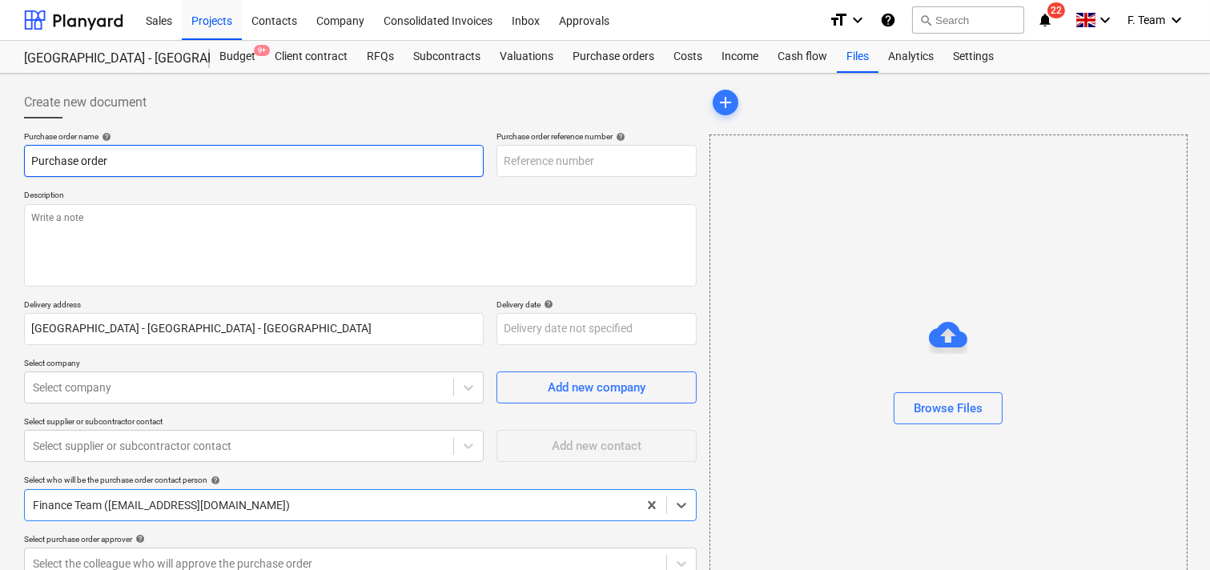
type textarea "x"
type input "EN17-PO-017"
type textarea "x"
click at [94, 387] on body "Sales Projects Contacts Company Consolidated Invoices Inbox Approvals format_si…" at bounding box center [605, 285] width 1210 height 570
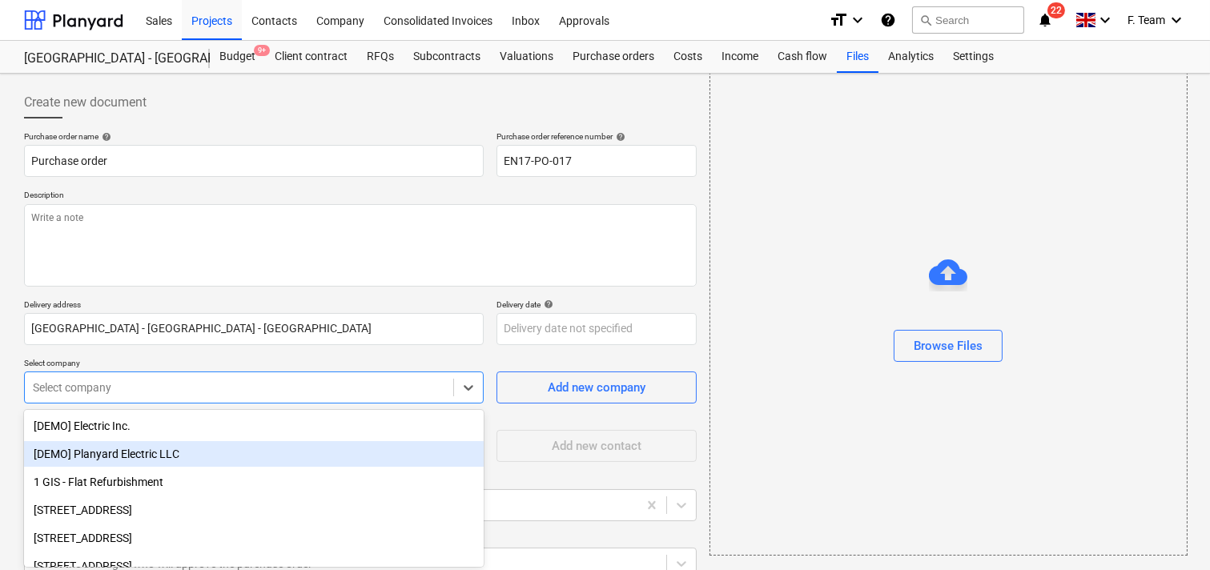
scroll to position [90, 0]
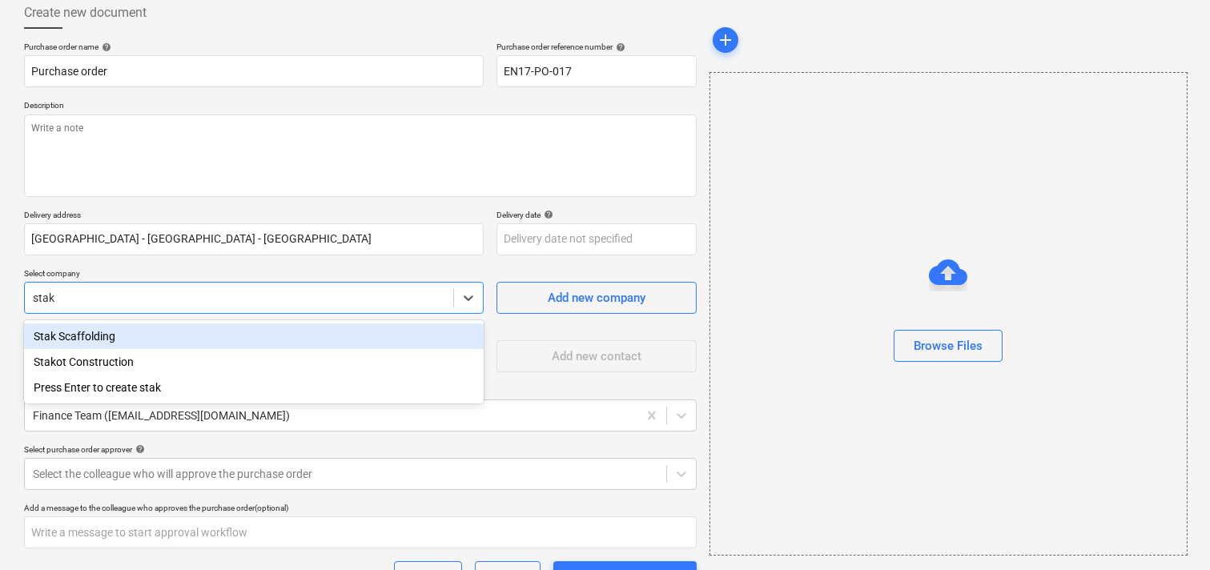
type input "stak"
type textarea "x"
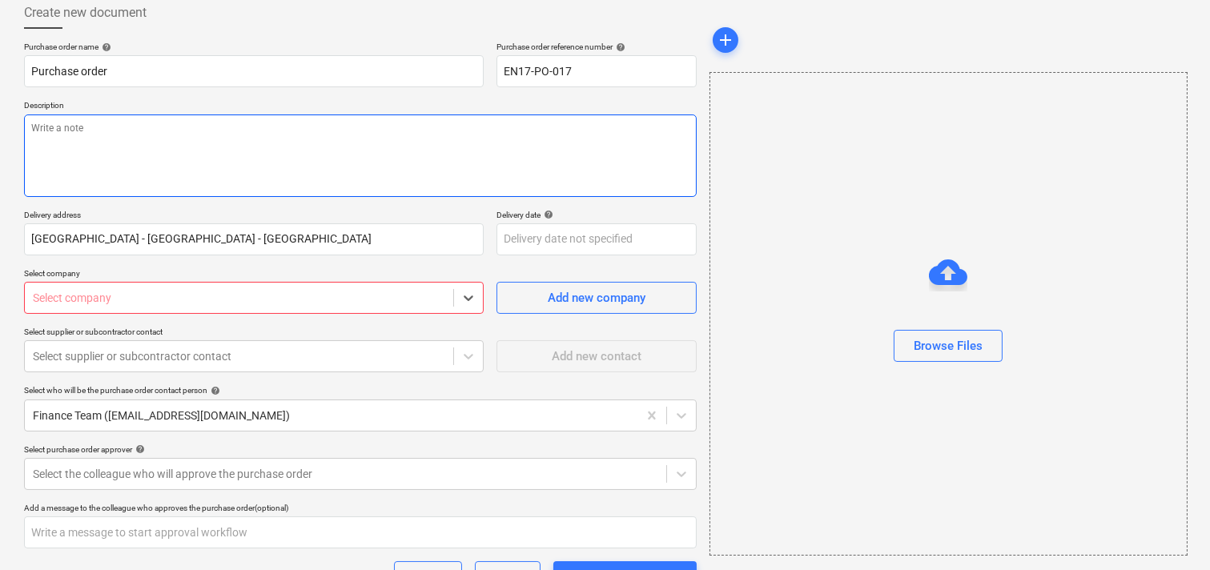
click at [106, 133] on textarea at bounding box center [360, 155] width 672 height 82
paste textarea "‘please ensure you send your invoice to [enter specific Planyard email address …"
type textarea "x"
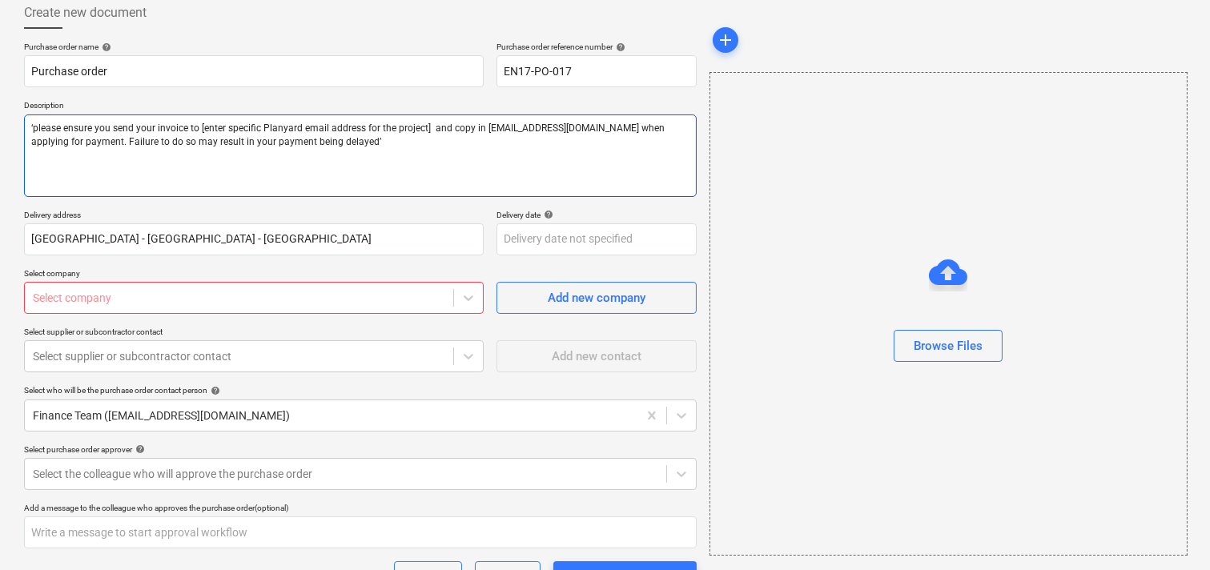
click at [86, 134] on textarea "‘please ensure you send your invoice to [enter specific Planyard email address …" at bounding box center [360, 155] width 672 height 82
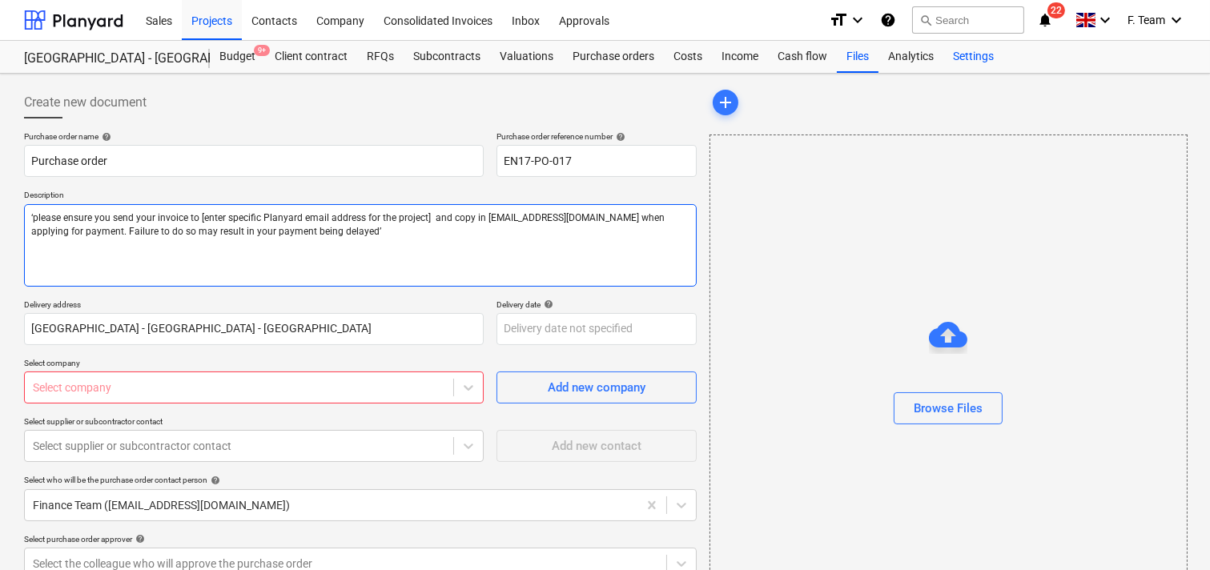
type textarea "‘please ensure you send your invoice to [enter specific Planyard email address …"
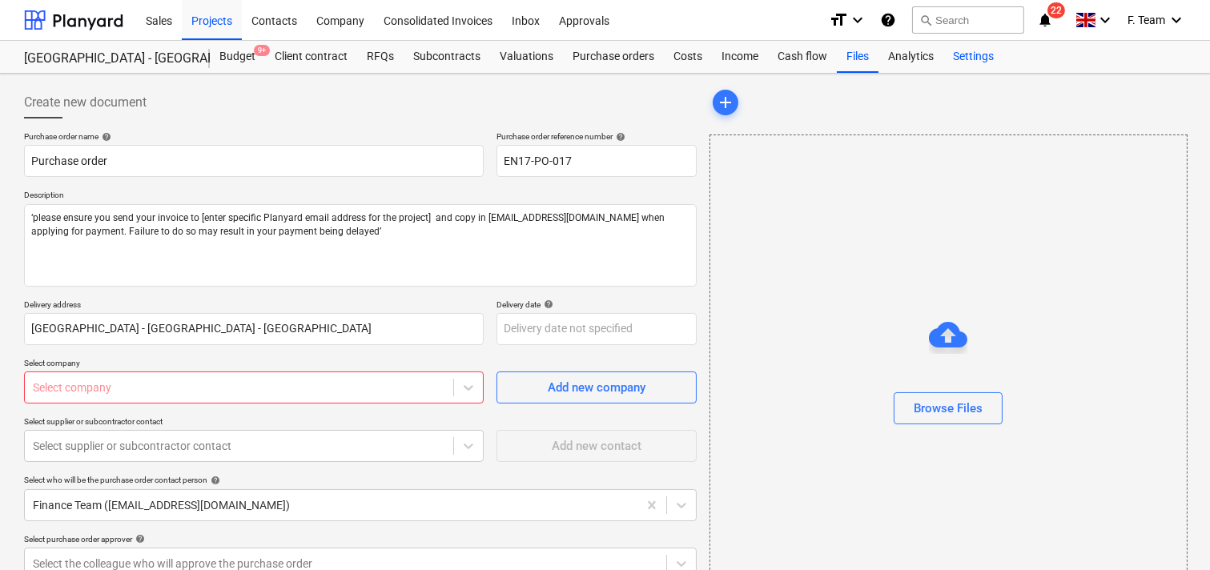
click at [961, 60] on div "Settings" at bounding box center [973, 57] width 60 height 32
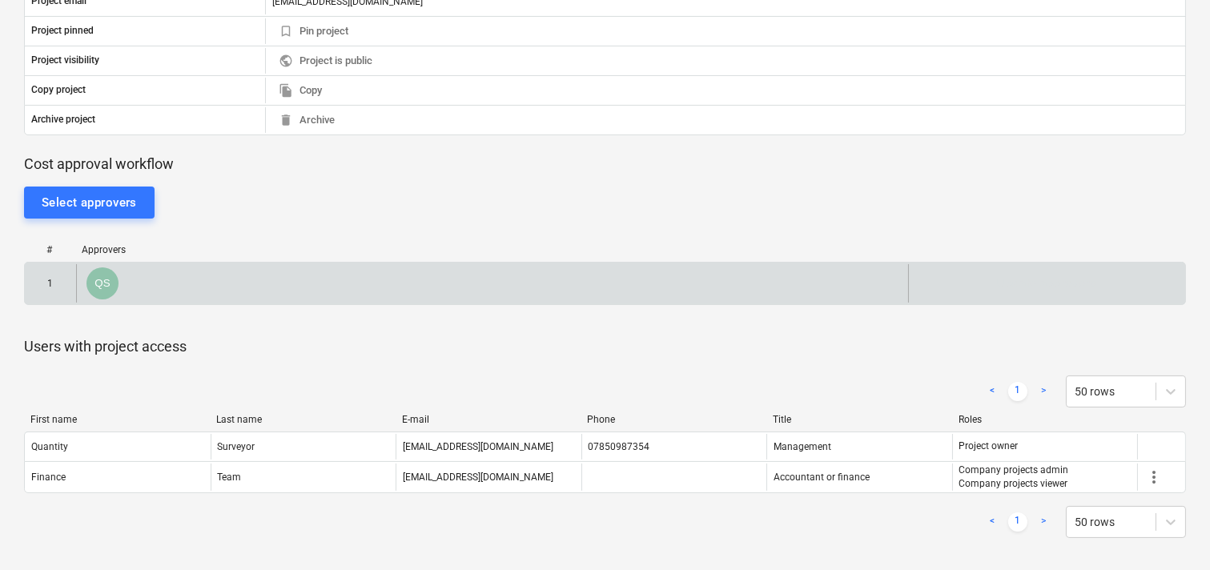
scroll to position [359, 0]
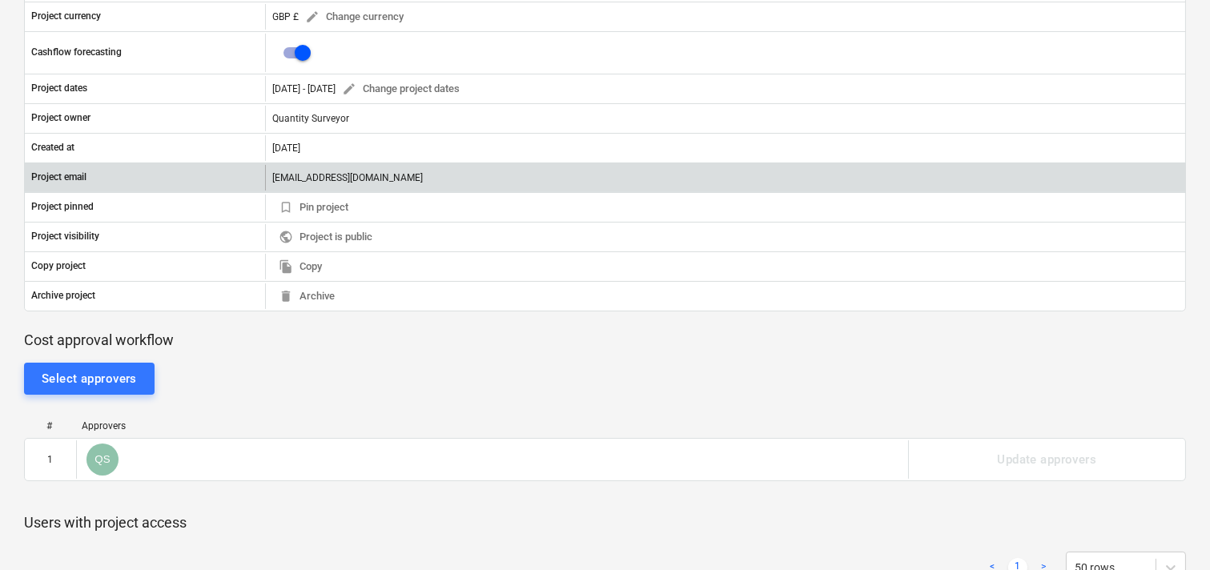
drag, startPoint x: 569, startPoint y: 179, endPoint x: 253, endPoint y: 184, distance: 316.3
click at [253, 184] on div "Project email [EMAIL_ADDRESS][DOMAIN_NAME]" at bounding box center [605, 178] width 1160 height 26
copy div "[EMAIL_ADDRESS][DOMAIN_NAME]"
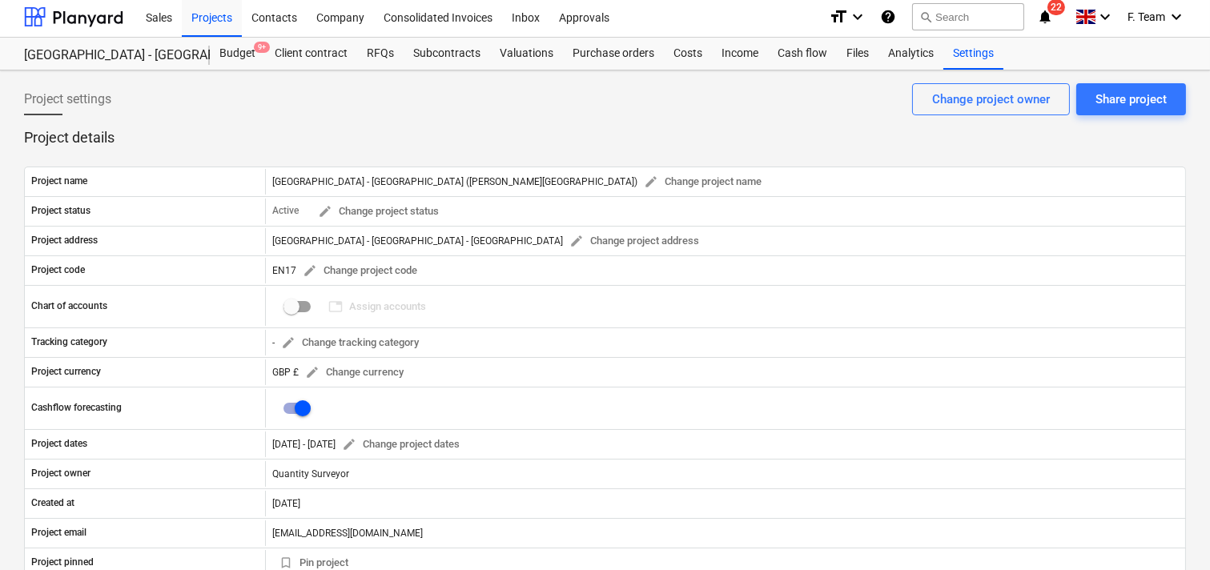
scroll to position [0, 0]
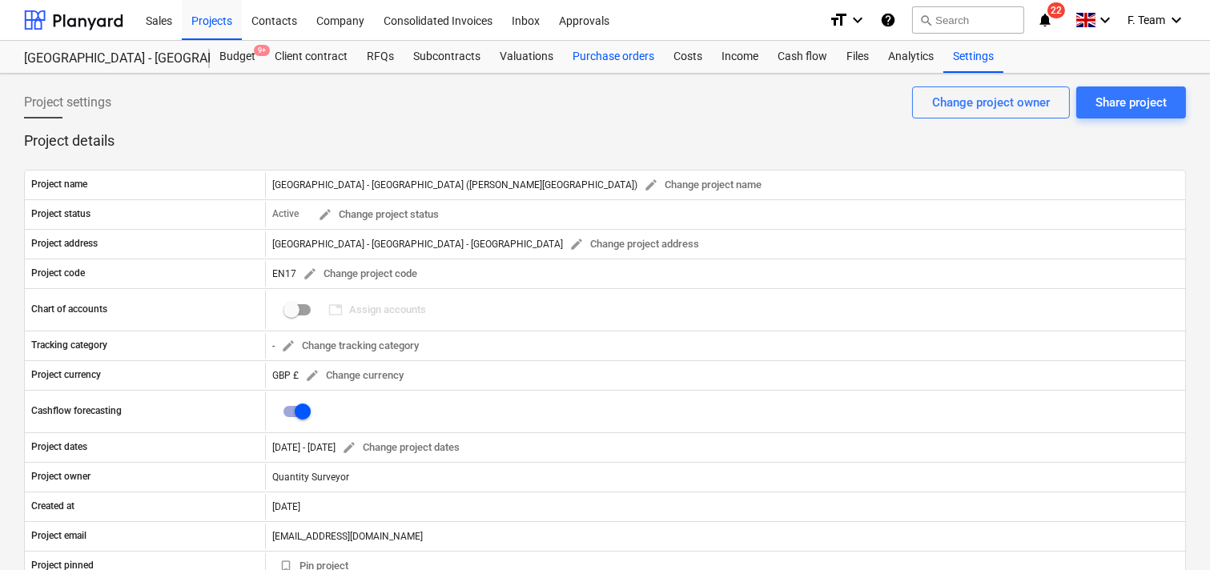
click at [596, 58] on div "Purchase orders" at bounding box center [613, 57] width 101 height 32
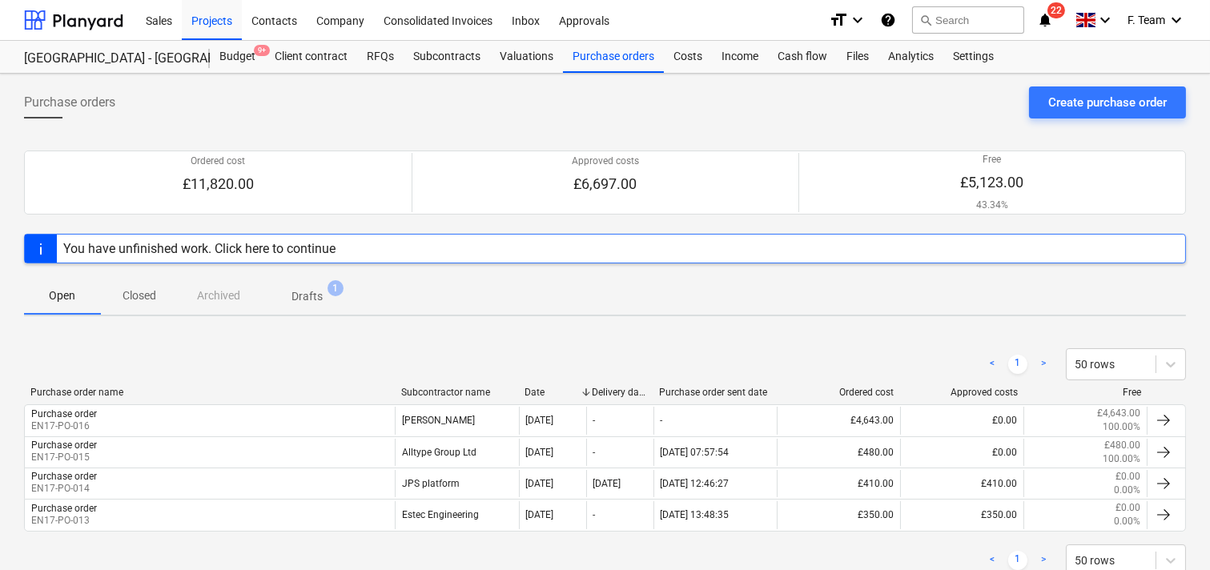
click at [316, 300] on p "Drafts" at bounding box center [306, 296] width 31 height 17
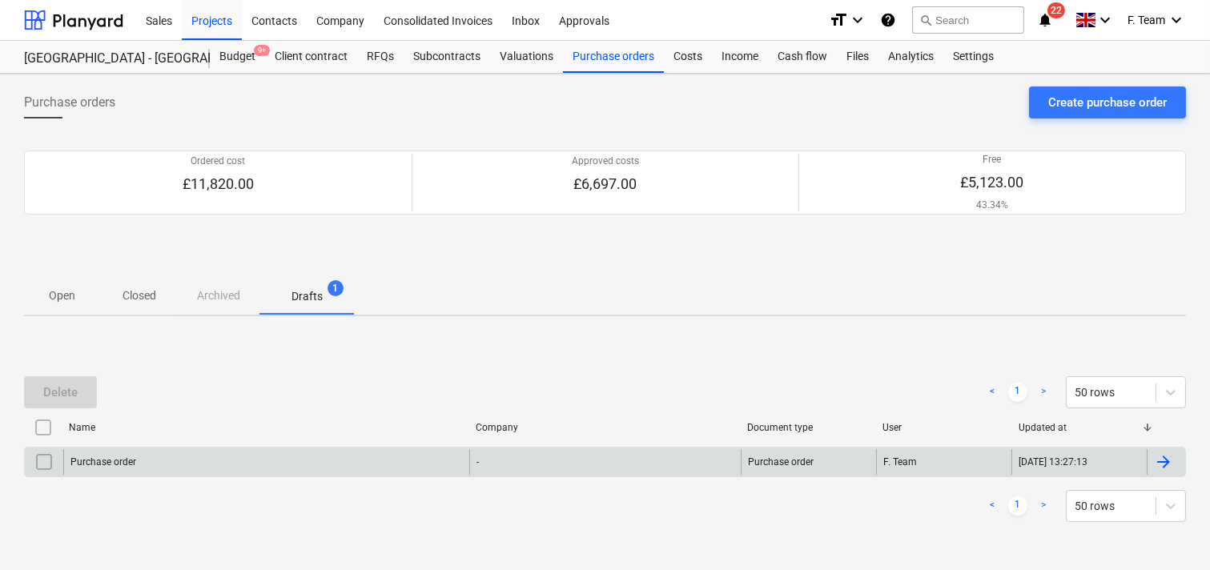
click at [375, 464] on div "Purchase order" at bounding box center [266, 462] width 406 height 26
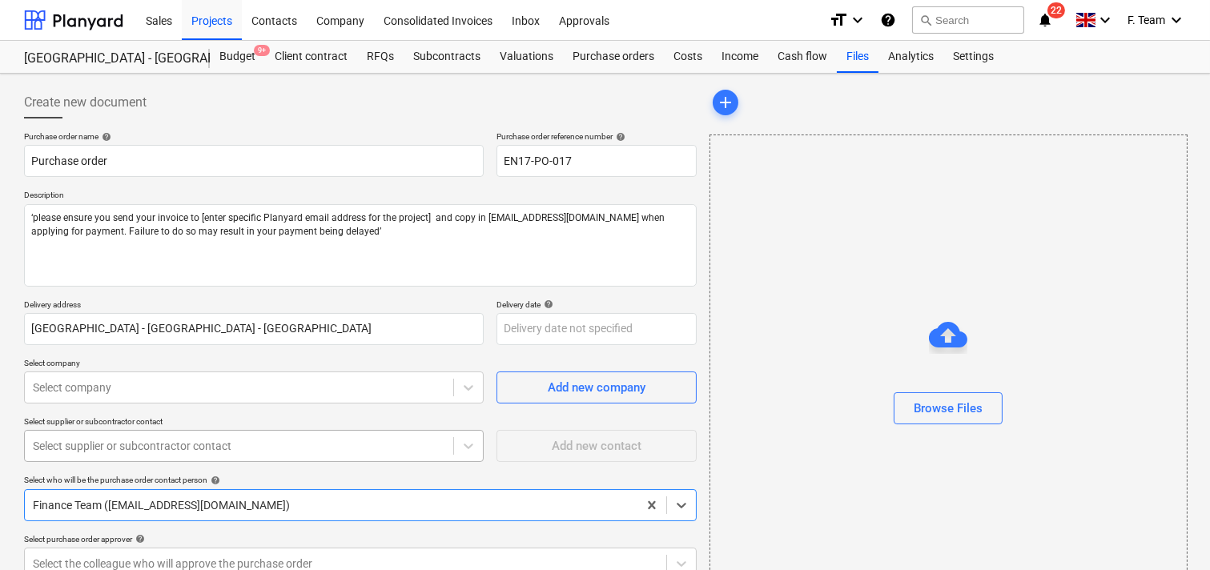
scroll to position [89, 0]
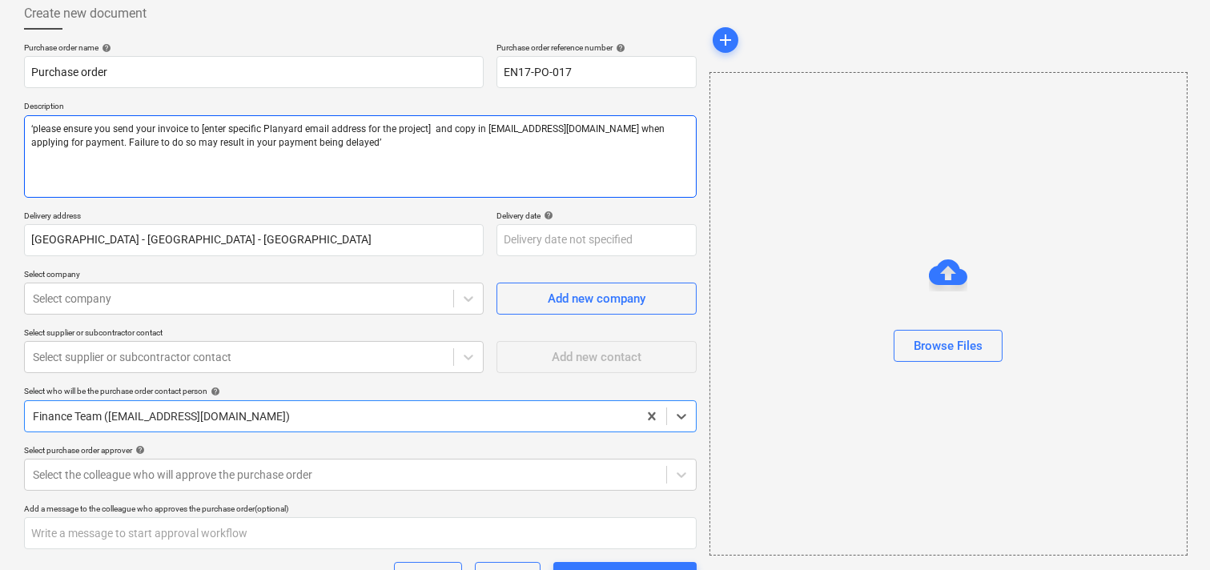
click at [197, 124] on textarea "‘please ensure you send your invoice to [enter specific Planyard email address …" at bounding box center [360, 156] width 672 height 82
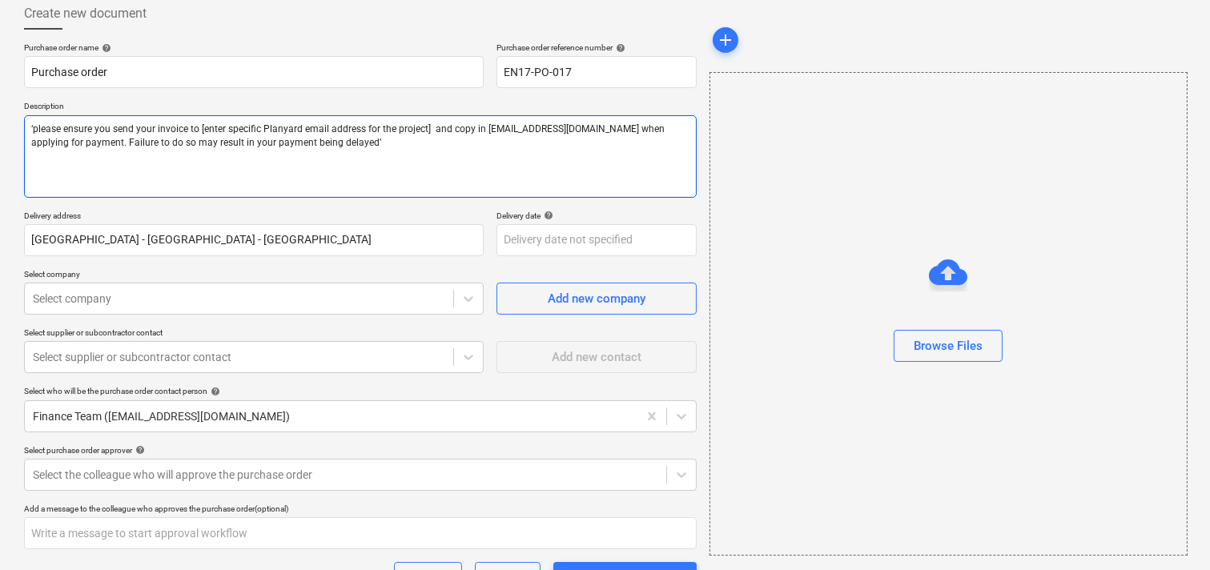
paste textarea "[EMAIL_ADDRESS][DOMAIN_NAME]"
type textarea "x"
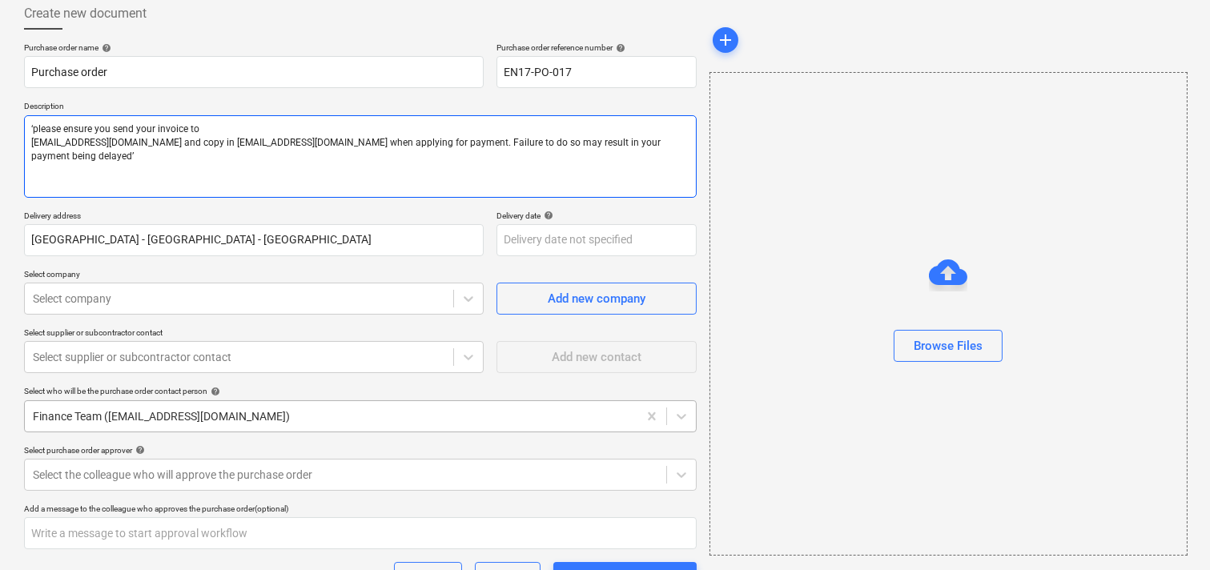
type textarea "‘please ensure you send your invoice to [EMAIL_ADDRESS][DOMAIN_NAME] and copy i…"
click at [84, 307] on div at bounding box center [239, 299] width 412 height 16
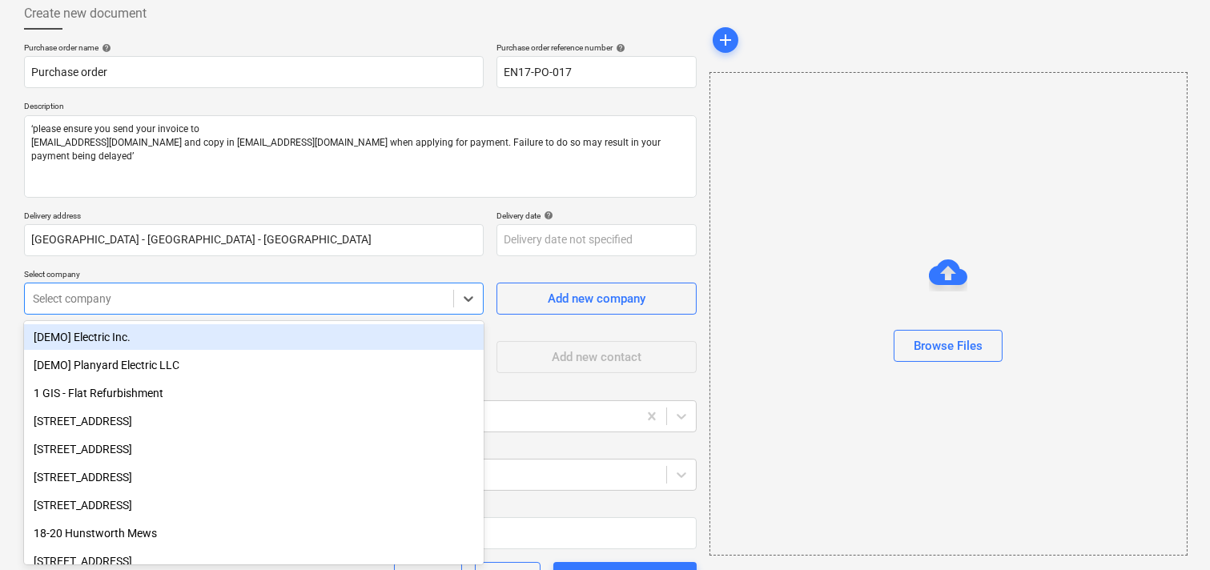
type textarea "x"
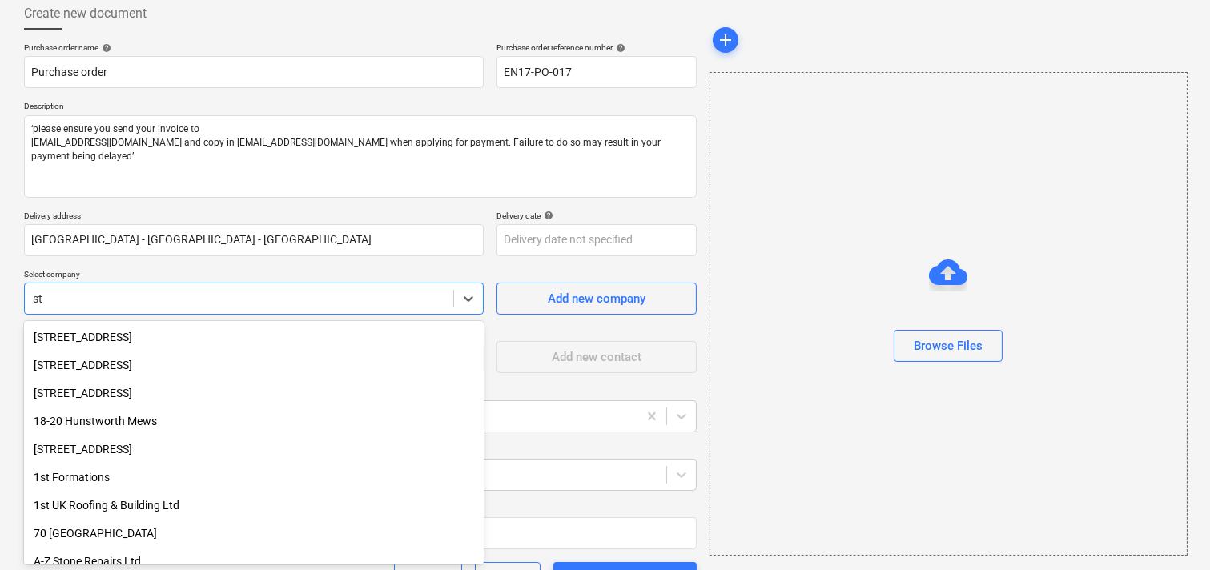
type input "s"
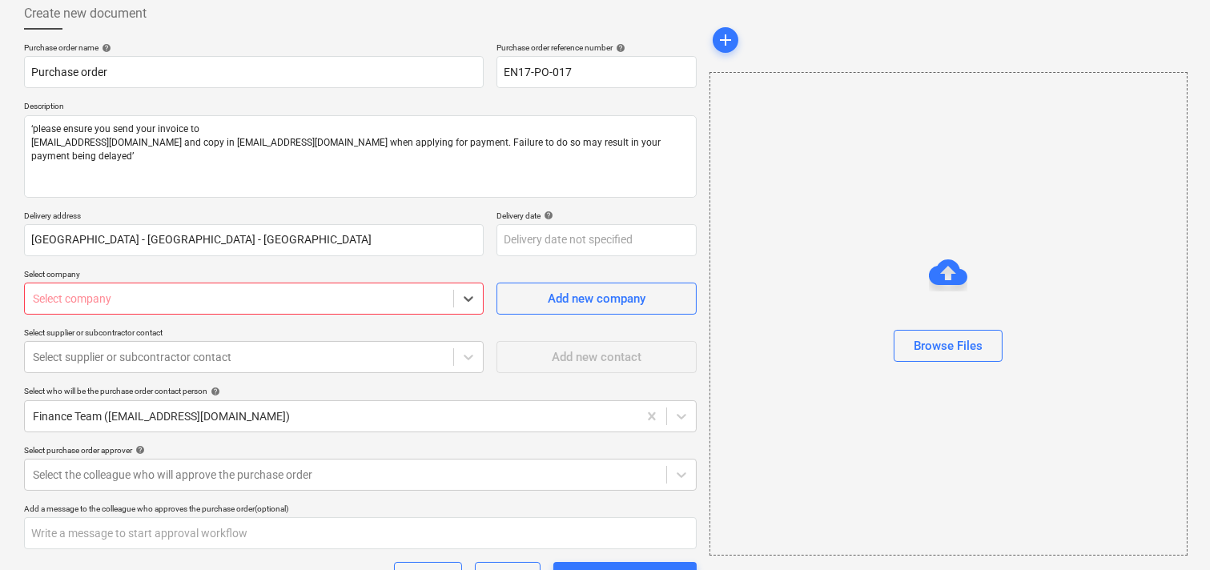
type textarea "x"
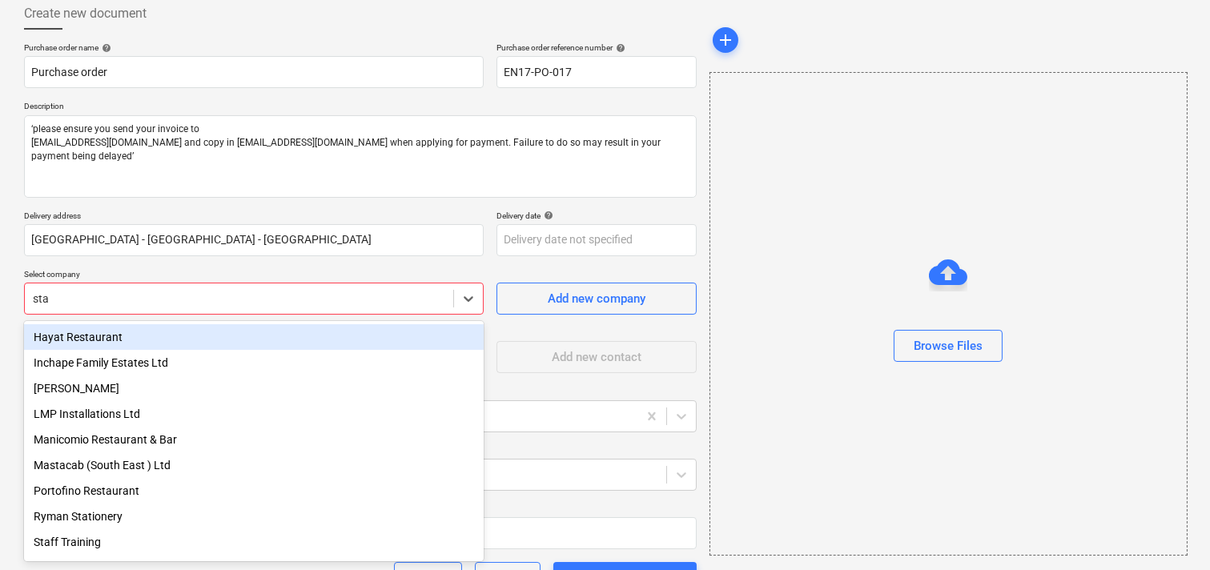
type input "stak"
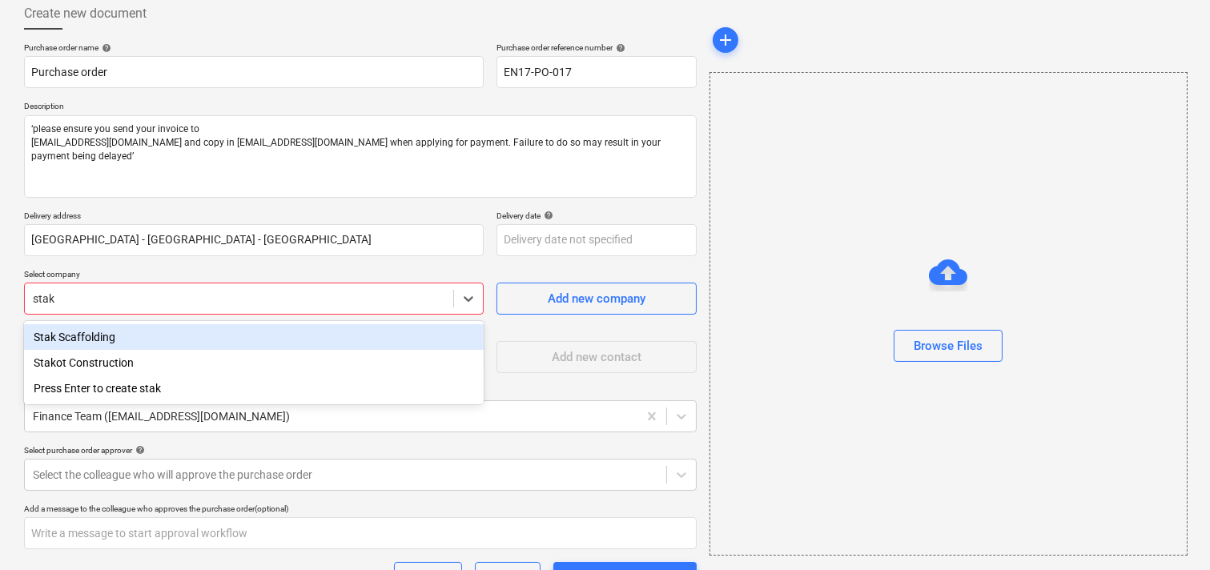
click at [114, 338] on div "Stak Scaffolding" at bounding box center [254, 337] width 460 height 26
type textarea "x"
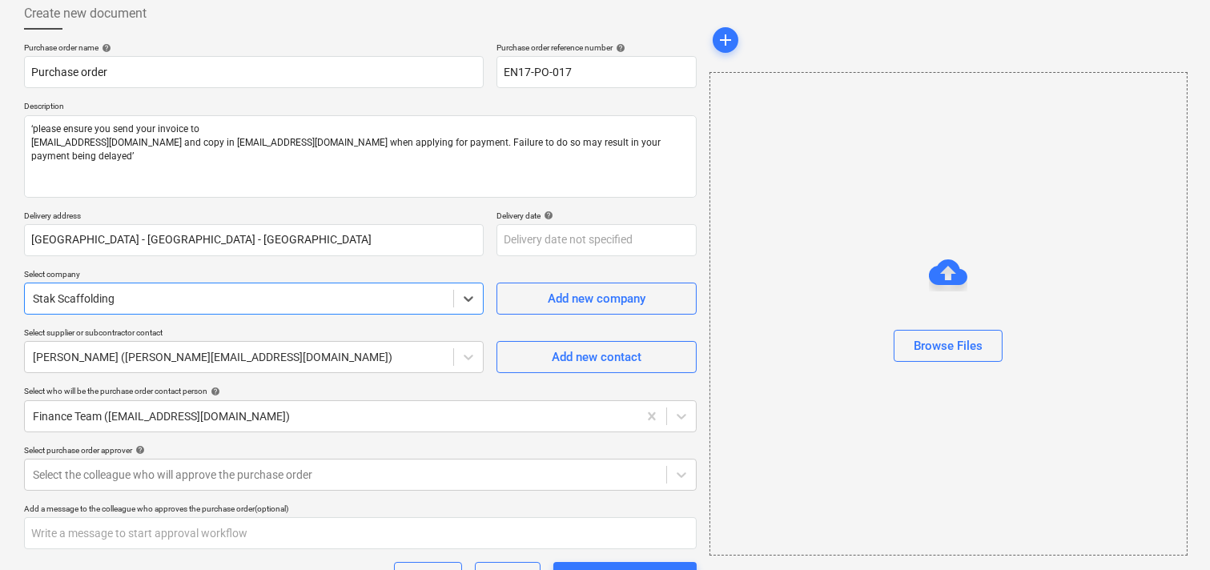
scroll to position [178, 0]
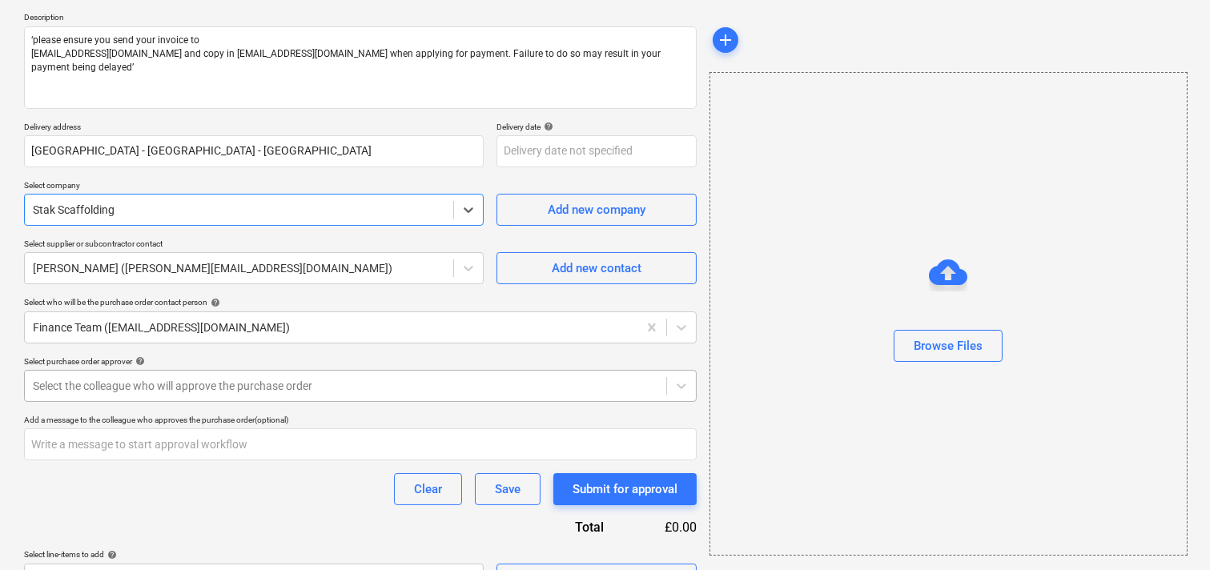
click at [82, 382] on div at bounding box center [345, 386] width 625 height 16
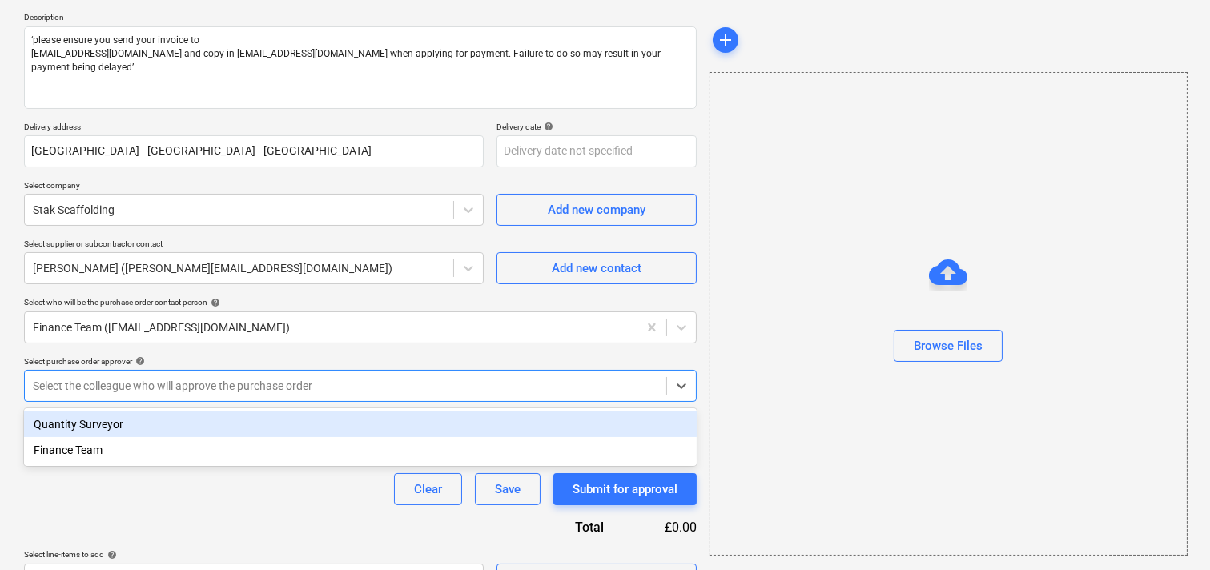
click at [96, 417] on div "Quantity Surveyor" at bounding box center [360, 424] width 672 height 26
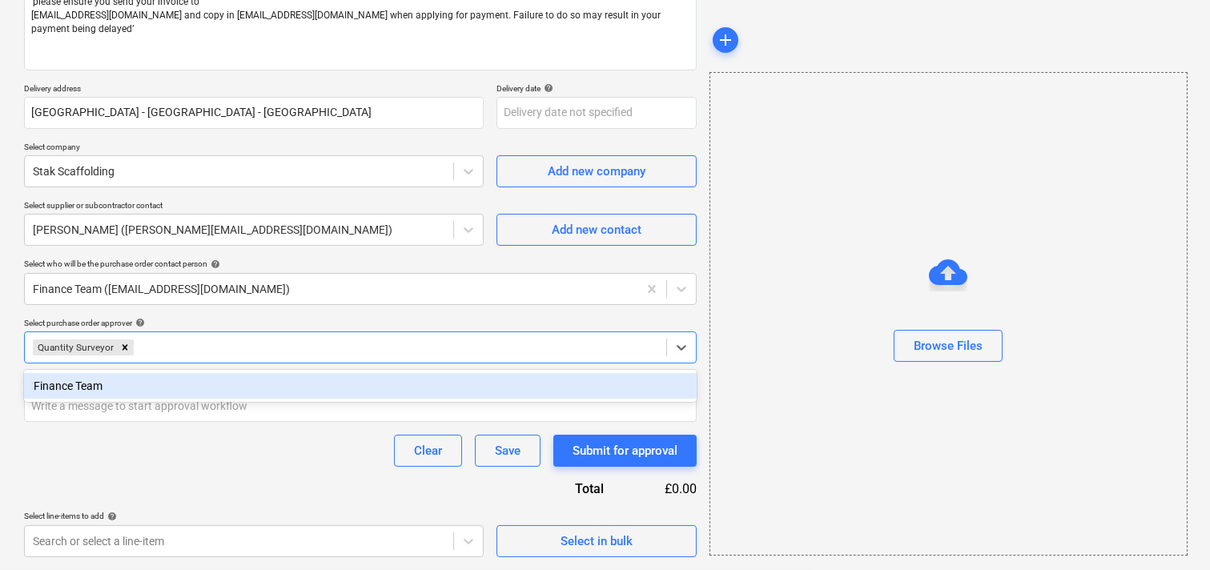
click at [121, 451] on div "Clear Save Submit for approval" at bounding box center [360, 451] width 672 height 32
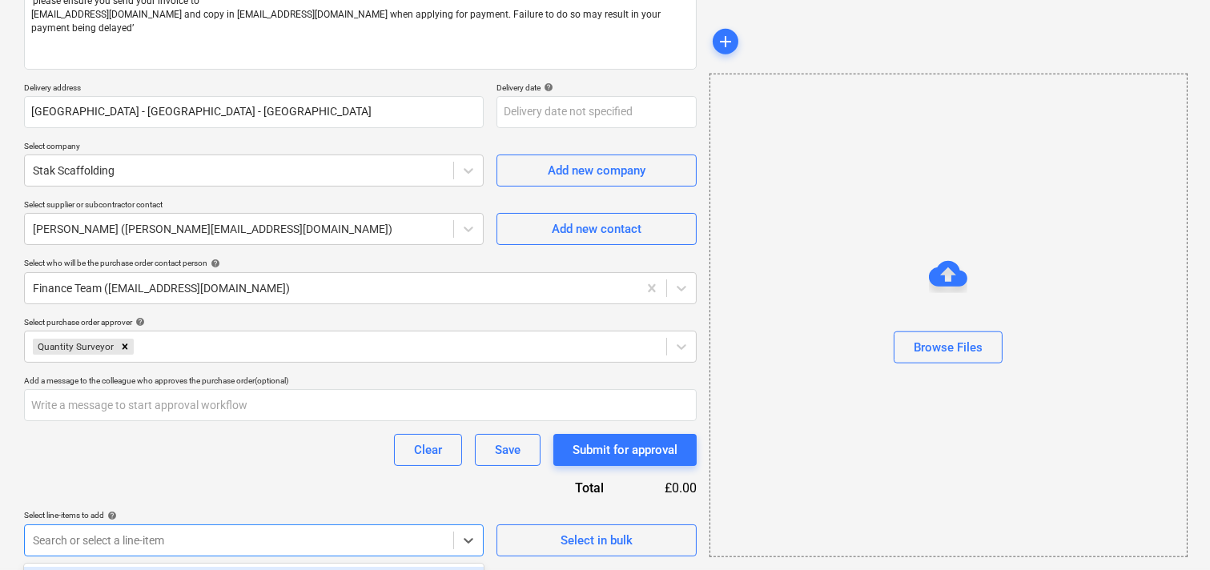
scroll to position [453, 0]
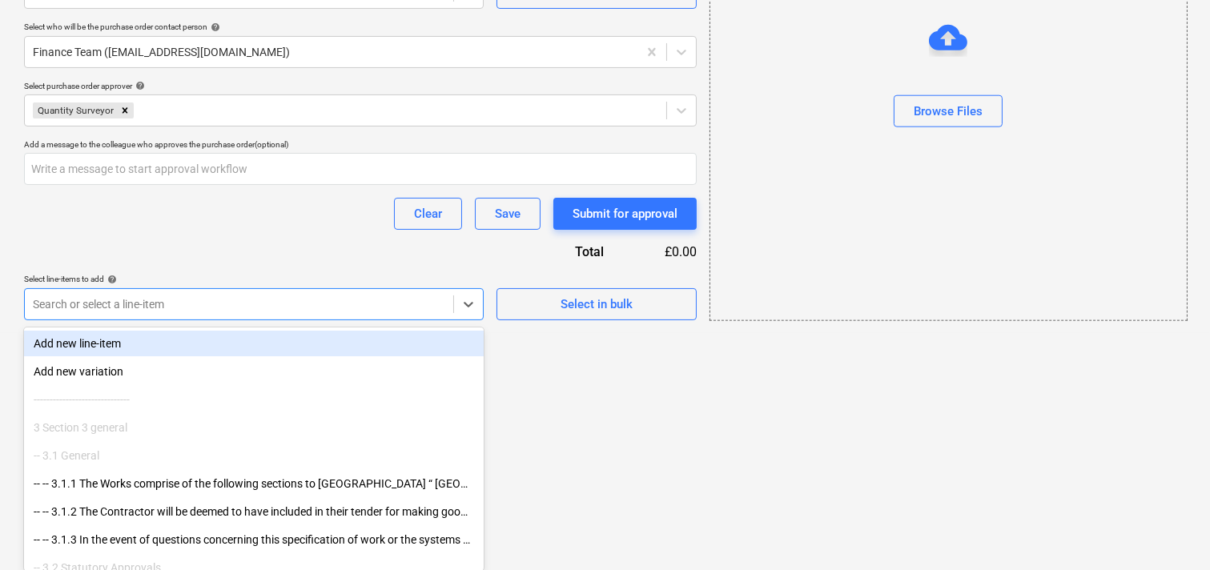
click at [114, 332] on div "Add new line-item" at bounding box center [254, 344] width 460 height 26
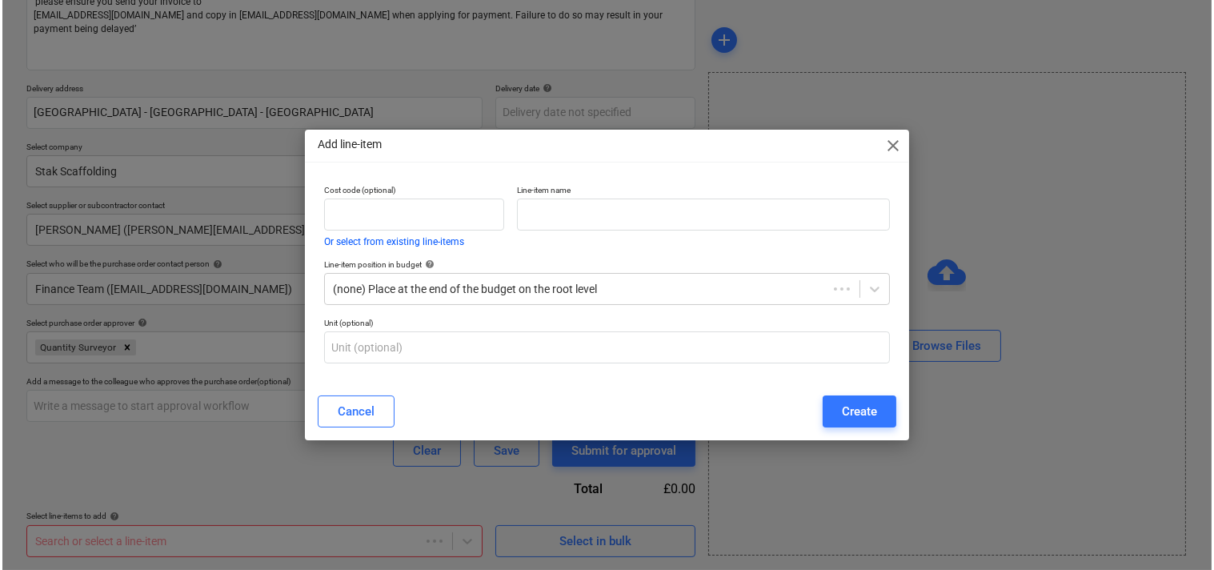
scroll to position [217, 0]
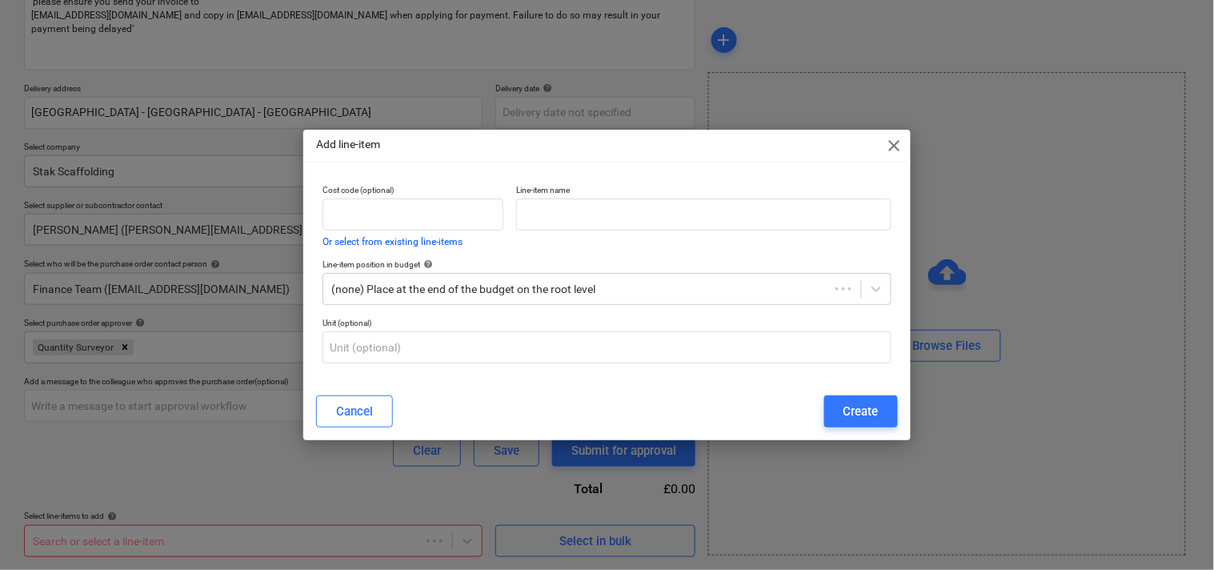
type textarea "x"
click at [564, 203] on input "text" at bounding box center [703, 215] width 375 height 32
paste input "Supply and erect scaffolding to roof level, and install free standing handrail …"
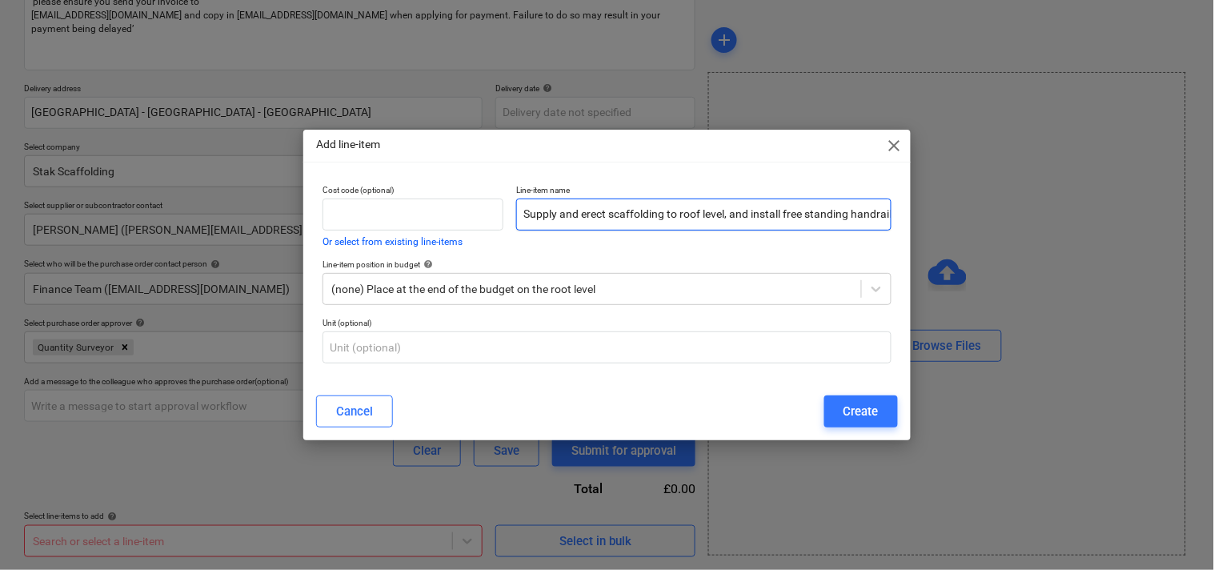
scroll to position [0, 38]
type input "Supply and erect scaffolding to roof level, and install free standing handrail …"
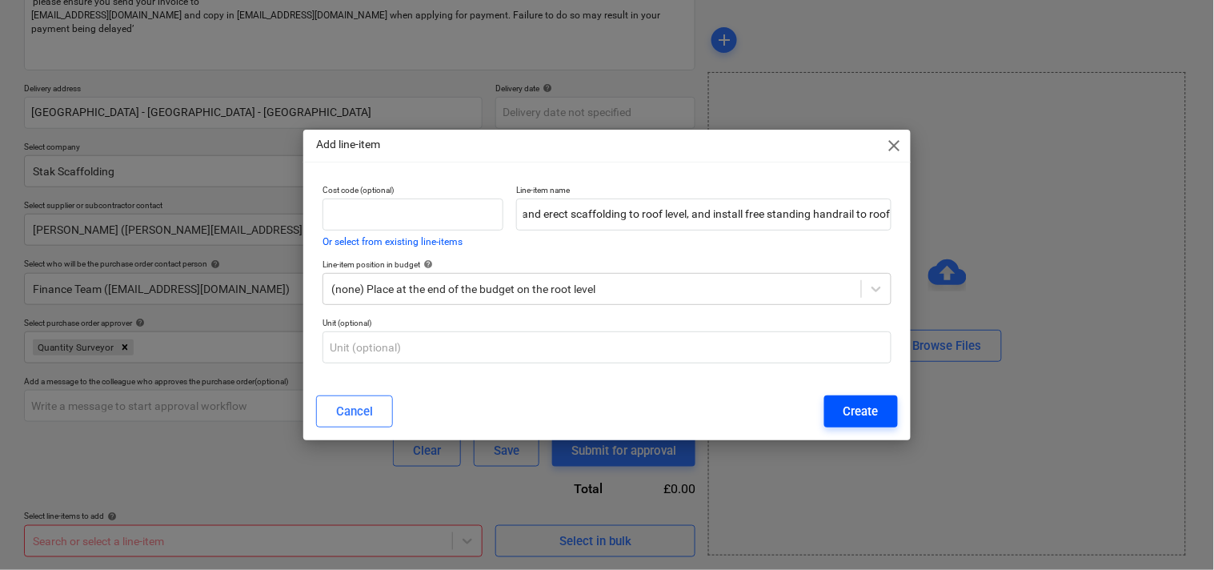
click at [844, 410] on div "Create" at bounding box center [861, 411] width 35 height 21
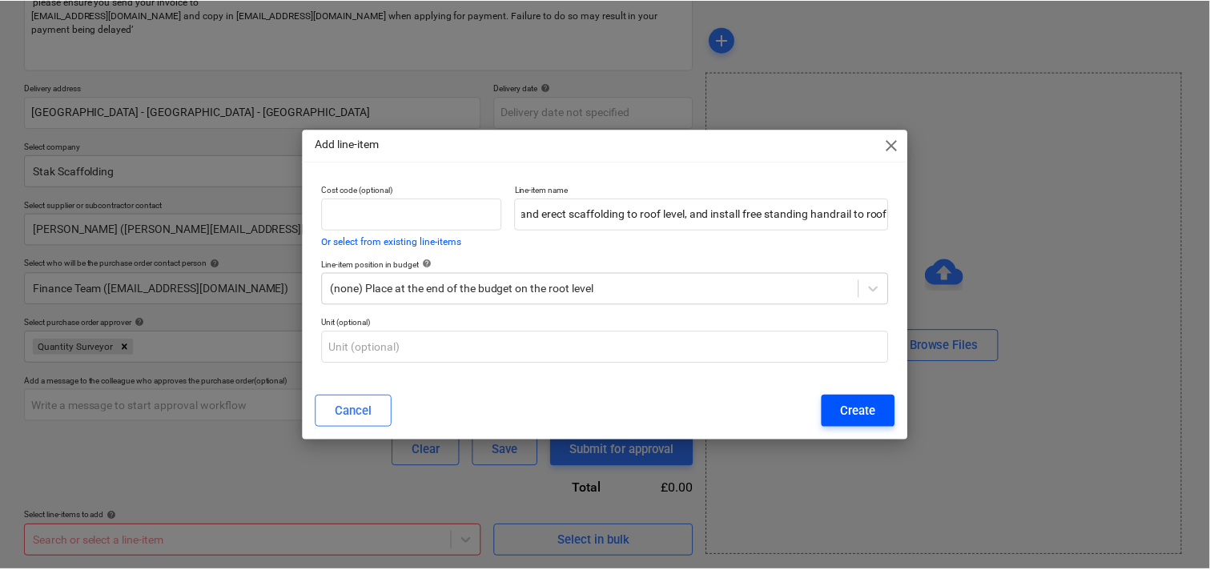
scroll to position [0, 0]
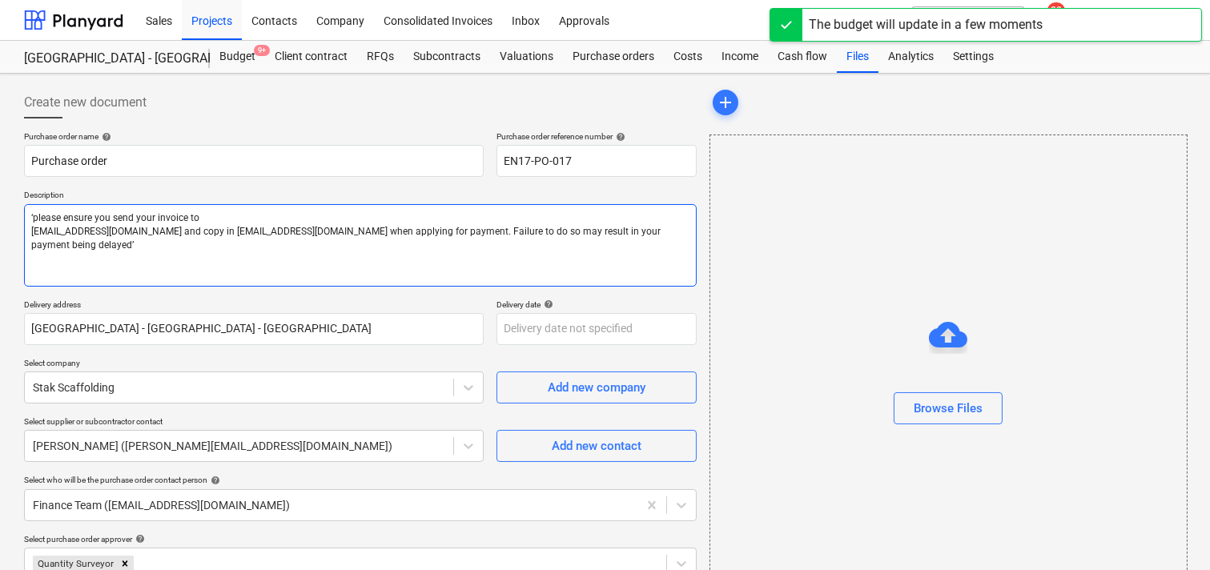
click at [32, 218] on textarea "‘please ensure you send your invoice to [EMAIL_ADDRESS][DOMAIN_NAME] and copy i…" at bounding box center [360, 245] width 672 height 82
type textarea "x"
type textarea "N‘please ensure you send your invoice to [EMAIL_ADDRESS][DOMAIN_NAME] and copy …"
type textarea "x"
type textarea "No‘please ensure you send your invoice to [EMAIL_ADDRESS][DOMAIN_NAME] and copy…"
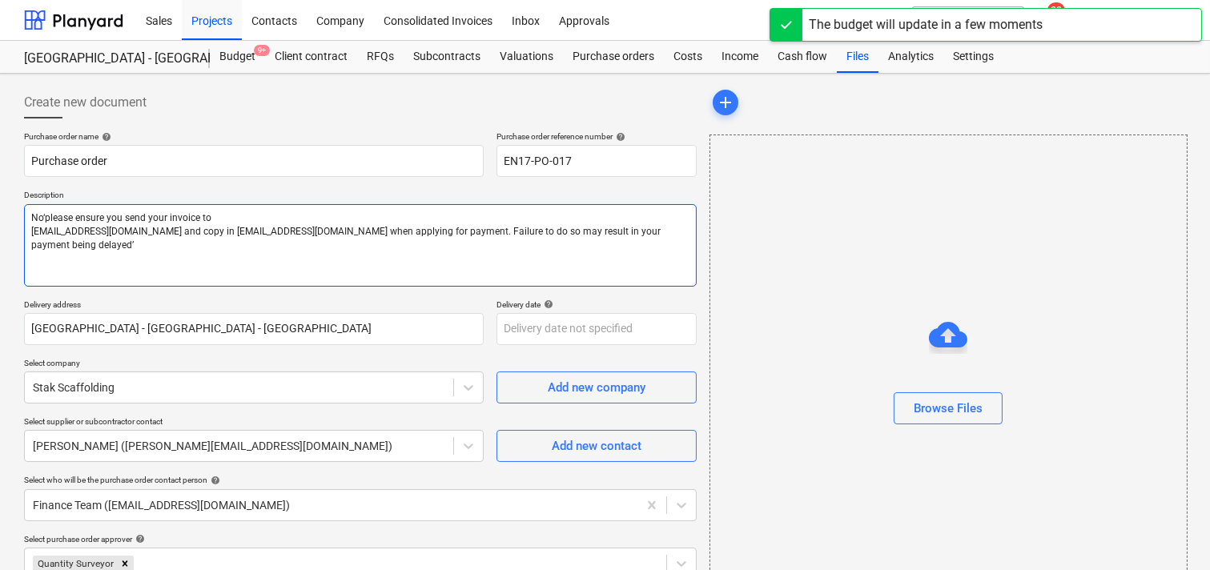
type textarea "x"
type textarea "Note‘please ensure you send your invoice to [EMAIL_ADDRESS][DOMAIN_NAME] and co…"
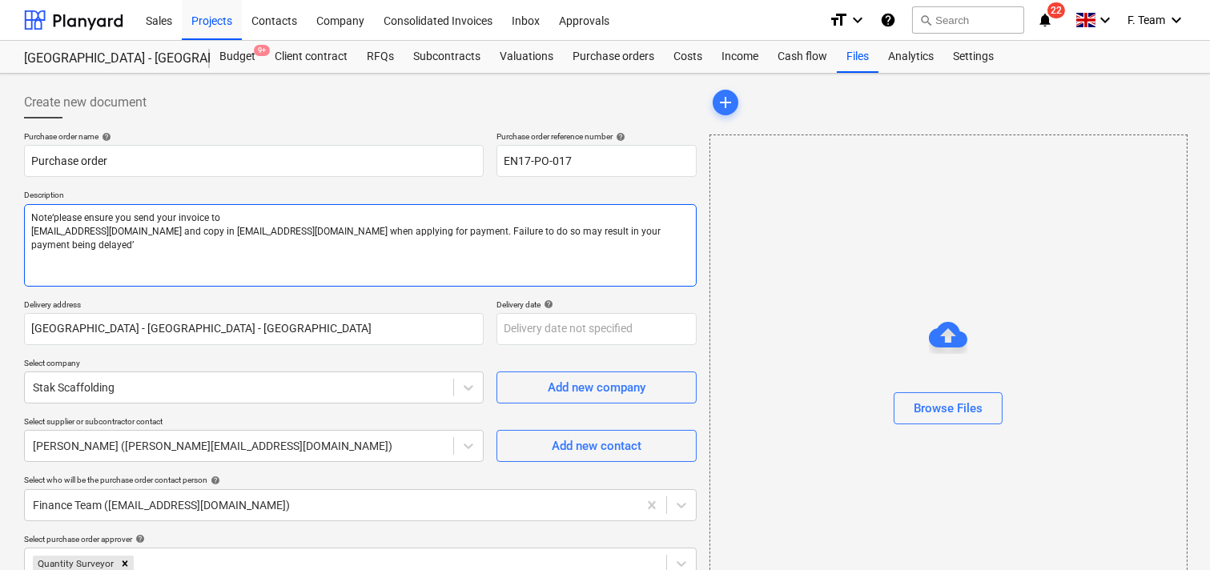
type textarea "x"
type textarea "Note‘please ensure you send your invoice to [EMAIL_ADDRESS][DOMAIN_NAME] and co…"
type textarea "x"
click at [82, 220] on textarea "Note‘please ensure you send your invoice to [EMAIL_ADDRESS][DOMAIN_NAME] and co…" at bounding box center [360, 245] width 672 height 83
paste textarea "Supply and erect scaffolding to roof level, and install free standing handrail …"
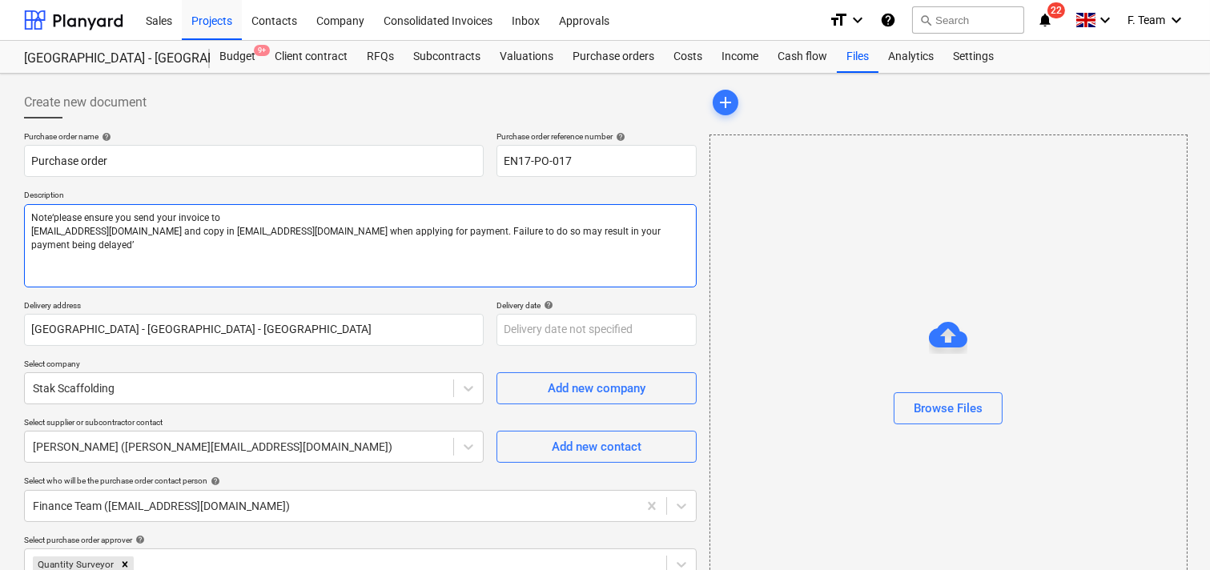
type textarea "Supply and erect scaffolding to roof level, and install free standing handrail …"
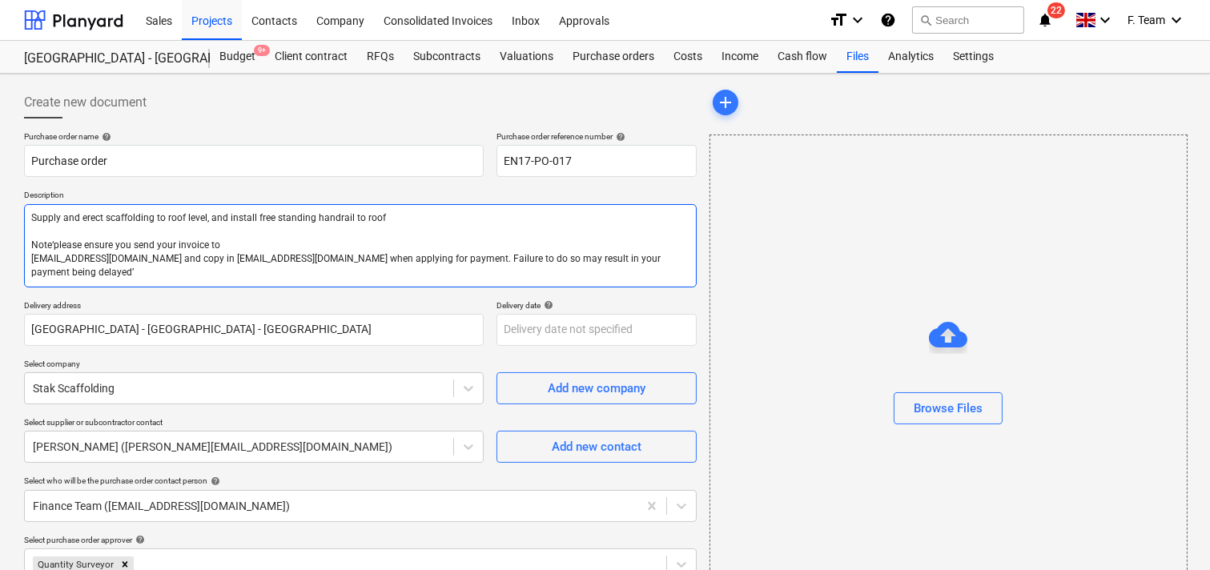
type textarea "x"
type textarea "Supply and erect scaffolding to roof level, and install free standing handrail …"
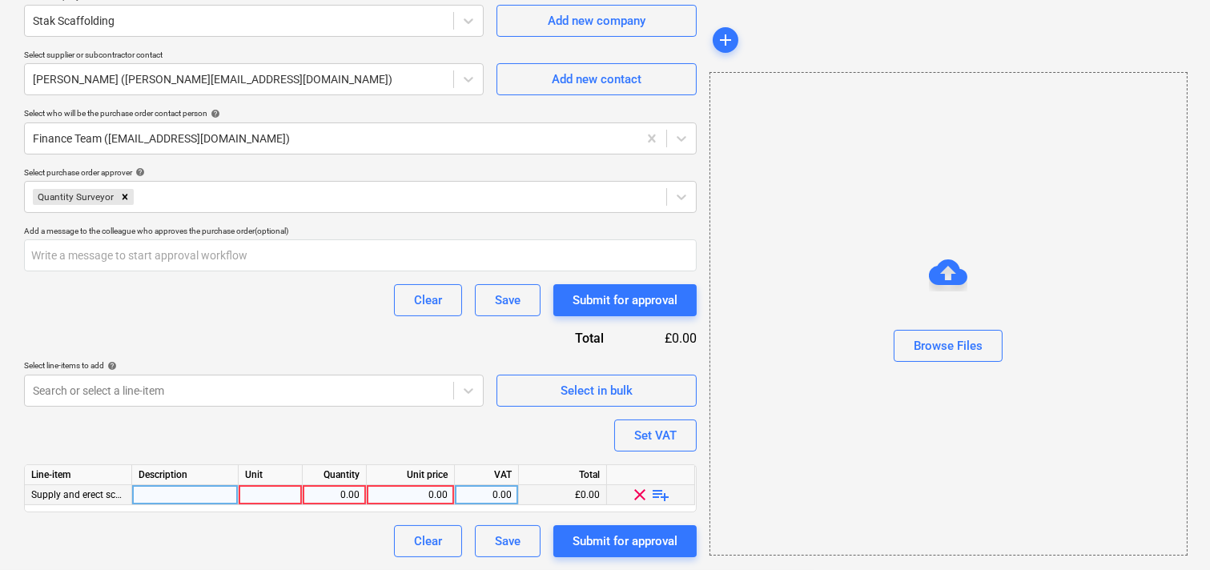
type textarea "x"
click at [263, 500] on div at bounding box center [271, 495] width 64 height 20
click at [187, 490] on div at bounding box center [185, 495] width 106 height 20
click at [194, 492] on input at bounding box center [185, 494] width 106 height 19
type input "Supply and erect scaffolding to roof level, and install free standing handrail …"
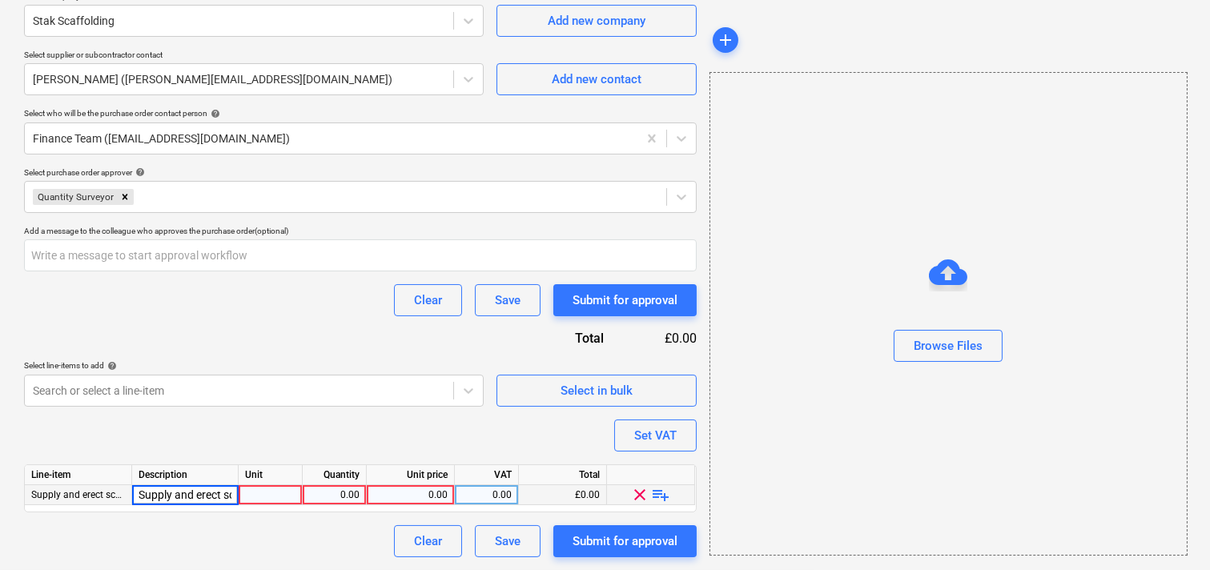
scroll to position [0, 311]
type textarea "x"
type input "2550"
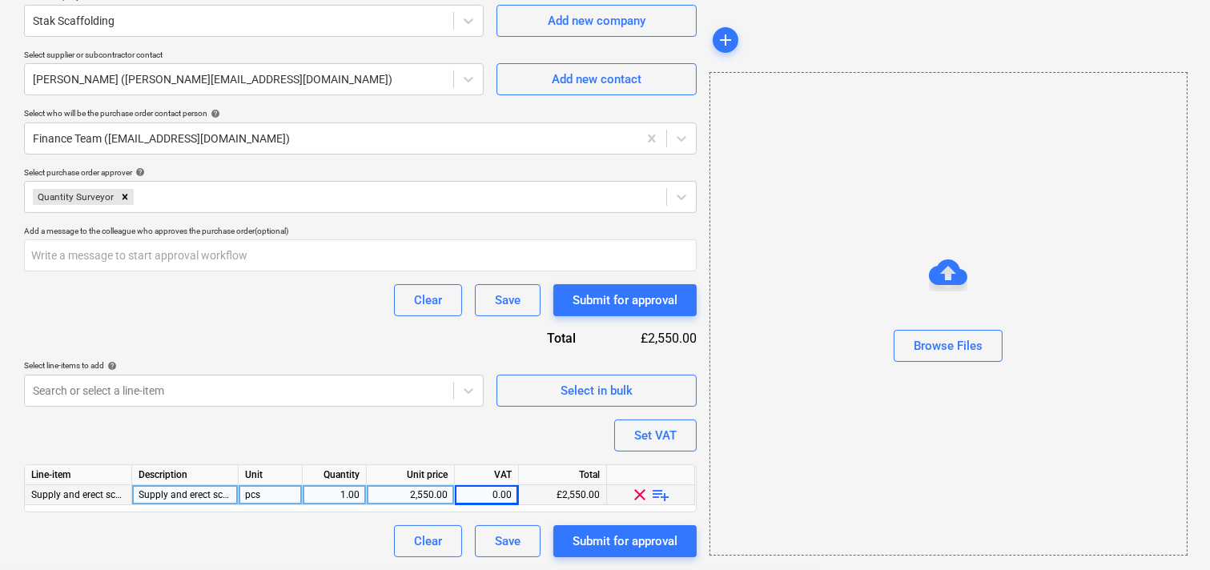
scroll to position [101, 0]
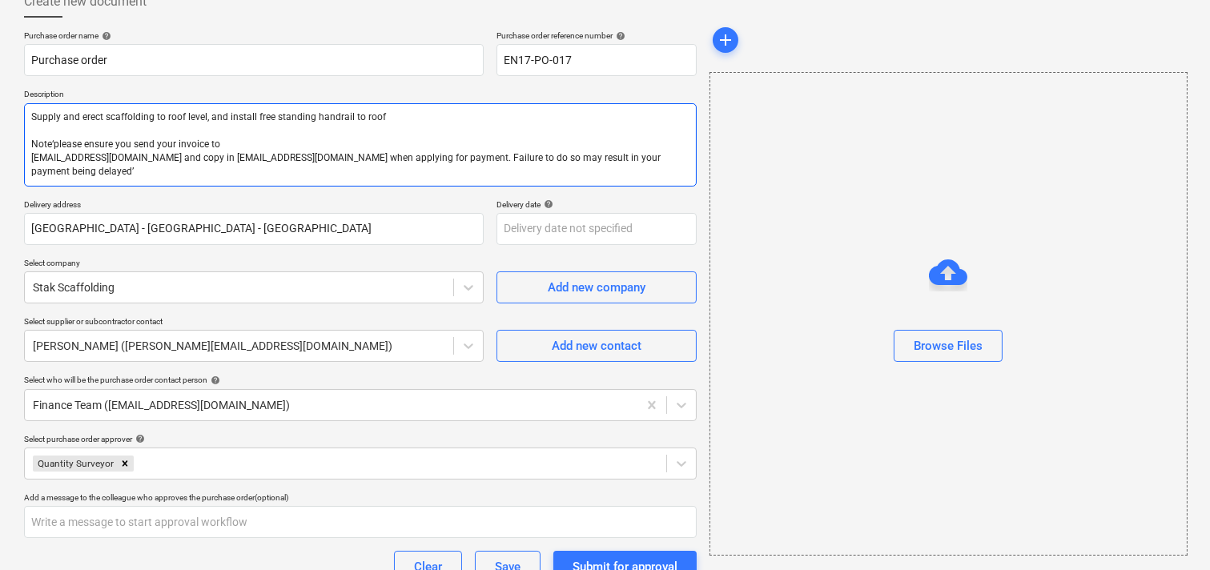
click at [51, 146] on textarea "Supply and erect scaffolding to roof level, and install free standing handrail …" at bounding box center [360, 144] width 672 height 83
type textarea "x"
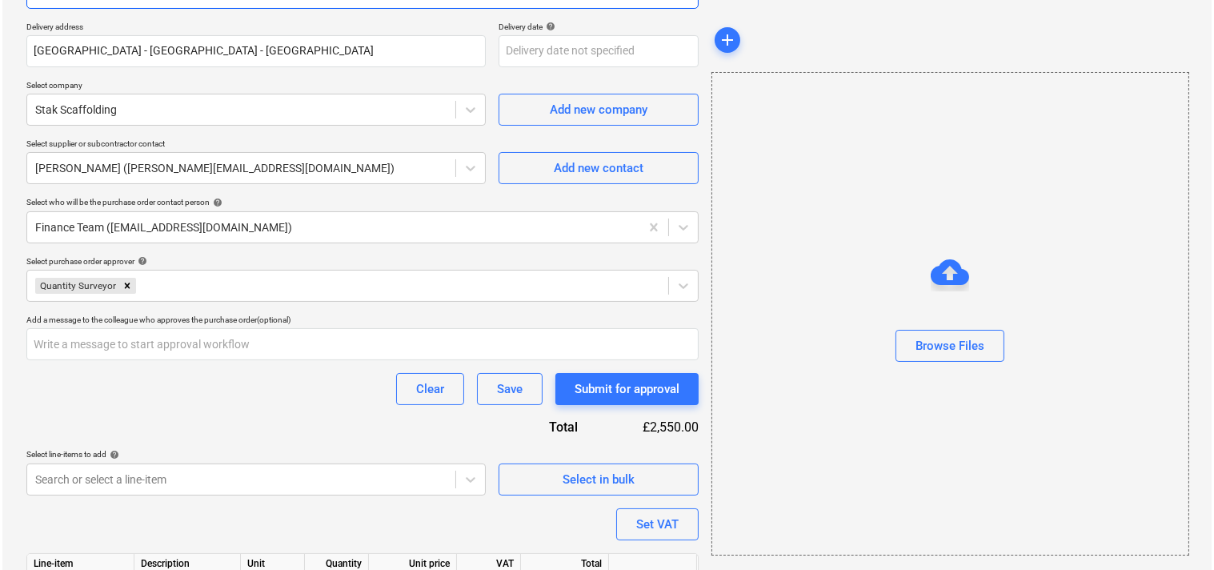
scroll to position [368, 0]
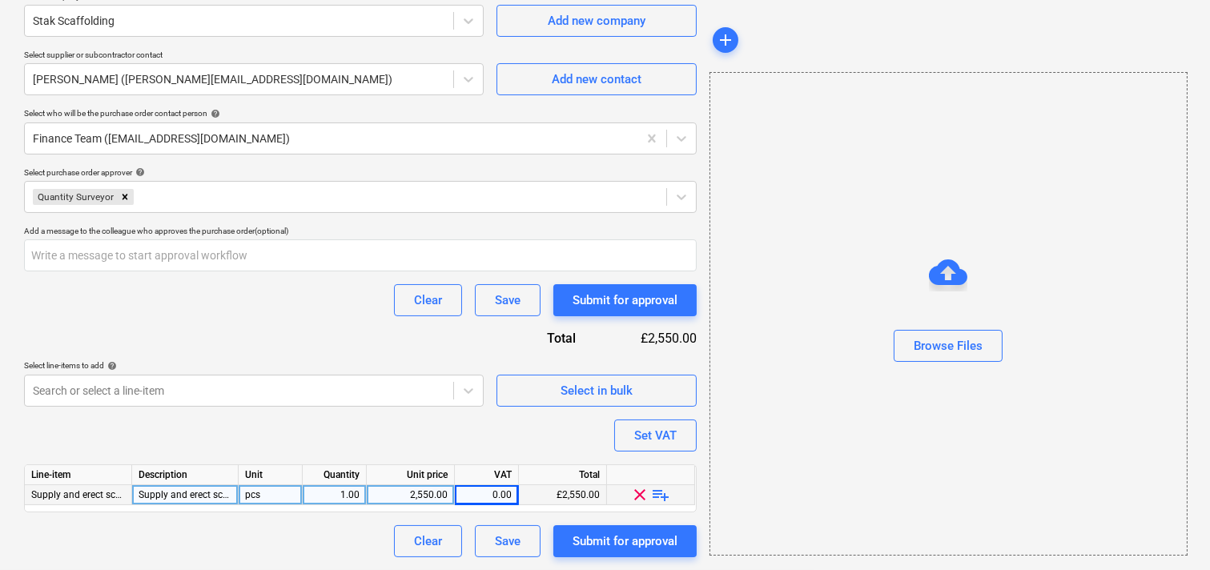
type textarea "Supply and erect scaffolding to roof level, and install free standing handrail …"
click at [605, 539] on div "Submit for approval" at bounding box center [624, 541] width 105 height 21
type textarea "x"
